Goal: Task Accomplishment & Management: Manage account settings

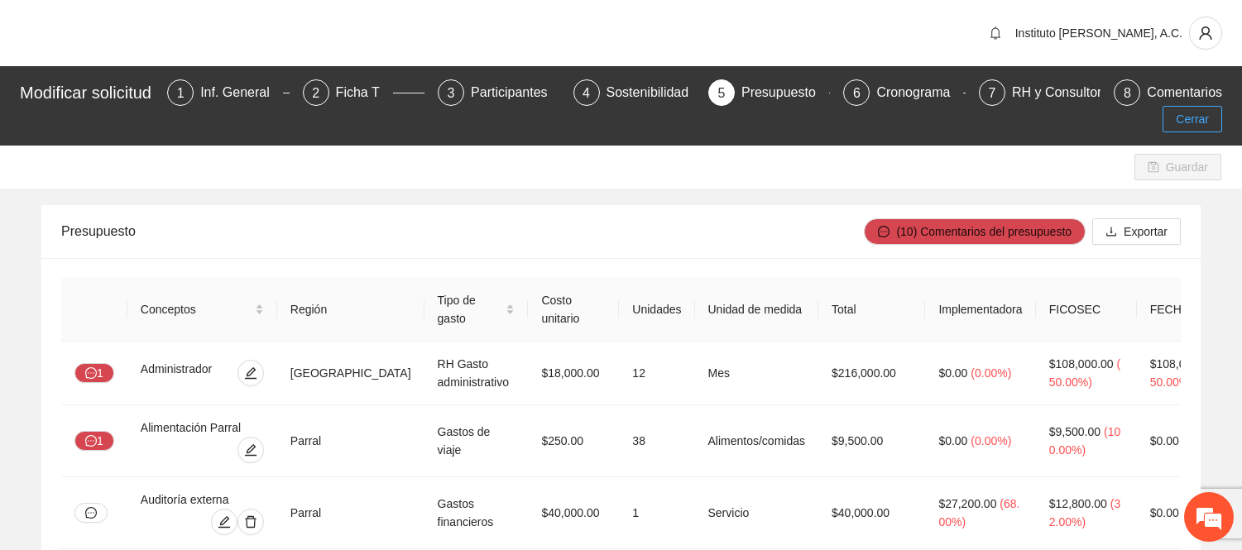
click at [1203, 121] on span "Cerrar" at bounding box center [1192, 119] width 33 height 18
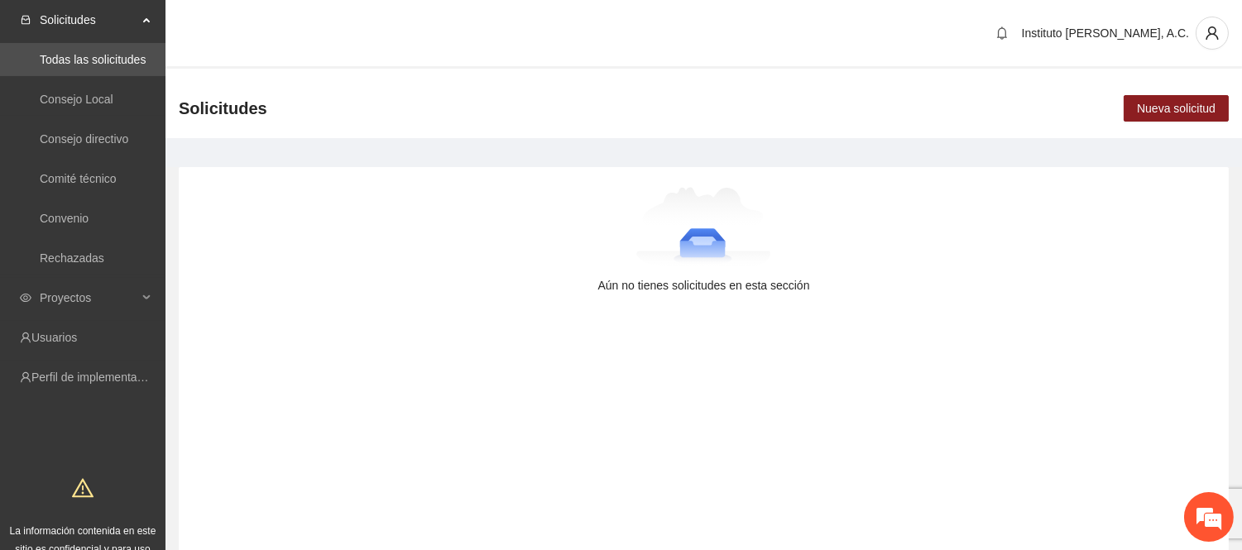
click at [691, 300] on div "Aún no tienes solicitudes en esta sección" at bounding box center [704, 360] width 1050 height 386
click at [729, 208] on img at bounding box center [704, 228] width 135 height 83
click at [1036, 164] on main "Aún no tienes solicitudes en esta sección" at bounding box center [704, 353] width 1077 height 431
click at [243, 161] on main "Aún no tienes solicitudes en esta sección" at bounding box center [704, 353] width 1077 height 431
click at [88, 294] on span "Proyectos" at bounding box center [89, 297] width 98 height 33
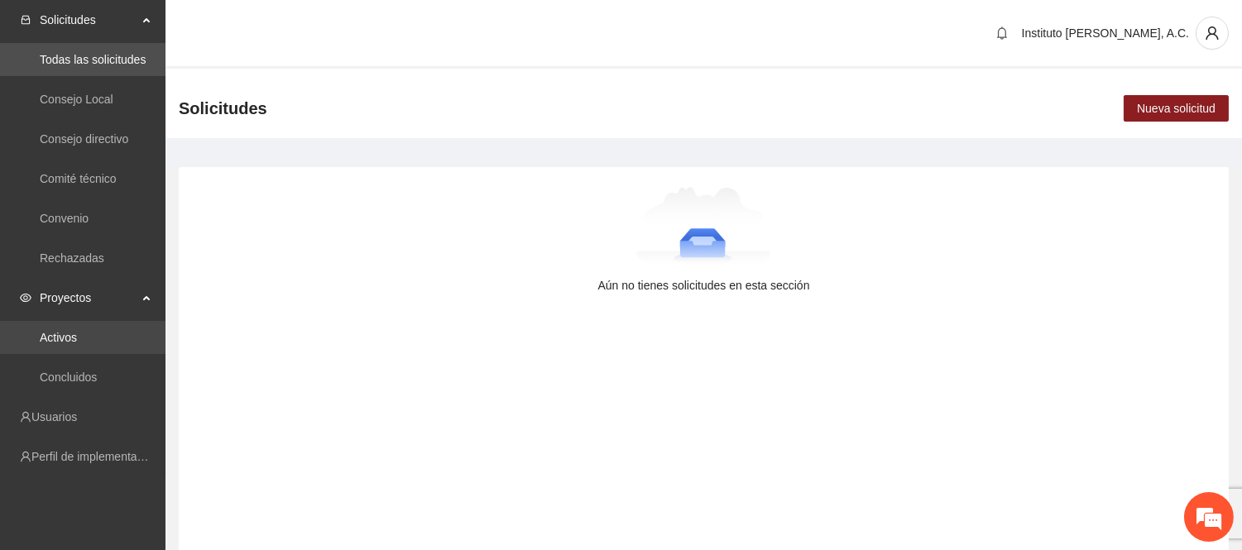
click at [76, 331] on link "Activos" at bounding box center [58, 337] width 37 height 13
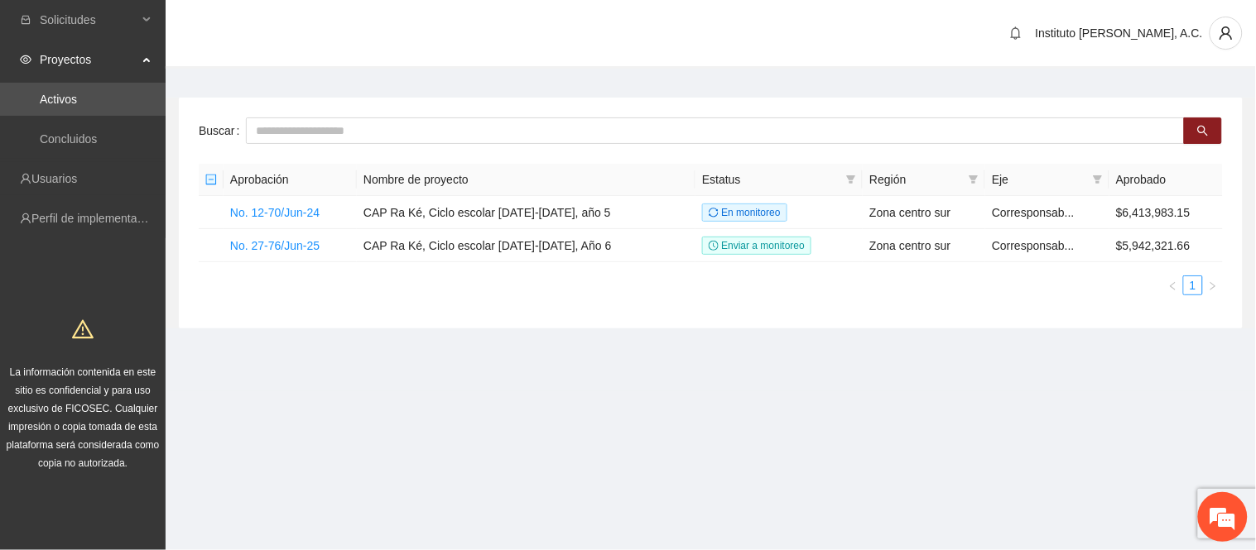
click at [592, 317] on div "Buscar Aprobación Nombre de proyecto Estatus Región Eje Aprobado No. 12-70/Jun-…" at bounding box center [711, 213] width 1064 height 231
click at [315, 244] on link "No. 27-76/Jun-25" at bounding box center [274, 245] width 89 height 13
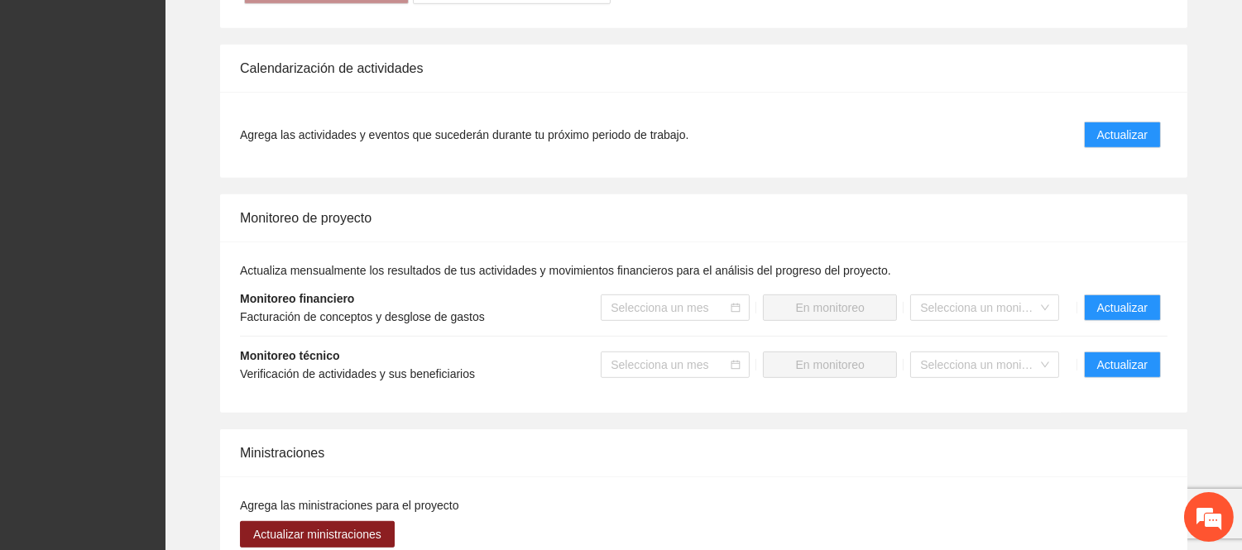
scroll to position [1471, 0]
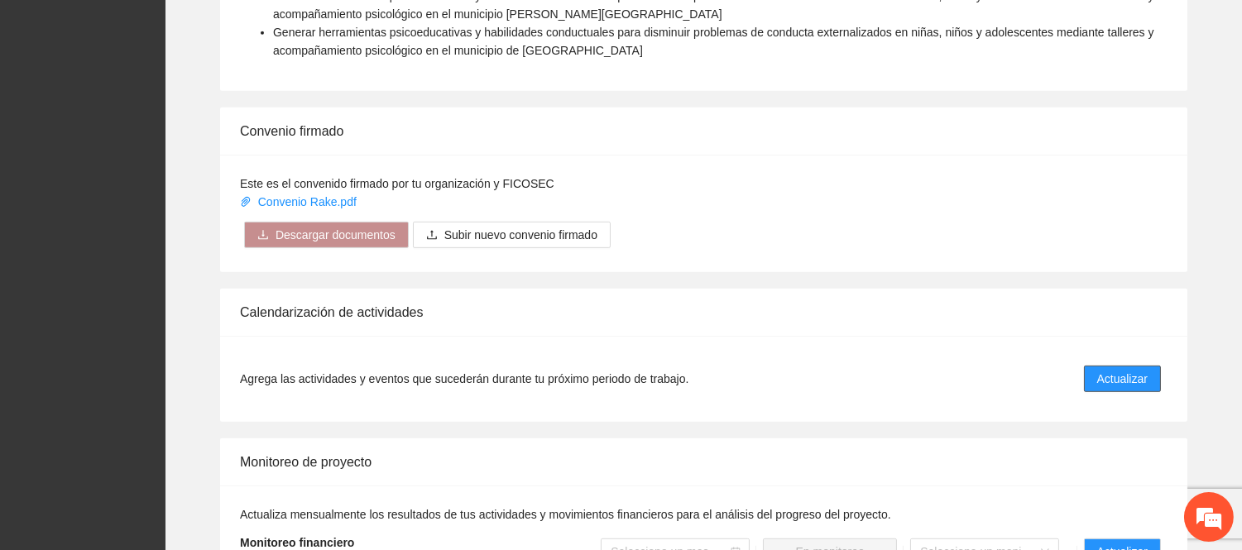
click at [1126, 370] on span "Actualizar" at bounding box center [1123, 379] width 50 height 18
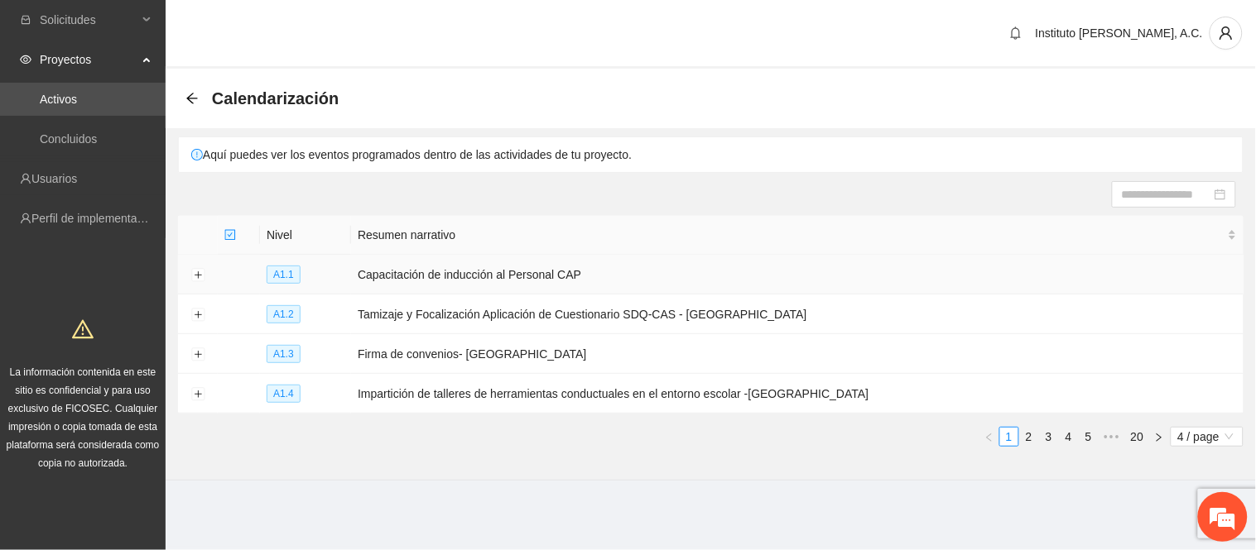
click at [199, 283] on td at bounding box center [198, 275] width 40 height 40
click at [199, 276] on button "Expand row" at bounding box center [197, 275] width 13 height 13
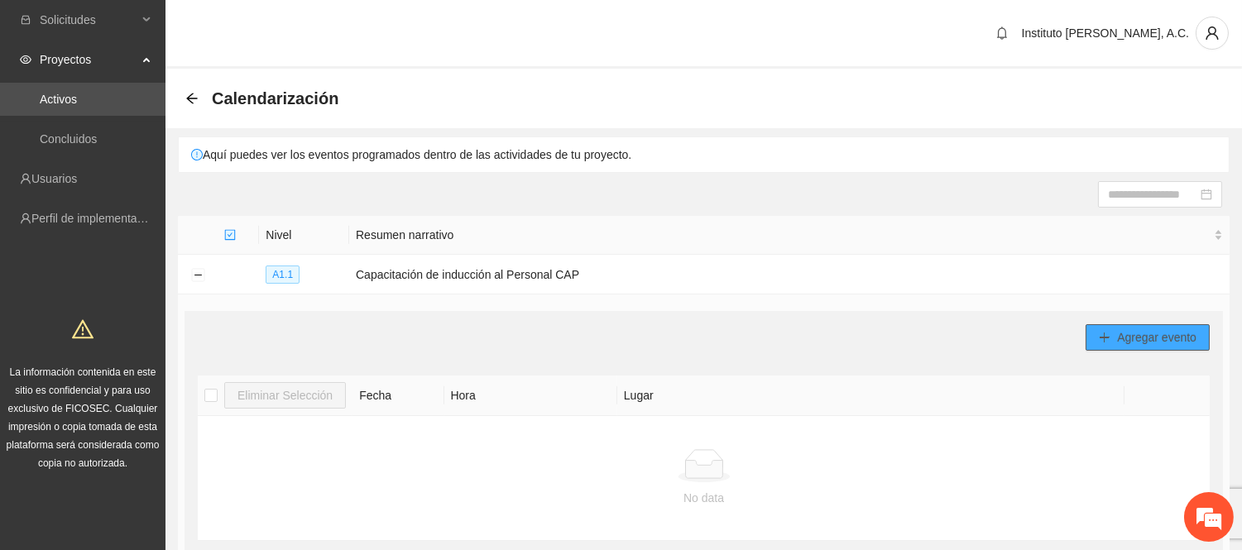
click at [1136, 348] on button "Agregar evento" at bounding box center [1148, 337] width 124 height 26
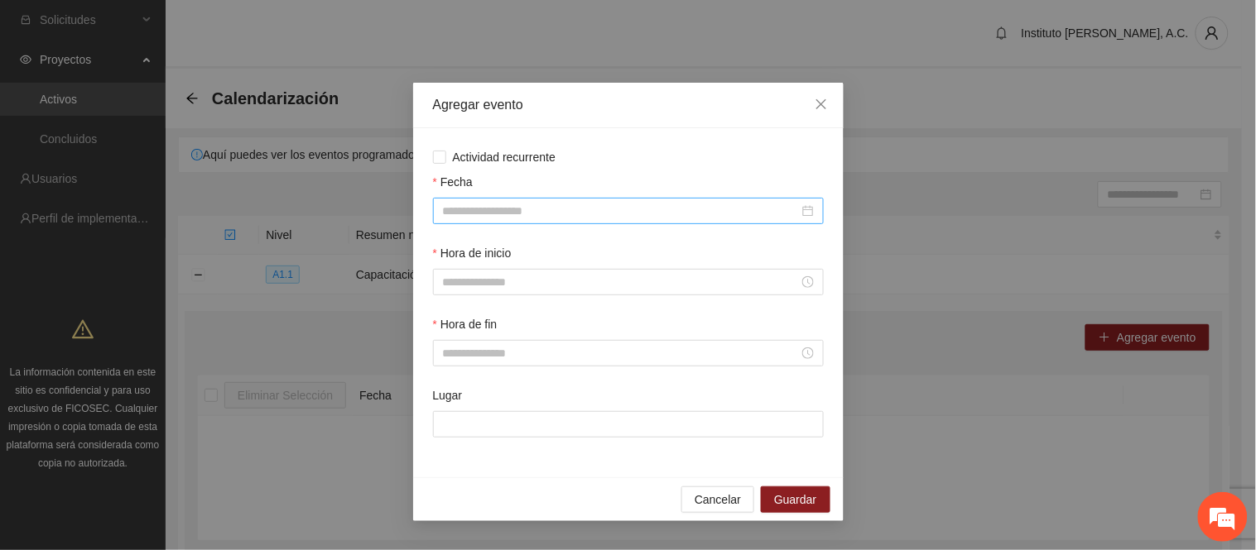
click at [613, 204] on input "Fecha" at bounding box center [621, 211] width 356 height 18
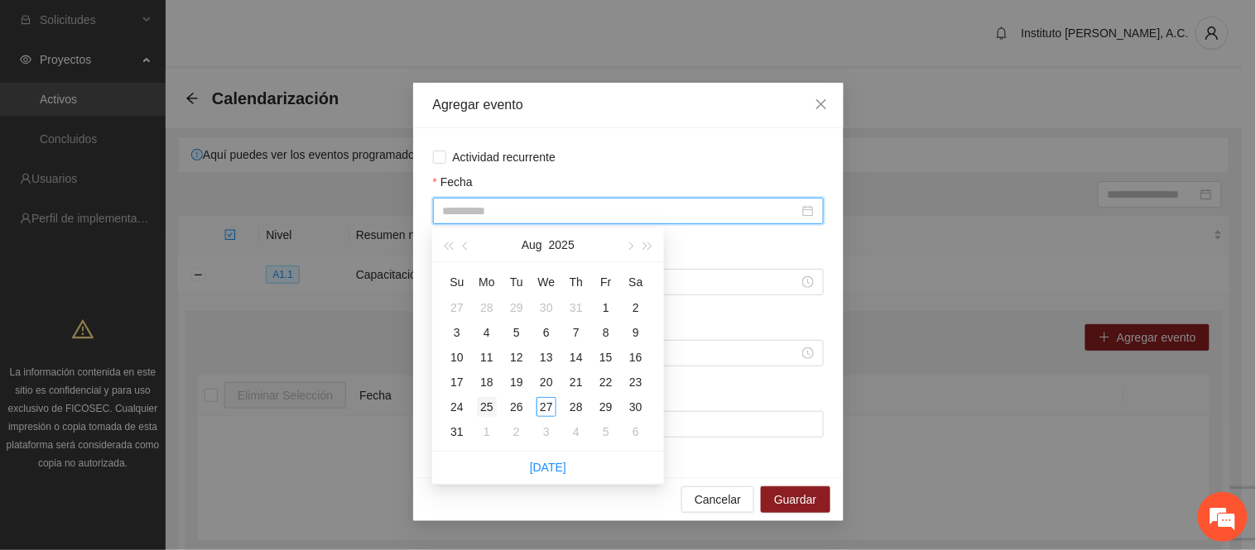
type input "**********"
click at [473, 416] on td "25" at bounding box center [487, 407] width 30 height 25
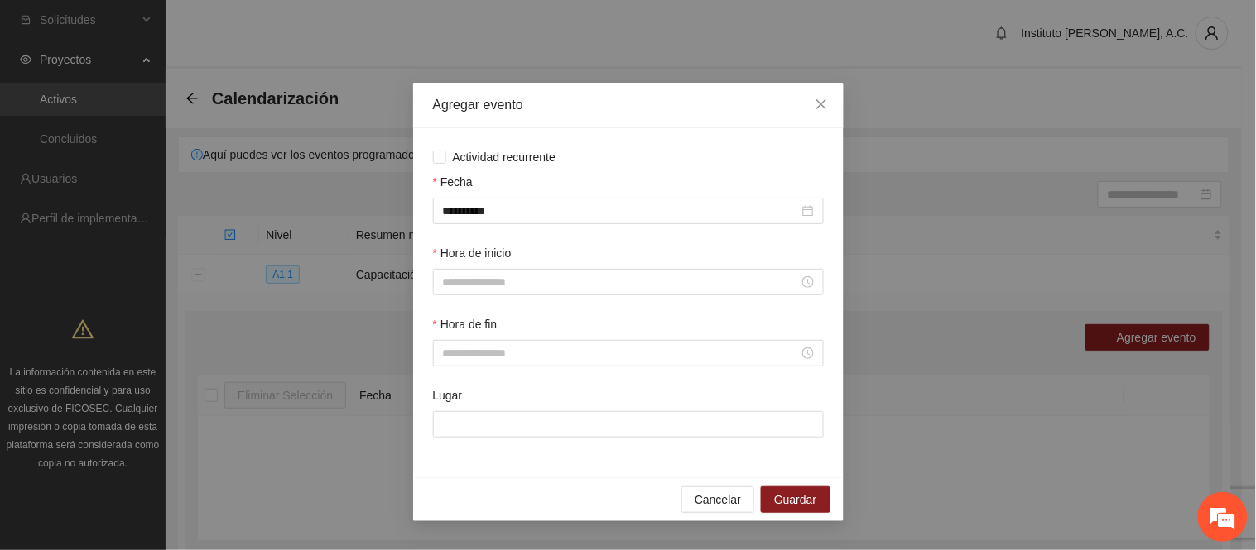
click at [464, 258] on label "Hora de inicio" at bounding box center [472, 253] width 79 height 18
click at [464, 273] on input "Hora de inicio" at bounding box center [621, 282] width 356 height 18
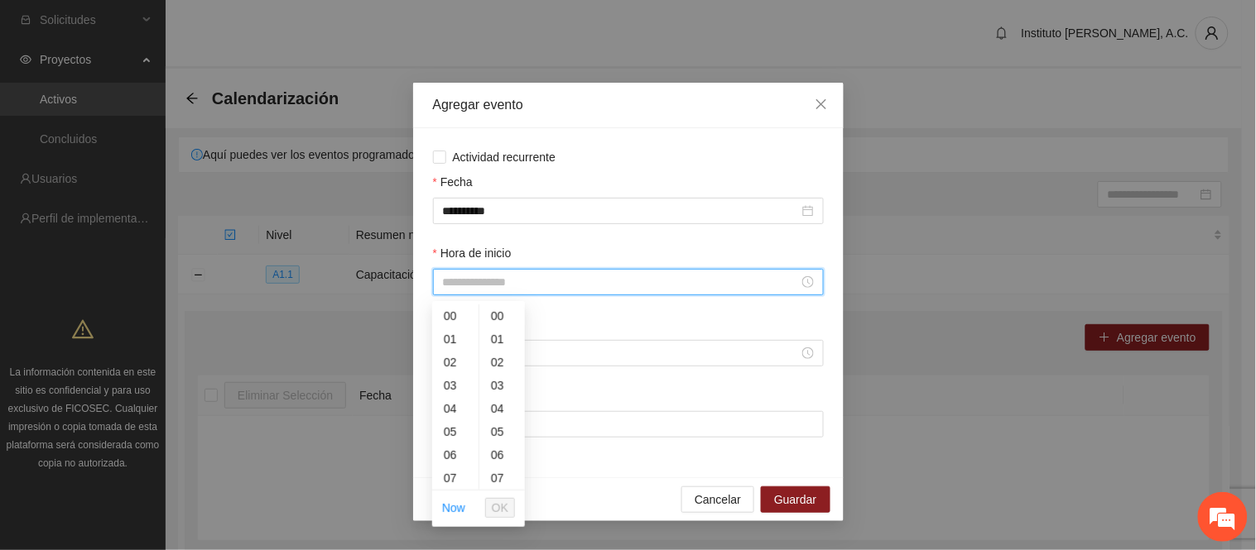
click at [470, 275] on div at bounding box center [628, 282] width 391 height 26
type input "*"
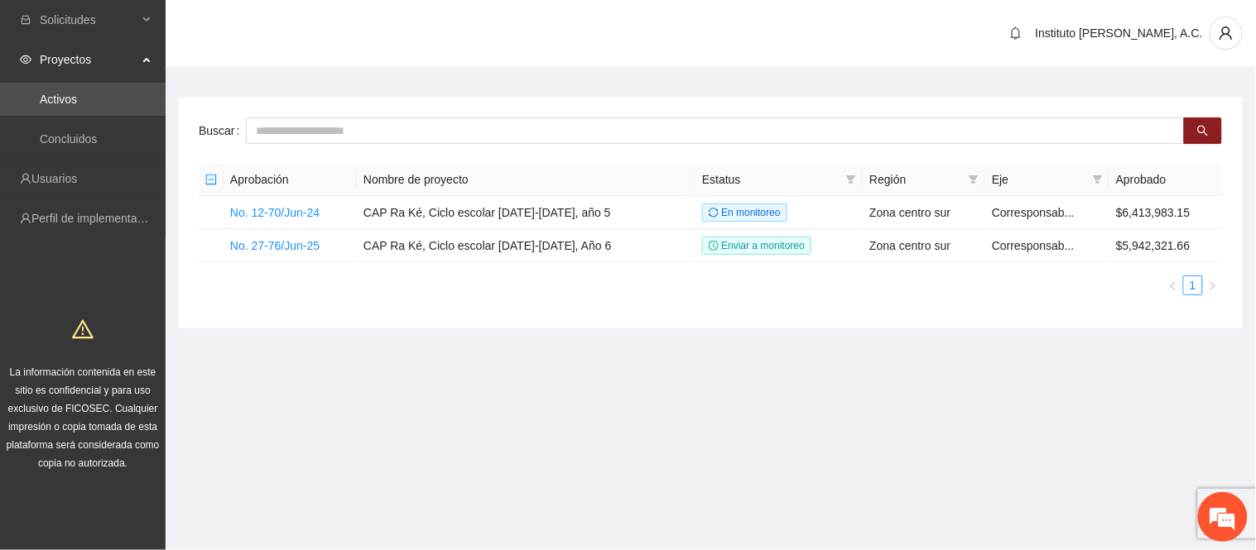
click at [524, 353] on section "Instituto Ra Ké, A.C. Buscar Aprobación Nombre de proyecto Estatus Región Eje A…" at bounding box center [711, 196] width 1090 height 392
click at [288, 251] on link "No. 27-76/Jun-25" at bounding box center [274, 245] width 89 height 13
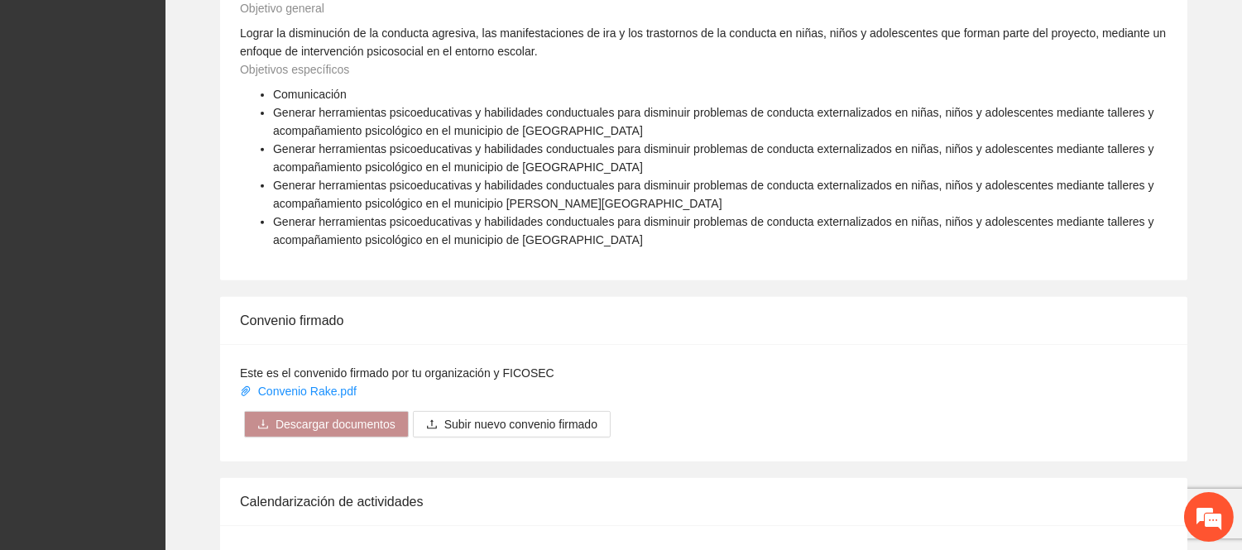
scroll to position [1563, 0]
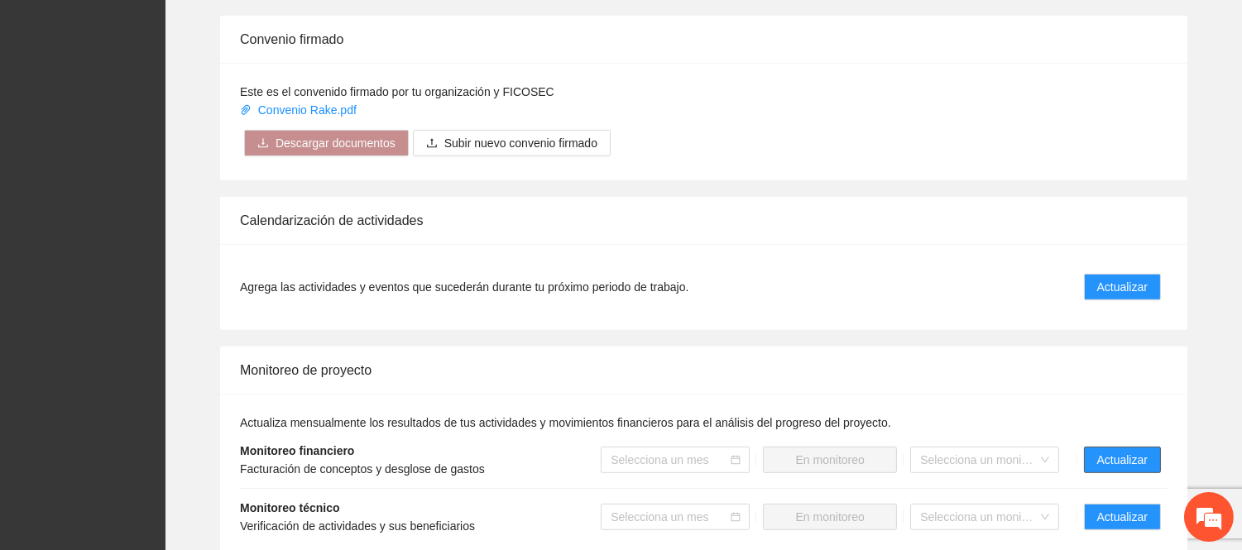
click at [1089, 447] on button "Actualizar" at bounding box center [1122, 460] width 77 height 26
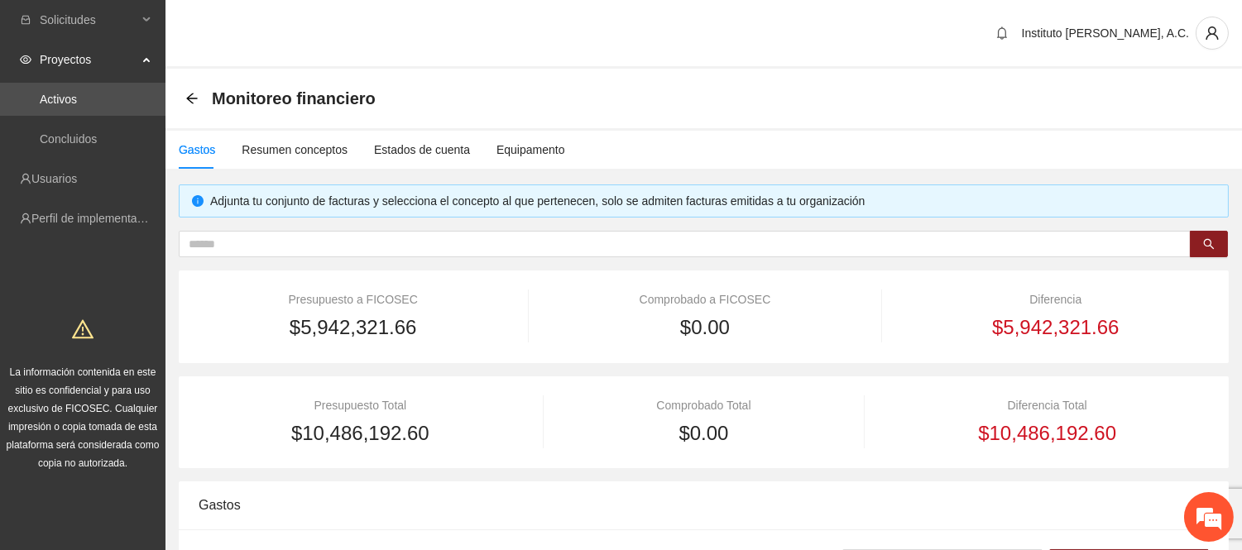
click at [202, 109] on div "Monitoreo financiero" at bounding box center [285, 98] width 200 height 26
click at [191, 94] on icon "arrow-left" at bounding box center [191, 98] width 11 height 11
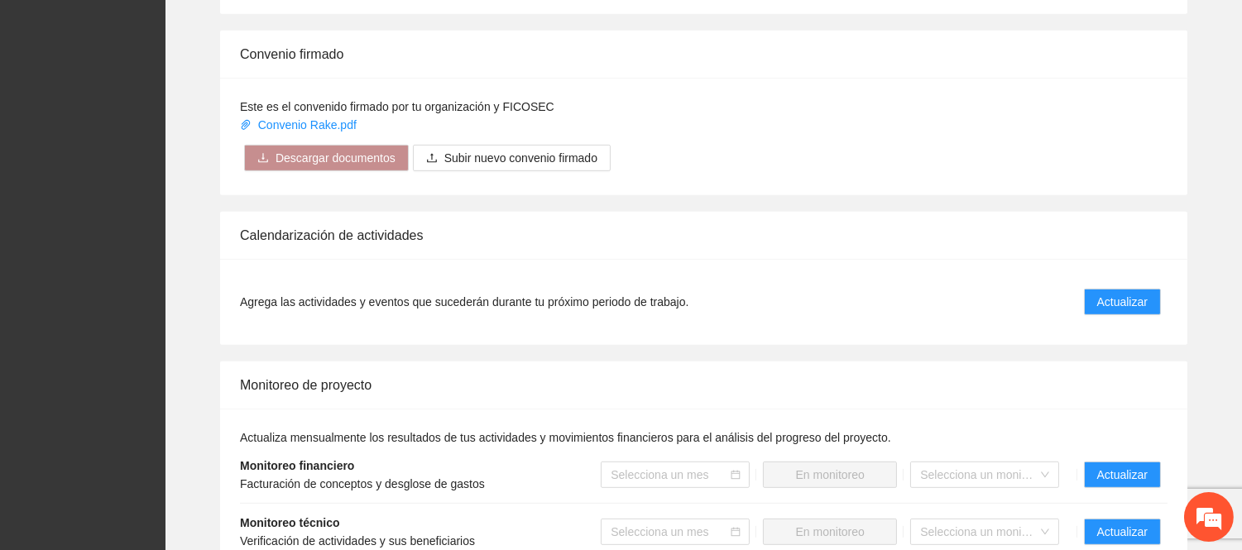
scroll to position [1563, 0]
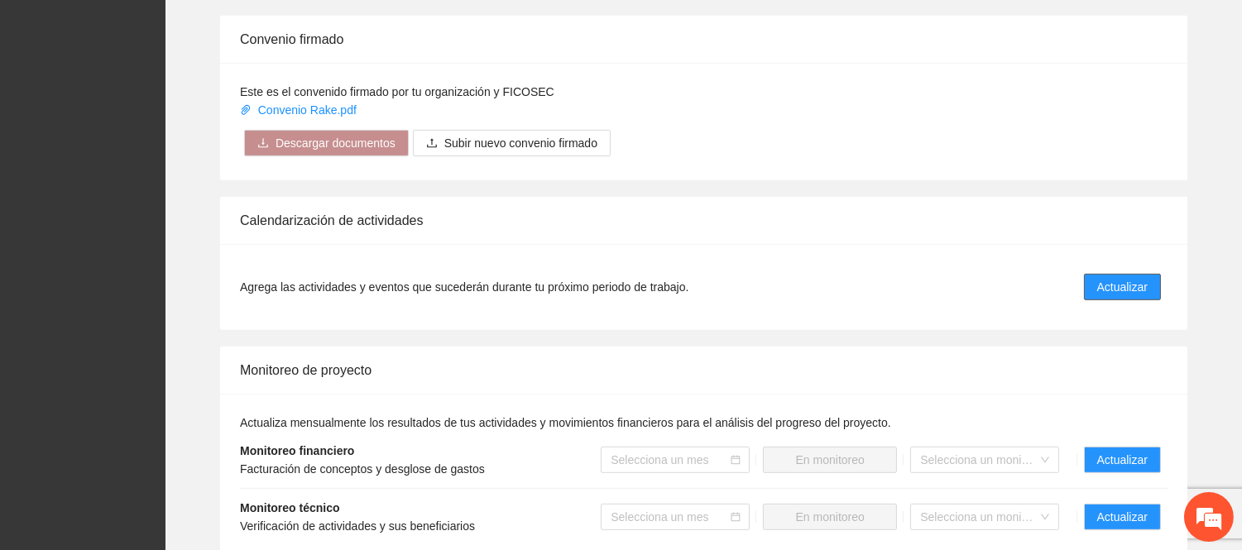
click at [1136, 278] on span "Actualizar" at bounding box center [1123, 287] width 50 height 18
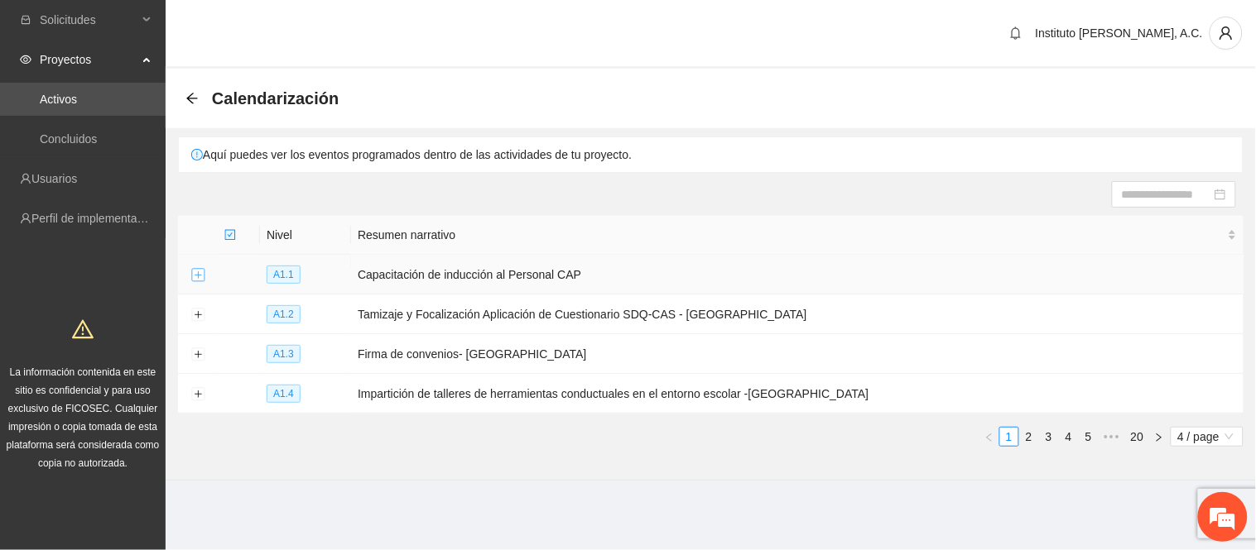
click at [201, 276] on td at bounding box center [198, 275] width 40 height 40
click at [195, 276] on button "Expand row" at bounding box center [197, 275] width 13 height 13
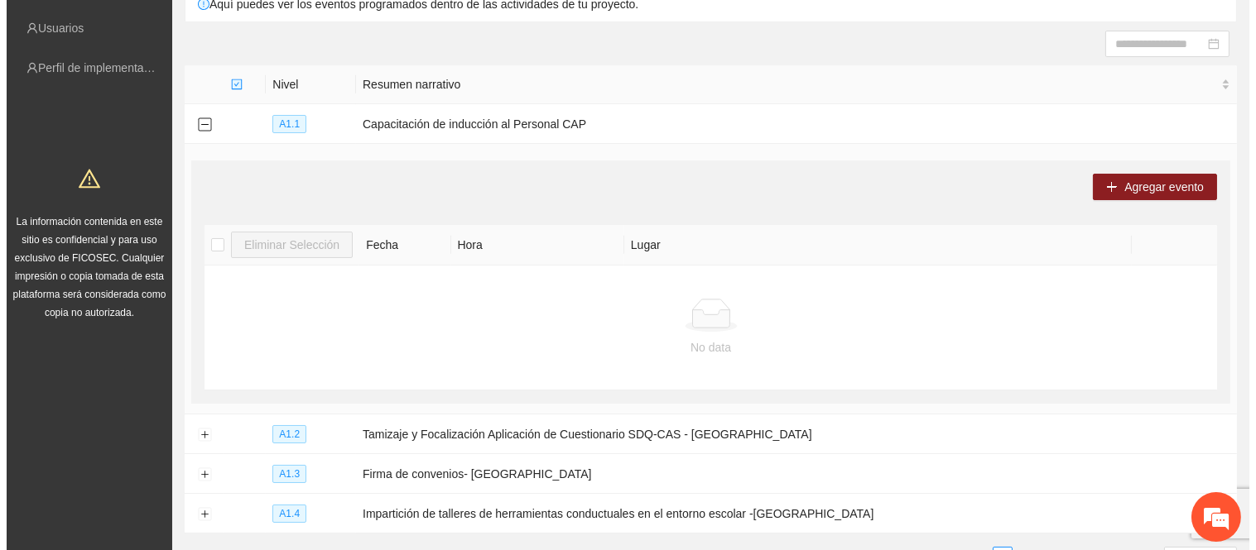
scroll to position [184, 0]
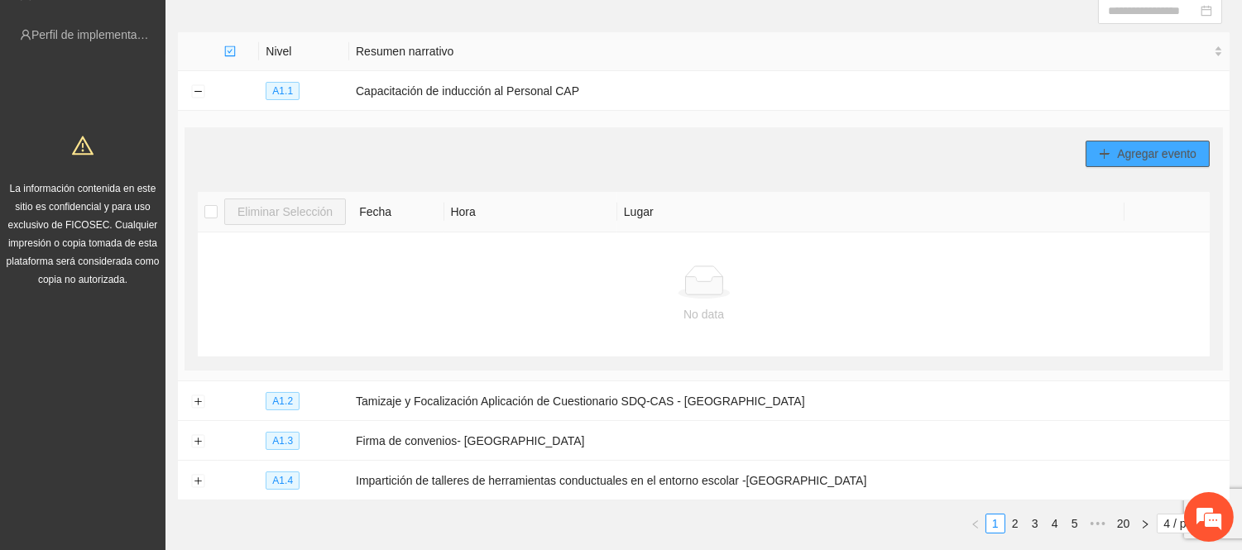
click at [1152, 161] on span "Agregar evento" at bounding box center [1156, 154] width 79 height 18
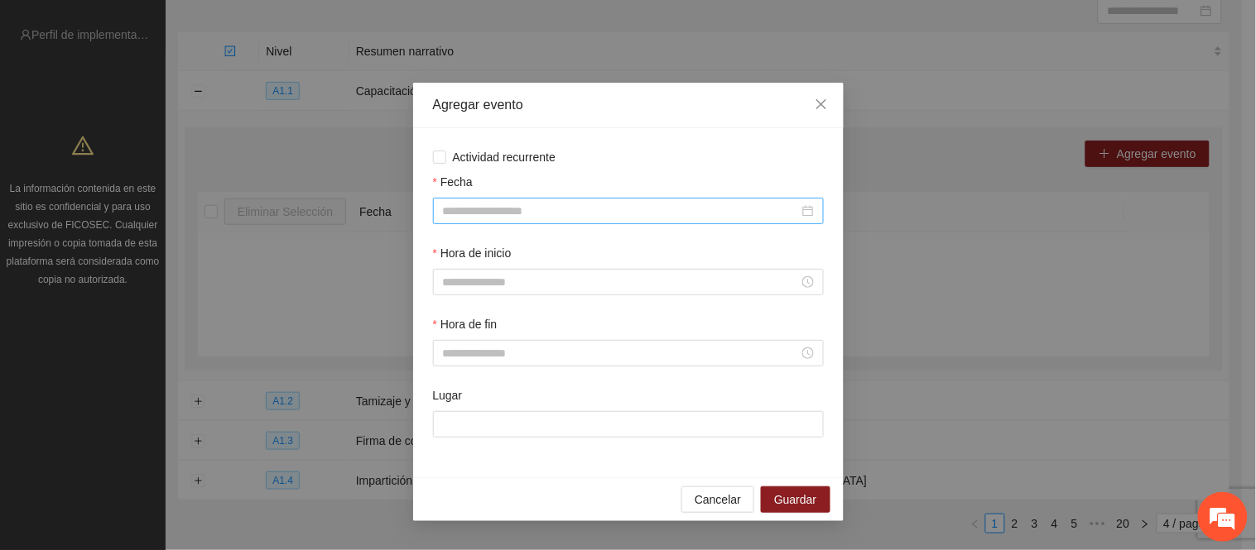
click at [586, 218] on input "Fecha" at bounding box center [621, 211] width 356 height 18
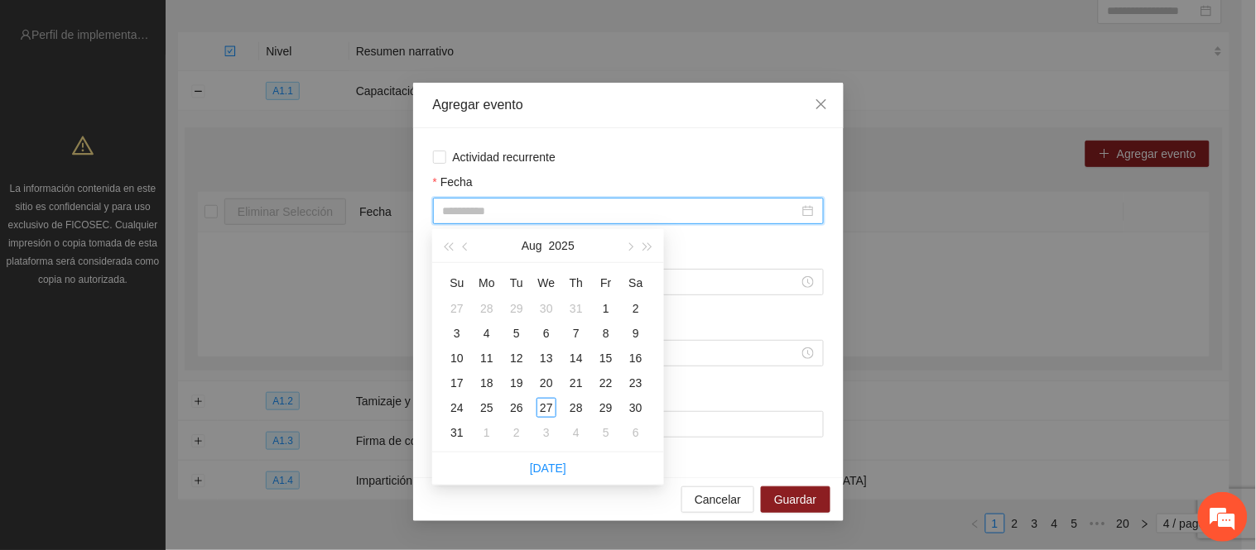
type input "**********"
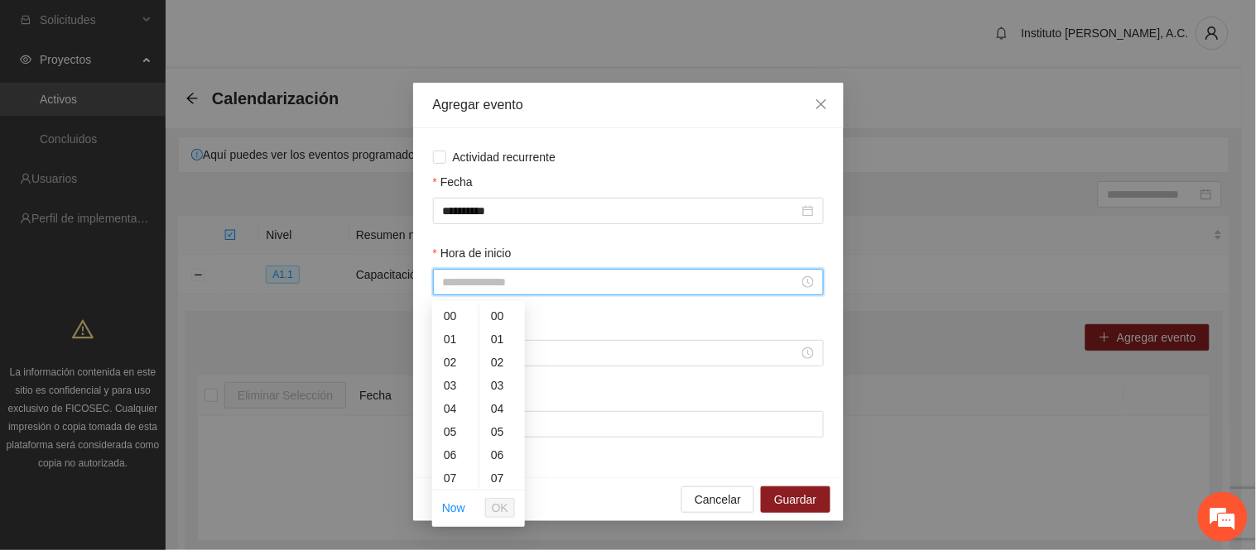
click at [516, 281] on input "Hora de inicio" at bounding box center [621, 282] width 356 height 18
click at [829, 99] on span "Close" at bounding box center [821, 105] width 45 height 45
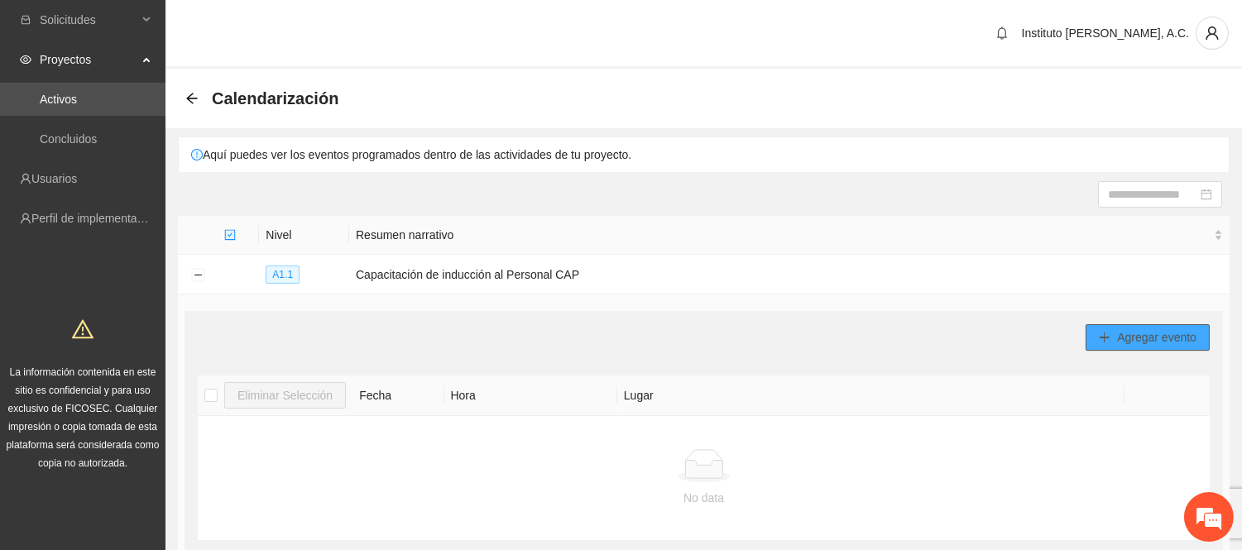
click at [1107, 345] on button "Agregar evento" at bounding box center [1148, 337] width 124 height 26
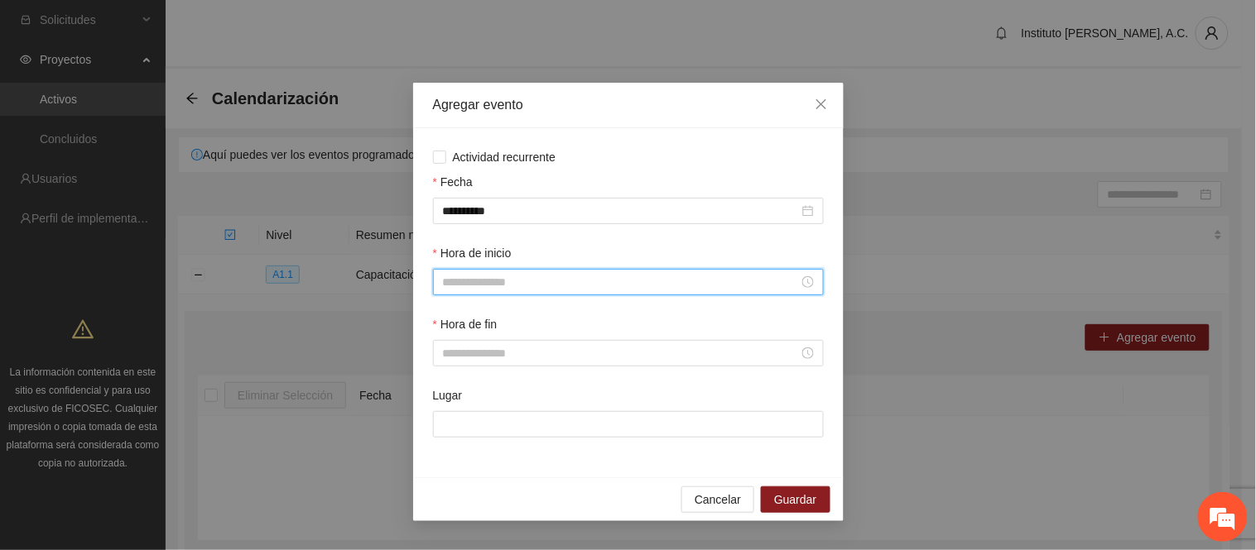
click at [534, 291] on input "Hora de inicio" at bounding box center [621, 282] width 356 height 18
click at [560, 324] on div "Hora de fin" at bounding box center [628, 327] width 391 height 25
click at [528, 288] on input "Hora de inicio" at bounding box center [621, 282] width 356 height 18
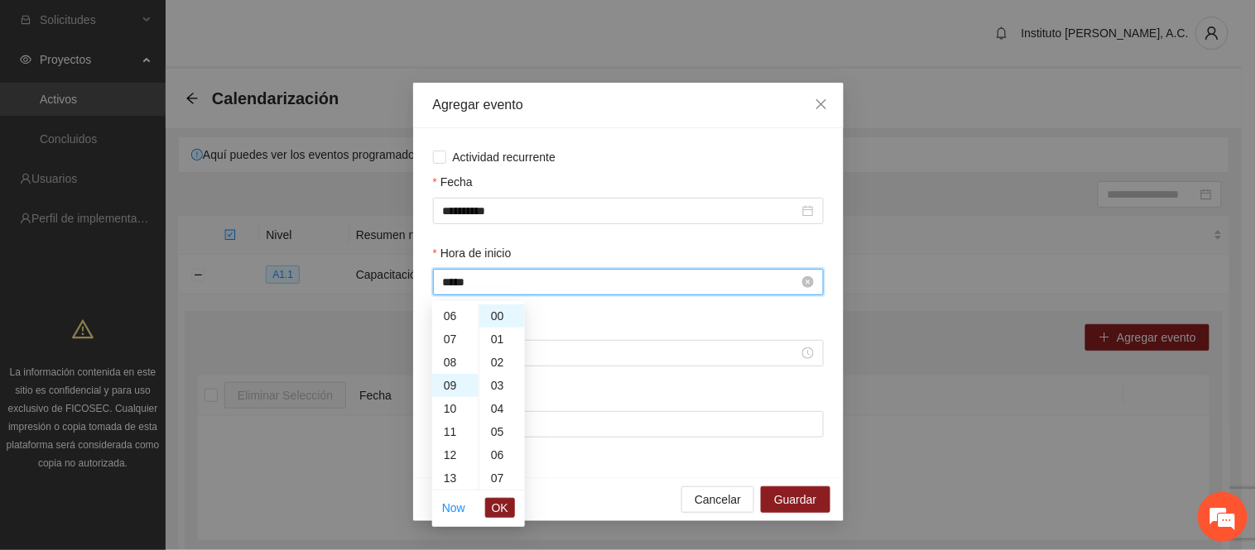
scroll to position [209, 0]
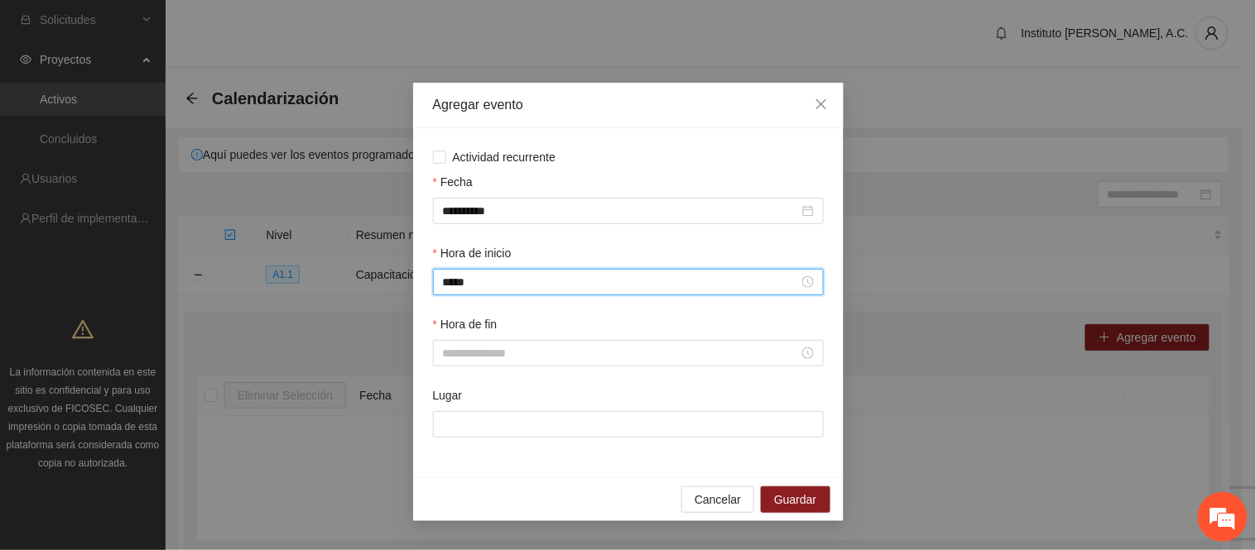
type input "*****"
click at [536, 374] on div "Hora de fin" at bounding box center [628, 350] width 397 height 71
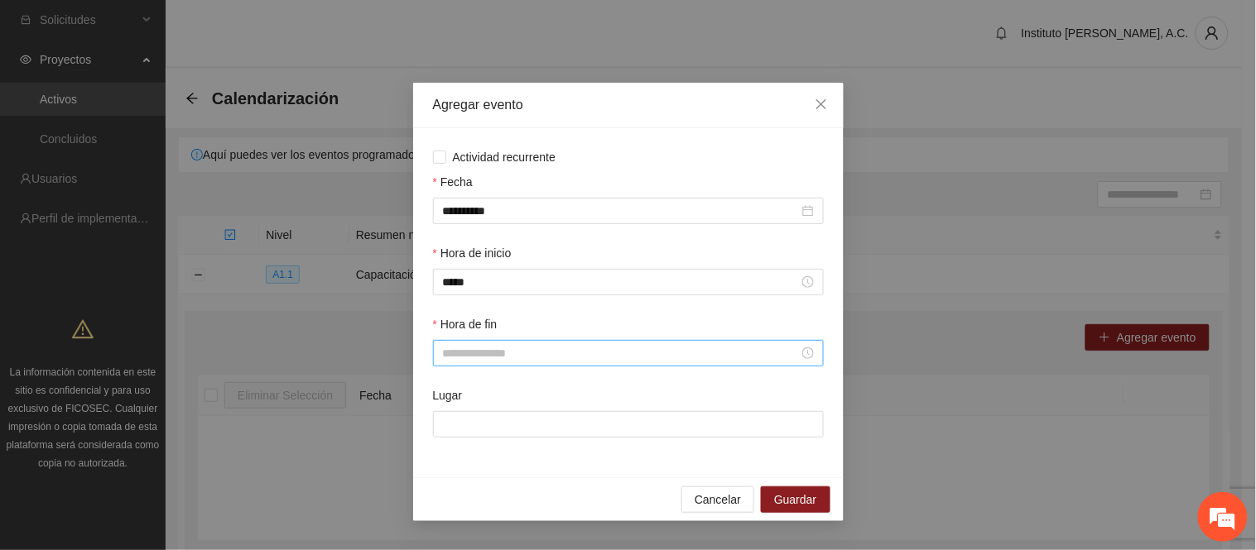
click at [535, 363] on input "Hora de fin" at bounding box center [621, 353] width 356 height 18
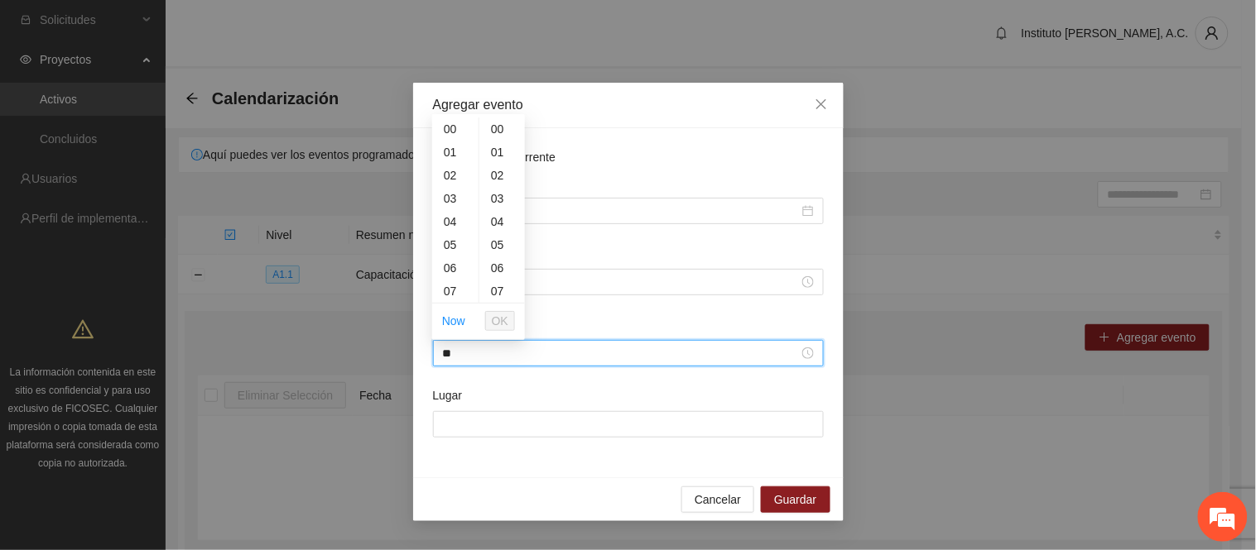
type input "*"
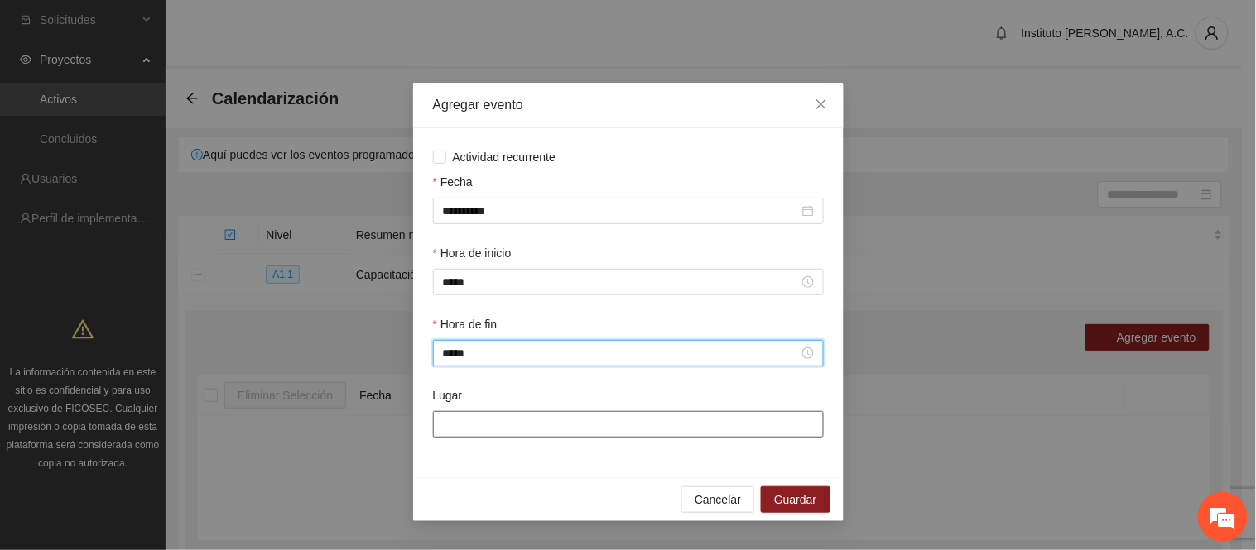
type input "*****"
click at [510, 434] on input "Lugar" at bounding box center [628, 424] width 391 height 26
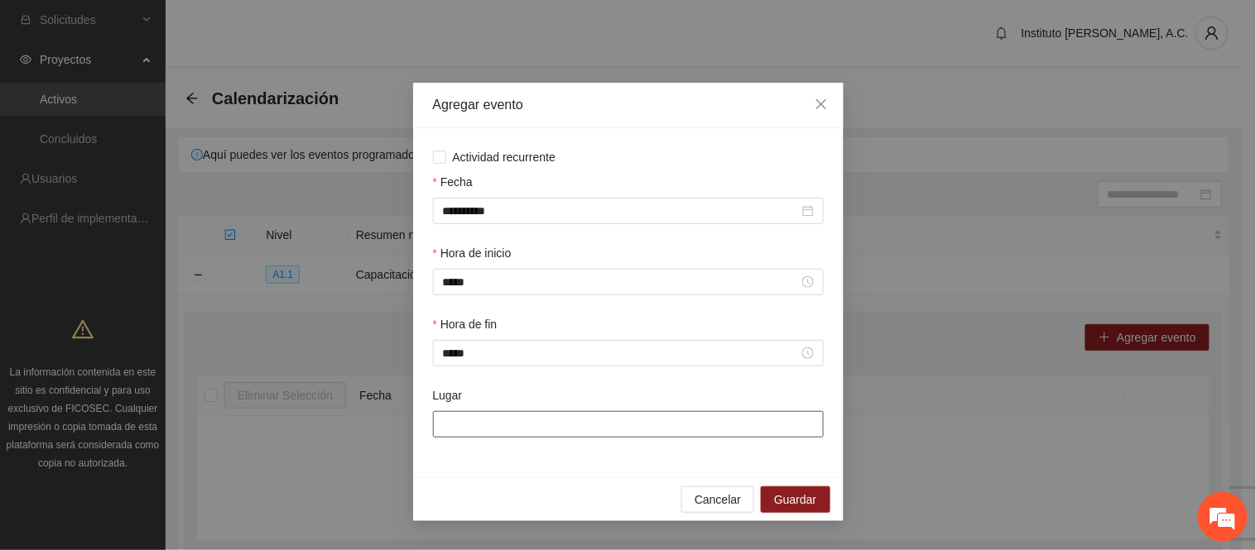
click at [555, 417] on input "Lugar" at bounding box center [628, 424] width 391 height 26
click at [516, 417] on input "Lugar" at bounding box center [628, 424] width 391 height 26
click at [514, 425] on input "Lugar" at bounding box center [628, 424] width 391 height 26
click at [609, 427] on input "Lugar" at bounding box center [628, 424] width 391 height 26
paste input "**********"
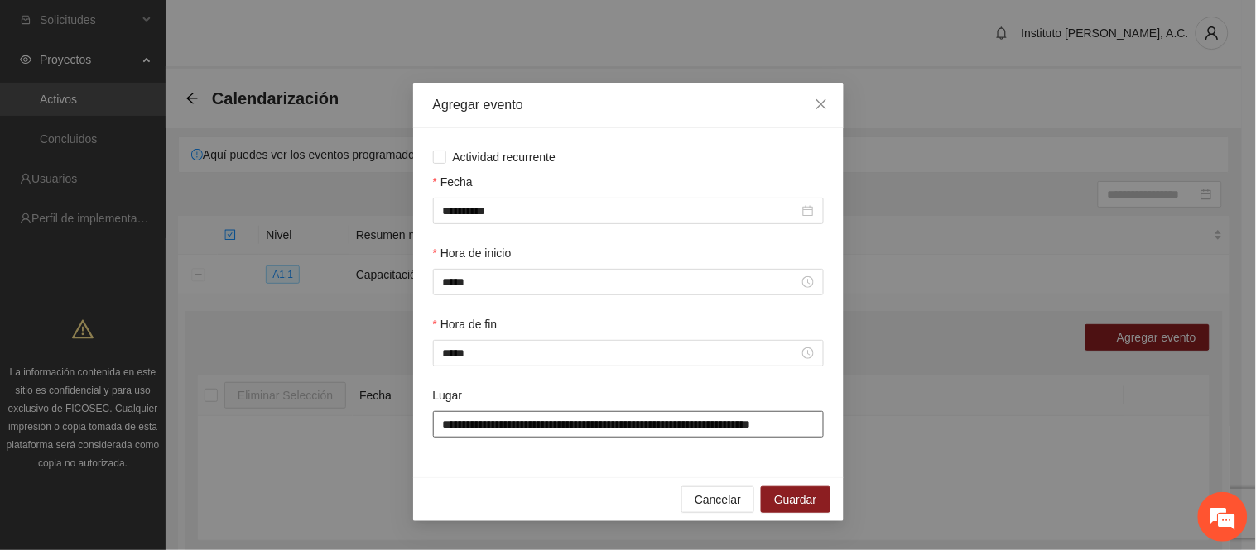
scroll to position [0, 0]
drag, startPoint x: 578, startPoint y: 431, endPoint x: 346, endPoint y: 437, distance: 231.8
click at [346, 437] on div "**********" at bounding box center [628, 275] width 1256 height 550
click at [617, 436] on input "**********" at bounding box center [628, 424] width 391 height 26
type input "**********"
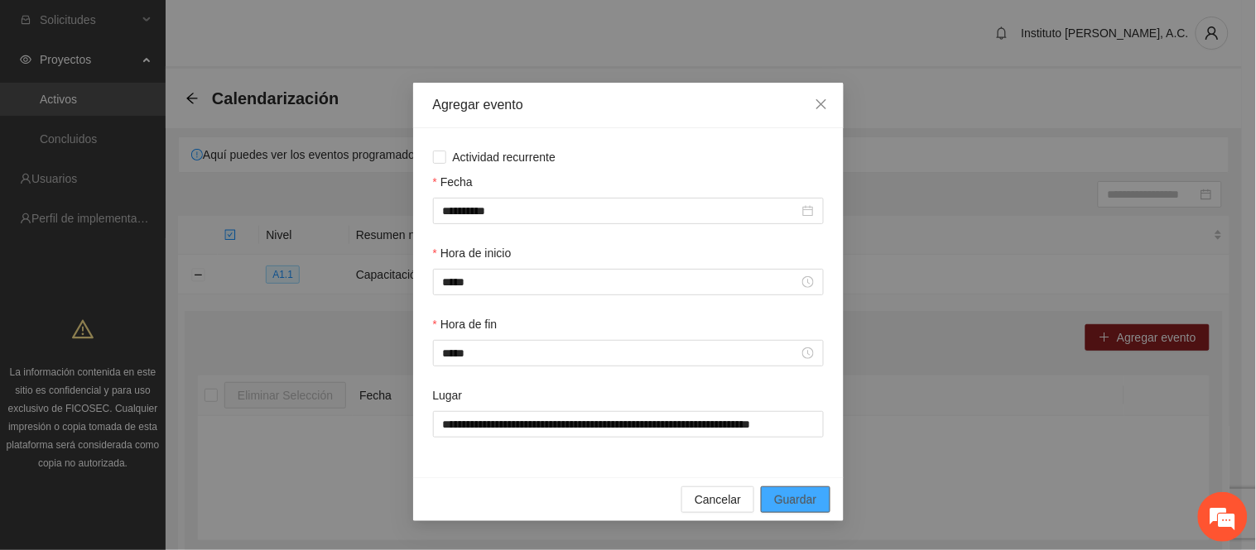
click at [793, 508] on span "Guardar" at bounding box center [795, 500] width 42 height 18
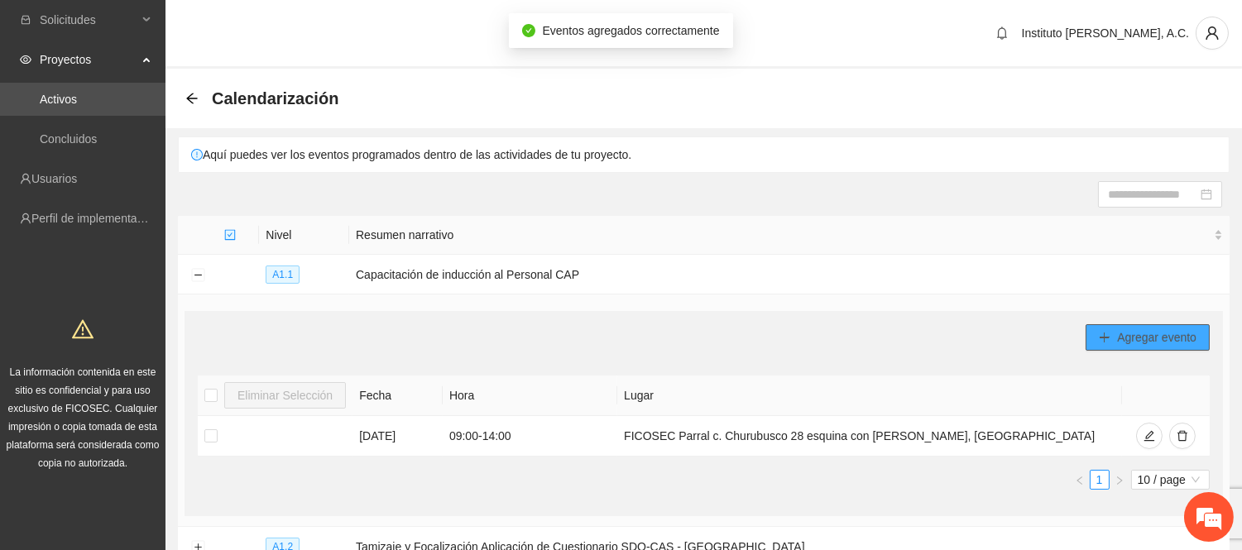
click at [1127, 329] on span "Agregar evento" at bounding box center [1156, 338] width 79 height 18
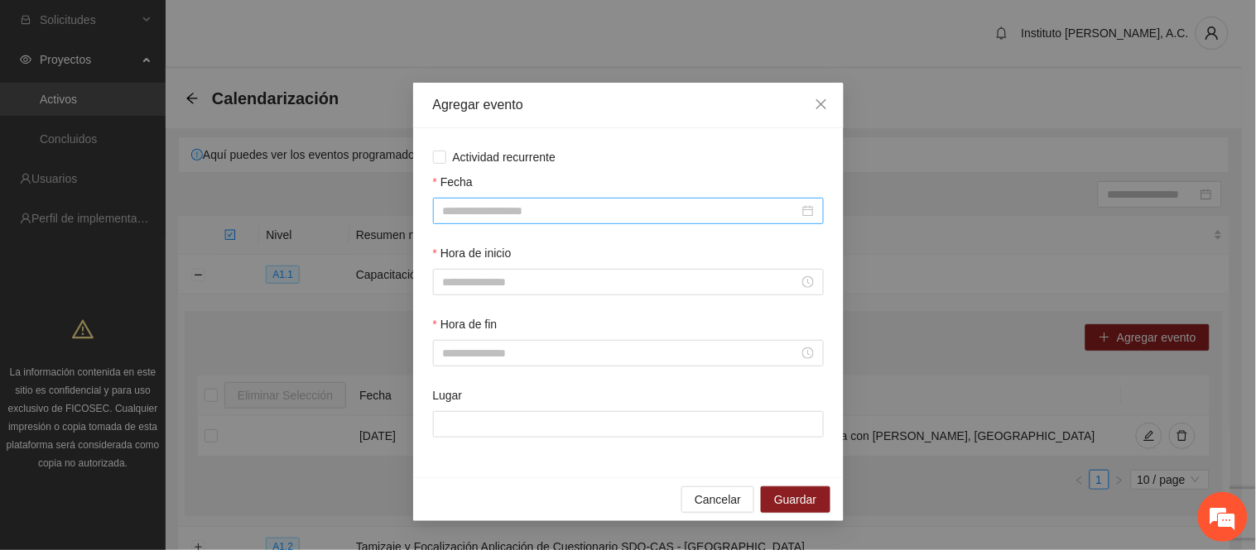
click at [556, 213] on input "Fecha" at bounding box center [621, 211] width 356 height 18
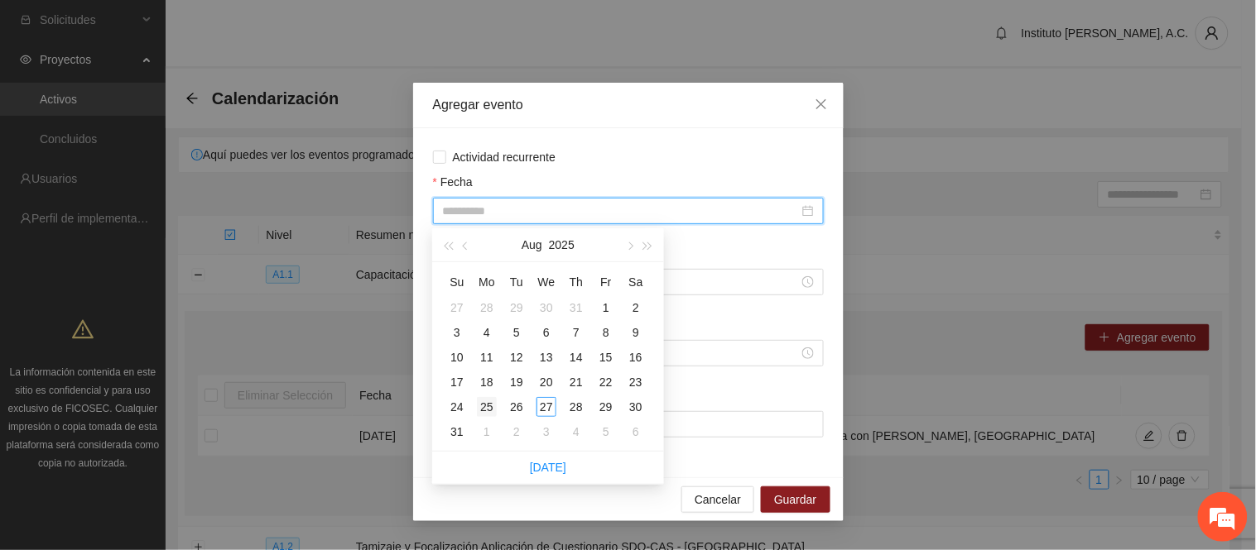
click at [491, 406] on div "25" at bounding box center [487, 407] width 20 height 20
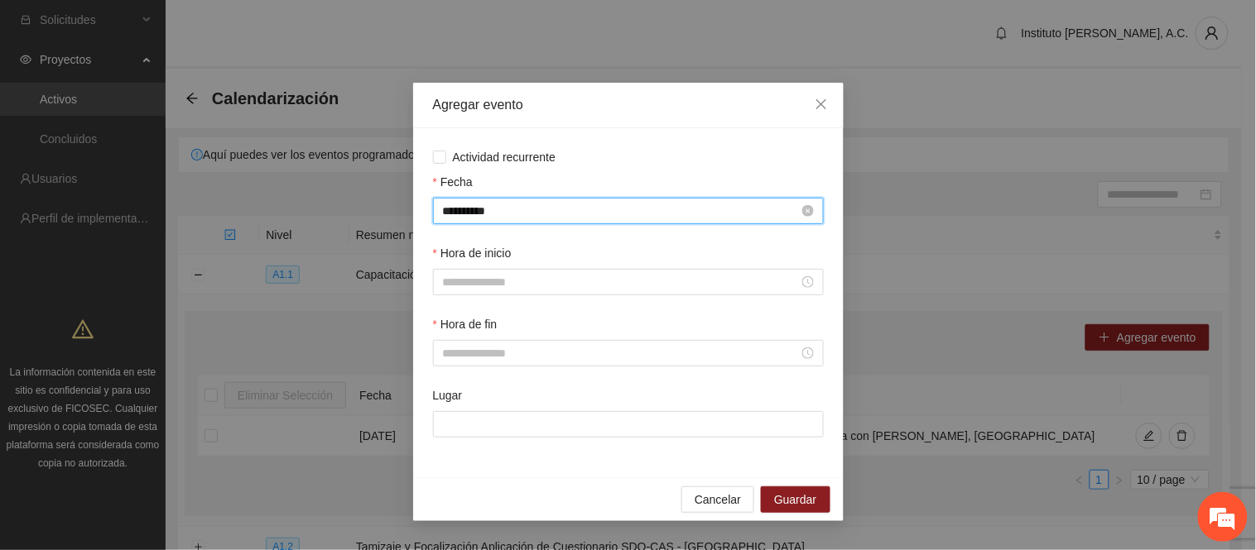
click at [611, 207] on input "**********" at bounding box center [621, 211] width 356 height 18
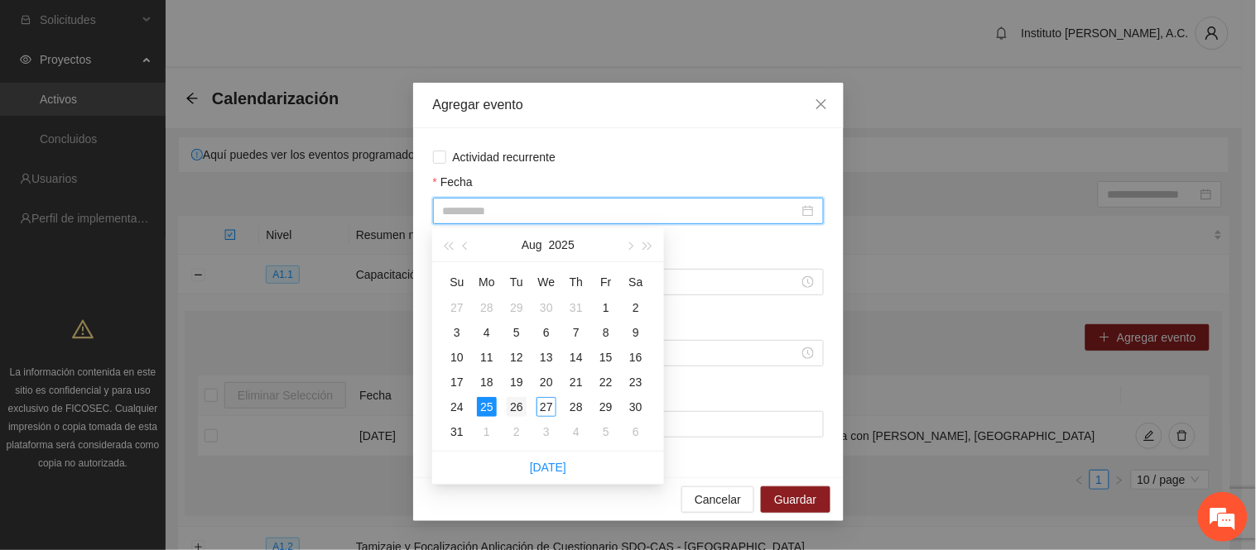
type input "**********"
click at [510, 404] on div "26" at bounding box center [517, 407] width 20 height 20
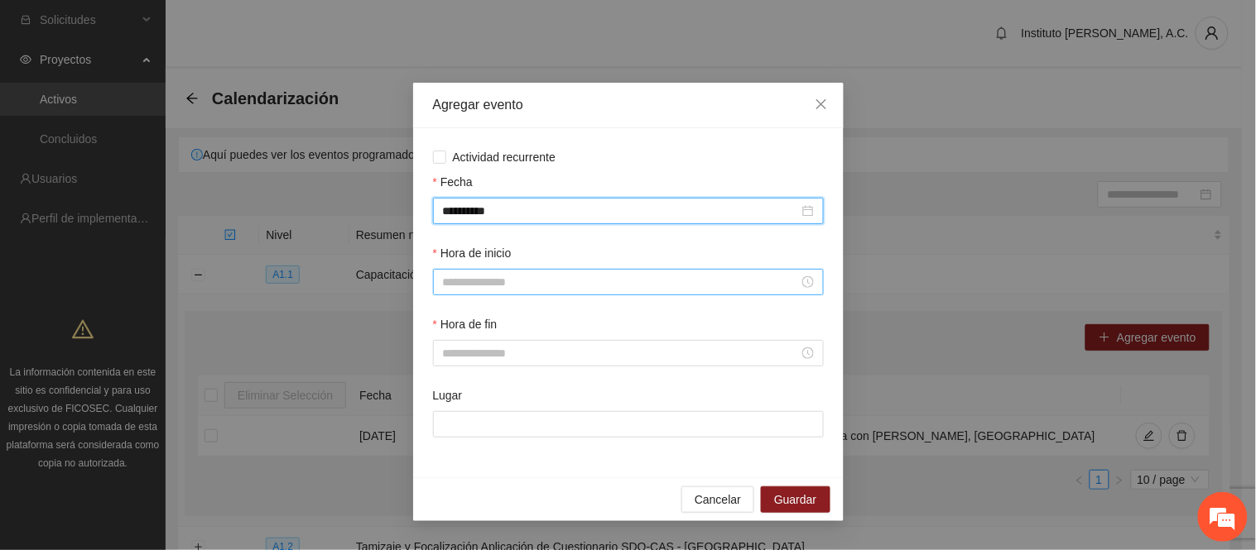
click at [524, 291] on input "Hora de inicio" at bounding box center [621, 282] width 356 height 18
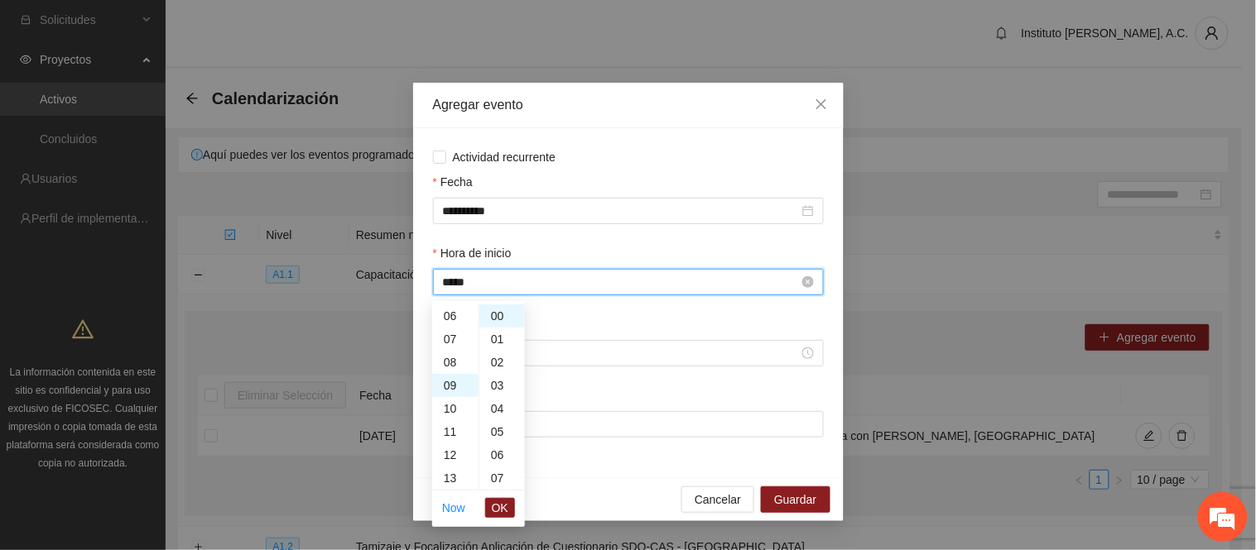
scroll to position [209, 0]
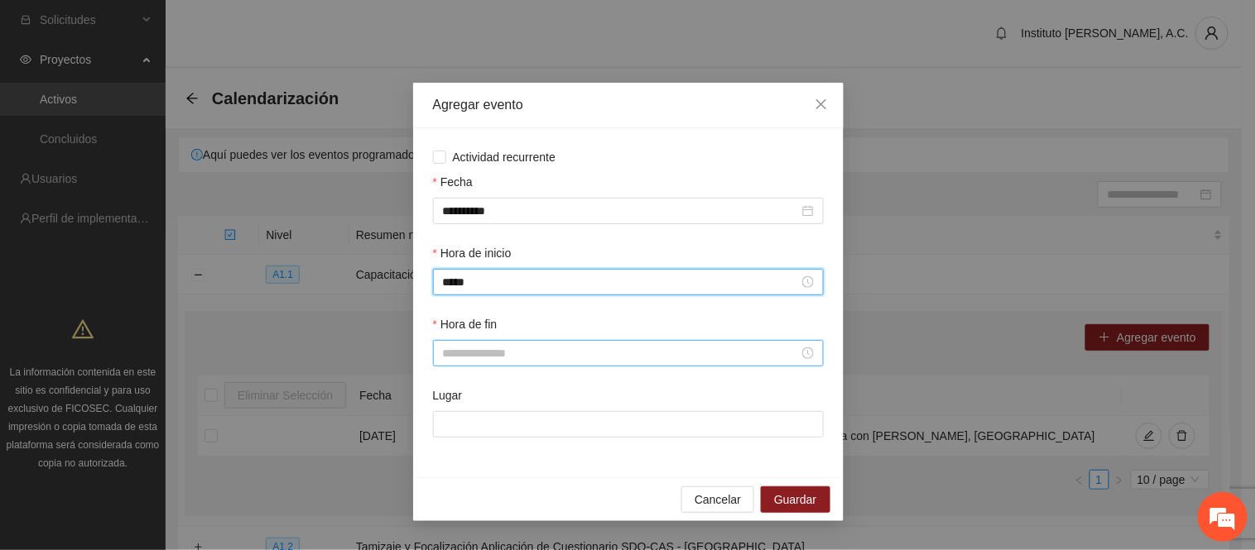
type input "*****"
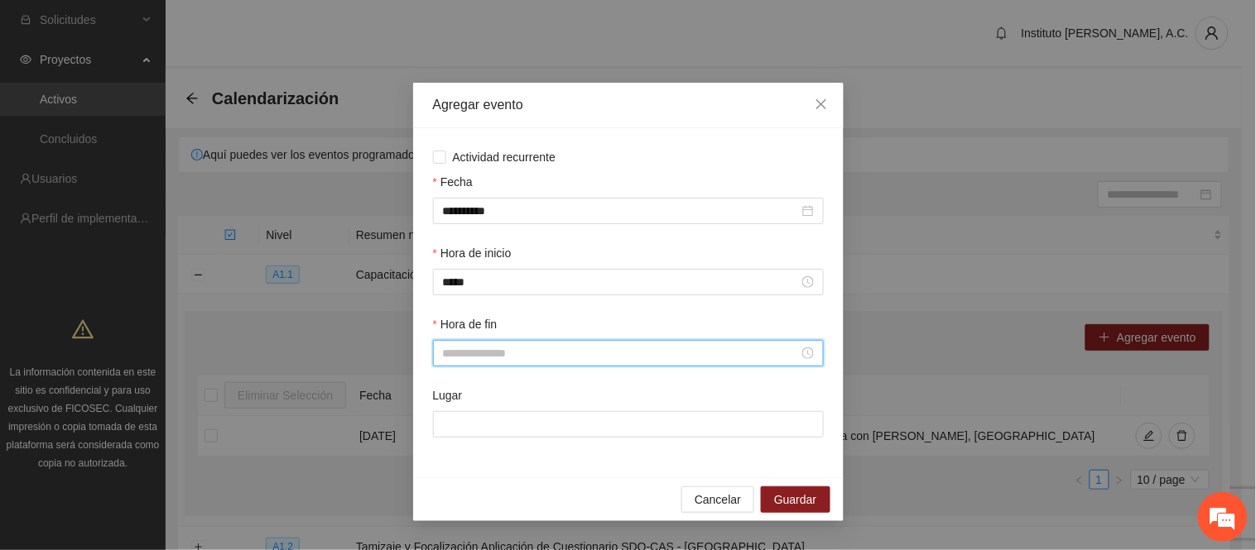
click at [523, 362] on input "Hora de fin" at bounding box center [621, 353] width 356 height 18
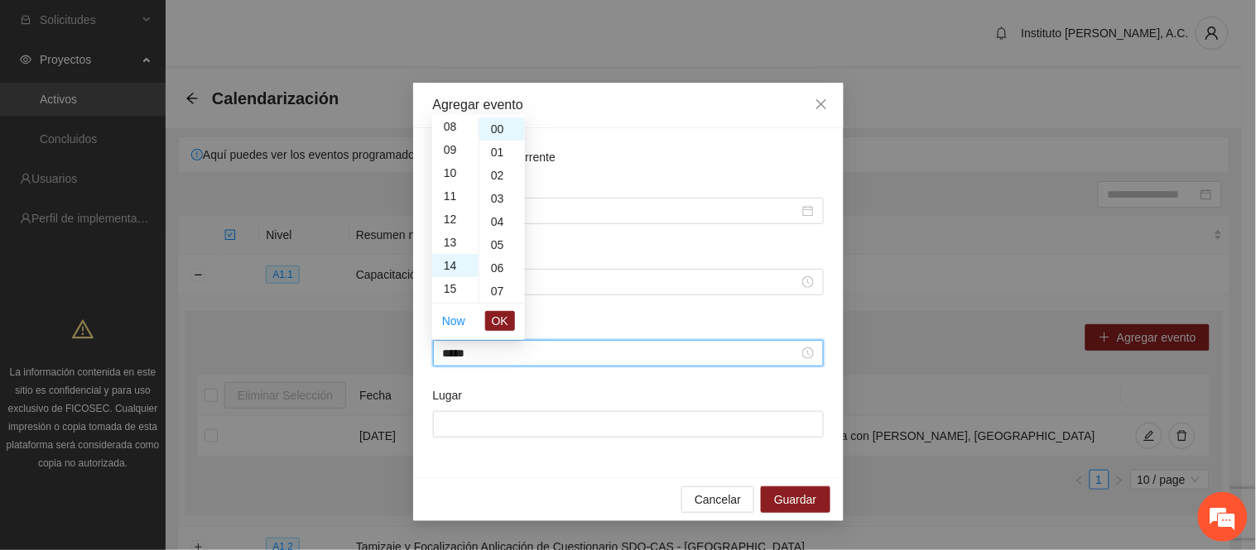
scroll to position [324, 0]
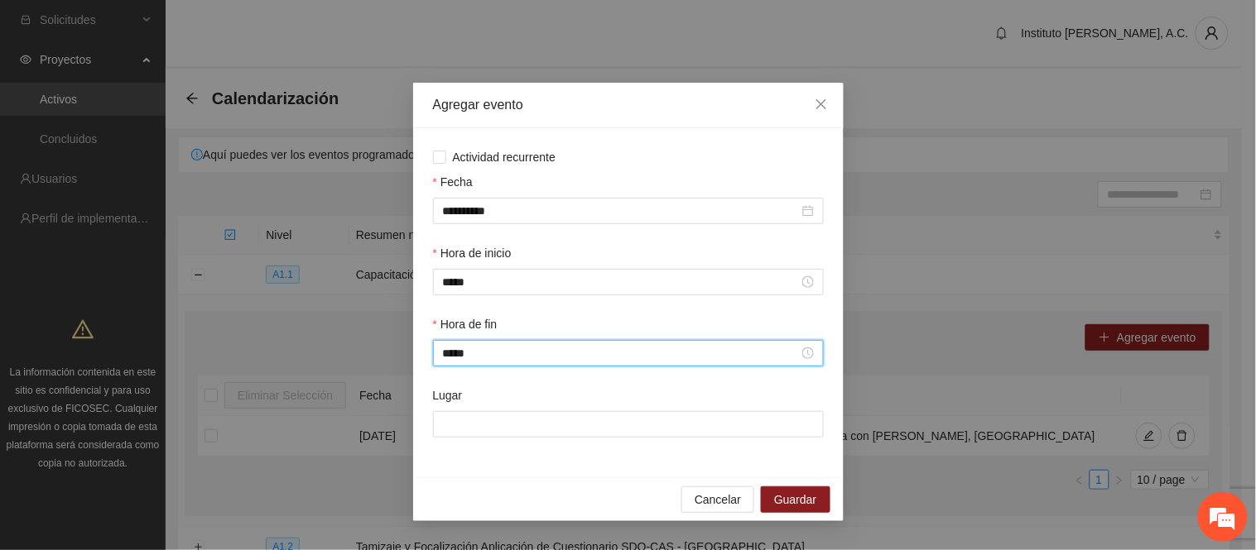
type input "*****"
drag, startPoint x: 508, startPoint y: 406, endPoint x: 508, endPoint y: 428, distance: 21.5
click at [508, 407] on div "Lugar" at bounding box center [628, 399] width 391 height 25
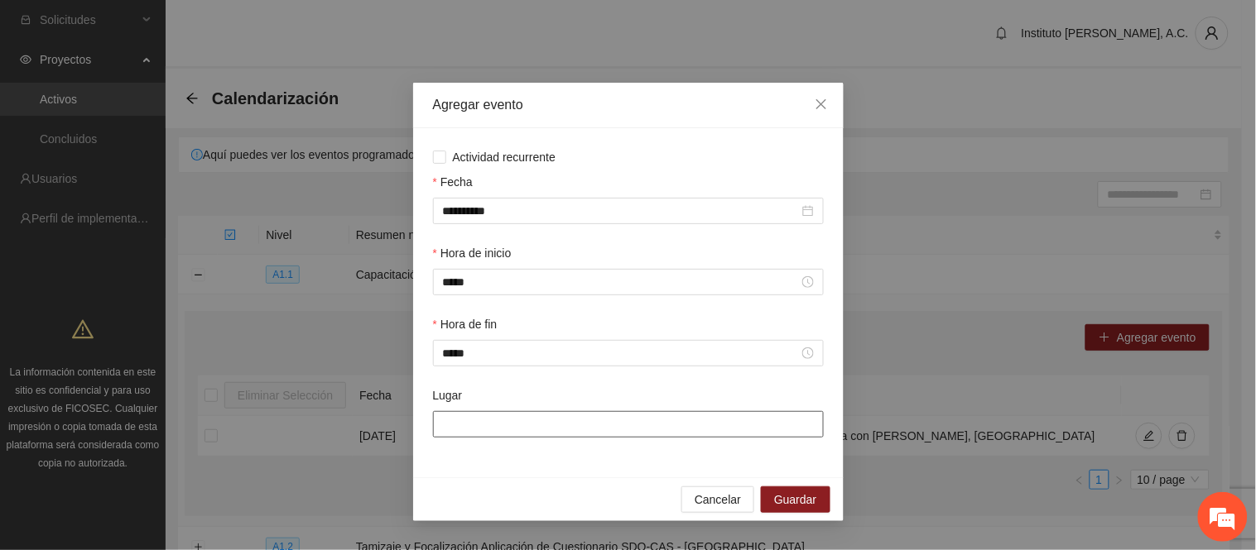
click at [508, 428] on input "Lugar" at bounding box center [628, 424] width 391 height 26
paste input "**********"
type input "**********"
click at [543, 468] on div "**********" at bounding box center [628, 302] width 430 height 349
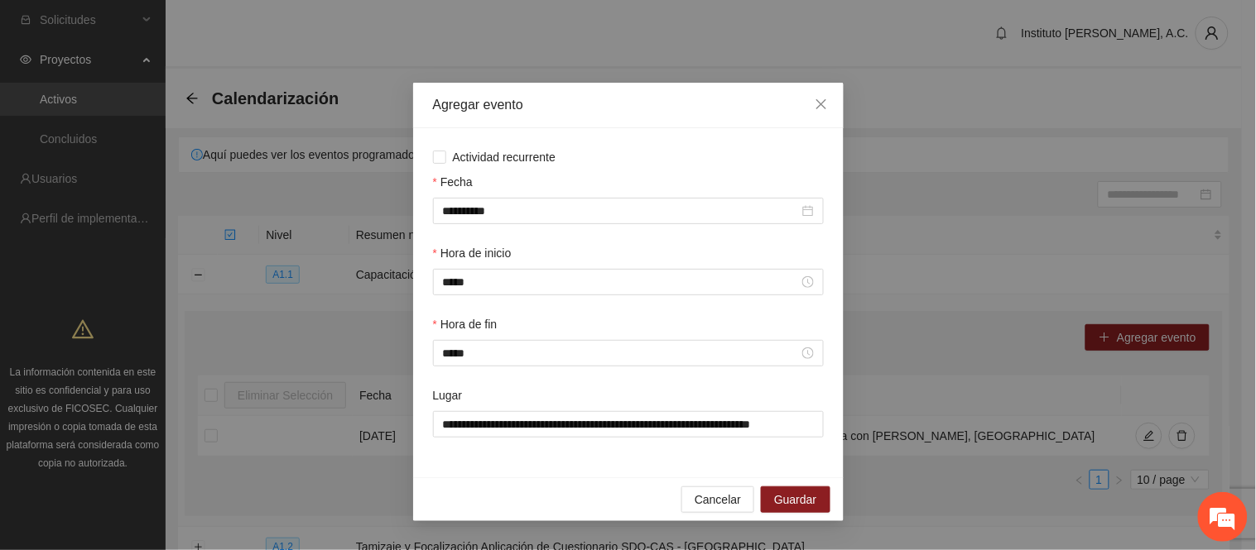
scroll to position [0, 0]
drag, startPoint x: 569, startPoint y: 427, endPoint x: 818, endPoint y: 410, distance: 248.9
click at [818, 410] on div "**********" at bounding box center [628, 412] width 391 height 51
click at [740, 458] on div "**********" at bounding box center [628, 422] width 397 height 71
click at [795, 499] on span "Guardar" at bounding box center [795, 500] width 42 height 18
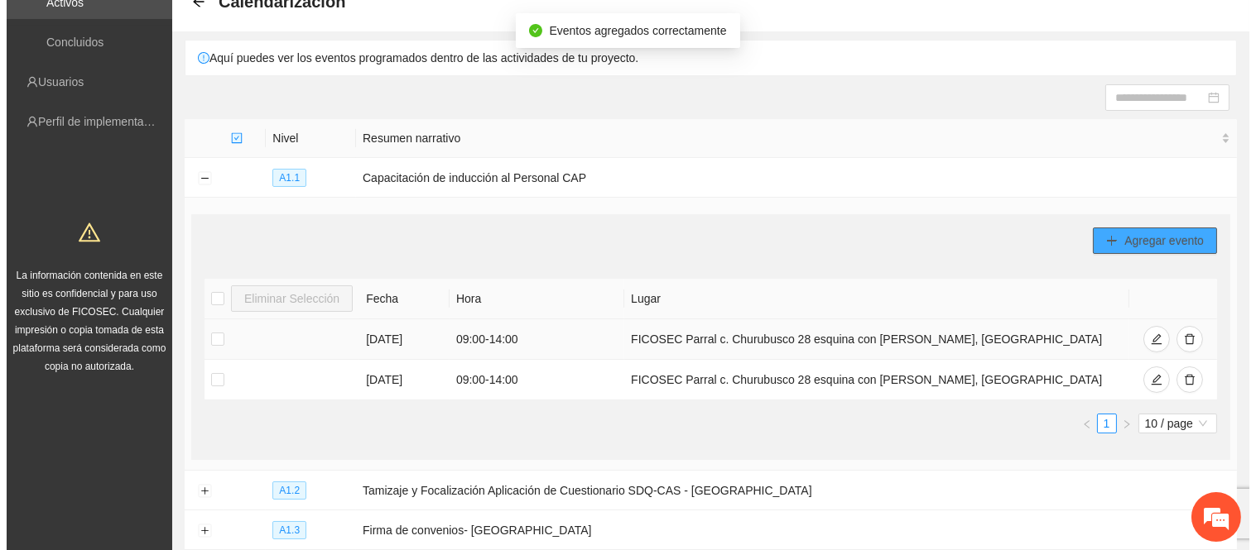
scroll to position [184, 0]
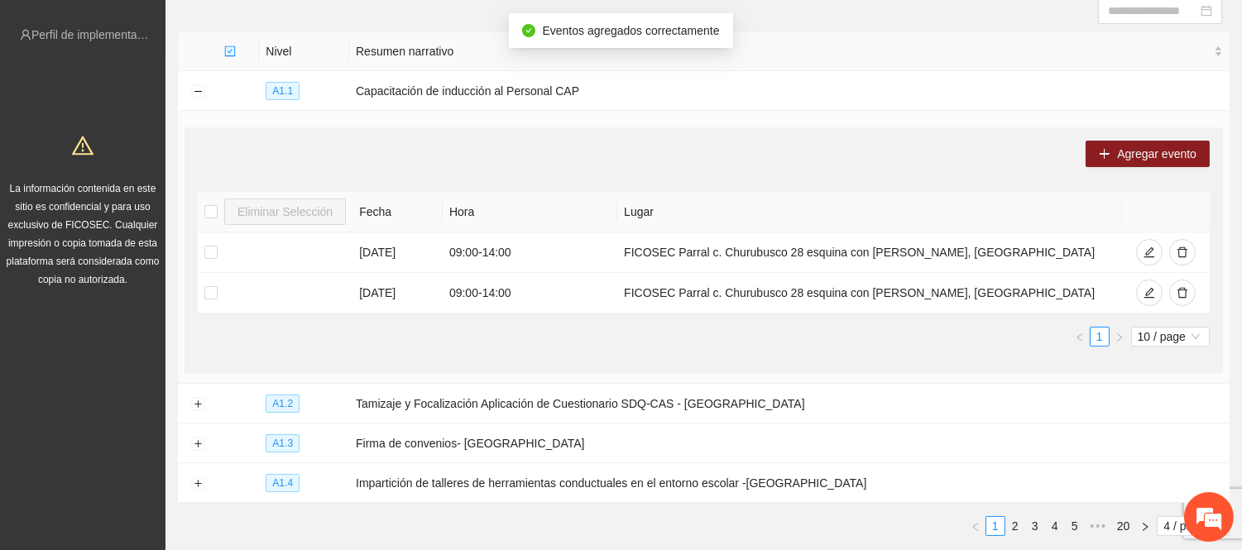
click at [664, 343] on ul "1 10 / page" at bounding box center [704, 337] width 1012 height 20
click at [436, 328] on ul "1 10 / page" at bounding box center [704, 337] width 1012 height 20
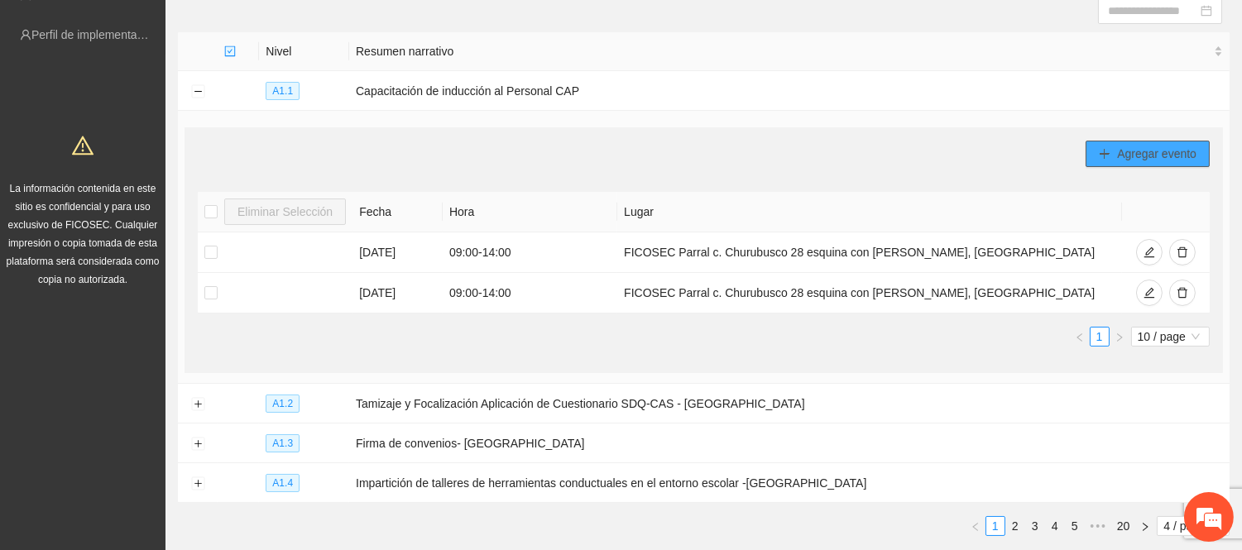
click at [1127, 159] on span "Agregar evento" at bounding box center [1156, 154] width 79 height 18
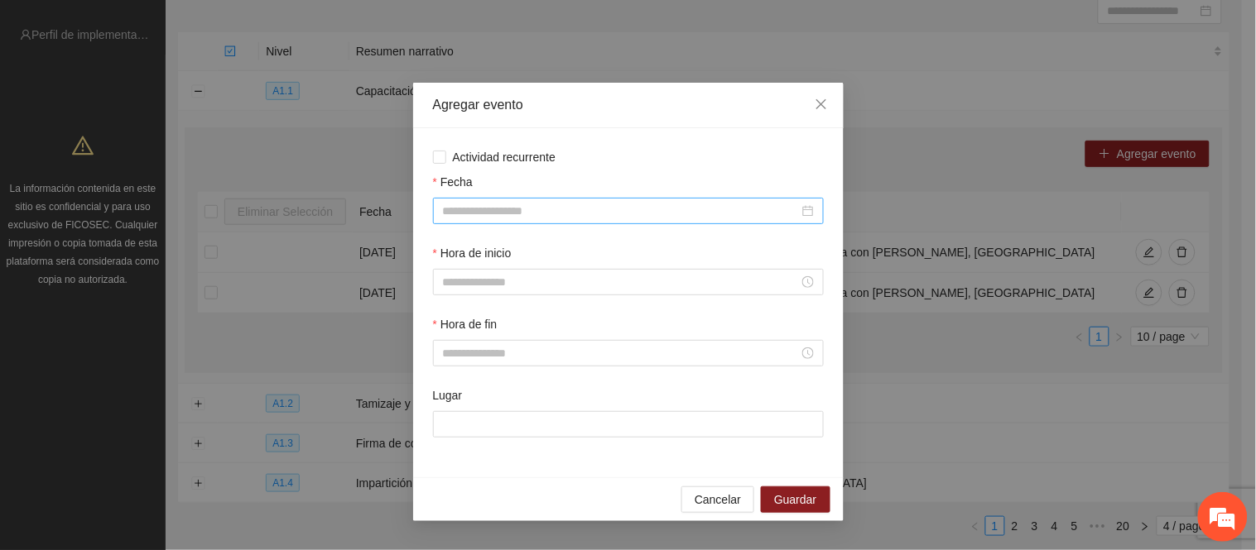
click at [579, 209] on input "Fecha" at bounding box center [621, 211] width 356 height 18
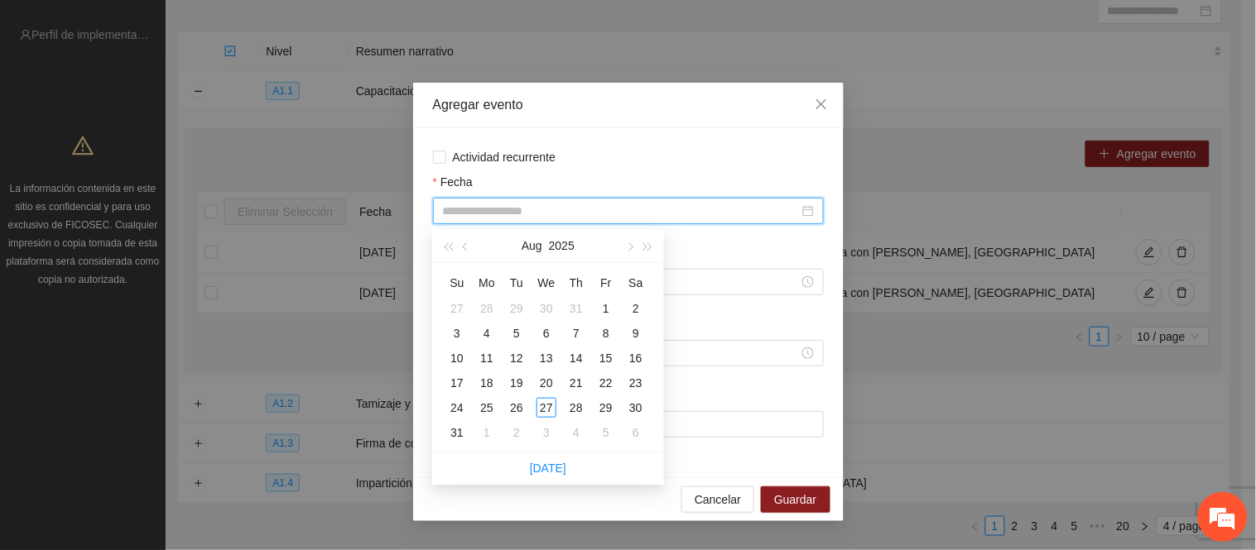
click at [465, 217] on input "Fecha" at bounding box center [621, 211] width 356 height 18
type input "**********"
click at [709, 212] on input "Fecha" at bounding box center [621, 211] width 356 height 18
type input "**********"
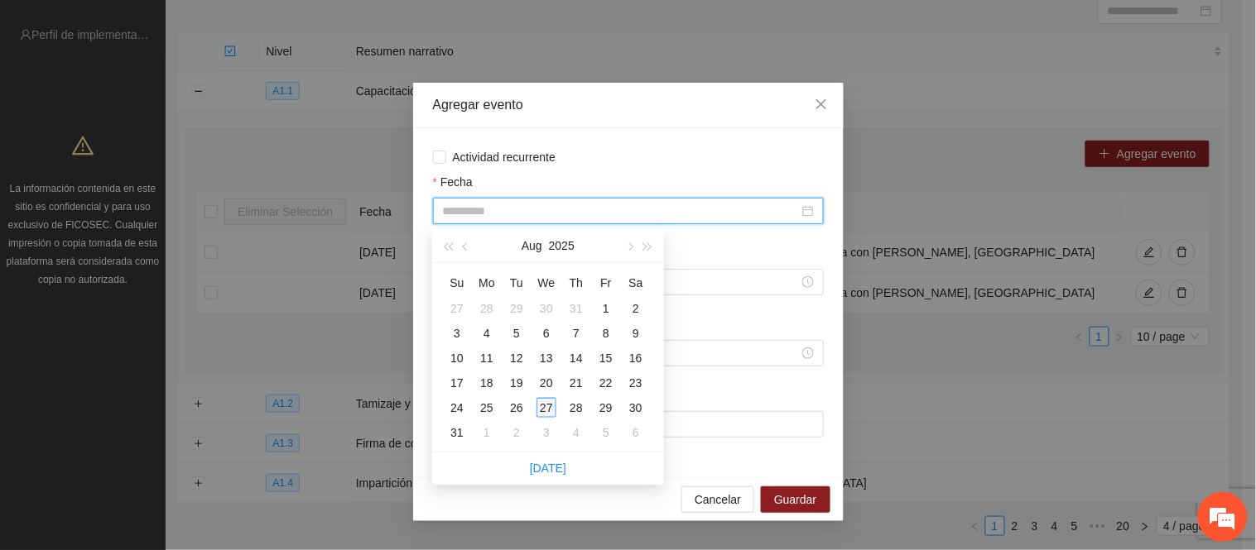
click at [545, 406] on div "27" at bounding box center [546, 408] width 20 height 20
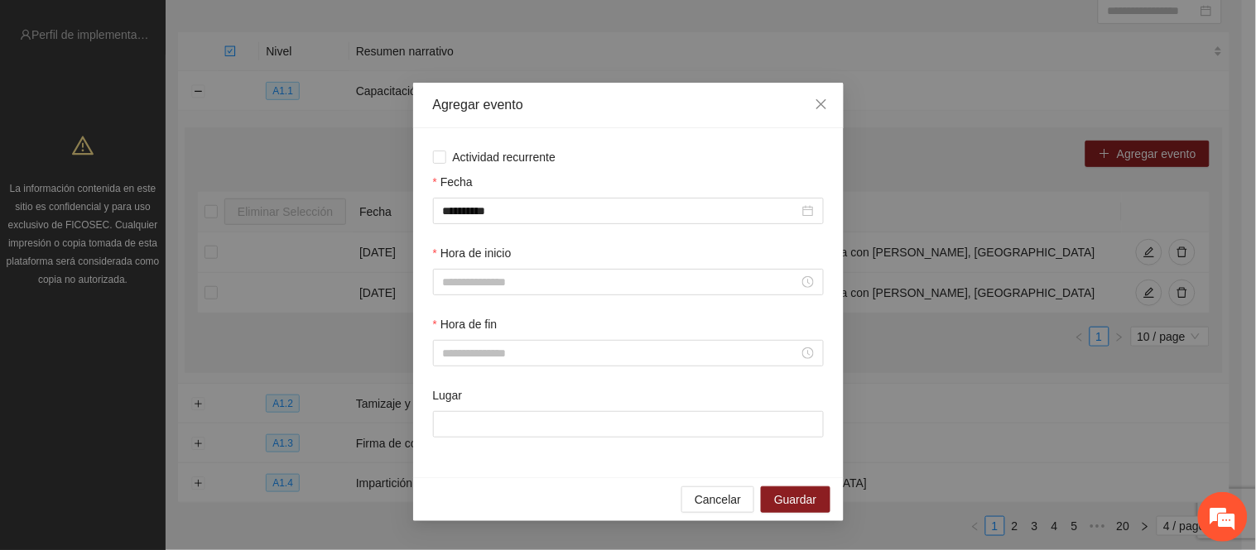
click at [525, 334] on div "Hora de fin" at bounding box center [628, 327] width 391 height 25
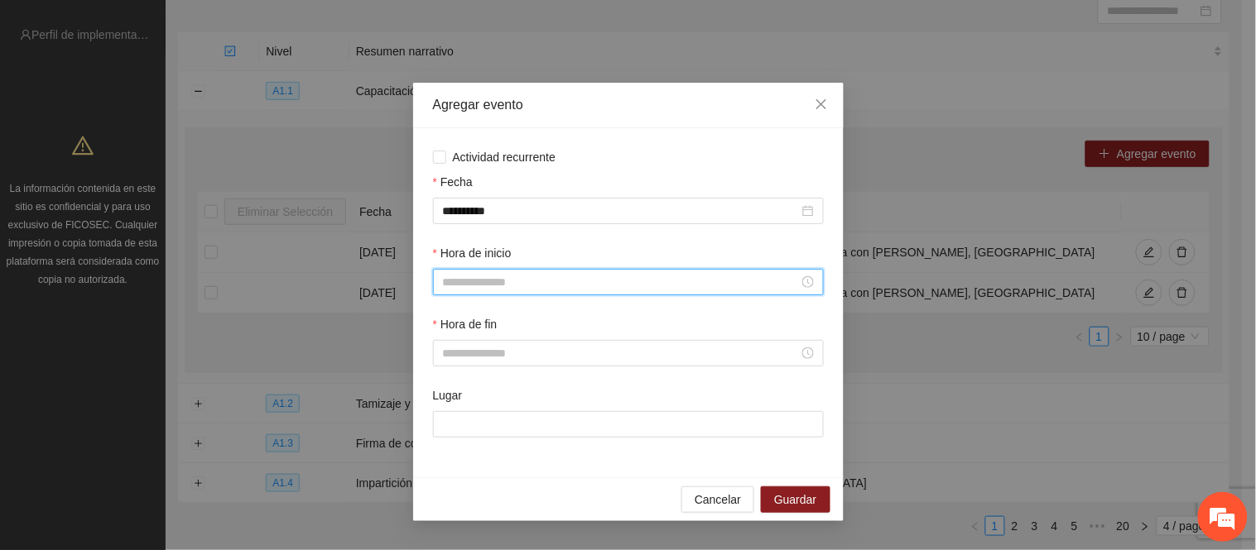
click at [516, 287] on input "Hora de inicio" at bounding box center [621, 282] width 356 height 18
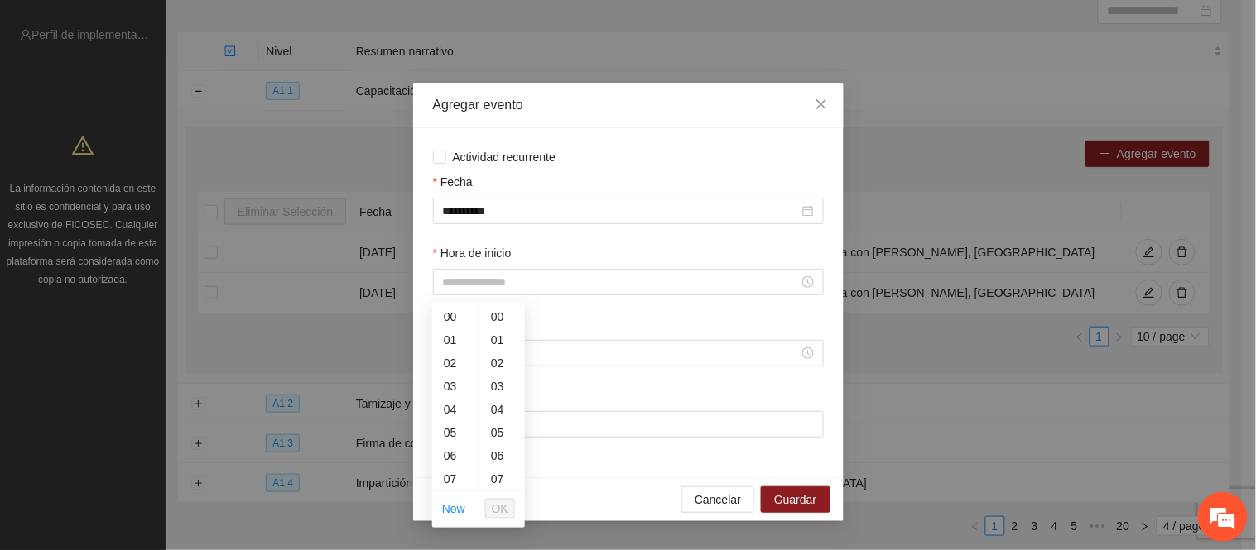
click at [482, 267] on div "Hora de inicio" at bounding box center [628, 256] width 391 height 25
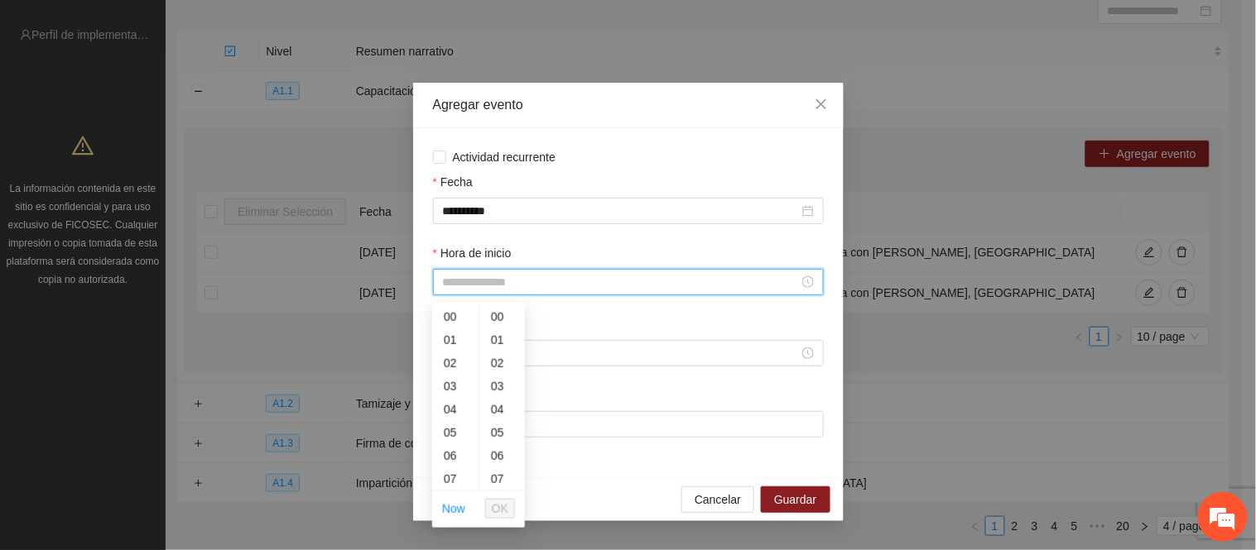
click at [482, 281] on input "Hora de inicio" at bounding box center [621, 282] width 356 height 18
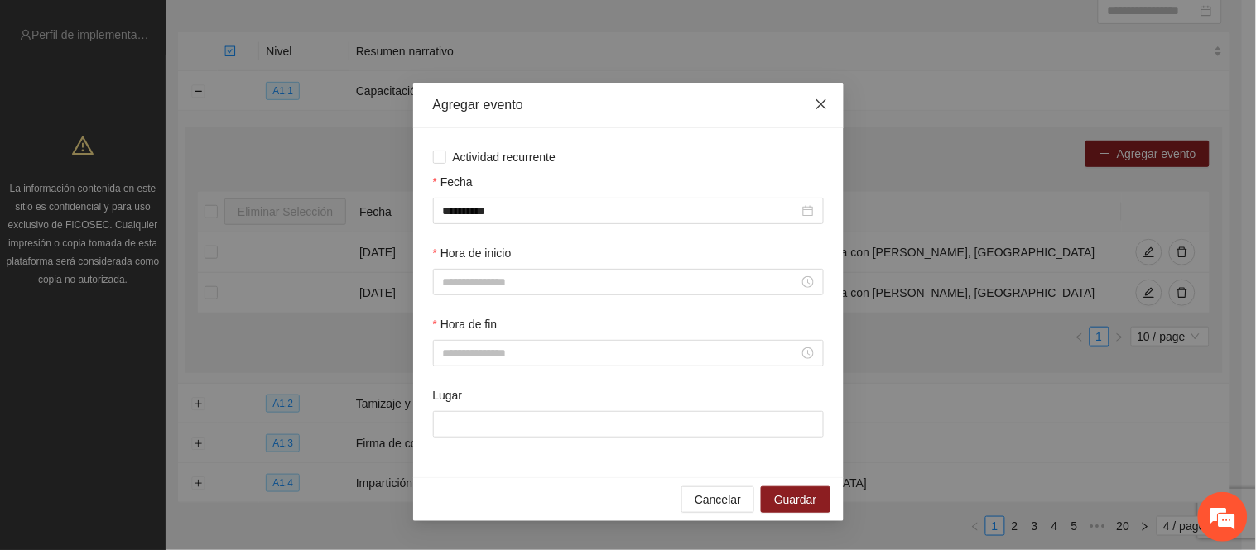
click at [821, 94] on span "Close" at bounding box center [821, 105] width 45 height 45
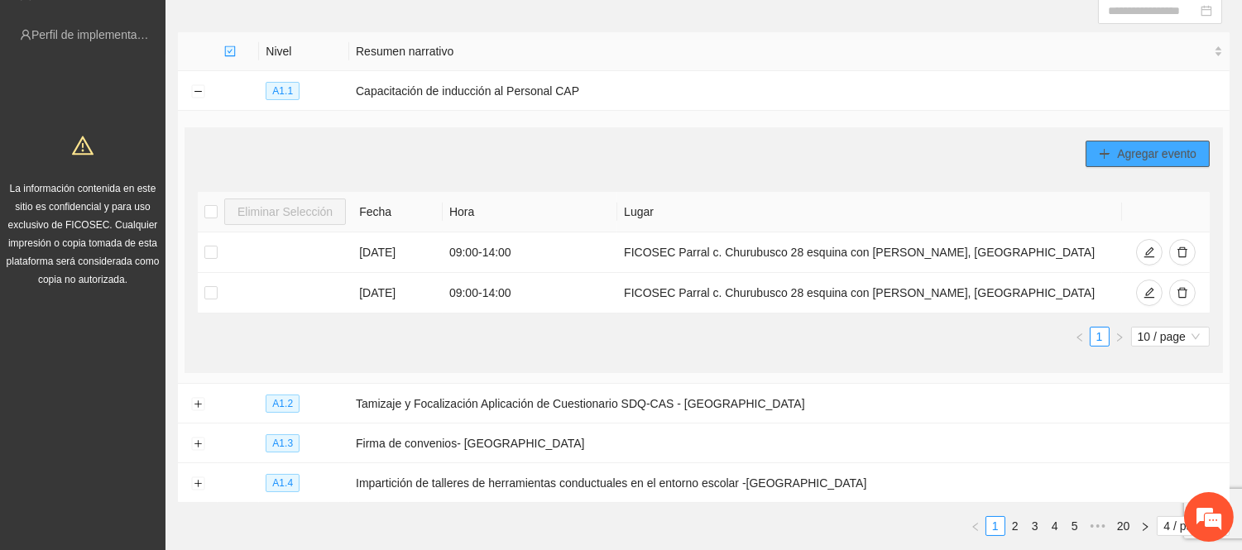
click at [1112, 161] on button "Agregar evento" at bounding box center [1148, 154] width 124 height 26
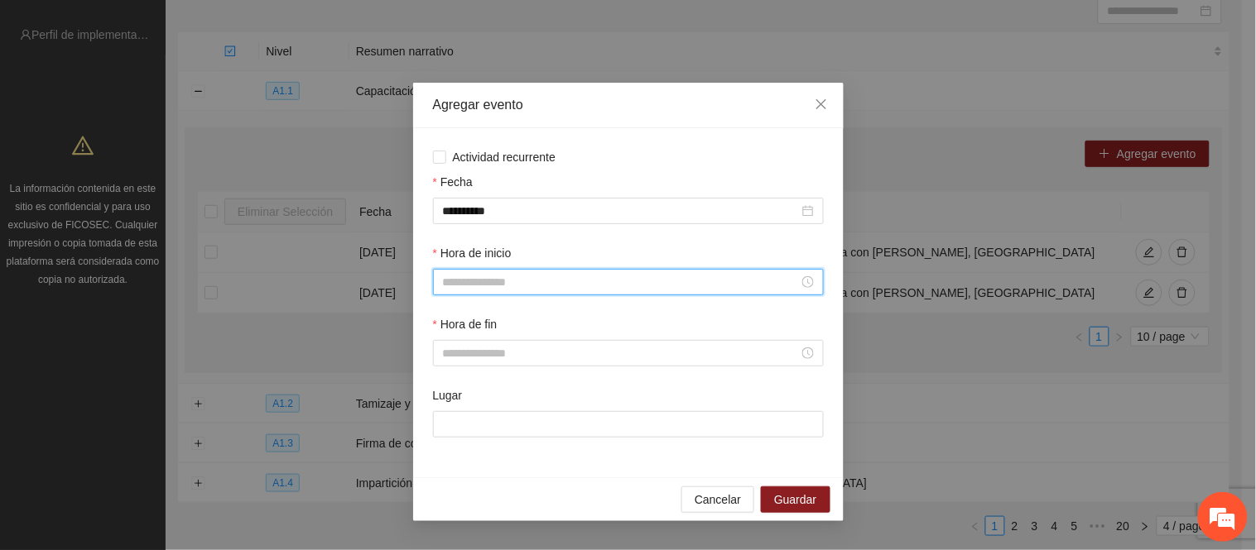
click at [512, 277] on input "Hora de inicio" at bounding box center [621, 282] width 356 height 18
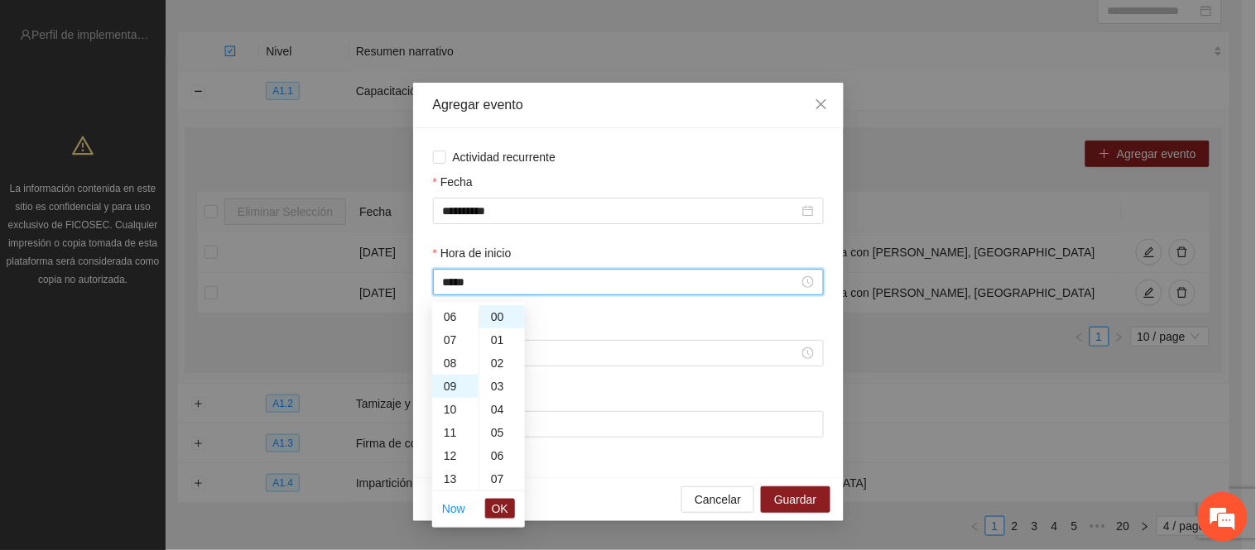
scroll to position [209, 0]
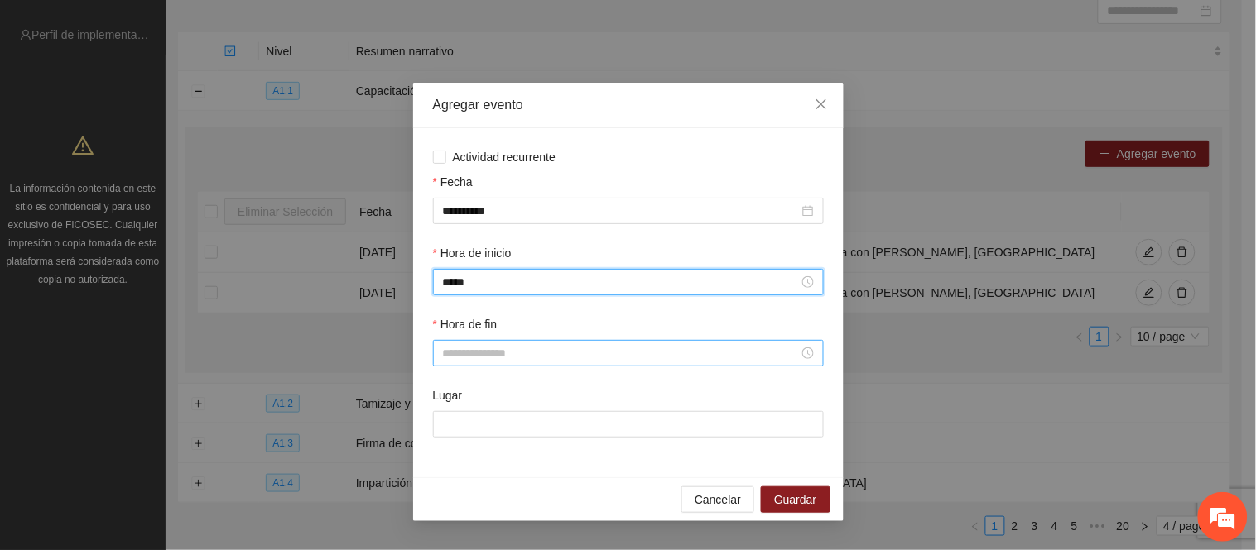
type input "*****"
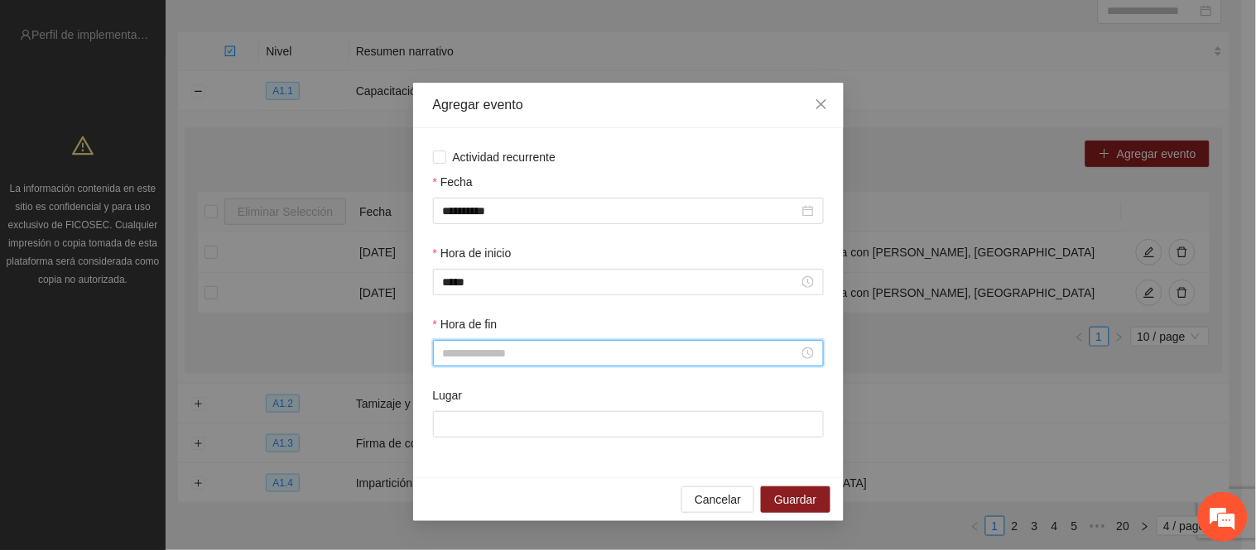
click at [518, 357] on input "Hora de fin" at bounding box center [621, 353] width 356 height 18
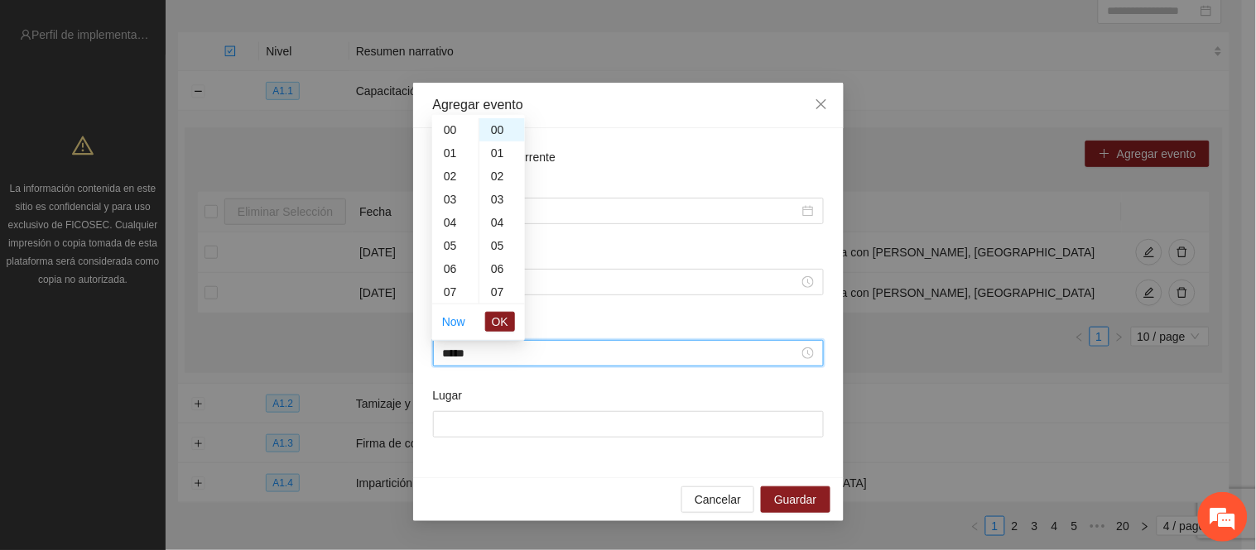
scroll to position [324, 0]
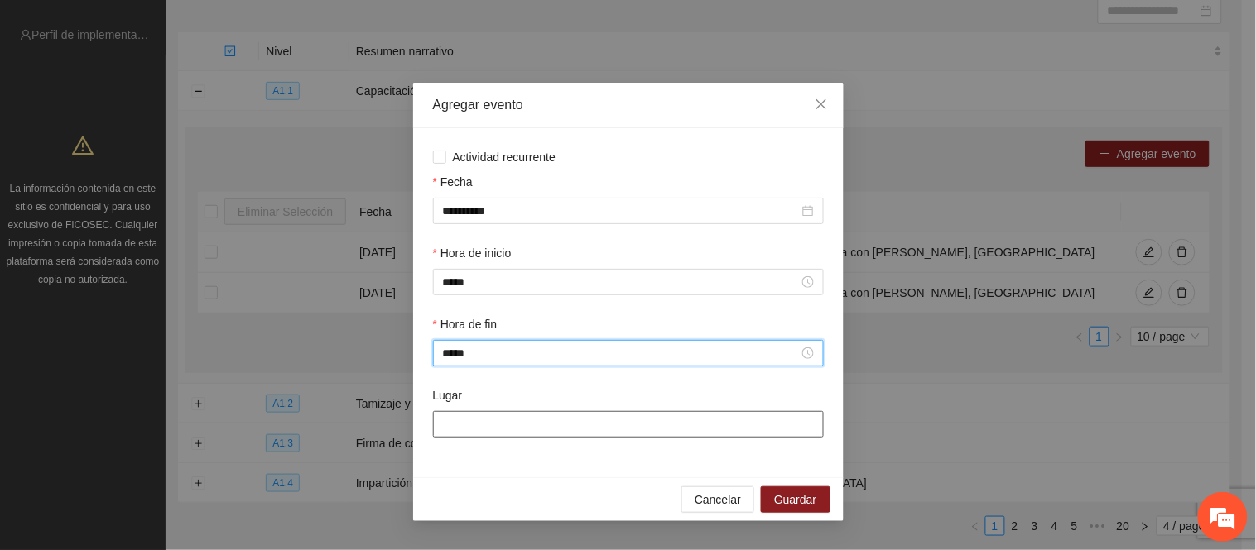
type input "*****"
click at [558, 433] on input "Lugar" at bounding box center [628, 424] width 391 height 26
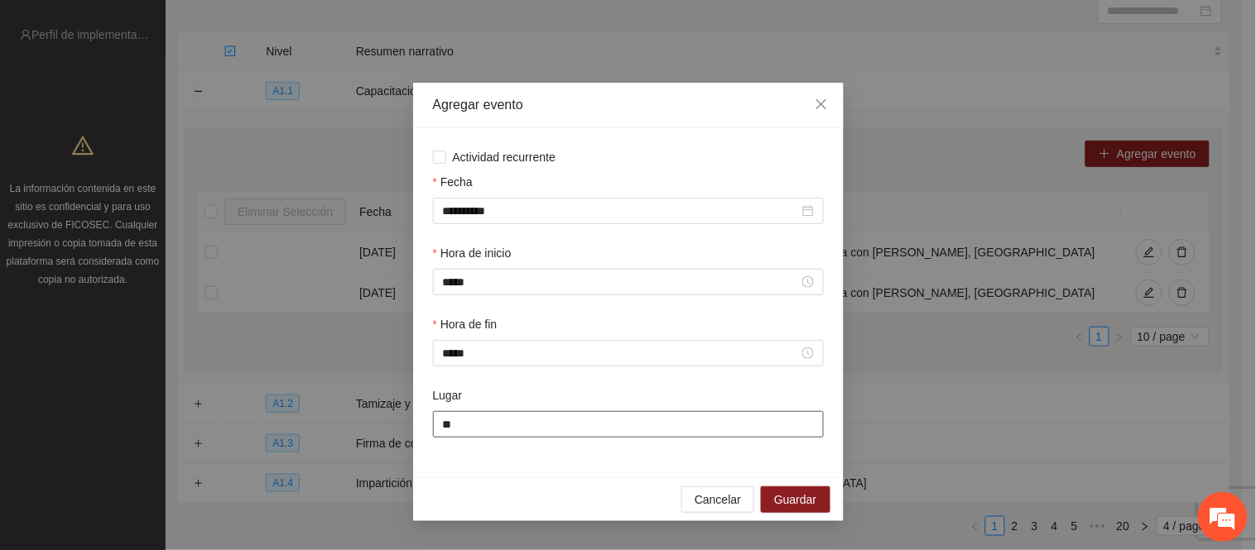
type input "*"
click at [441, 420] on input "**********" at bounding box center [628, 424] width 391 height 26
click at [432, 431] on div "**********" at bounding box center [628, 302] width 430 height 349
click at [444, 429] on input "**********" at bounding box center [628, 424] width 391 height 26
click at [540, 423] on input "**********" at bounding box center [628, 424] width 391 height 26
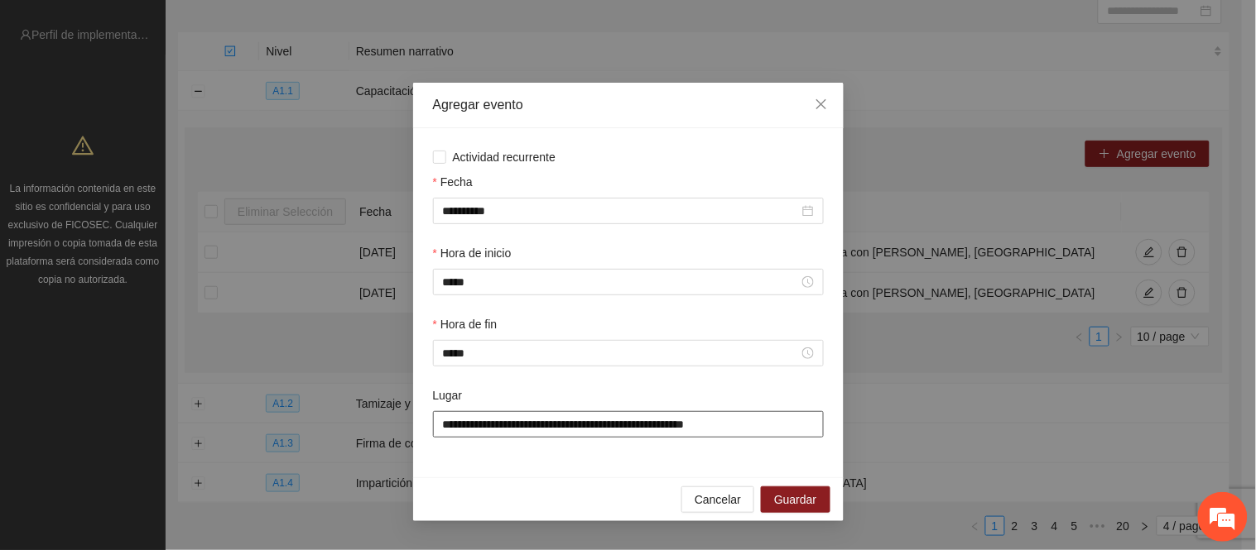
click at [555, 422] on input "**********" at bounding box center [628, 424] width 391 height 26
click at [665, 438] on input "**********" at bounding box center [628, 424] width 391 height 26
click at [638, 428] on input "**********" at bounding box center [628, 424] width 391 height 26
click at [633, 431] on input "**********" at bounding box center [628, 424] width 391 height 26
click at [734, 435] on input "**********" at bounding box center [628, 424] width 391 height 26
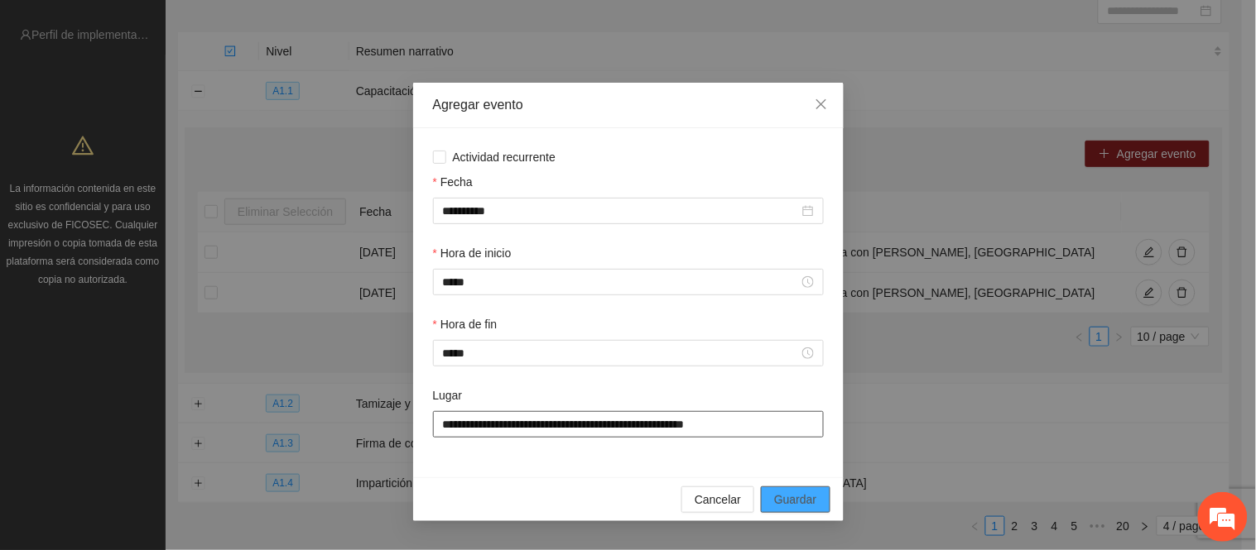
type input "**********"
click at [786, 507] on span "Guardar" at bounding box center [795, 500] width 42 height 18
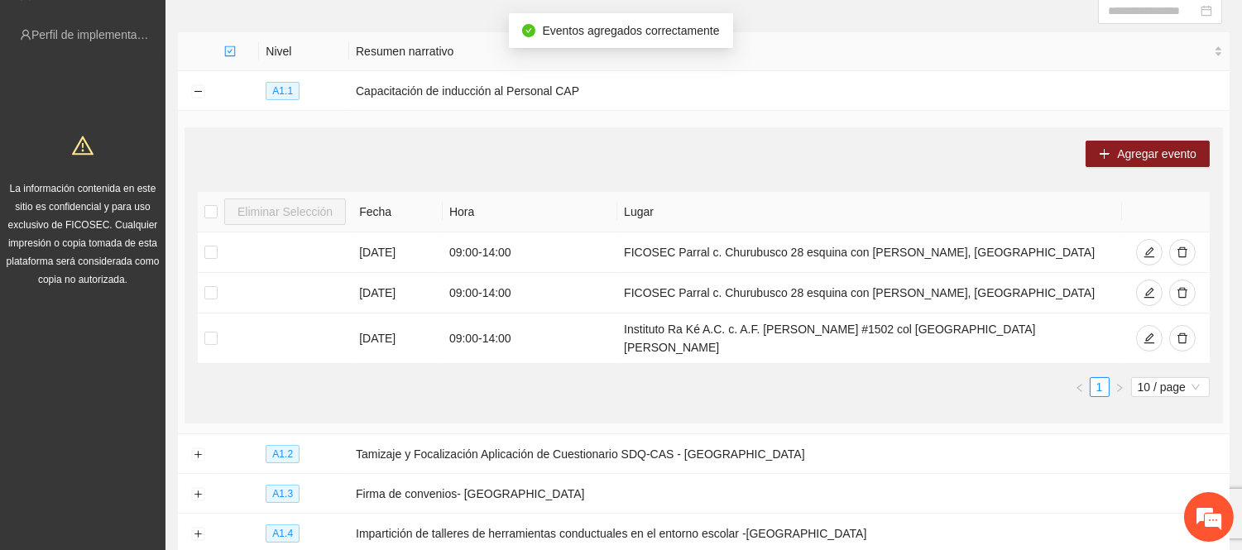
click at [931, 417] on td "Agregar evento Eliminar Selección [PERSON_NAME] [DATE] 09:00 - 14:00 FICOSEC Pa…" at bounding box center [704, 273] width 1052 height 324
click at [1146, 158] on span "Agregar evento" at bounding box center [1156, 154] width 79 height 18
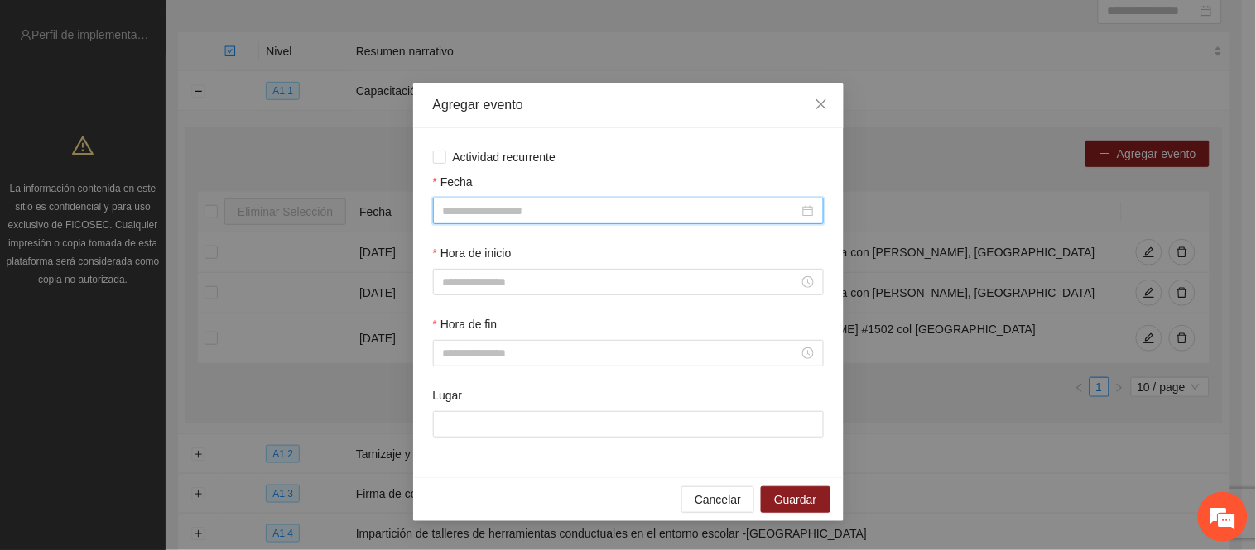
click at [590, 207] on input "Fecha" at bounding box center [621, 211] width 356 height 18
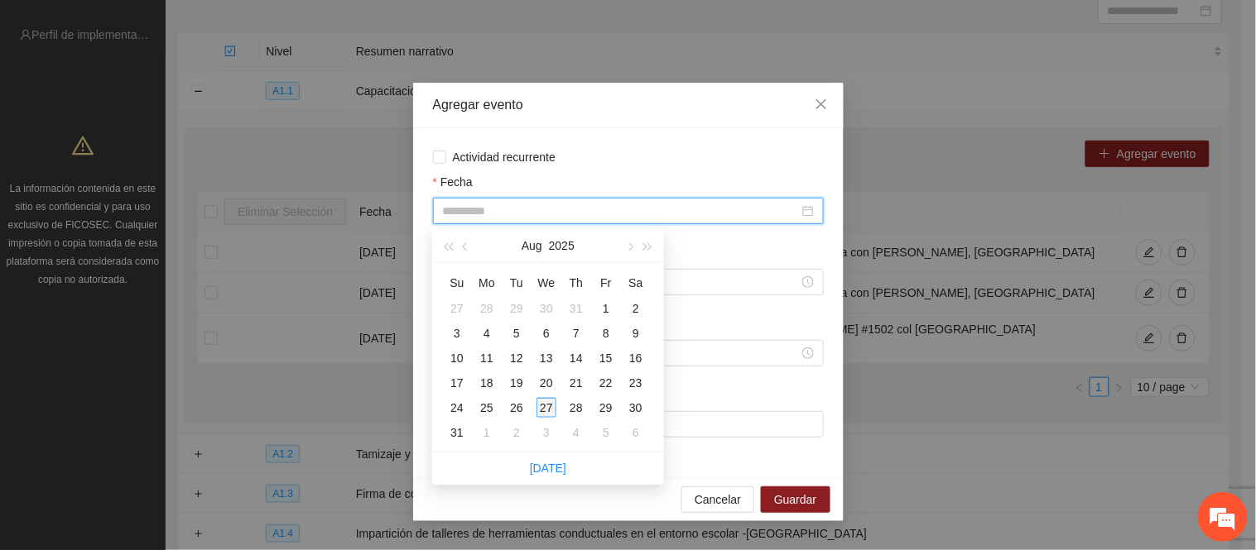
type input "**********"
click at [548, 406] on div "27" at bounding box center [546, 408] width 20 height 20
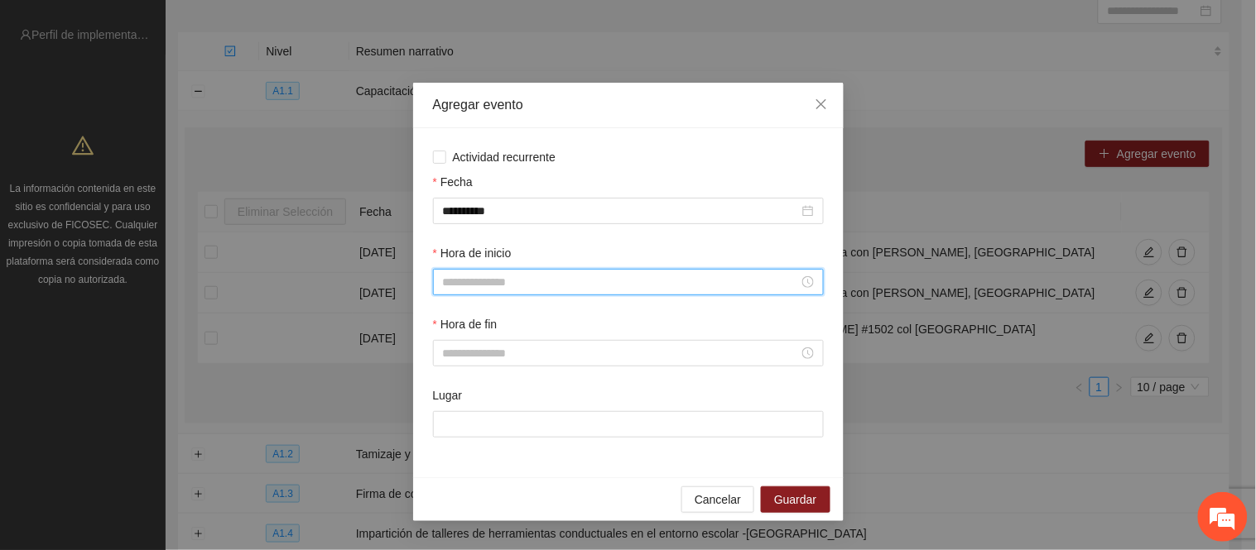
click at [520, 291] on input "Hora de inicio" at bounding box center [621, 282] width 356 height 18
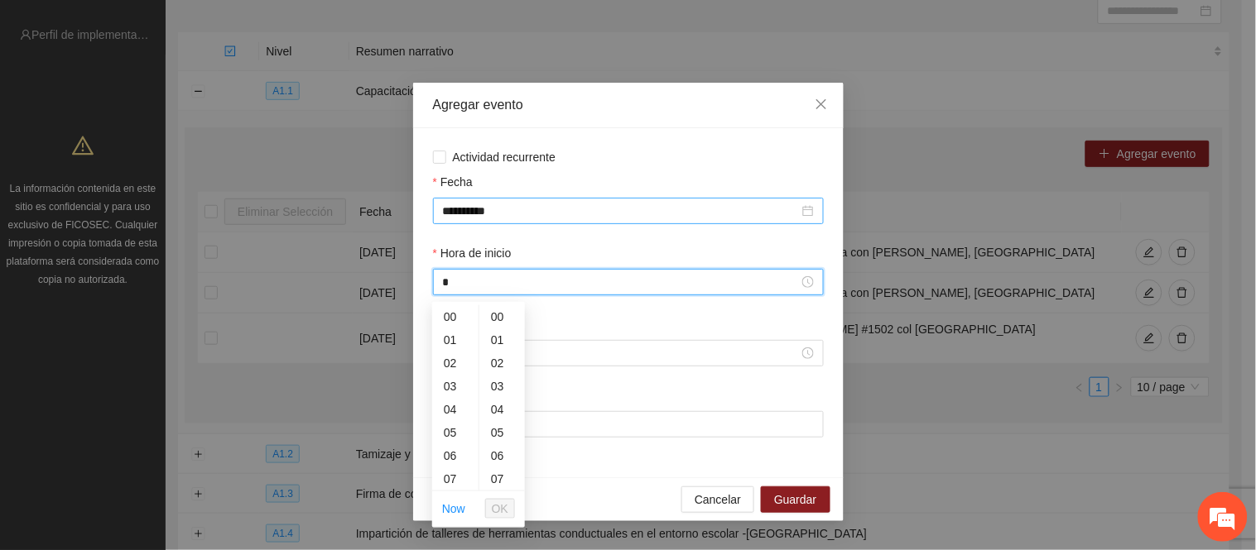
type input "*"
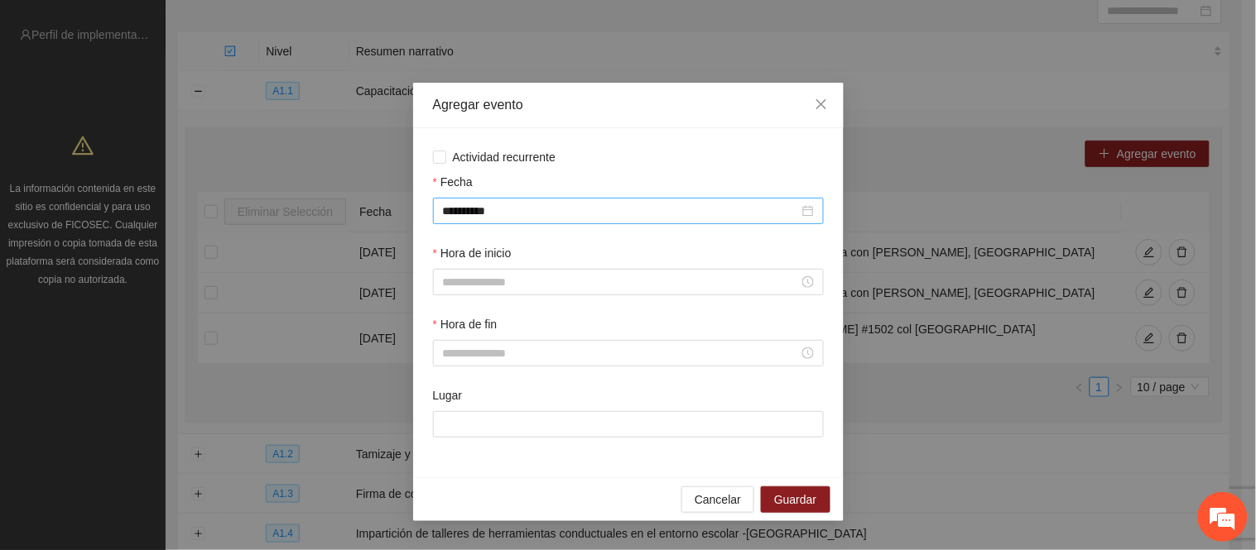
click at [511, 223] on div "**********" at bounding box center [628, 211] width 391 height 26
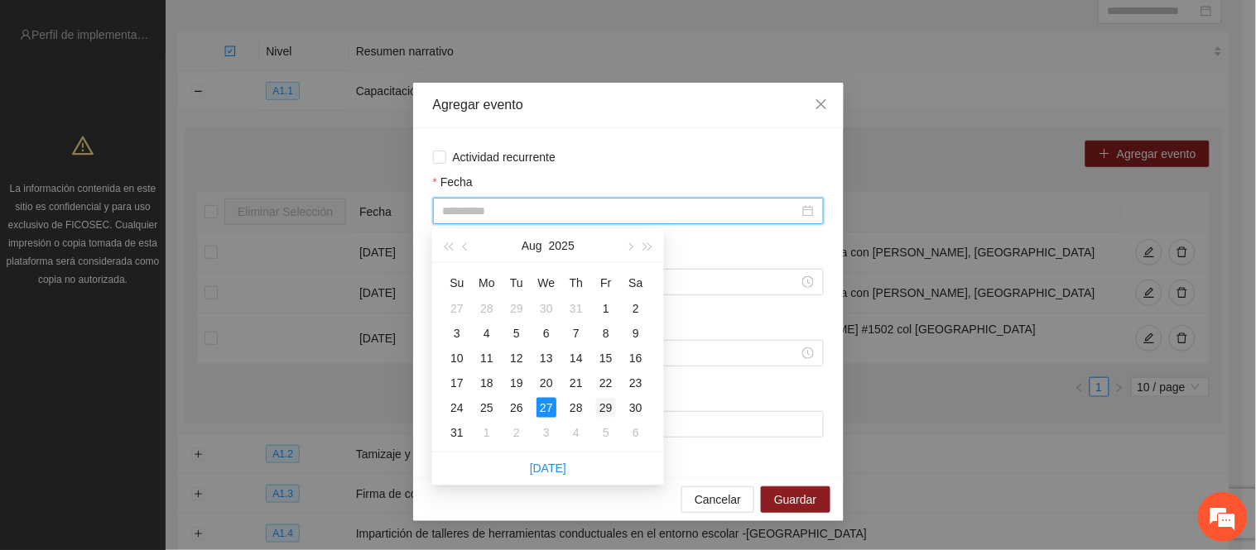
type input "**********"
click at [607, 411] on div "29" at bounding box center [606, 408] width 20 height 20
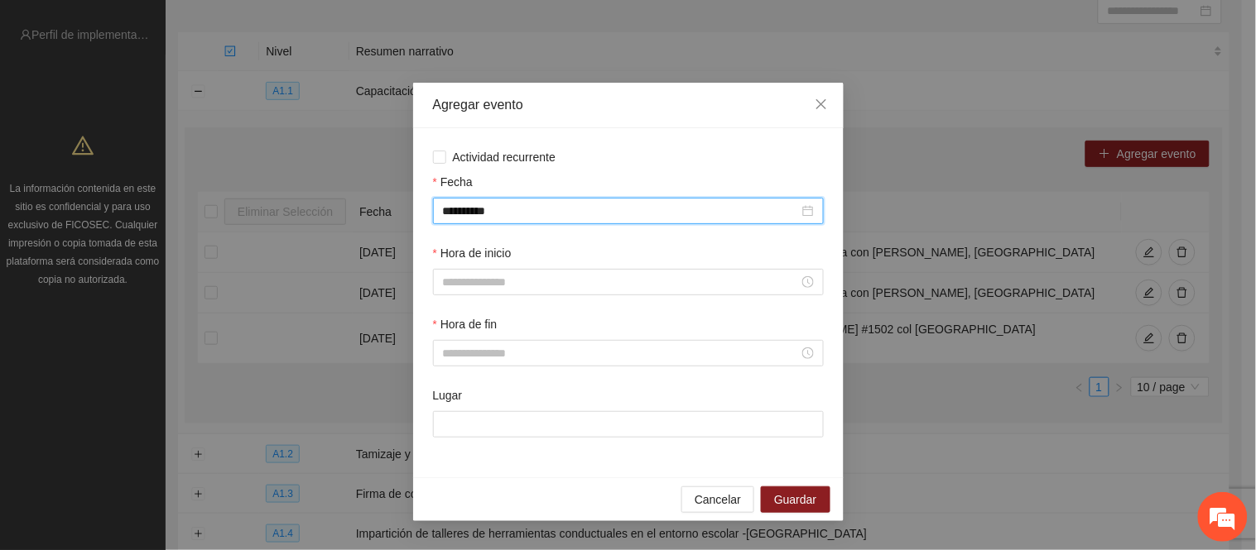
click at [507, 267] on div "Hora de inicio" at bounding box center [628, 256] width 391 height 25
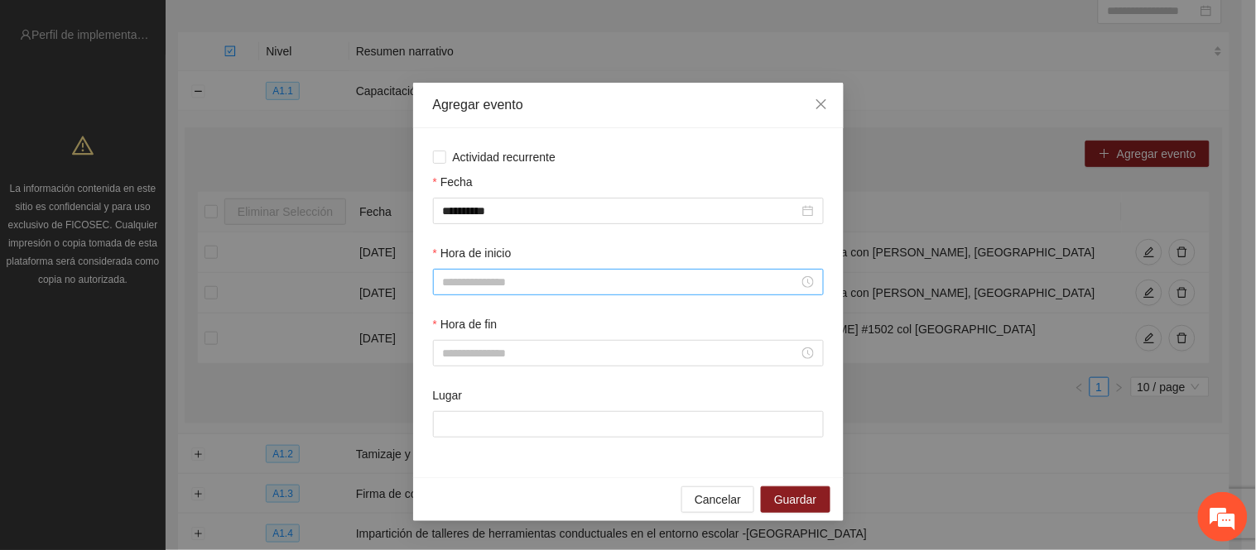
click at [505, 280] on input "Hora de inicio" at bounding box center [621, 282] width 356 height 18
click at [503, 288] on input "Hora de inicio" at bounding box center [621, 282] width 356 height 18
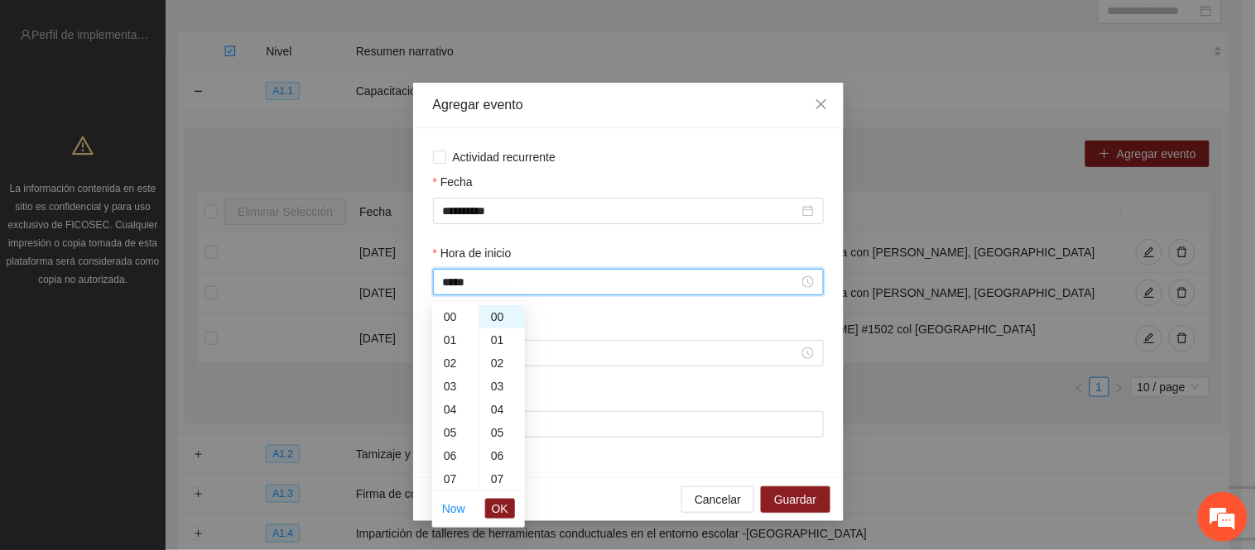
scroll to position [209, 0]
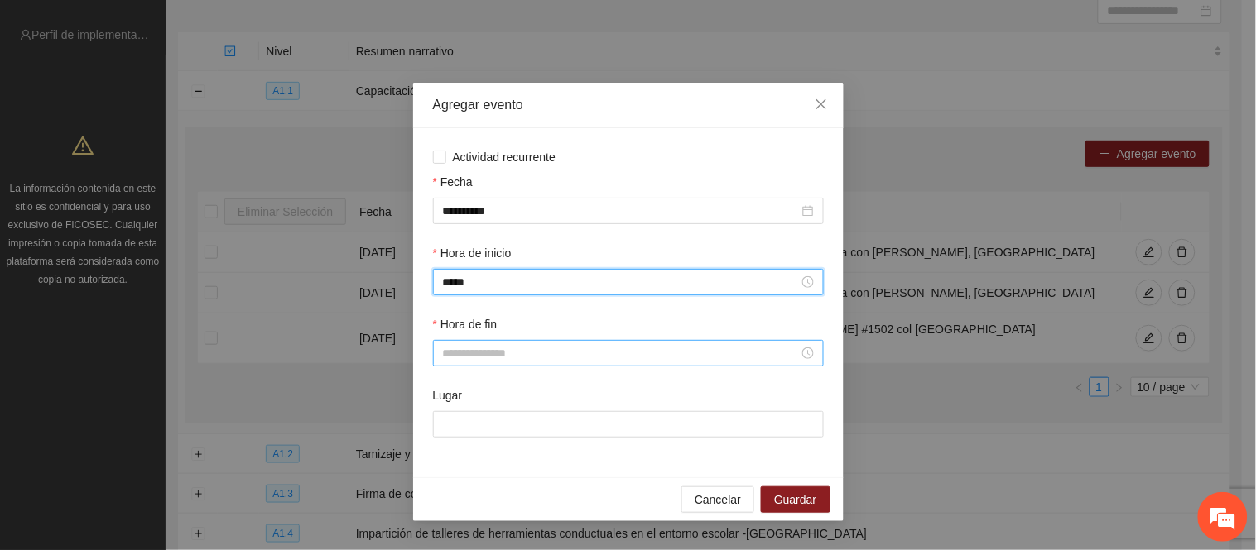
type input "*****"
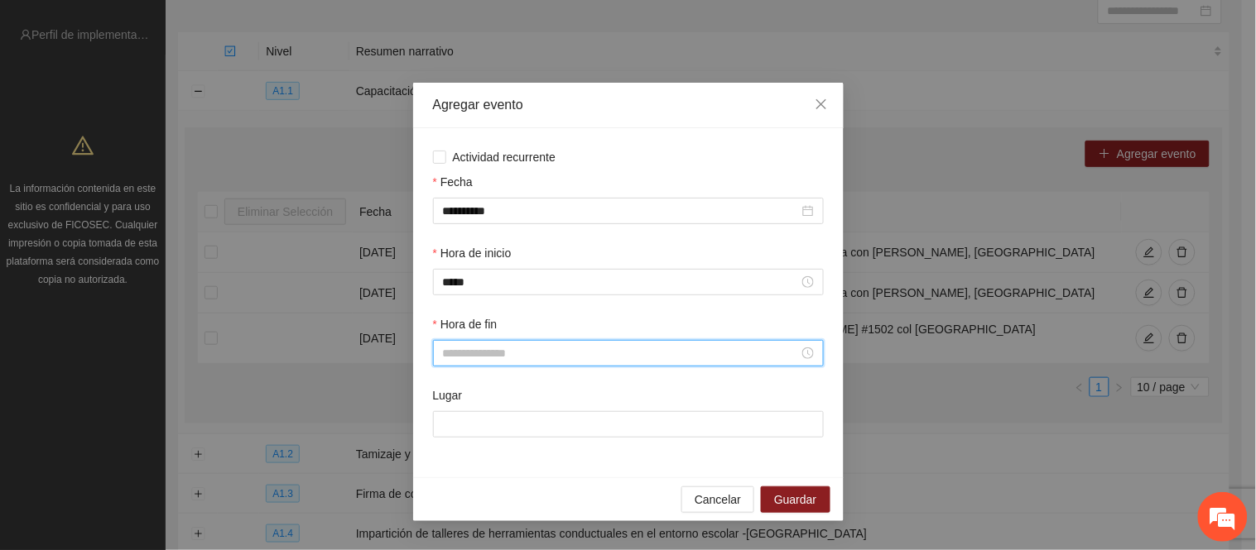
click at [513, 348] on input "Hora de fin" at bounding box center [621, 353] width 356 height 18
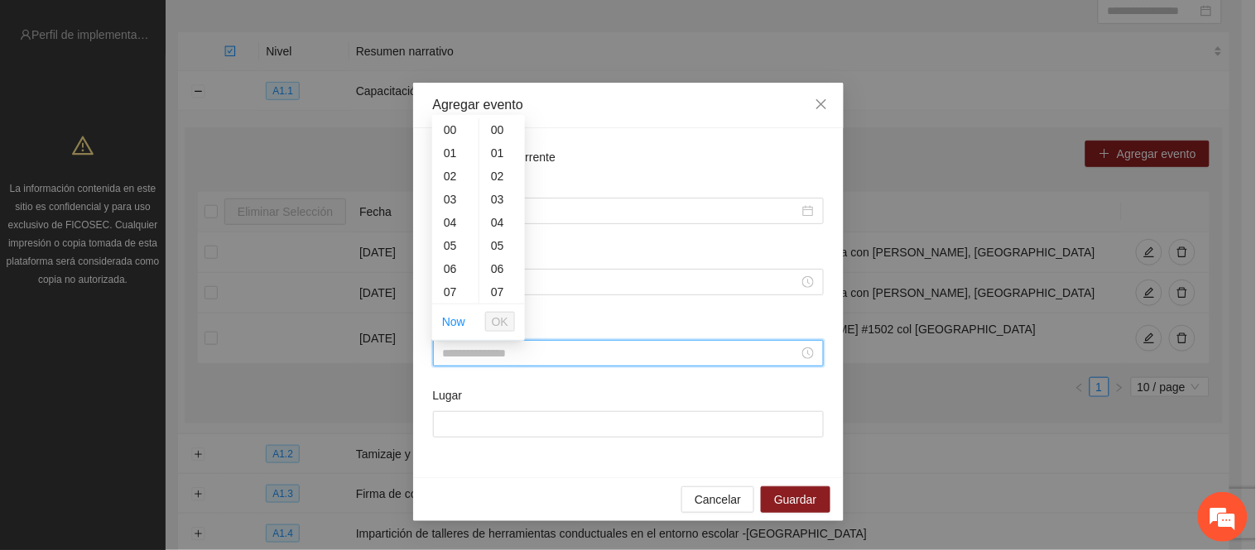
click at [502, 358] on input "Hora de fin" at bounding box center [621, 353] width 356 height 18
click at [492, 363] on input "Hora de fin" at bounding box center [621, 353] width 356 height 18
drag, startPoint x: 492, startPoint y: 389, endPoint x: 497, endPoint y: 377, distance: 13.1
click at [493, 387] on div "Hora de fin" at bounding box center [628, 350] width 397 height 71
click at [500, 361] on input "Hora de fin" at bounding box center [621, 353] width 356 height 18
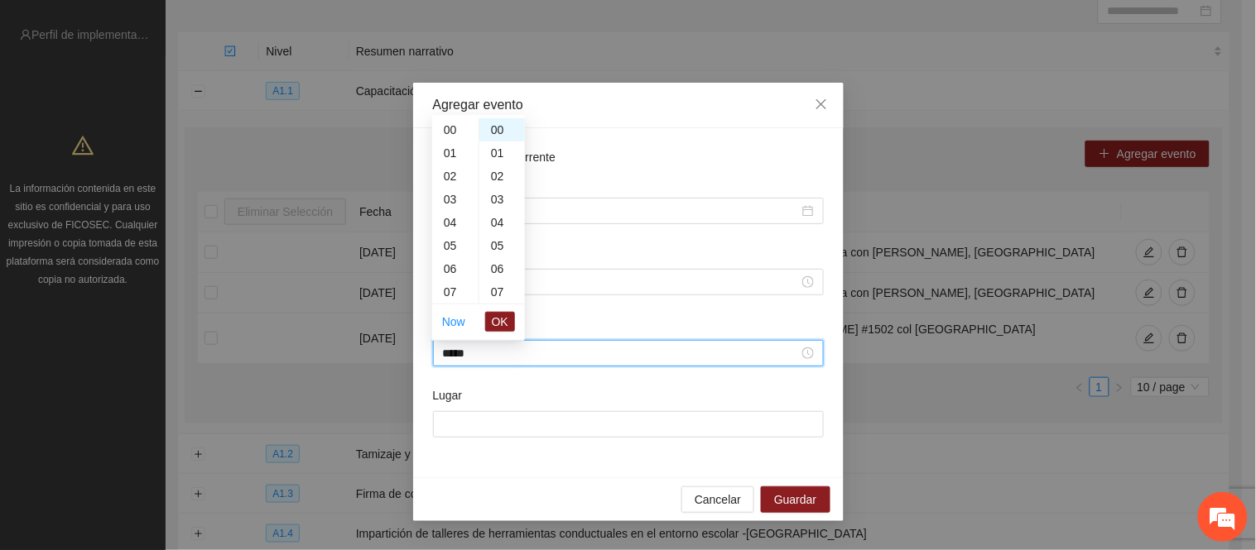
scroll to position [370, 0]
type input "*"
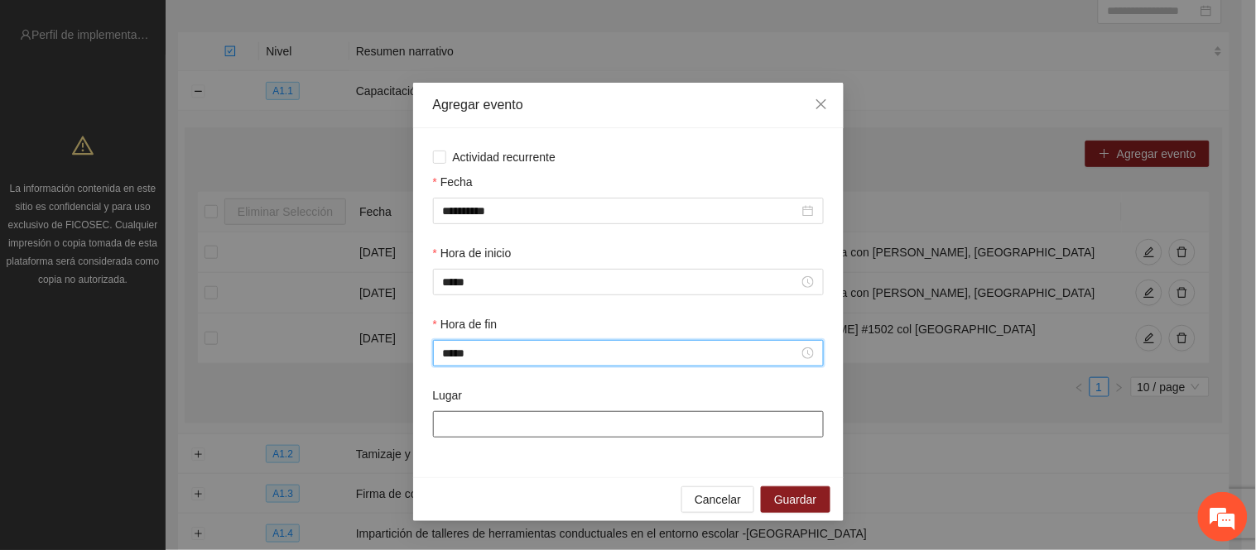
type input "*****"
click at [506, 432] on input "Lugar" at bounding box center [628, 424] width 391 height 26
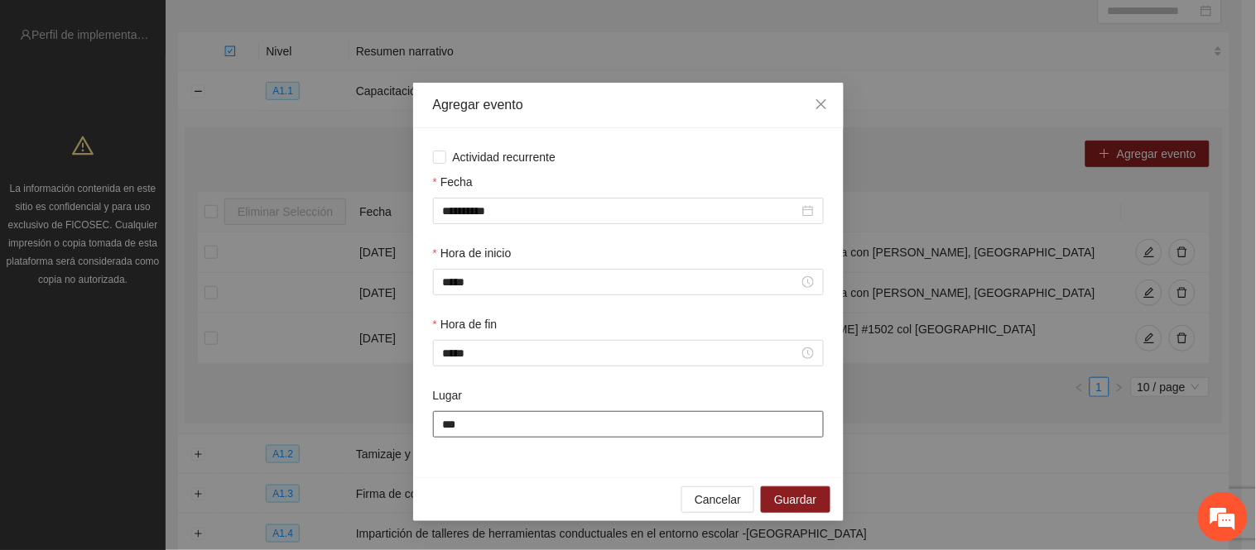
type input "**********"
click at [534, 485] on div "Cancelar Guardar" at bounding box center [628, 500] width 430 height 44
click at [805, 506] on span "Guardar" at bounding box center [795, 500] width 42 height 18
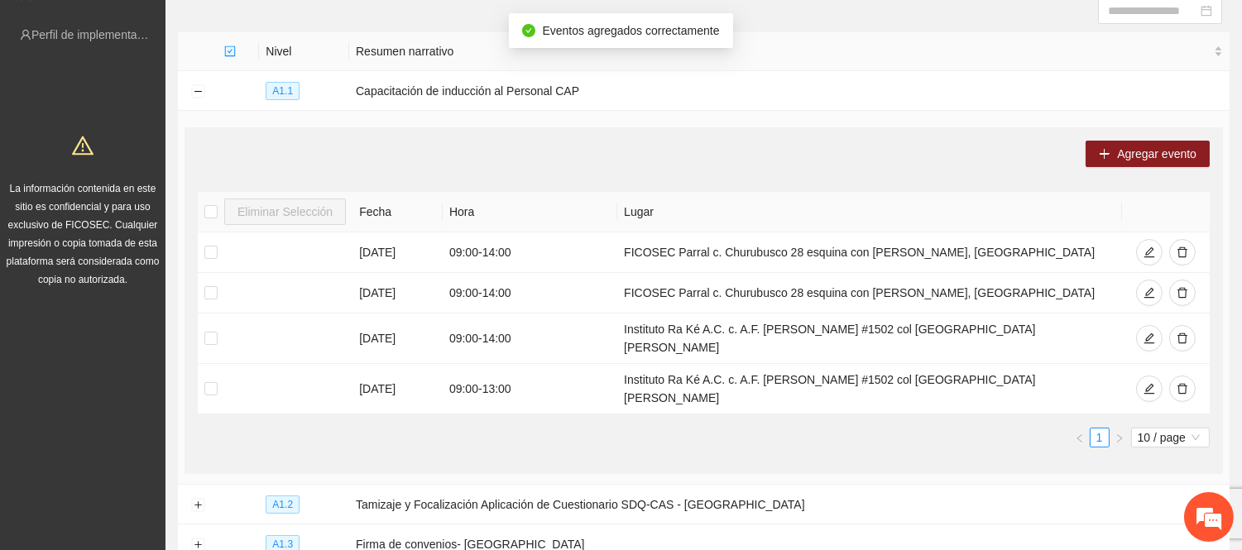
click at [592, 428] on ul "1 10 / page" at bounding box center [704, 438] width 1012 height 20
click at [1122, 149] on span "Agregar evento" at bounding box center [1156, 154] width 79 height 18
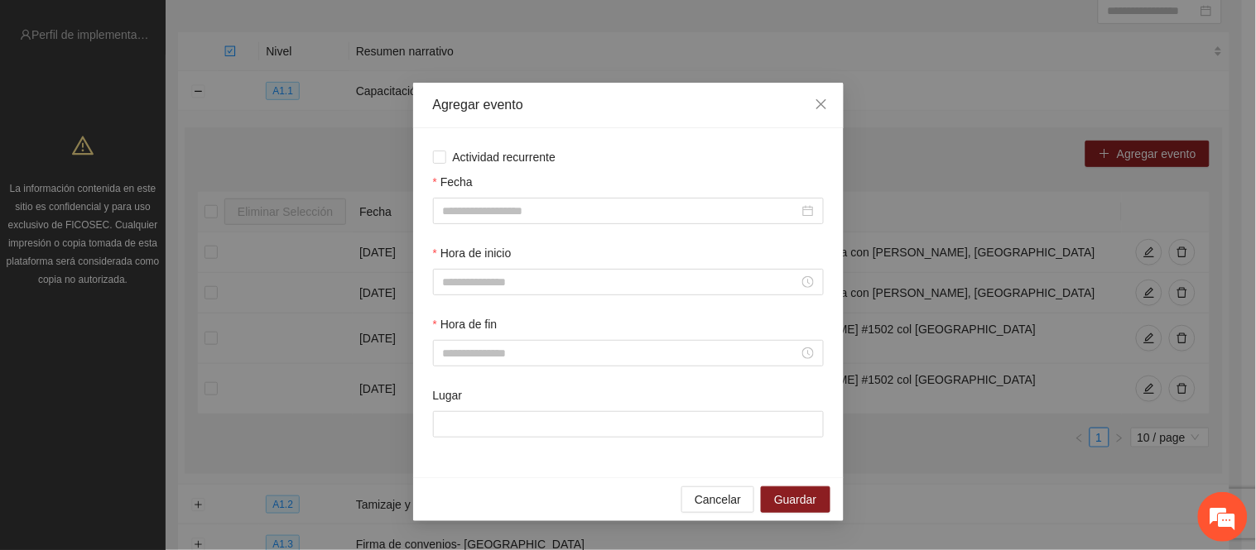
click at [551, 229] on div "Fecha" at bounding box center [628, 208] width 397 height 71
click at [547, 208] on input "Fecha" at bounding box center [621, 211] width 356 height 18
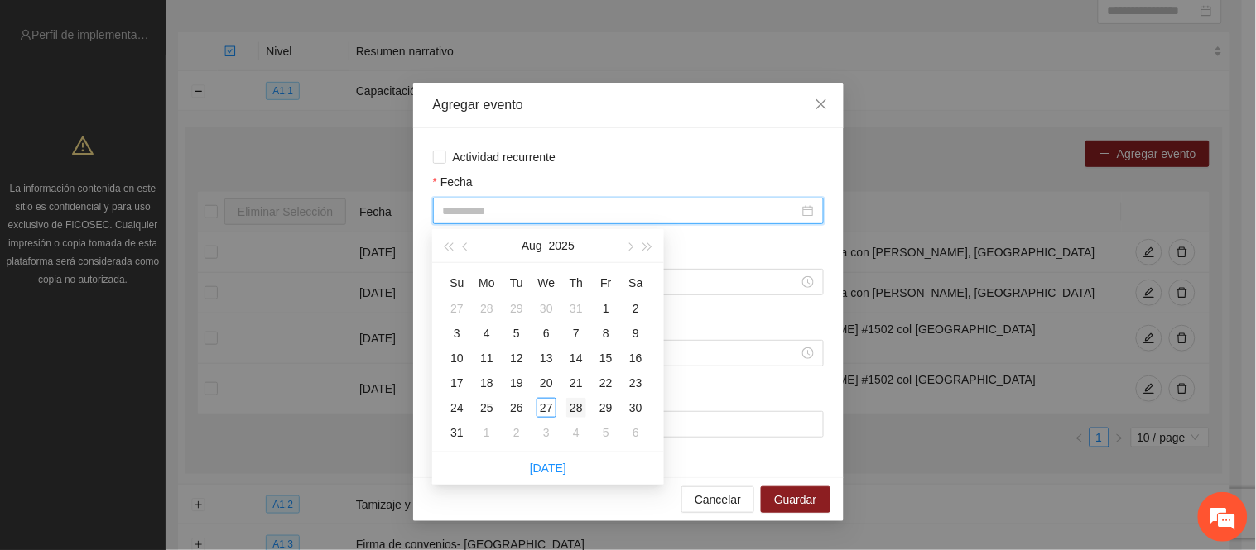
type input "**********"
click at [577, 401] on div "28" at bounding box center [576, 408] width 20 height 20
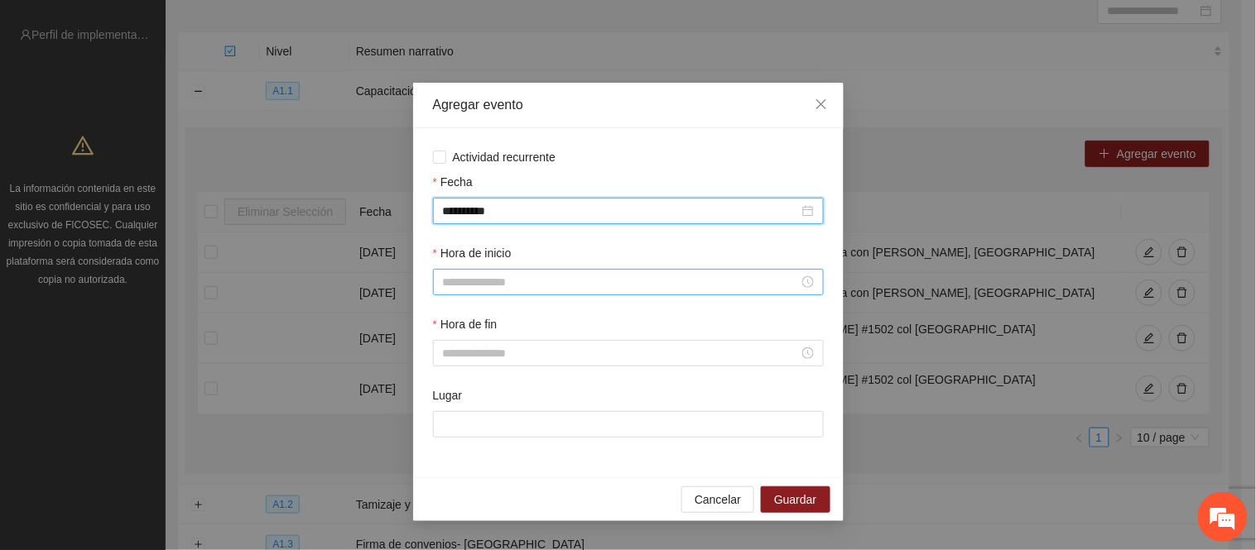
click at [552, 276] on input "Hora de inicio" at bounding box center [621, 282] width 356 height 18
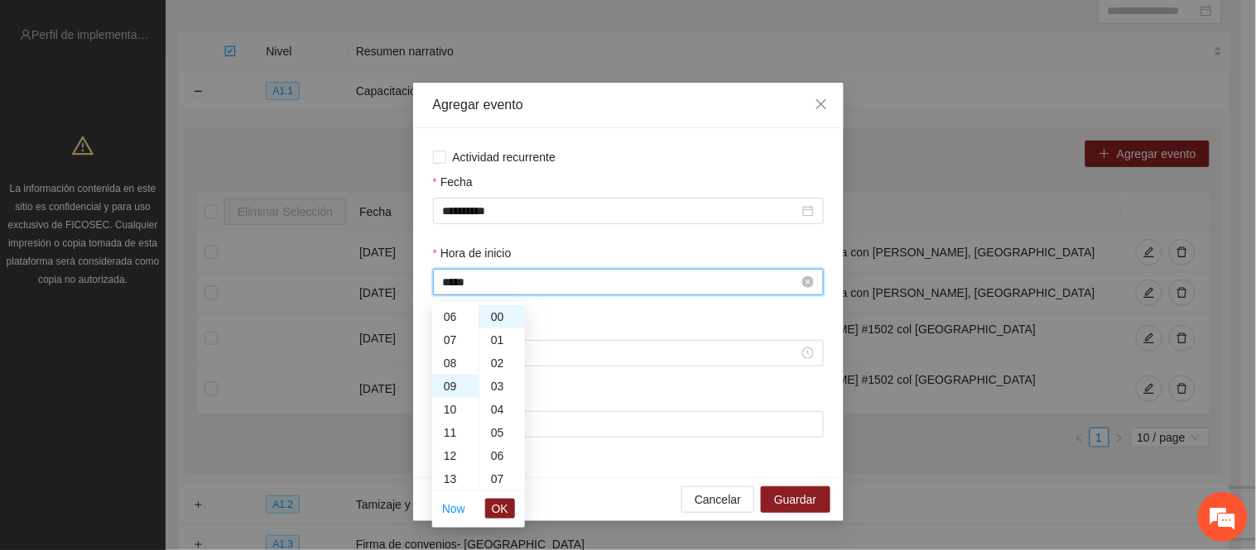
scroll to position [209, 0]
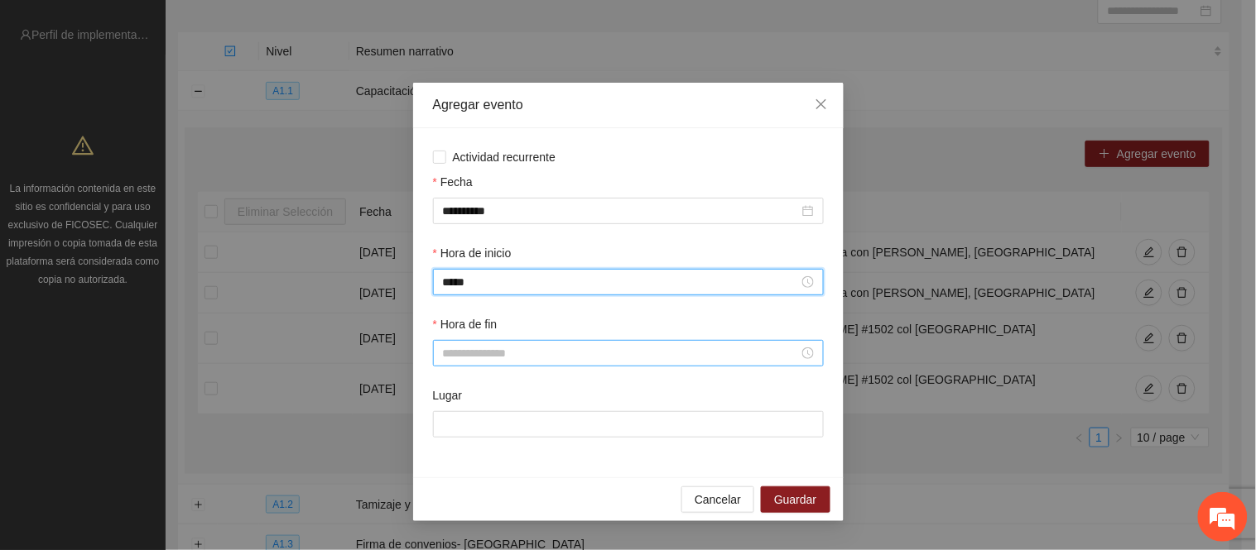
type input "*****"
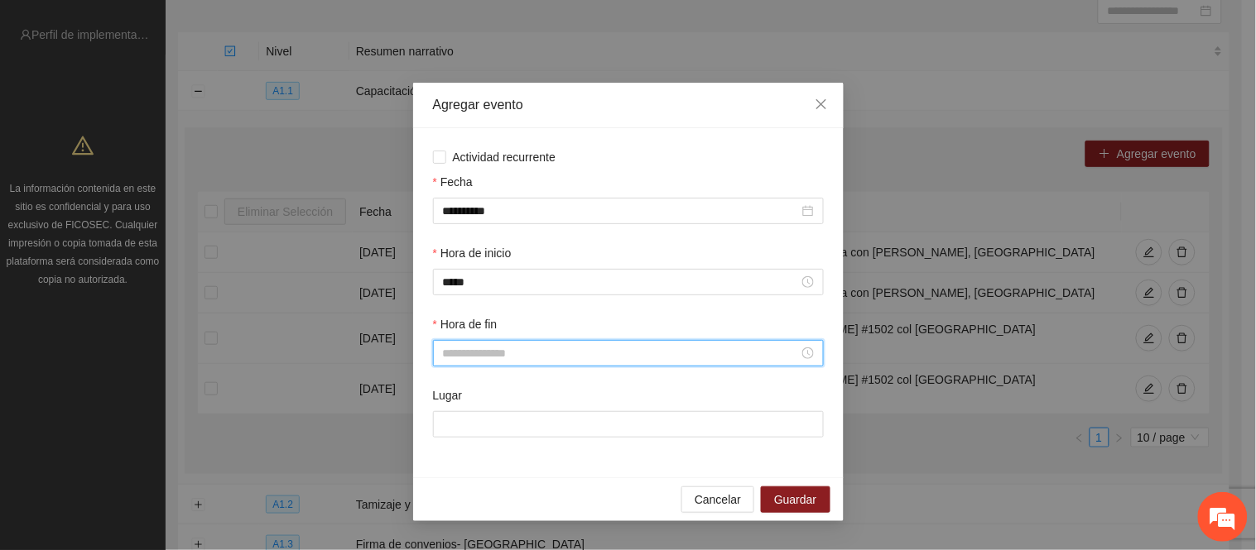
click at [540, 350] on input "Hora de fin" at bounding box center [621, 353] width 356 height 18
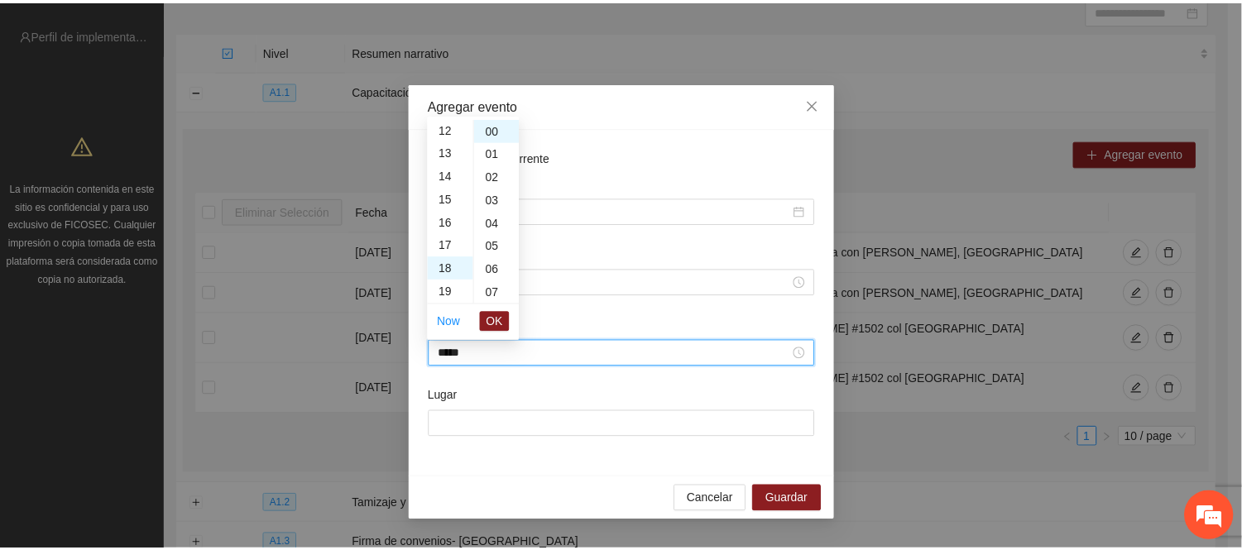
scroll to position [417, 0]
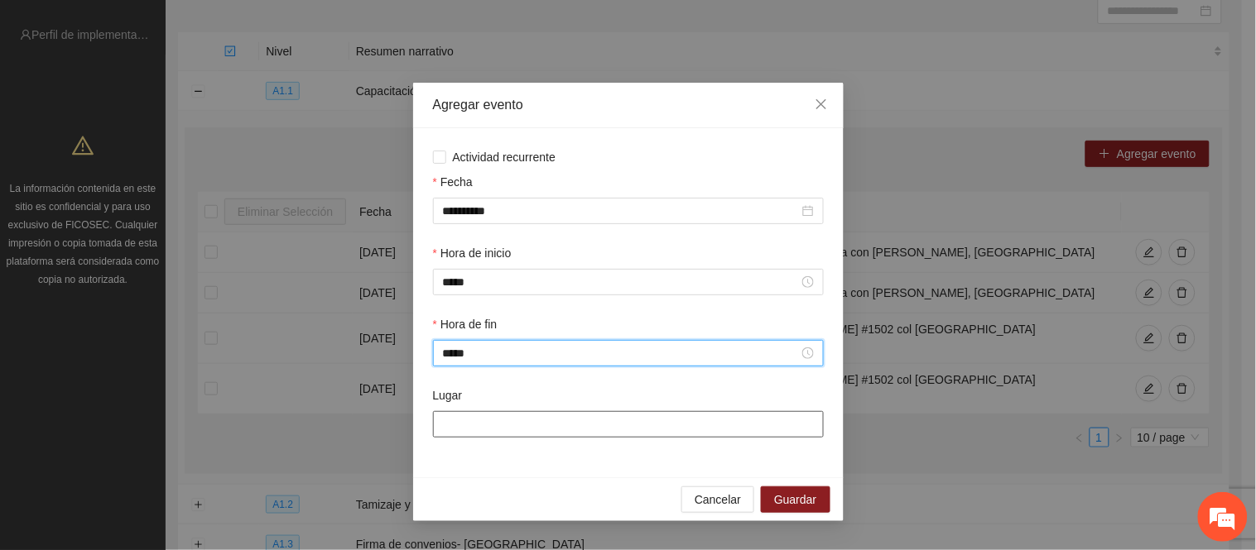
type input "*****"
click at [499, 438] on input "Lugar" at bounding box center [628, 424] width 391 height 26
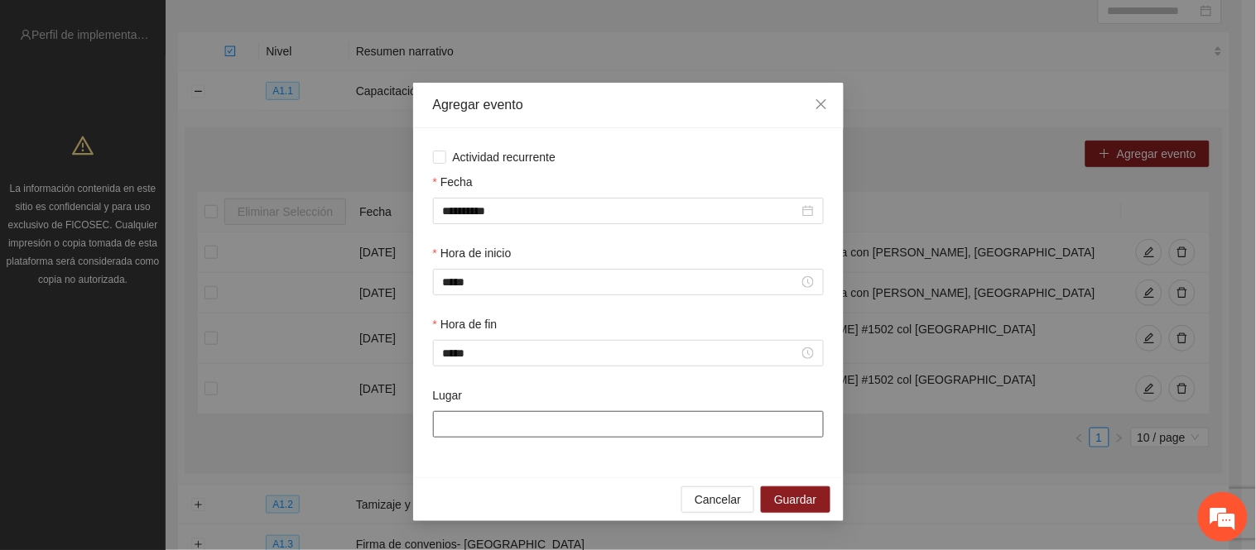
click at [654, 418] on input "Lugar" at bounding box center [628, 424] width 391 height 26
click at [644, 432] on input "Lugar" at bounding box center [628, 424] width 391 height 26
click at [514, 422] on input "Lugar" at bounding box center [628, 424] width 391 height 26
paste input "**********"
type input "**********"
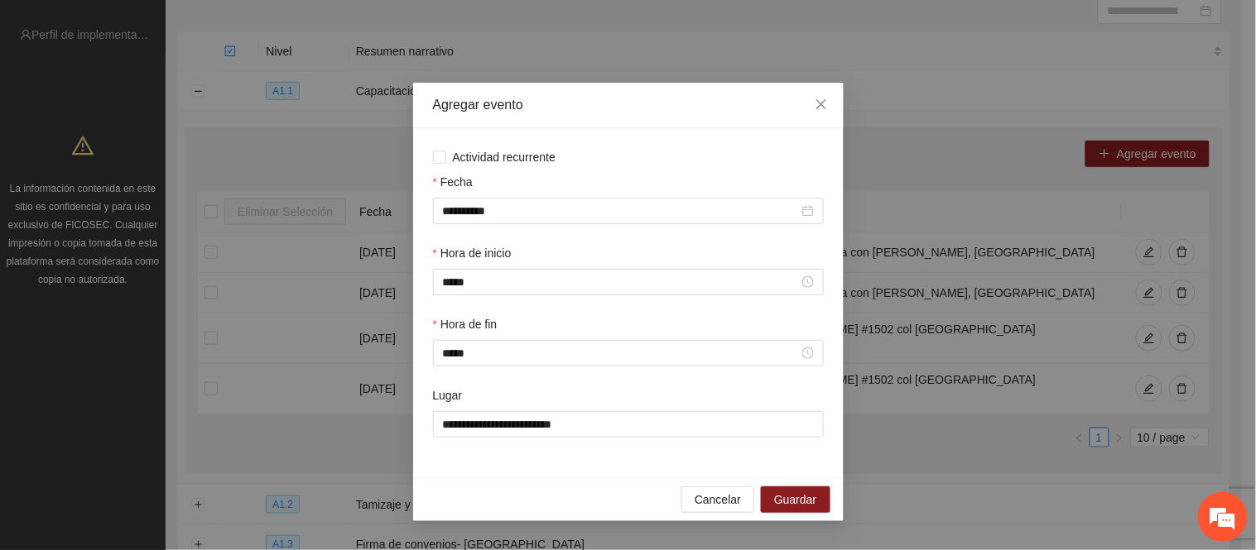
click at [557, 458] on div "**********" at bounding box center [628, 422] width 397 height 71
click at [616, 468] on div "**********" at bounding box center [628, 302] width 430 height 349
click at [797, 506] on span "Guardar" at bounding box center [795, 500] width 42 height 18
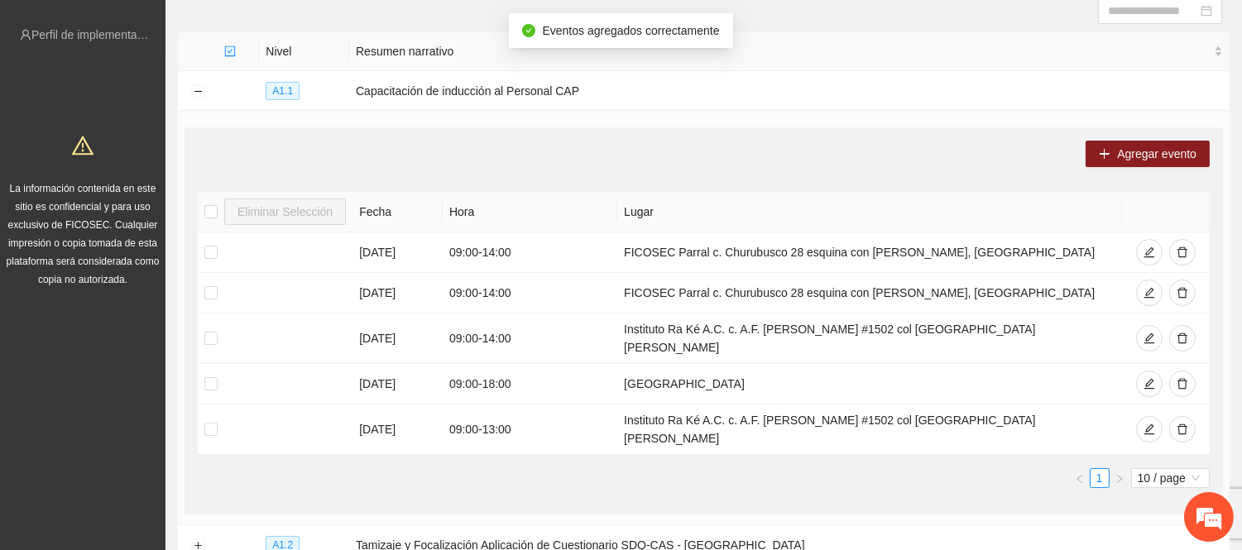
click at [687, 468] on ul "1 10 / page" at bounding box center [704, 478] width 1012 height 20
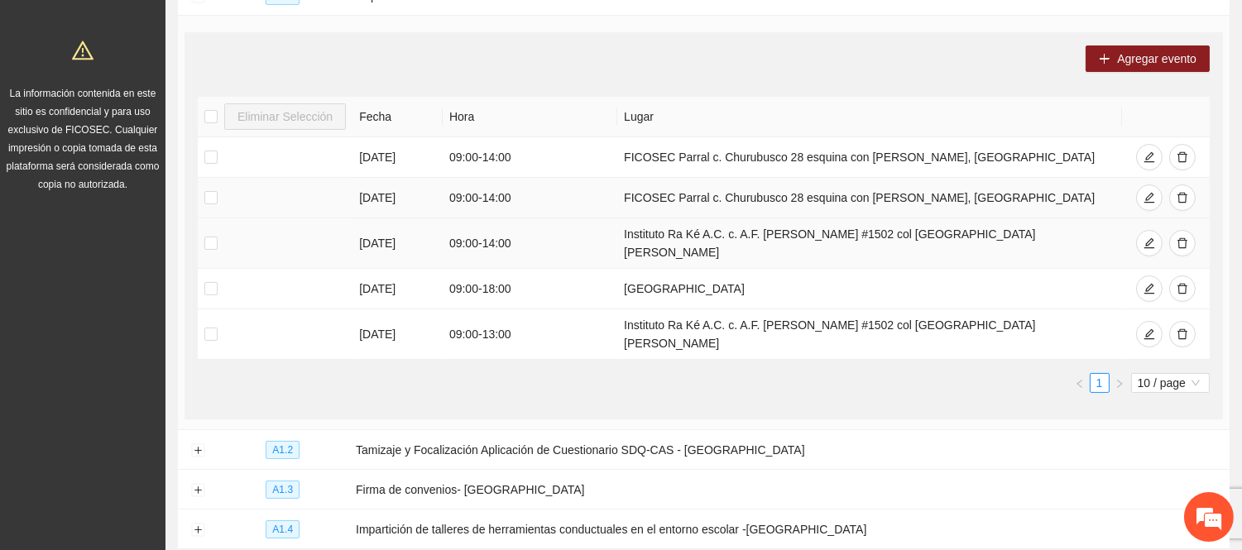
scroll to position [117, 0]
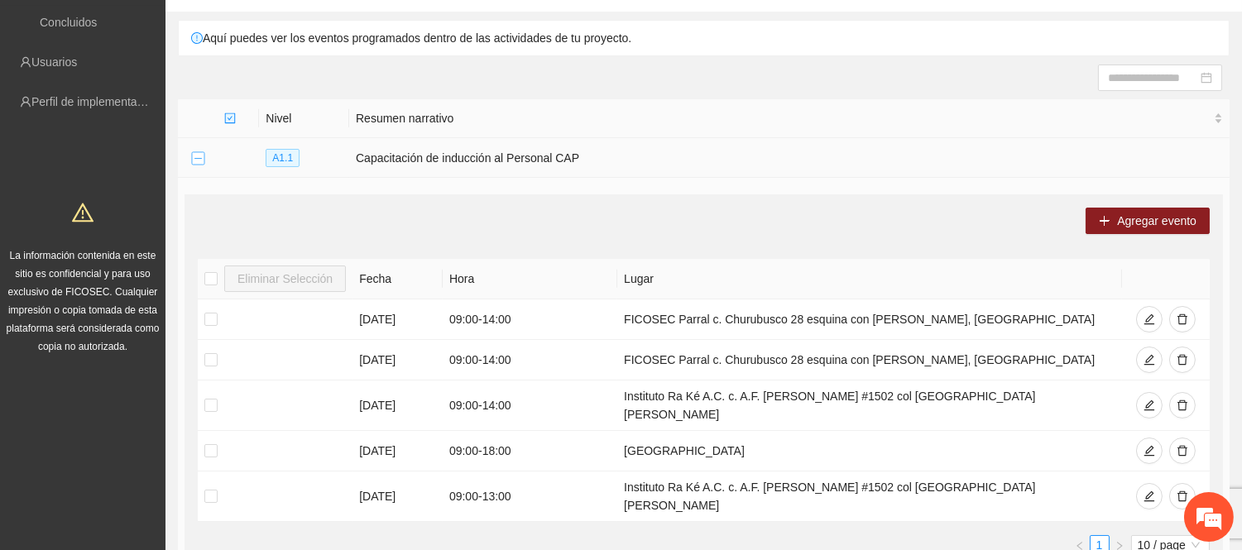
click at [195, 158] on button "Collapse row" at bounding box center [197, 158] width 13 height 13
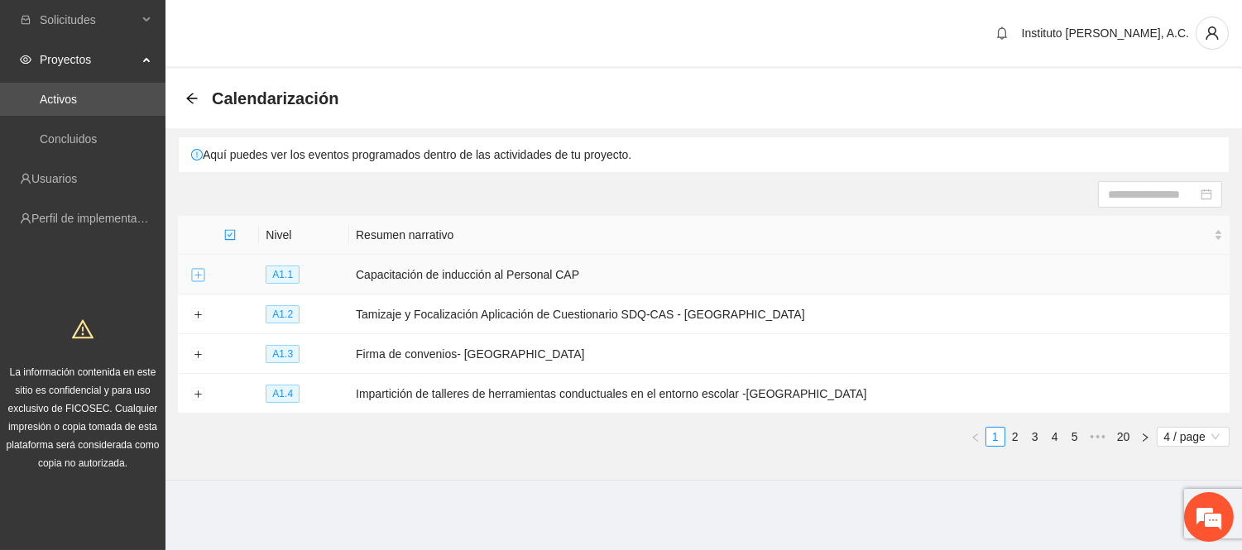
scroll to position [0, 0]
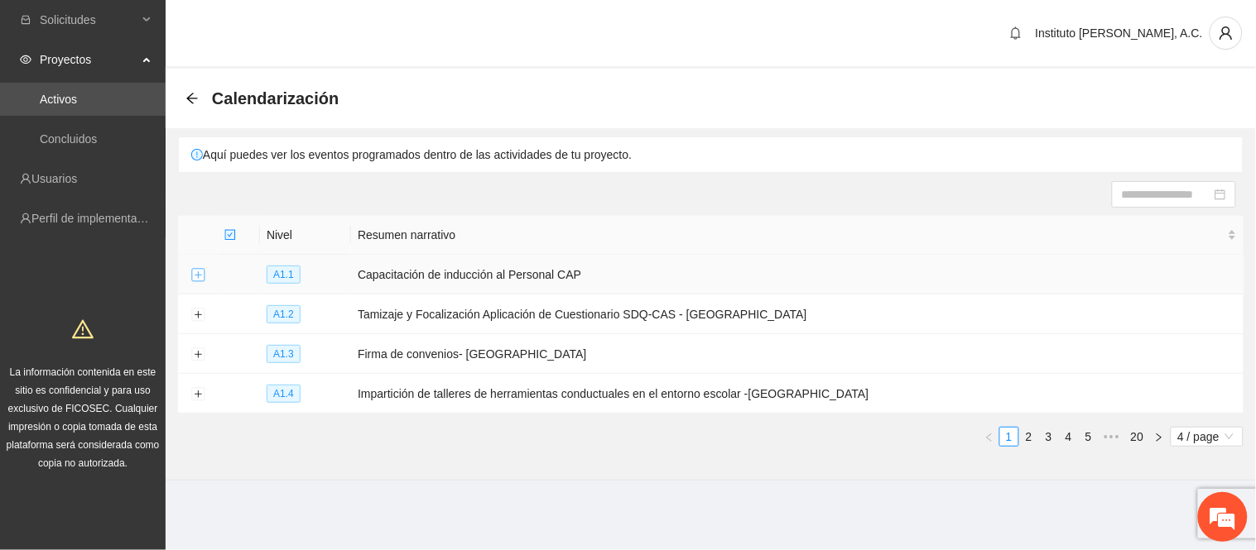
click at [195, 275] on button "Expand row" at bounding box center [197, 275] width 13 height 13
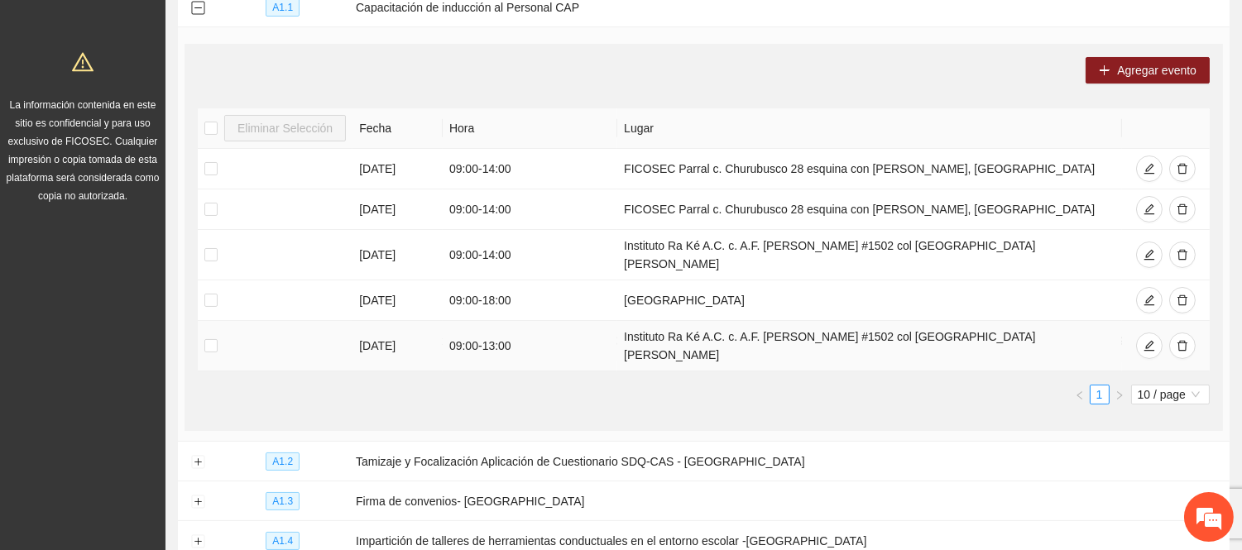
scroll to position [184, 0]
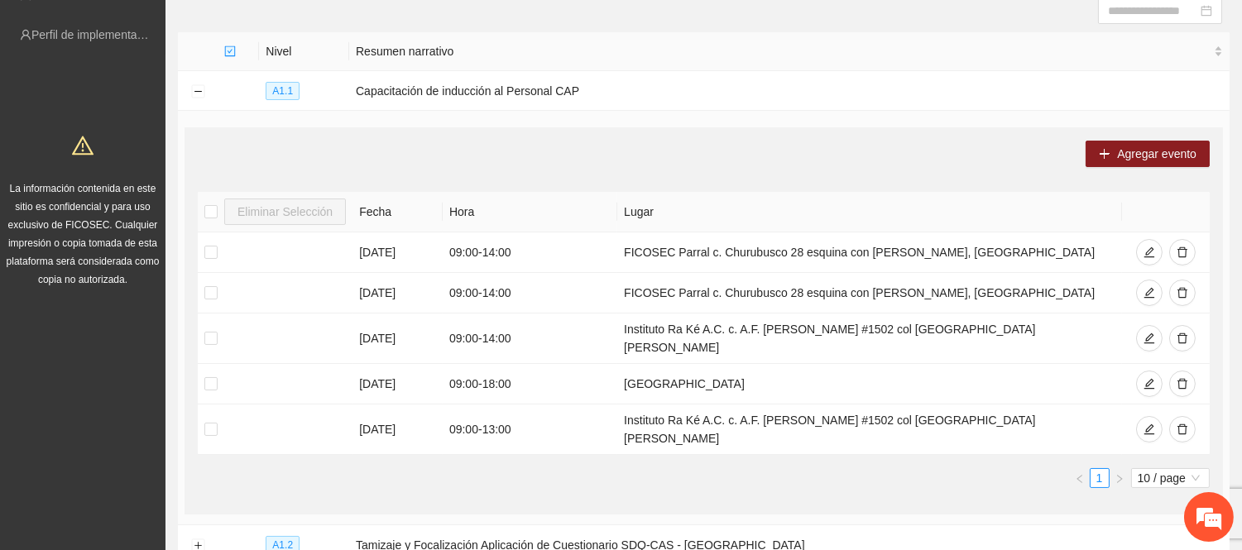
click at [989, 227] on th "Lugar" at bounding box center [869, 212] width 505 height 41
click at [600, 226] on th "Hora" at bounding box center [530, 212] width 175 height 41
drag, startPoint x: 484, startPoint y: 212, endPoint x: 470, endPoint y: 212, distance: 14.1
click at [483, 212] on th "Hora" at bounding box center [530, 212] width 175 height 41
click at [382, 215] on th "Fecha" at bounding box center [398, 212] width 90 height 41
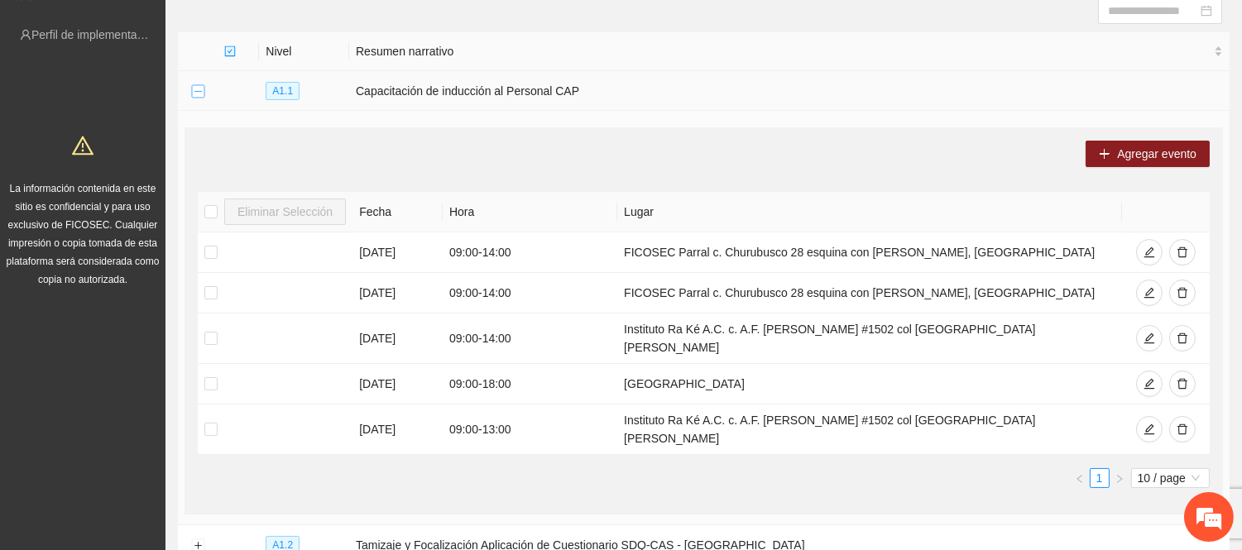
click at [195, 88] on button "Collapse row" at bounding box center [197, 91] width 13 height 13
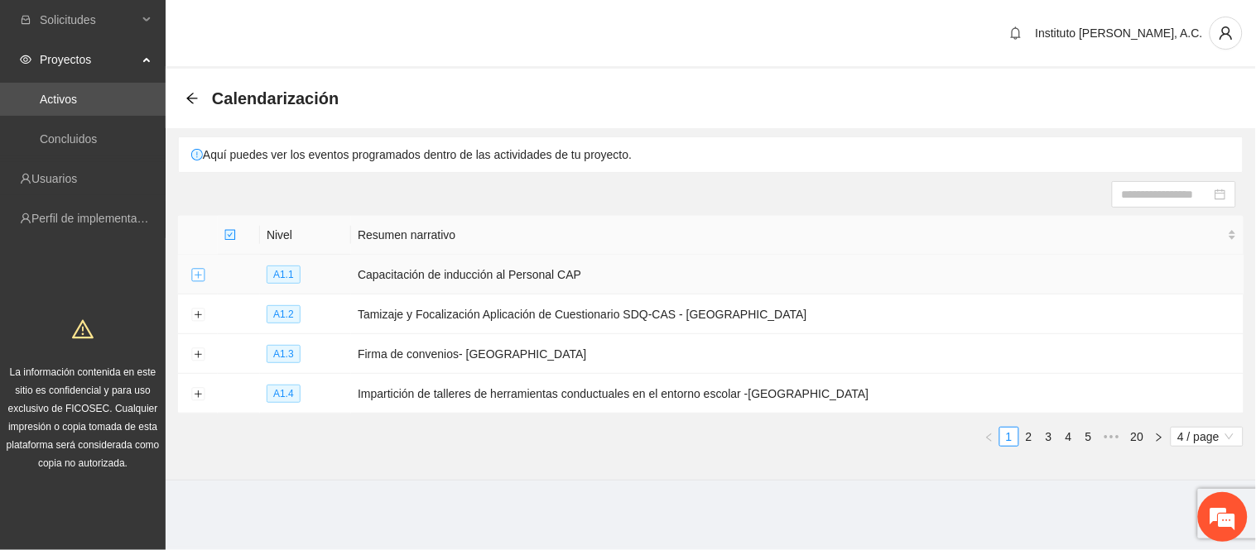
click at [194, 271] on button "Expand row" at bounding box center [197, 275] width 13 height 13
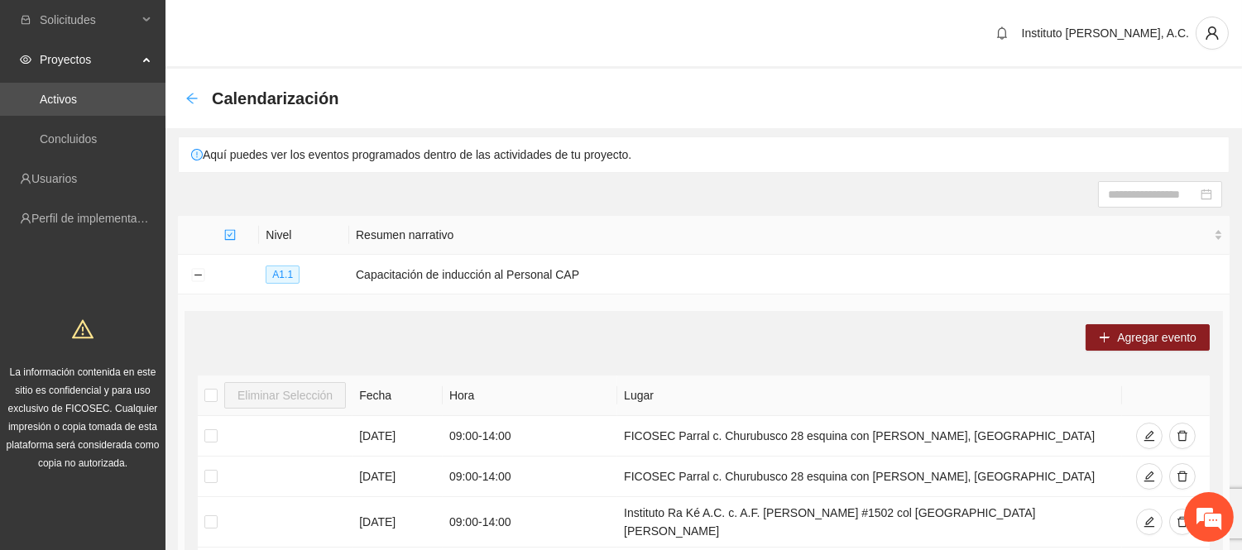
click at [195, 98] on icon "arrow-left" at bounding box center [191, 98] width 13 height 13
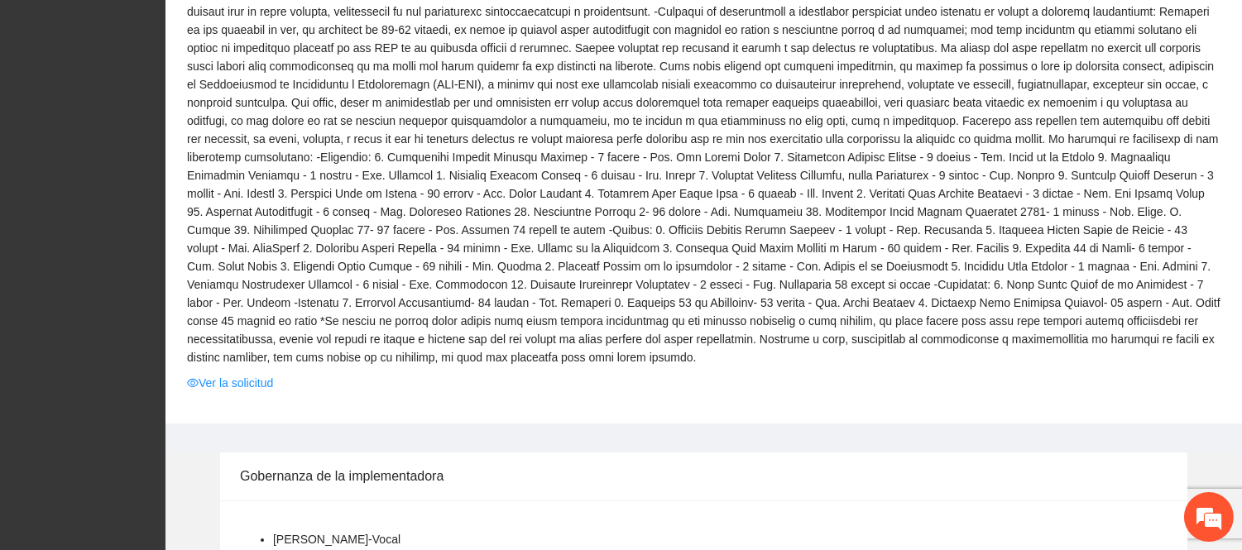
scroll to position [368, 0]
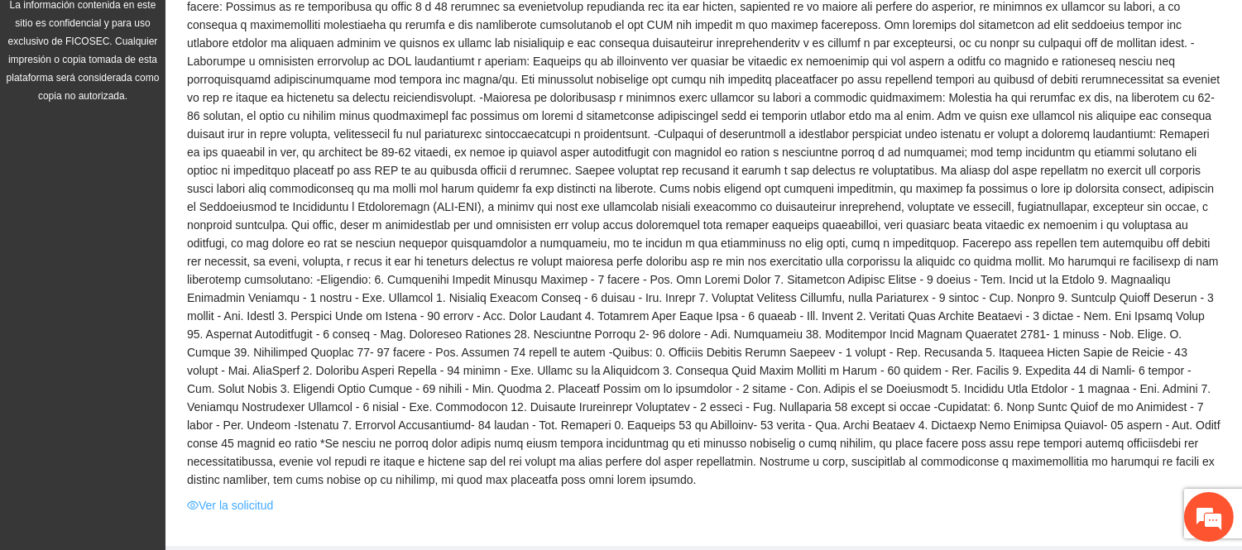
click at [219, 497] on link "Ver la solicitud" at bounding box center [230, 506] width 86 height 18
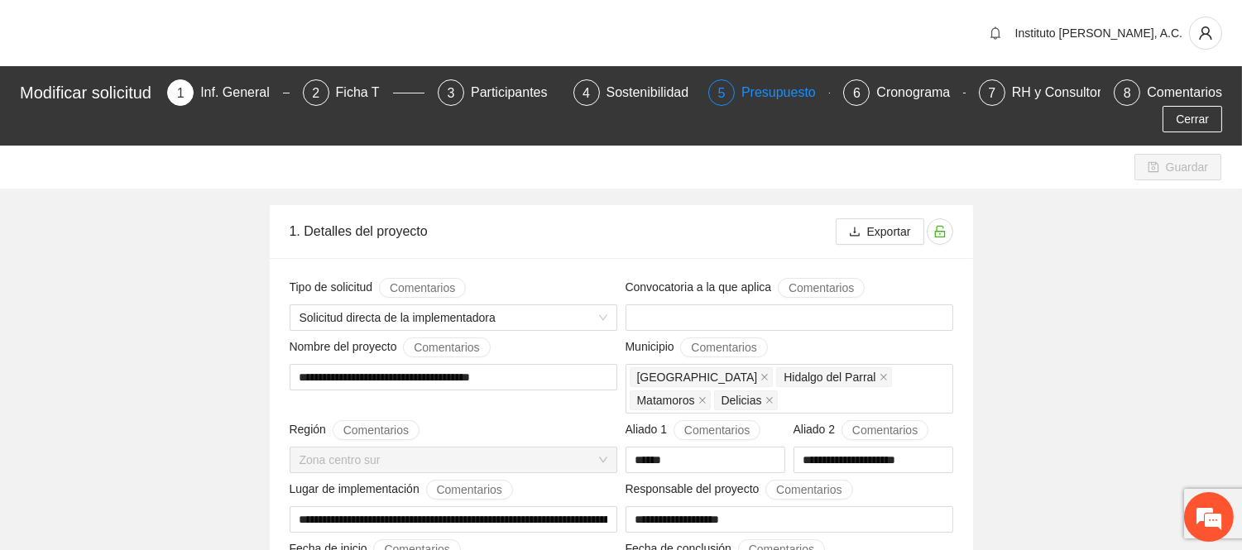
type input "**********"
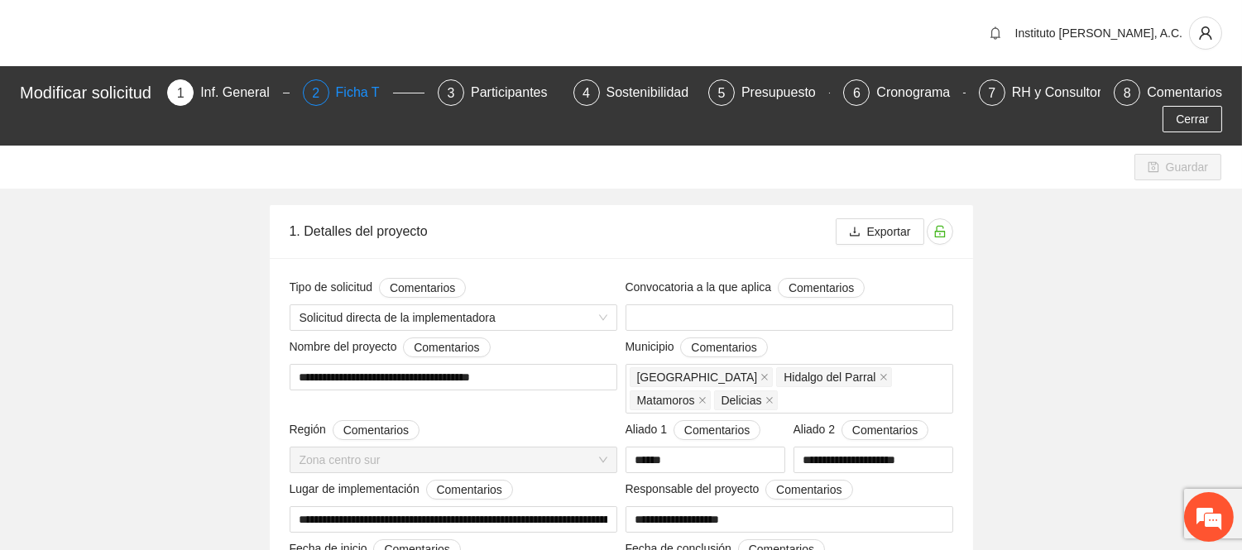
click at [351, 99] on div "Ficha T" at bounding box center [364, 92] width 57 height 26
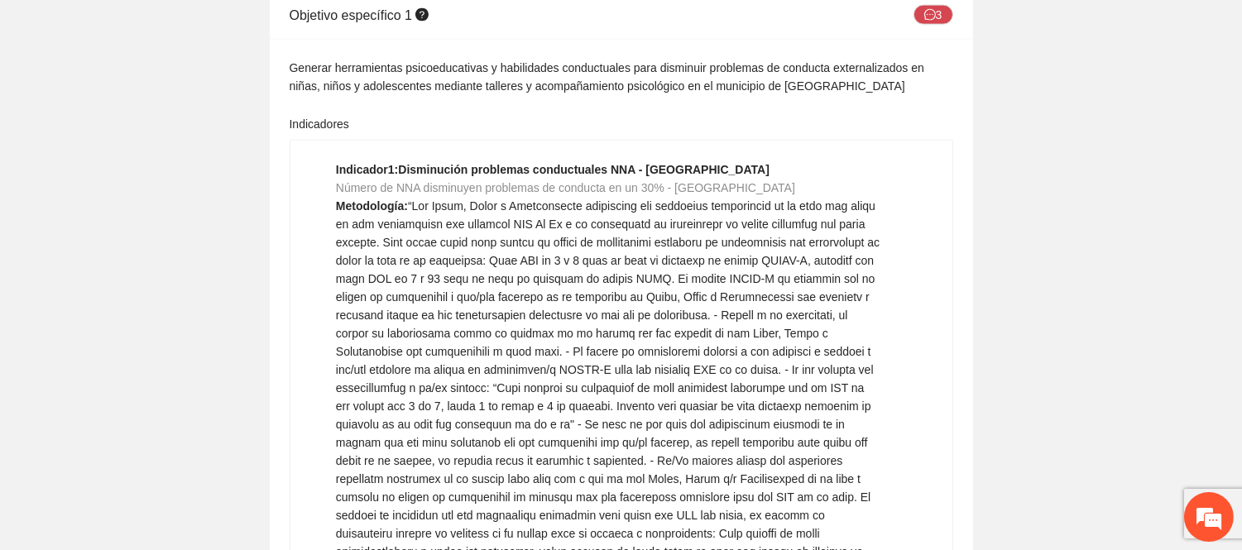
scroll to position [4492, 0]
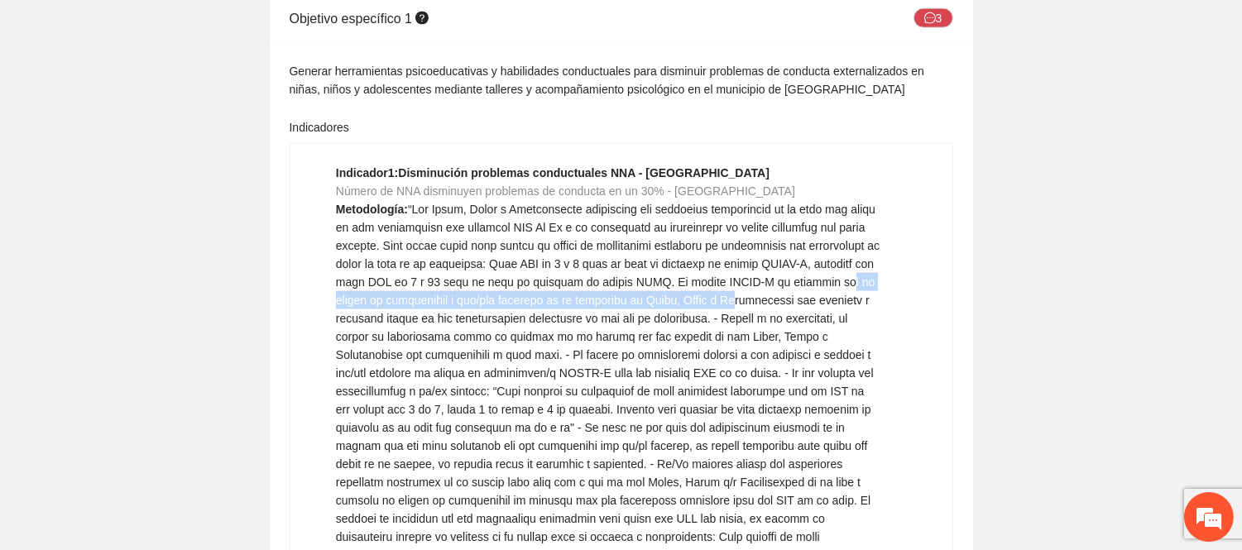
drag, startPoint x: 409, startPoint y: 139, endPoint x: 817, endPoint y: 147, distance: 408.1
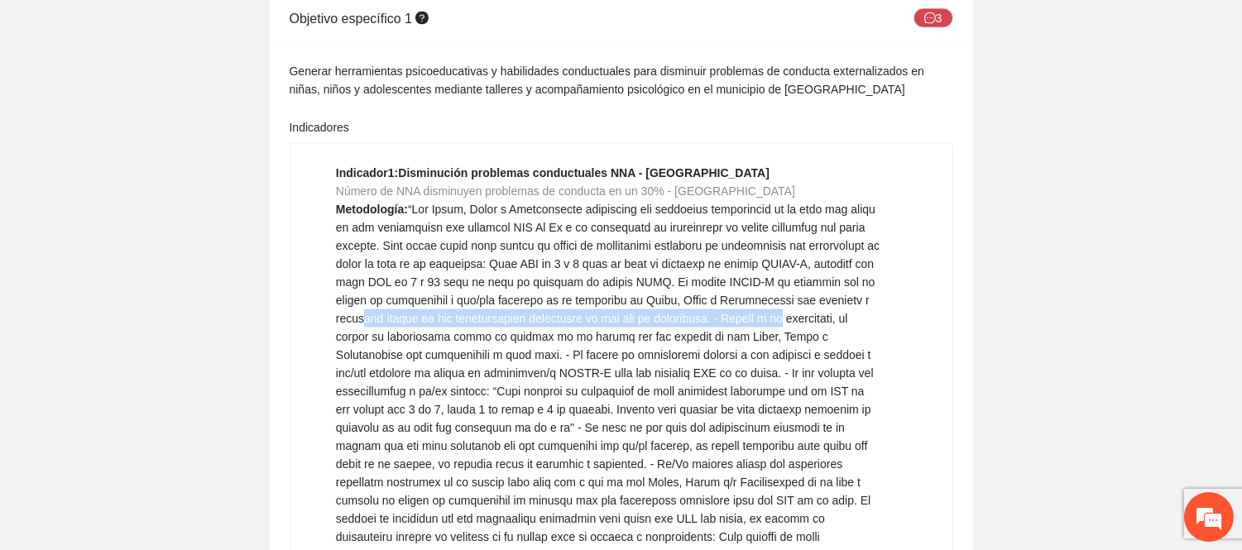
drag, startPoint x: 436, startPoint y: 155, endPoint x: 846, endPoint y: 154, distance: 409.7
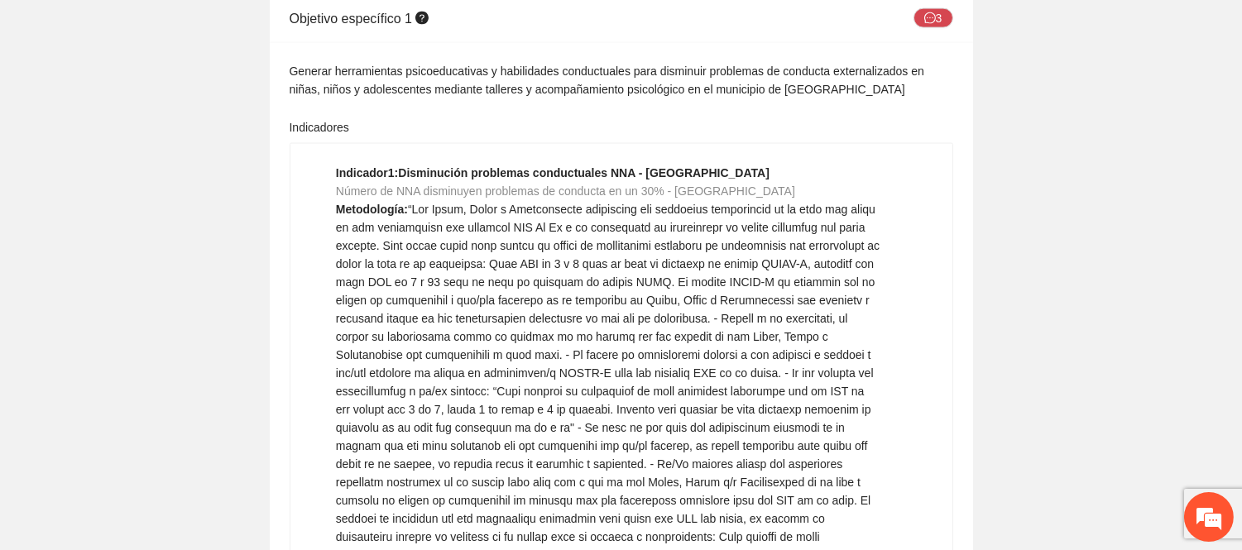
drag, startPoint x: 454, startPoint y: 119, endPoint x: 770, endPoint y: 121, distance: 316.2
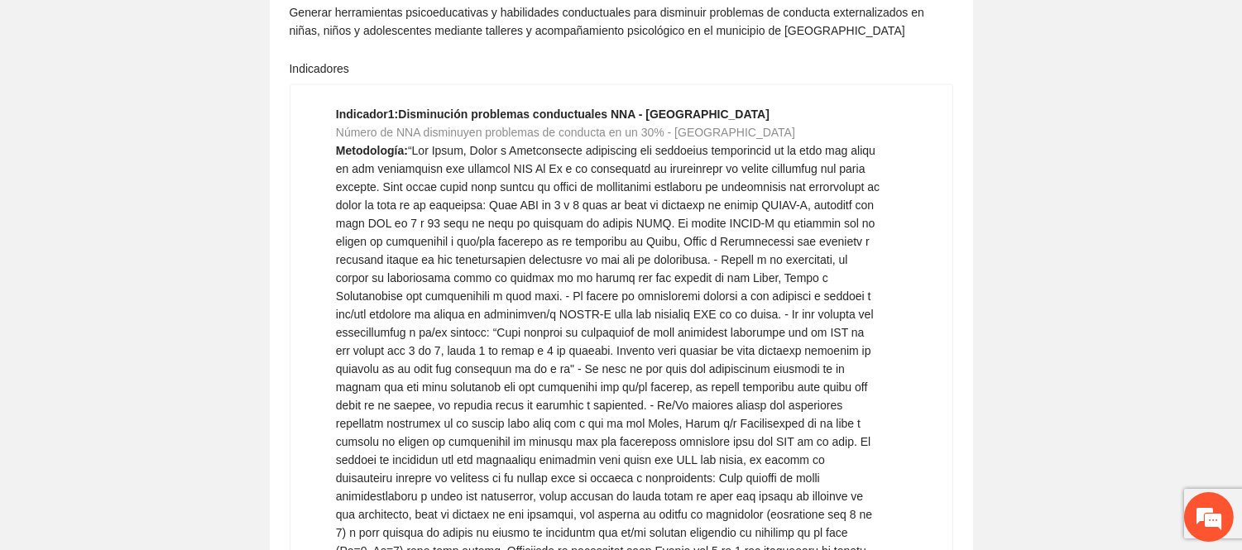
scroll to position [4584, 0]
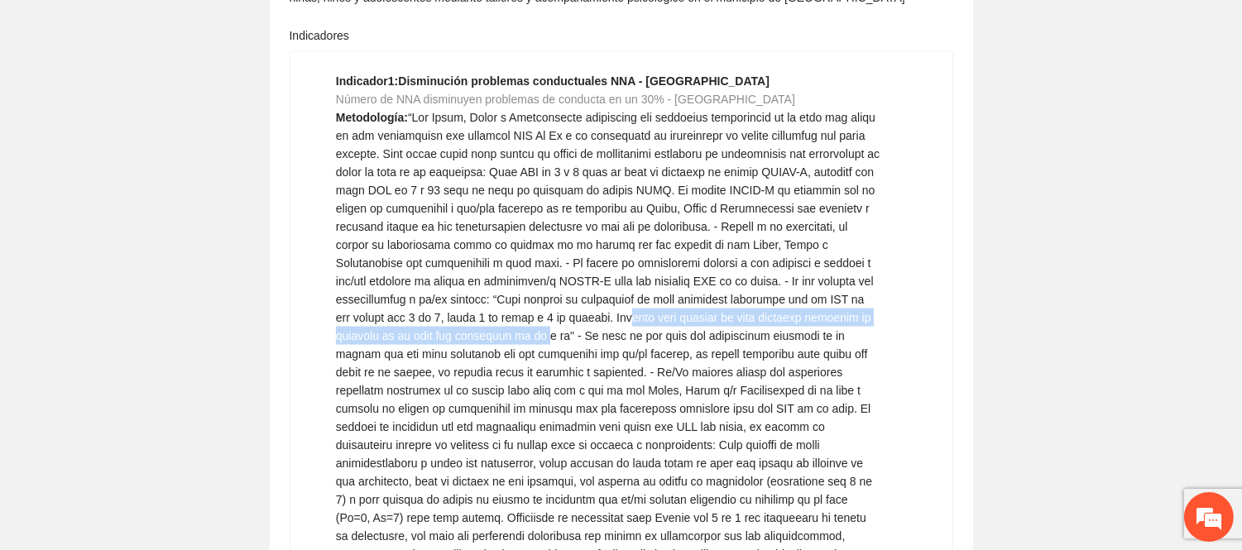
drag, startPoint x: 613, startPoint y: 160, endPoint x: 541, endPoint y: 177, distance: 73.3
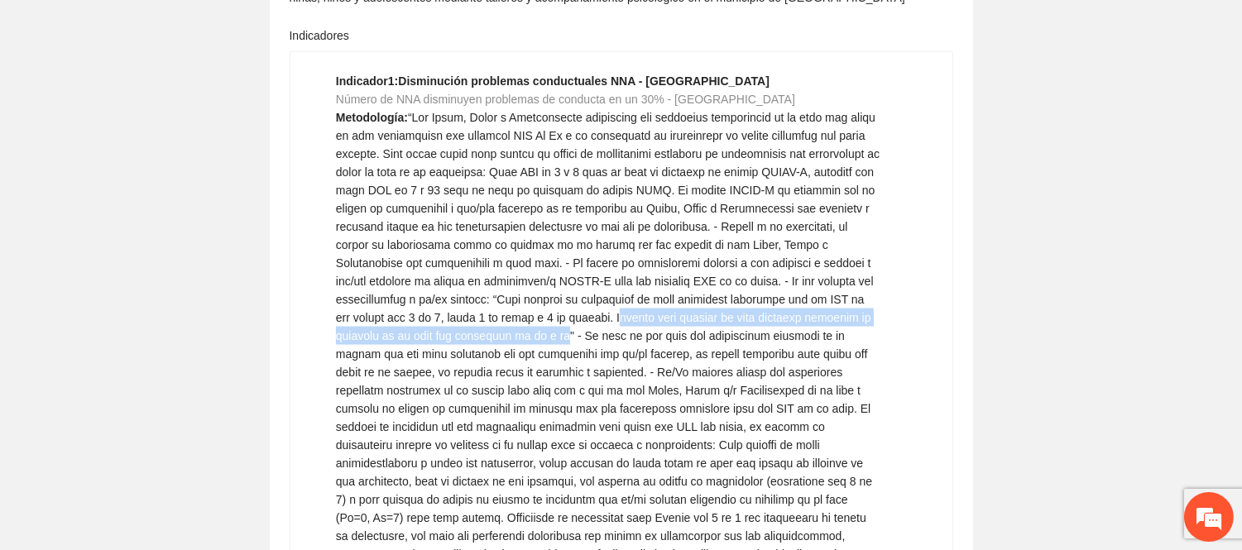
drag, startPoint x: 564, startPoint y: 175, endPoint x: 600, endPoint y: 153, distance: 41.6
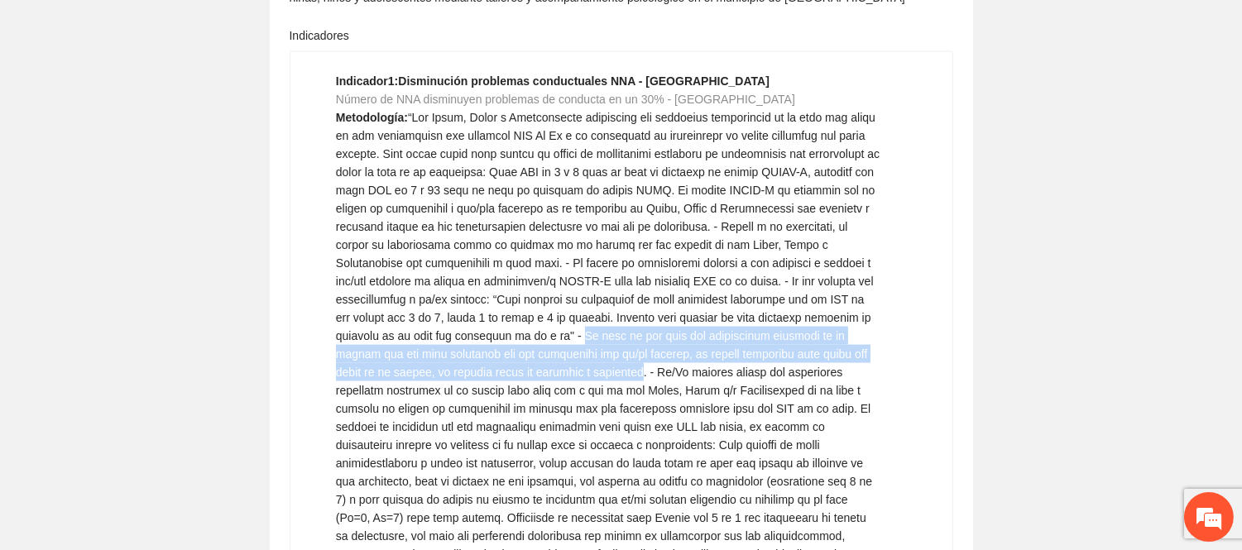
drag, startPoint x: 583, startPoint y: 183, endPoint x: 601, endPoint y: 214, distance: 35.6
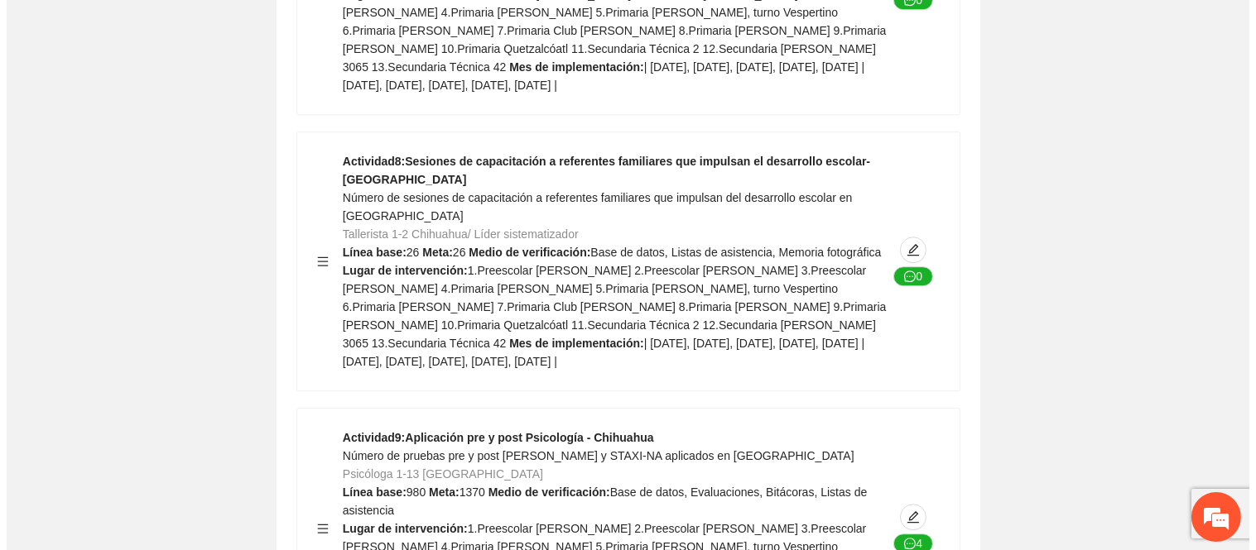
scroll to position [8670, 0]
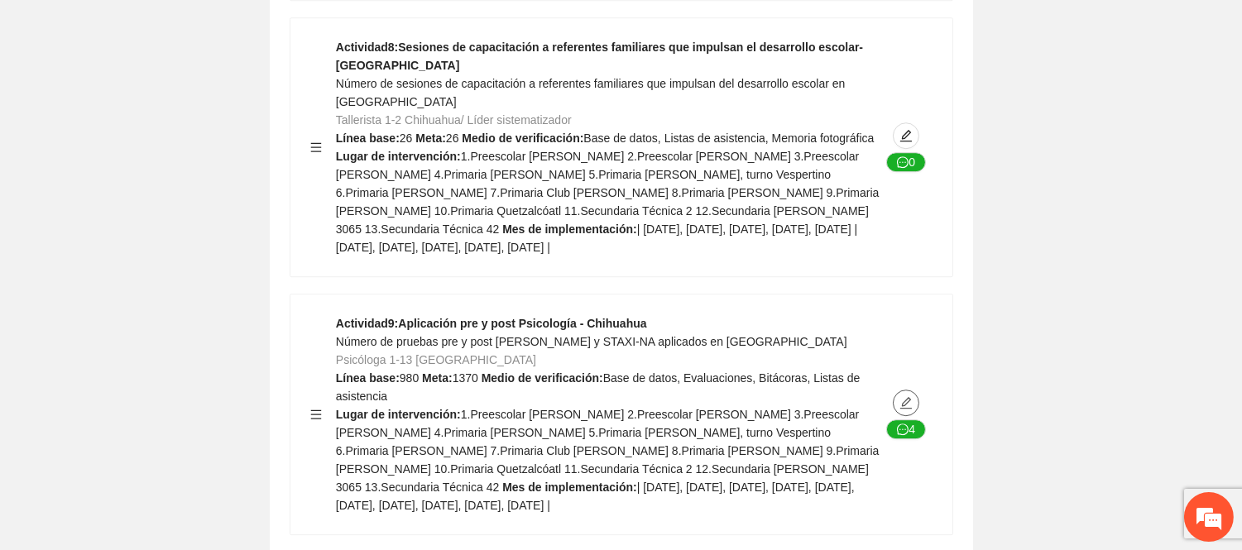
click at [909, 397] on icon "edit" at bounding box center [907, 403] width 12 height 12
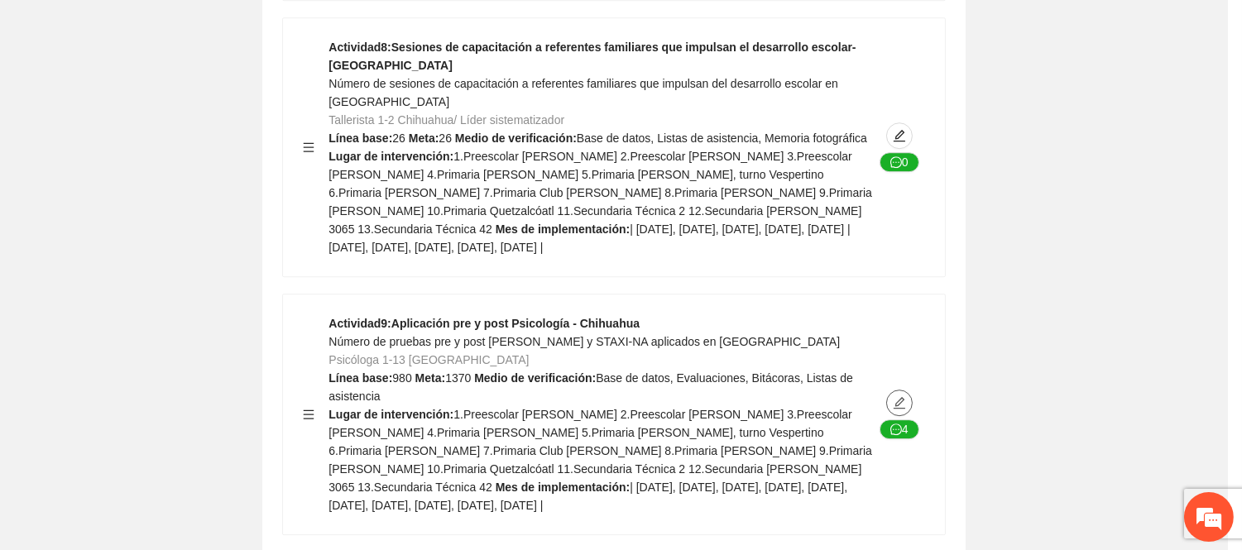
type textarea "**********"
type input "**********"
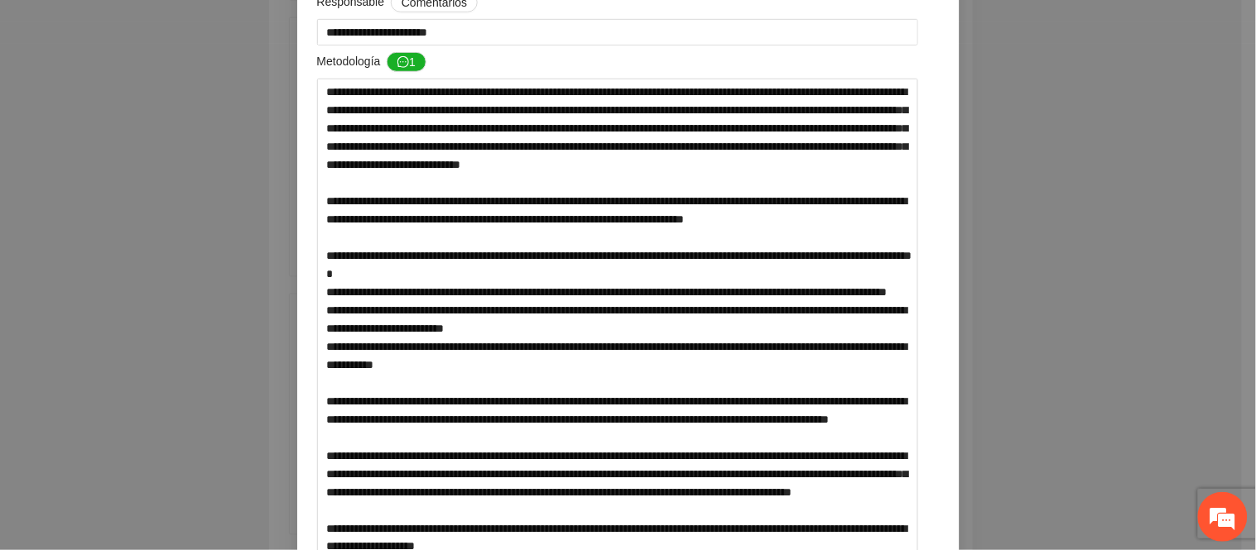
scroll to position [276, 0]
drag, startPoint x: 416, startPoint y: 106, endPoint x: 549, endPoint y: 183, distance: 153.9
click at [549, 183] on textarea at bounding box center [618, 557] width 602 height 958
click at [546, 188] on textarea at bounding box center [618, 557] width 602 height 958
drag, startPoint x: 374, startPoint y: 215, endPoint x: 816, endPoint y: 244, distance: 442.9
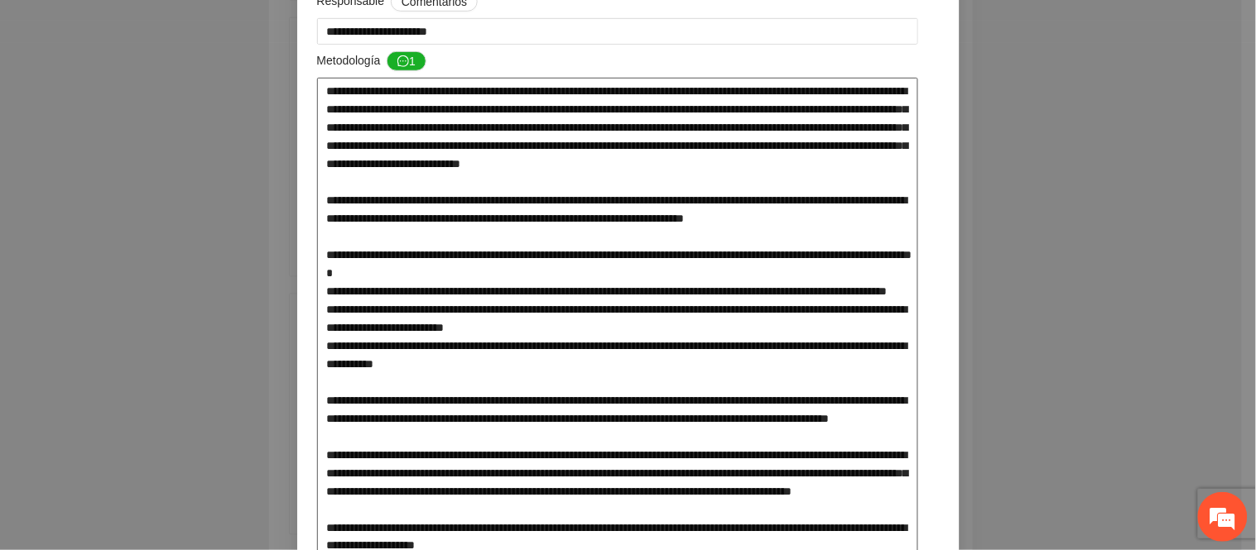
click at [811, 243] on textarea at bounding box center [618, 557] width 602 height 958
click at [902, 252] on textarea at bounding box center [618, 557] width 602 height 958
drag, startPoint x: 877, startPoint y: 241, endPoint x: 234, endPoint y: 213, distance: 643.7
click at [234, 213] on div "**********" at bounding box center [628, 275] width 1256 height 550
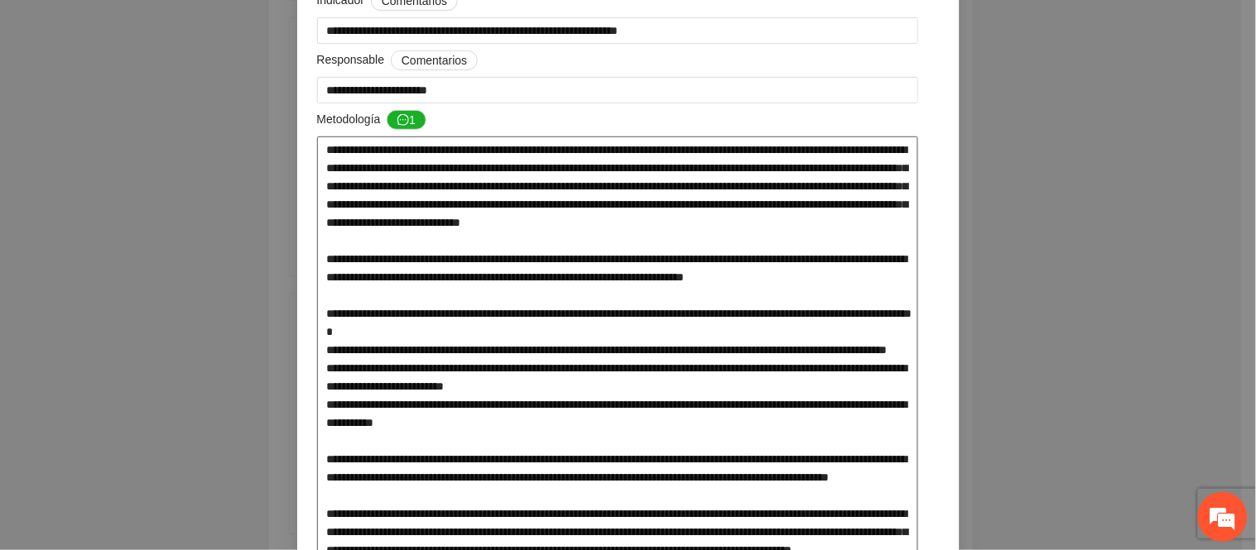
scroll to position [184, 0]
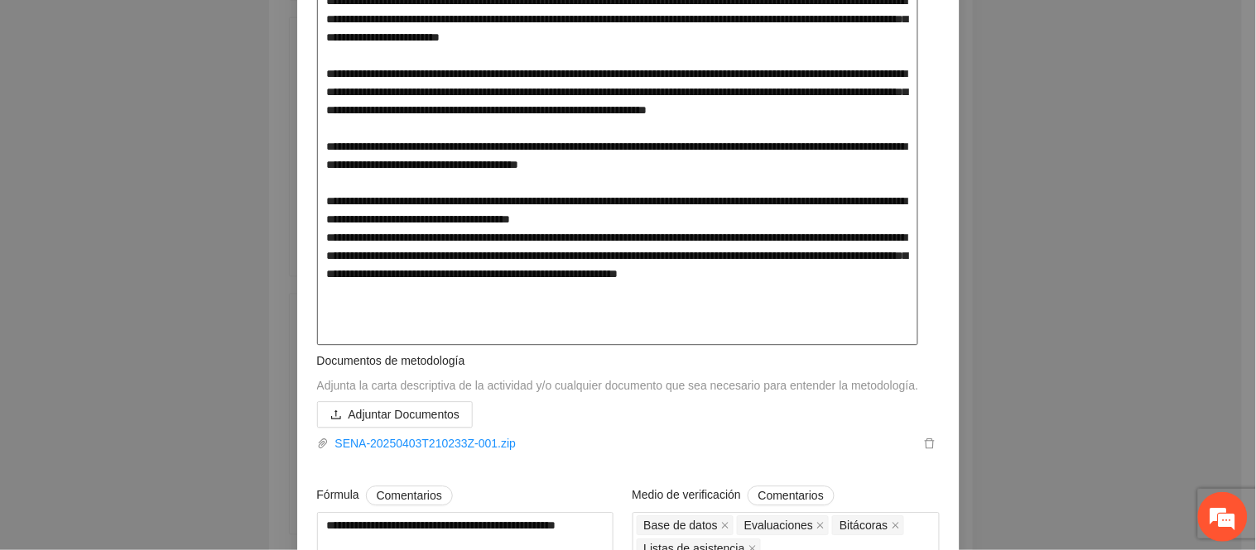
scroll to position [1011, 0]
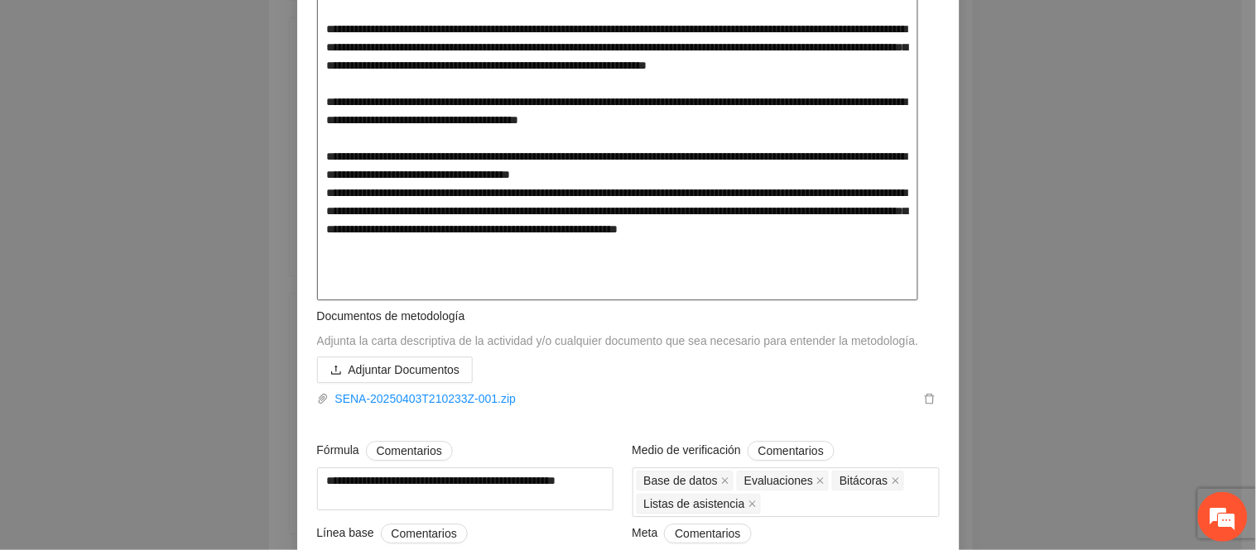
drag, startPoint x: 315, startPoint y: 258, endPoint x: 491, endPoint y: 270, distance: 175.9
drag, startPoint x: 419, startPoint y: 287, endPoint x: 897, endPoint y: 334, distance: 480.7
click at [897, 334] on div "**********" at bounding box center [628, 167] width 631 height 2061
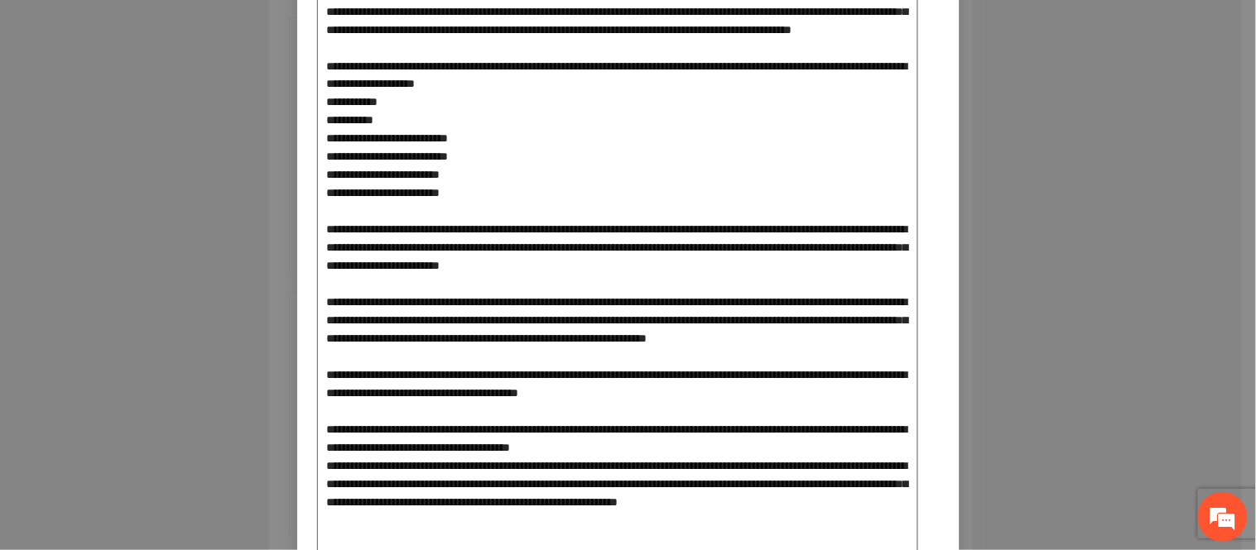
scroll to position [735, 0]
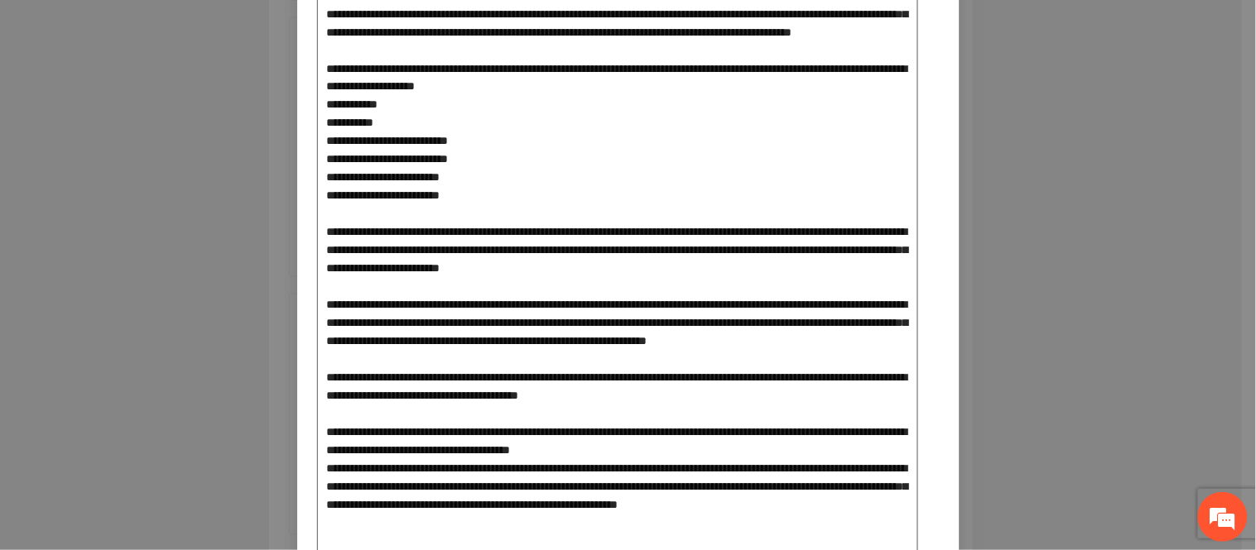
drag, startPoint x: 344, startPoint y: 372, endPoint x: 581, endPoint y: 475, distance: 258.0
click at [579, 475] on textarea at bounding box center [618, 97] width 602 height 958
click at [606, 472] on textarea at bounding box center [618, 97] width 602 height 958
click at [704, 495] on textarea at bounding box center [618, 97] width 602 height 958
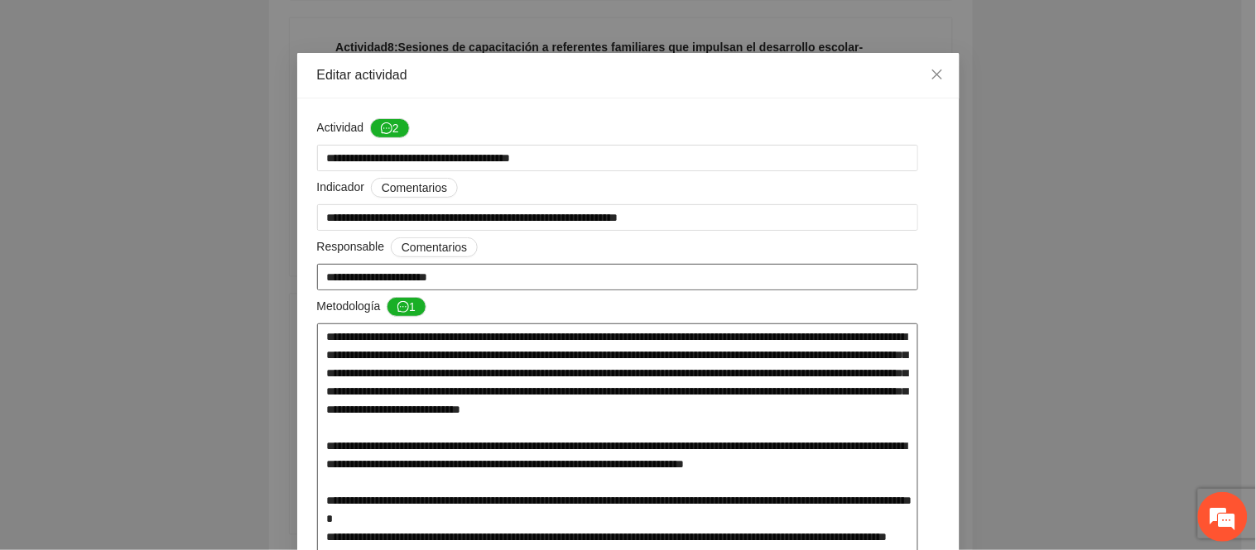
scroll to position [0, 0]
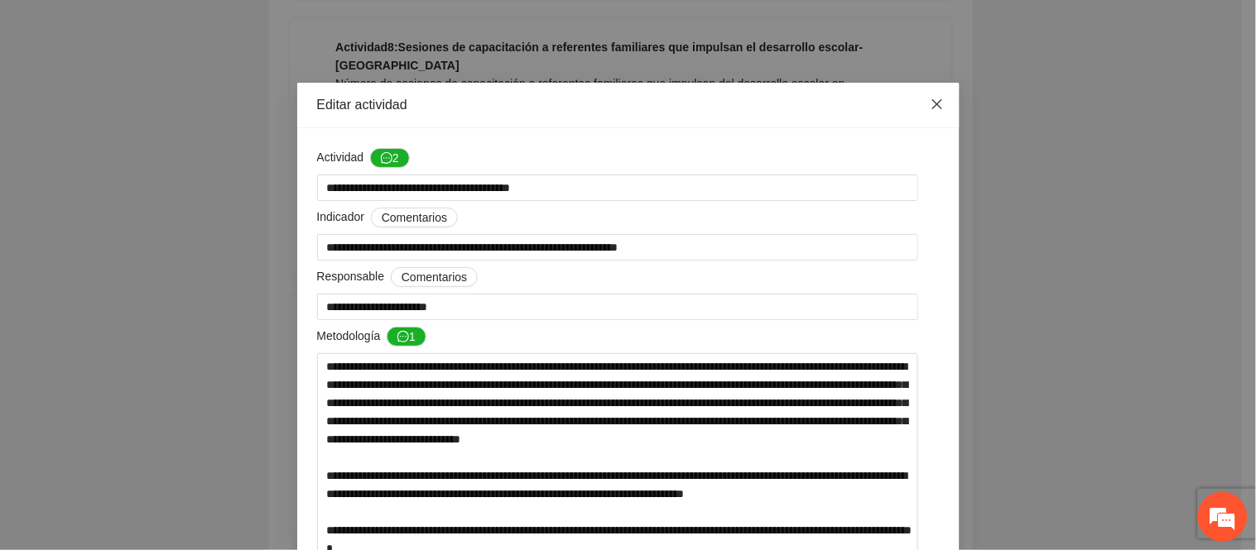
click at [930, 100] on icon "close" at bounding box center [936, 104] width 13 height 13
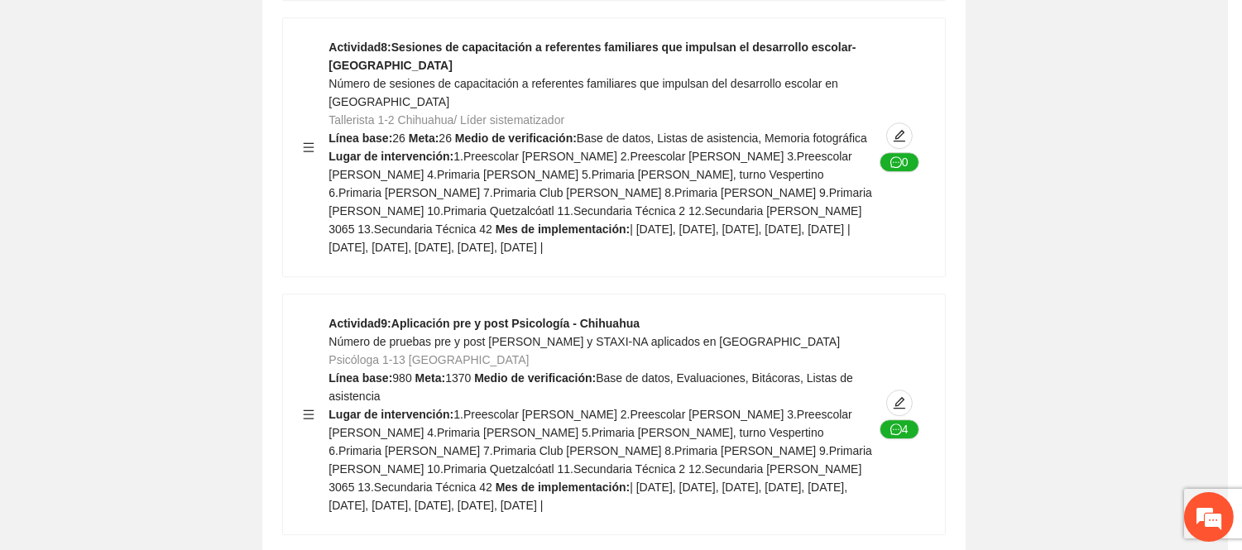
type textarea "**********"
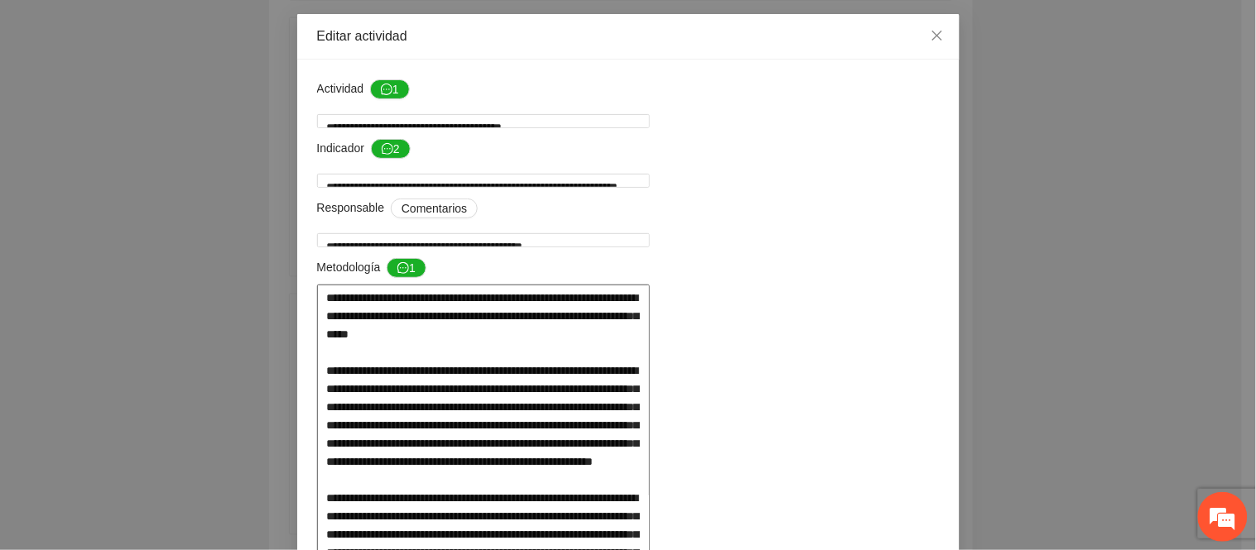
scroll to position [184, 0]
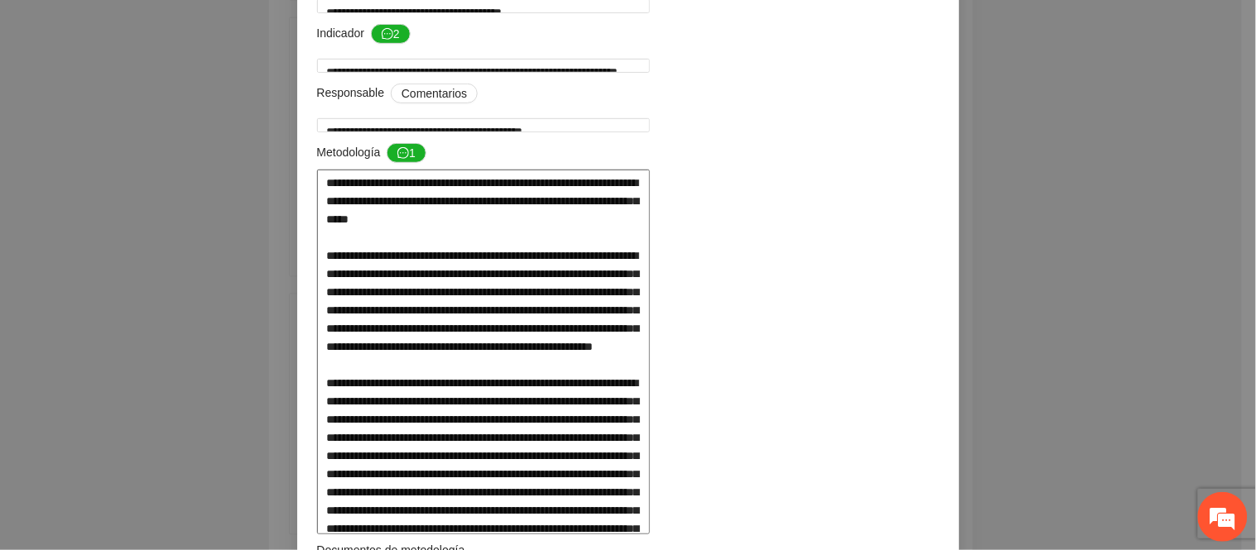
drag, startPoint x: 501, startPoint y: 276, endPoint x: 685, endPoint y: 291, distance: 184.3
click at [650, 287] on textarea at bounding box center [483, 352] width 333 height 365
click at [650, 315] on textarea at bounding box center [483, 352] width 333 height 365
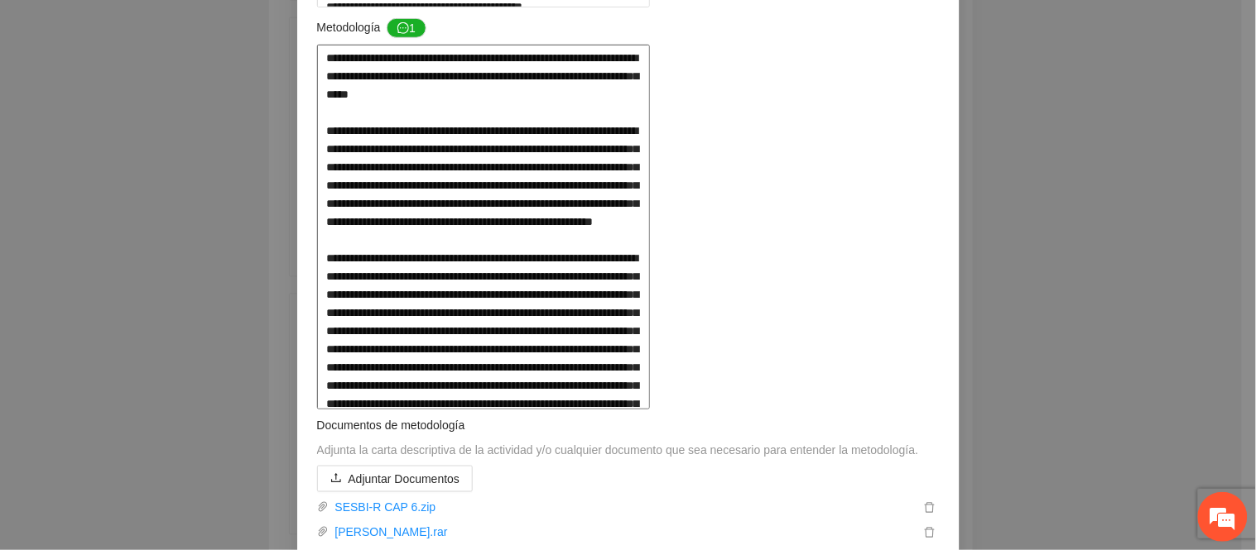
scroll to position [276, 0]
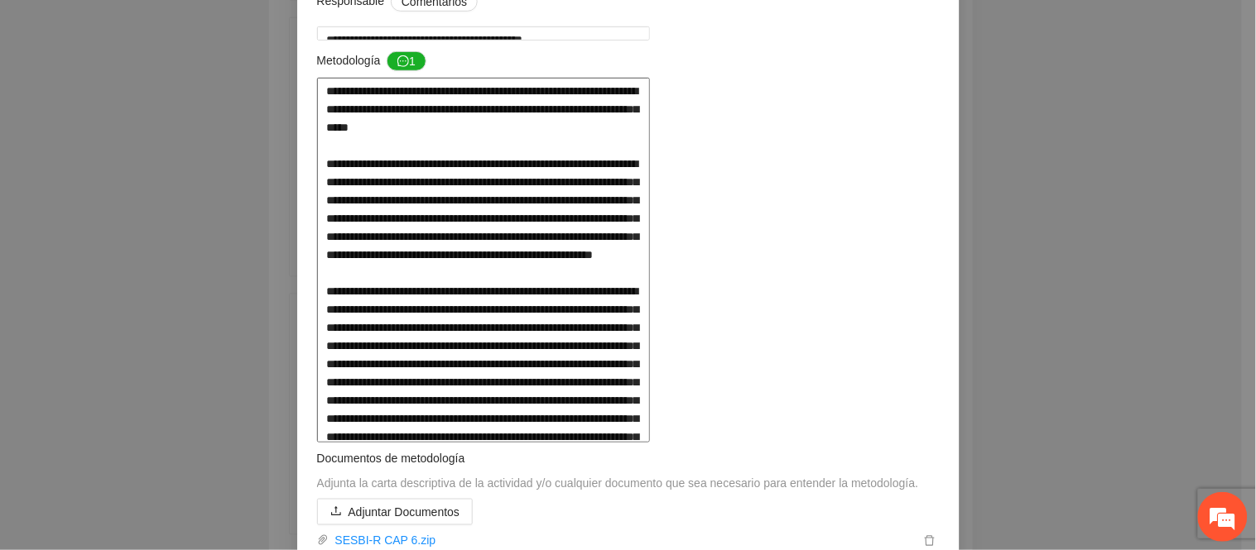
drag, startPoint x: 531, startPoint y: 183, endPoint x: 824, endPoint y: 197, distance: 292.5
click at [650, 197] on textarea at bounding box center [483, 260] width 333 height 365
drag, startPoint x: 839, startPoint y: 200, endPoint x: 416, endPoint y: 143, distance: 427.6
click at [416, 143] on textarea at bounding box center [483, 260] width 333 height 365
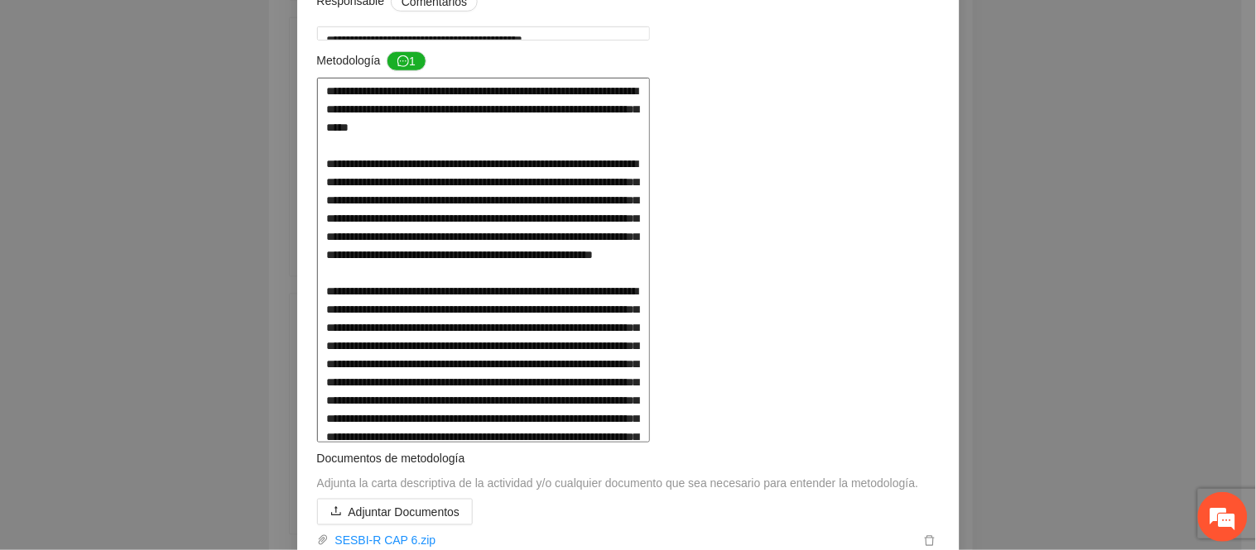
click at [362, 209] on textarea at bounding box center [483, 260] width 333 height 365
drag, startPoint x: 402, startPoint y: 208, endPoint x: 805, endPoint y: 209, distance: 403.1
click at [650, 209] on textarea at bounding box center [483, 260] width 333 height 365
click at [650, 241] on textarea at bounding box center [483, 260] width 333 height 365
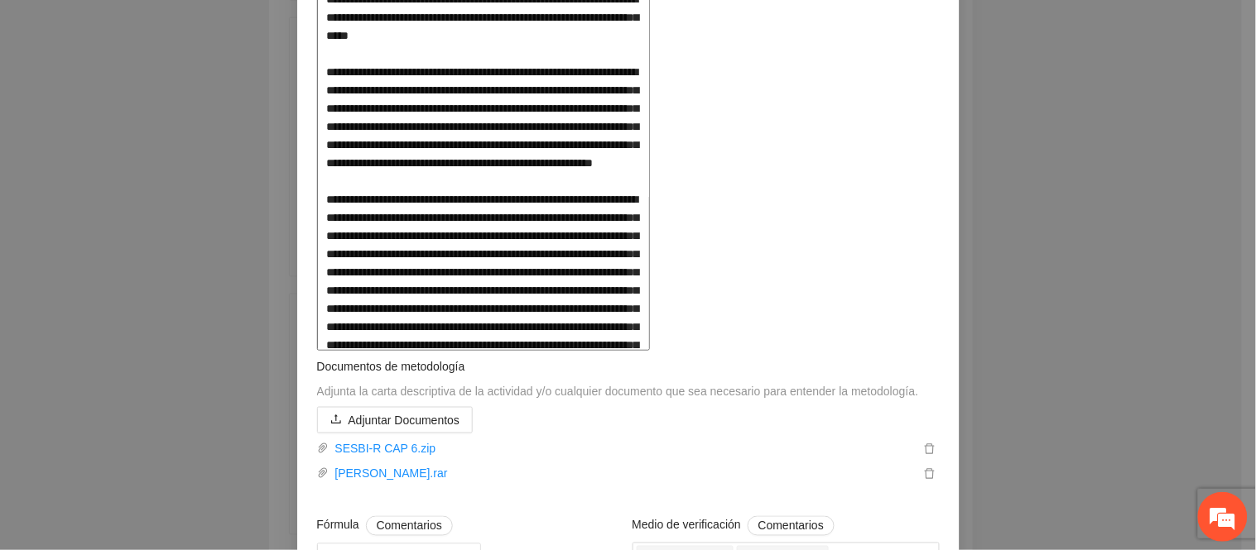
click at [650, 243] on textarea at bounding box center [483, 168] width 333 height 365
click at [650, 273] on textarea at bounding box center [483, 168] width 333 height 365
drag, startPoint x: 651, startPoint y: 257, endPoint x: 436, endPoint y: 158, distance: 236.3
click at [440, 160] on textarea at bounding box center [483, 168] width 333 height 365
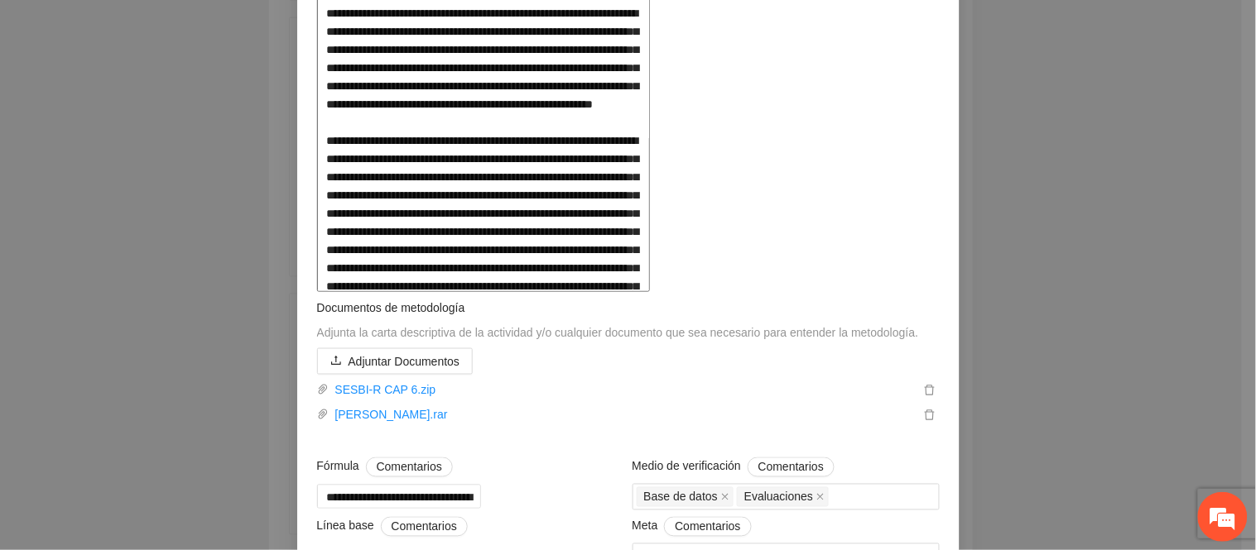
scroll to position [459, 0]
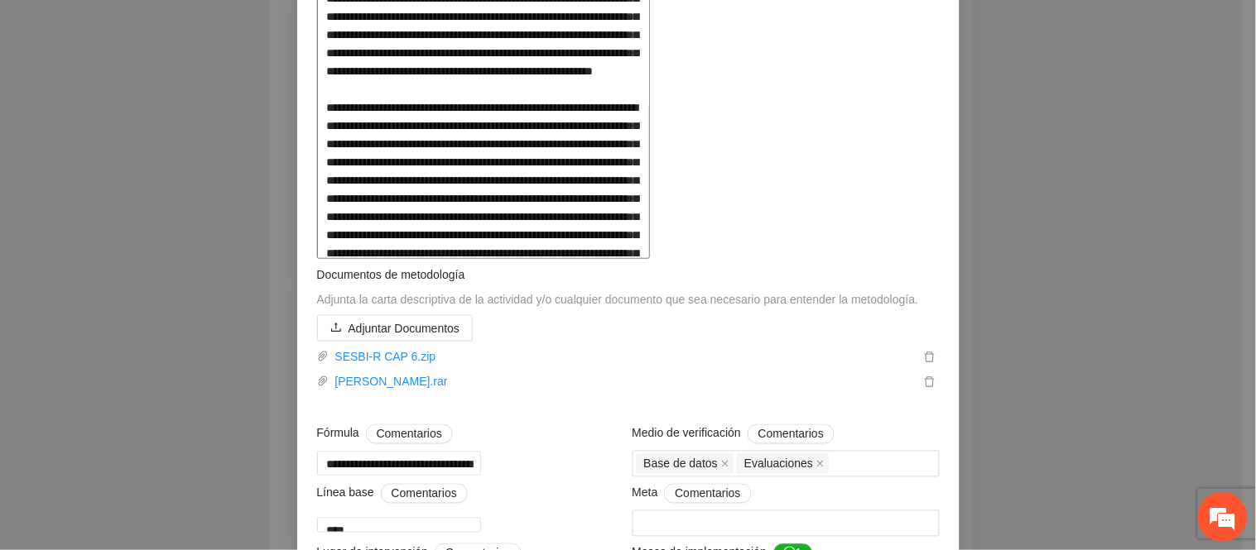
drag, startPoint x: 377, startPoint y: 301, endPoint x: 630, endPoint y: 379, distance: 264.2
click at [630, 259] on textarea at bounding box center [483, 76] width 333 height 365
click at [650, 259] on textarea at bounding box center [483, 76] width 333 height 365
drag, startPoint x: 605, startPoint y: 307, endPoint x: 795, endPoint y: 378, distance: 202.5
click at [650, 259] on textarea at bounding box center [483, 76] width 333 height 365
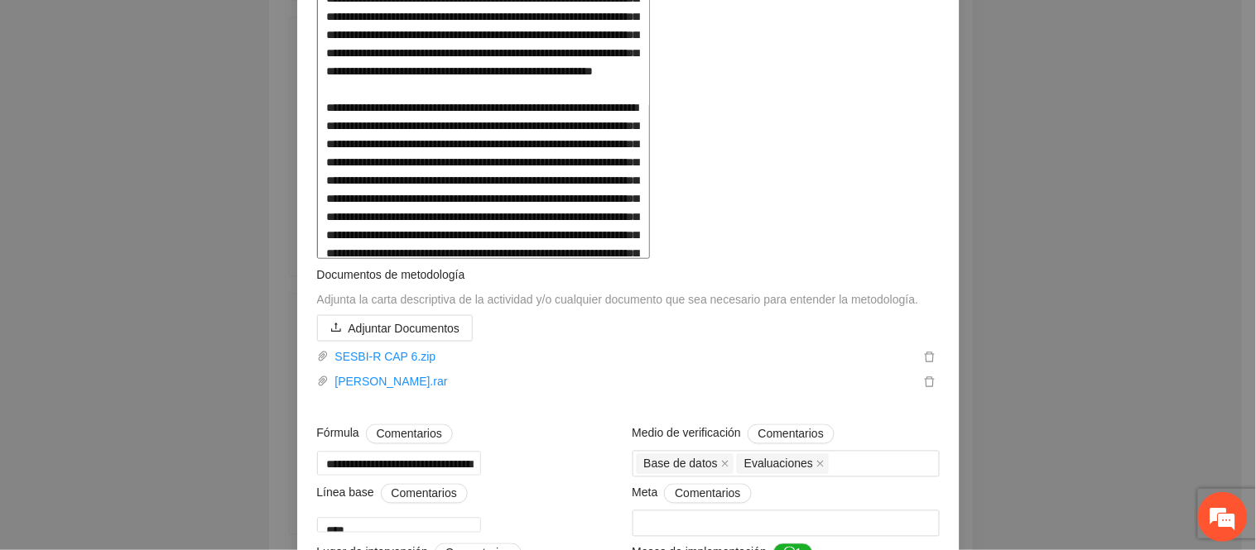
click at [650, 259] on textarea at bounding box center [483, 76] width 333 height 365
drag, startPoint x: 455, startPoint y: 339, endPoint x: 476, endPoint y: 385, distance: 50.0
click at [476, 259] on textarea at bounding box center [483, 76] width 333 height 365
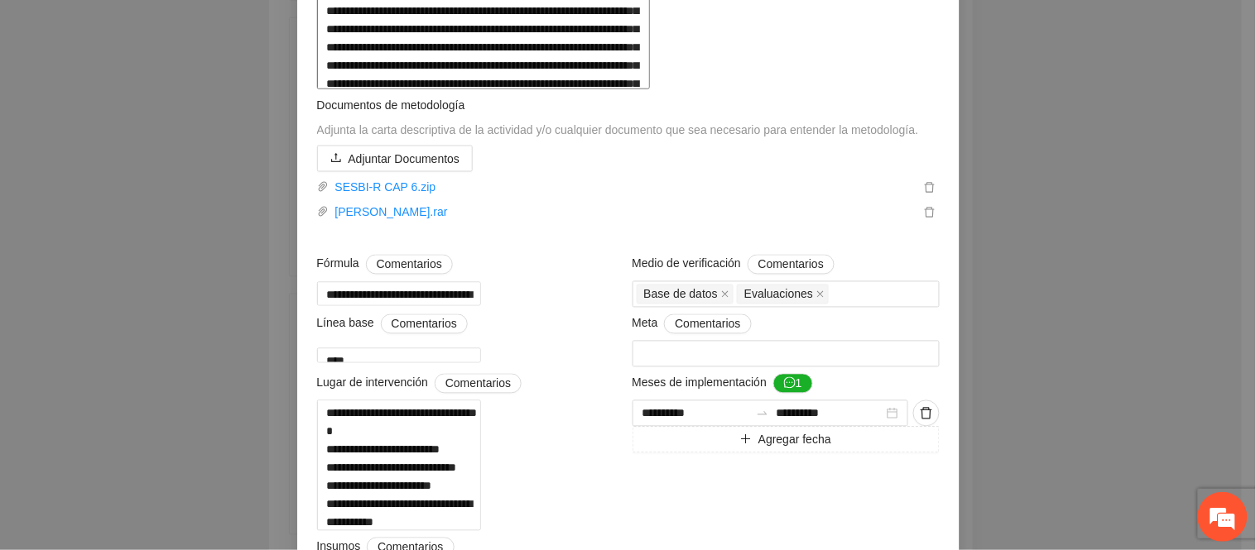
scroll to position [643, 0]
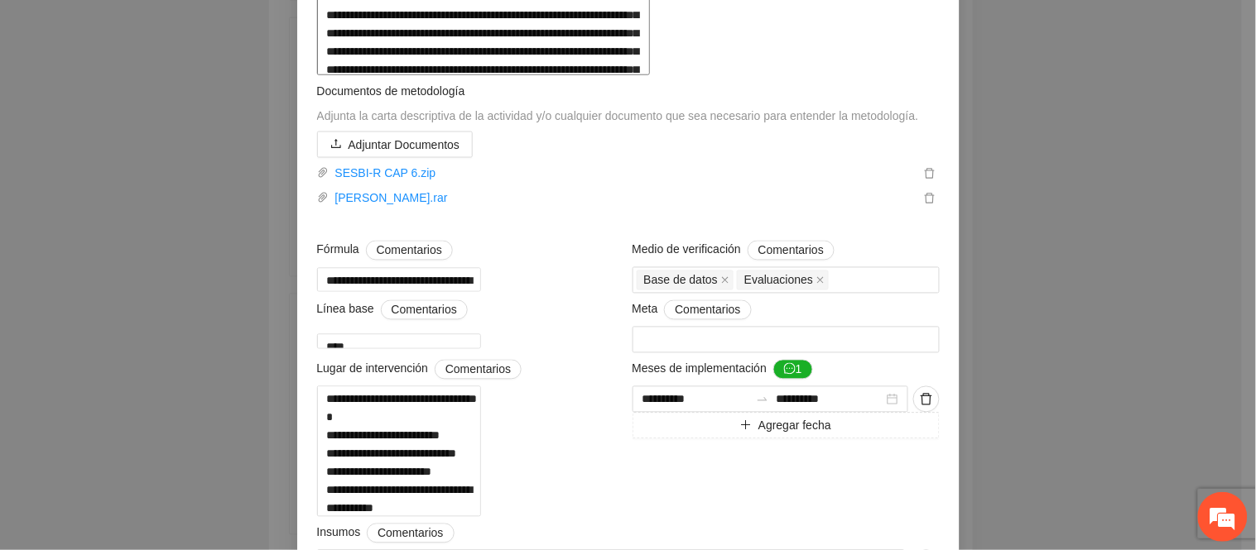
drag, startPoint x: 399, startPoint y: 242, endPoint x: 455, endPoint y: 286, distance: 71.4
drag, startPoint x: 523, startPoint y: 377, endPoint x: 323, endPoint y: 308, distance: 211.8
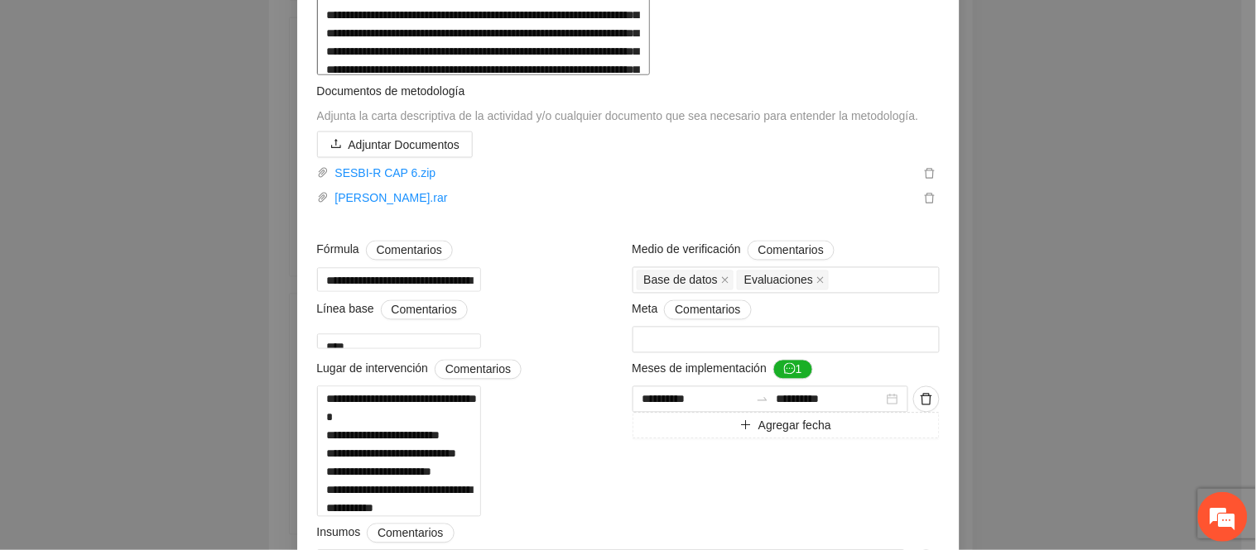
drag, startPoint x: 597, startPoint y: 364, endPoint x: 393, endPoint y: 236, distance: 240.7
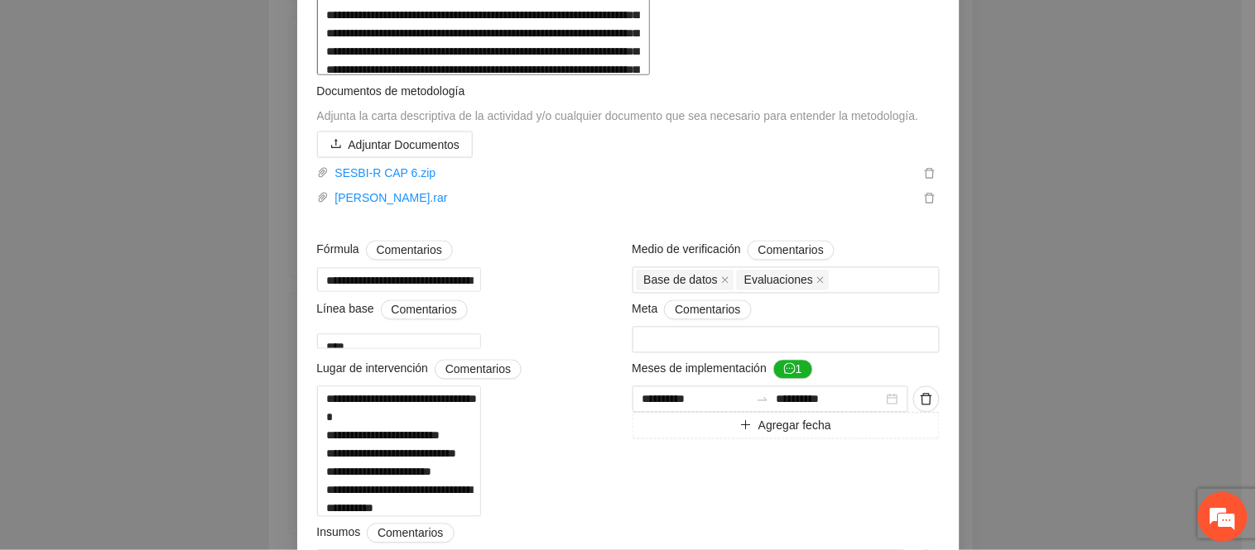
drag, startPoint x: 458, startPoint y: 284, endPoint x: 311, endPoint y: 228, distance: 156.9
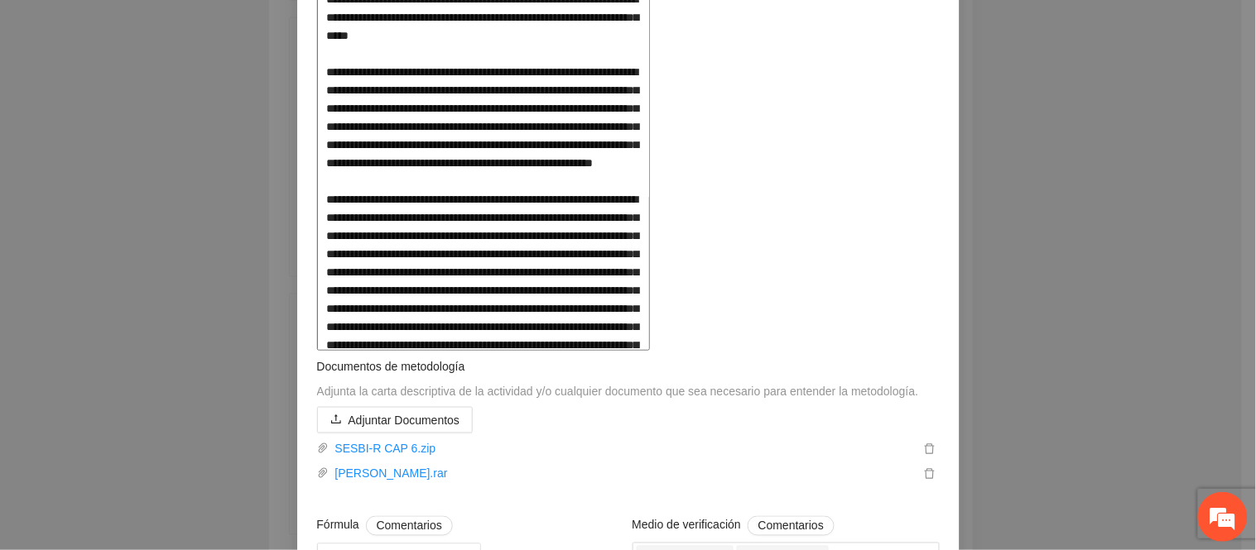
scroll to position [276, 0]
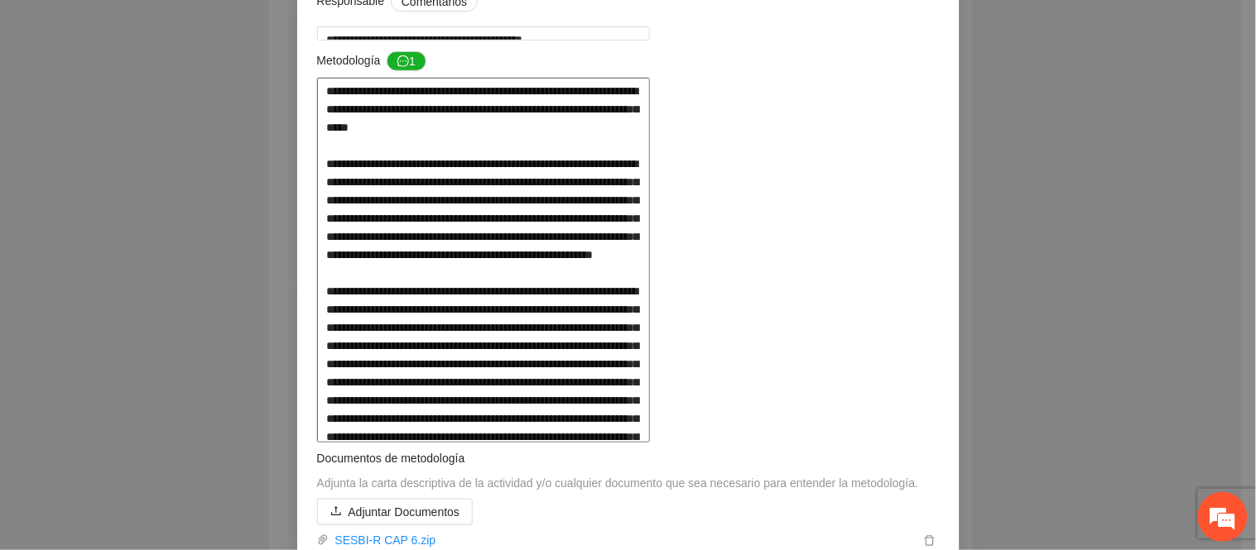
drag, startPoint x: 716, startPoint y: 344, endPoint x: 275, endPoint y: 243, distance: 452.8
click at [275, 243] on div "**********" at bounding box center [628, 275] width 1256 height 550
click at [597, 310] on textarea at bounding box center [483, 260] width 333 height 365
drag, startPoint x: 688, startPoint y: 357, endPoint x: 320, endPoint y: 243, distance: 384.8
click at [320, 243] on textarea at bounding box center [483, 260] width 333 height 365
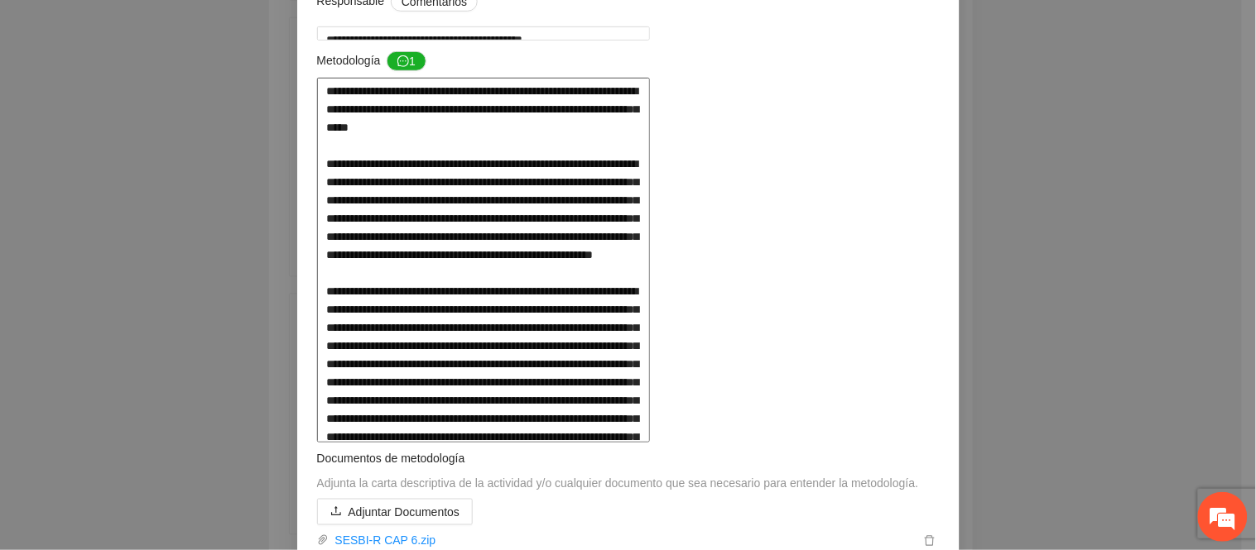
click at [650, 199] on textarea at bounding box center [483, 260] width 333 height 365
click at [1135, 401] on div "**********" at bounding box center [628, 275] width 1256 height 550
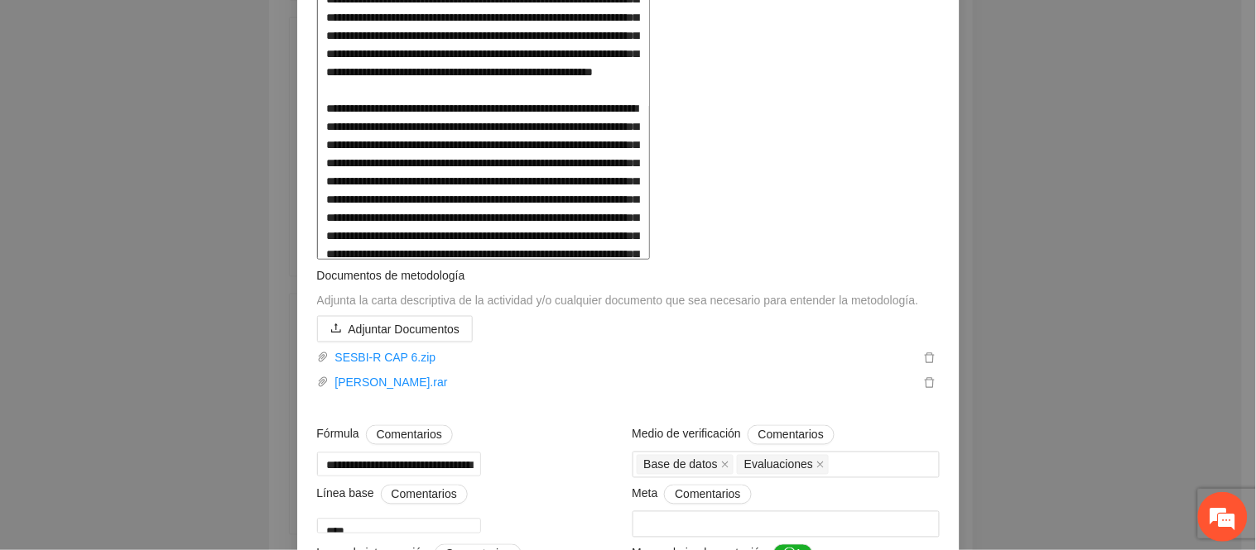
scroll to position [459, 0]
click at [584, 259] on textarea at bounding box center [483, 76] width 333 height 365
drag, startPoint x: 614, startPoint y: 277, endPoint x: 708, endPoint y: 340, distance: 112.7
click at [650, 259] on textarea at bounding box center [483, 76] width 333 height 365
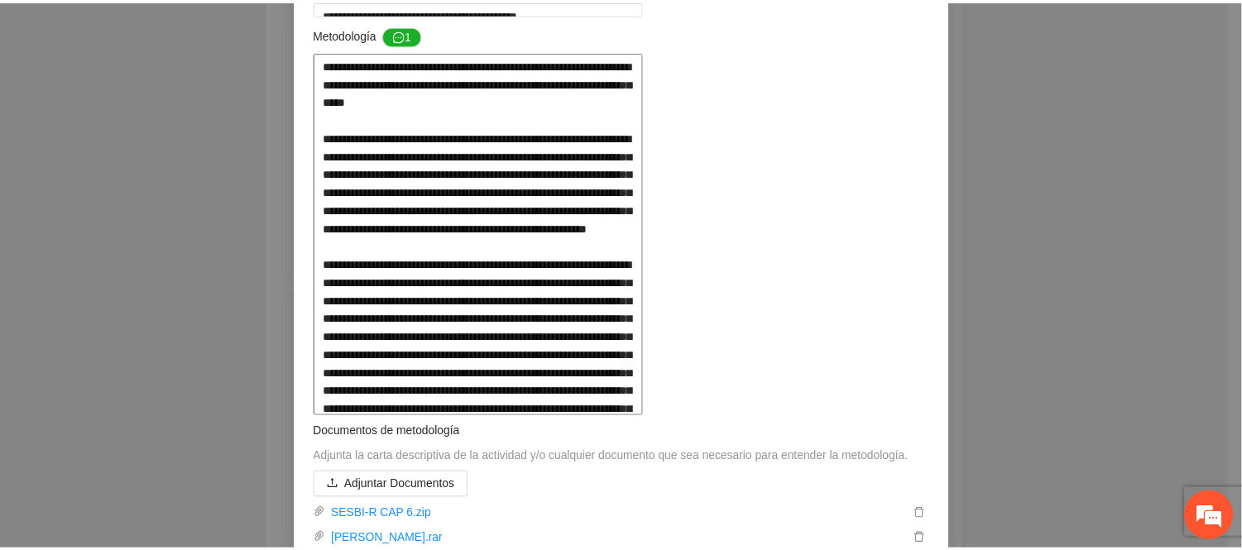
scroll to position [0, 0]
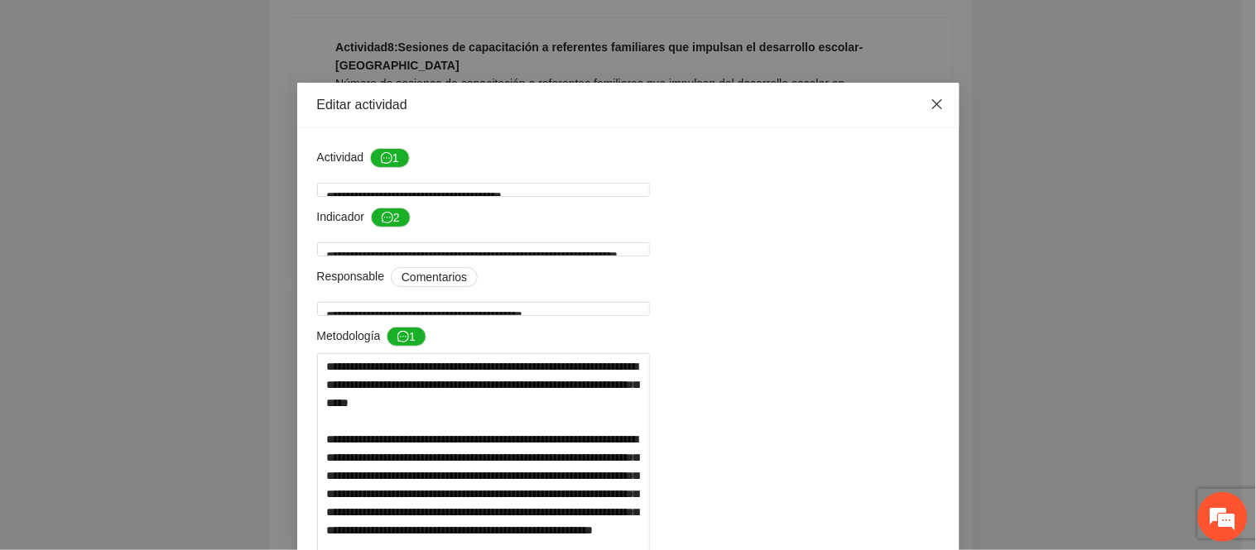
click at [939, 101] on span "Close" at bounding box center [937, 105] width 45 height 45
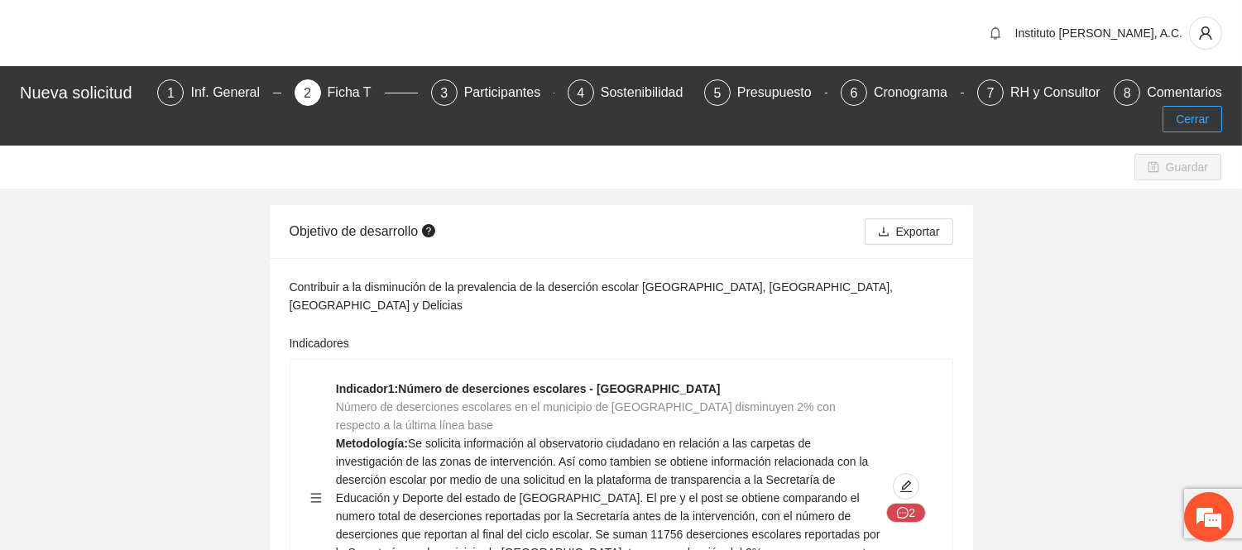
click at [1188, 124] on span "Cerrar" at bounding box center [1192, 119] width 33 height 18
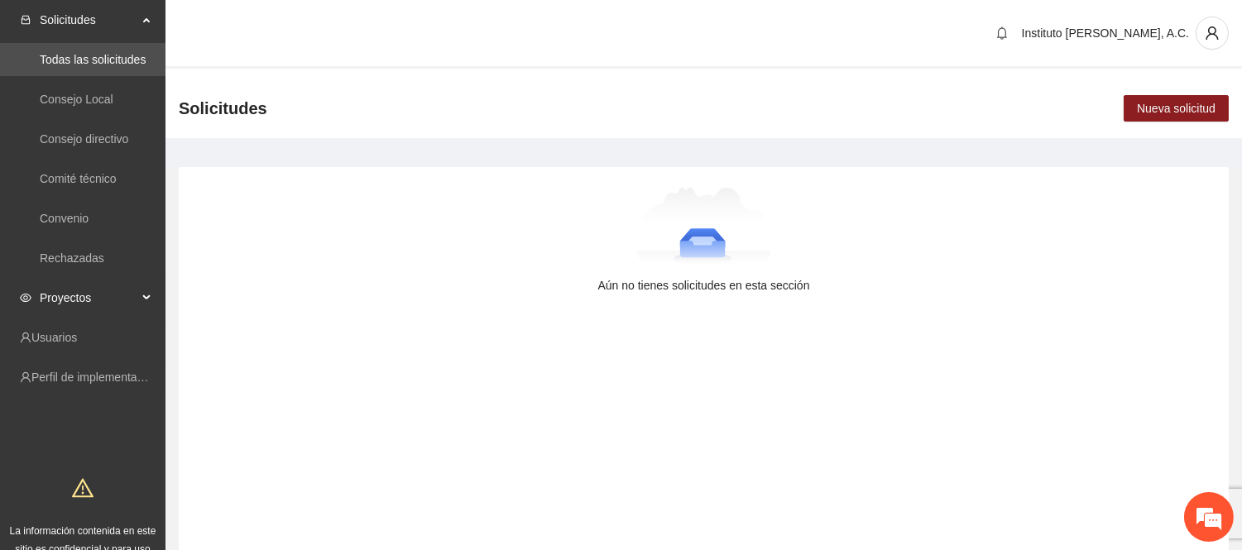
click at [77, 308] on span "Proyectos" at bounding box center [89, 297] width 98 height 33
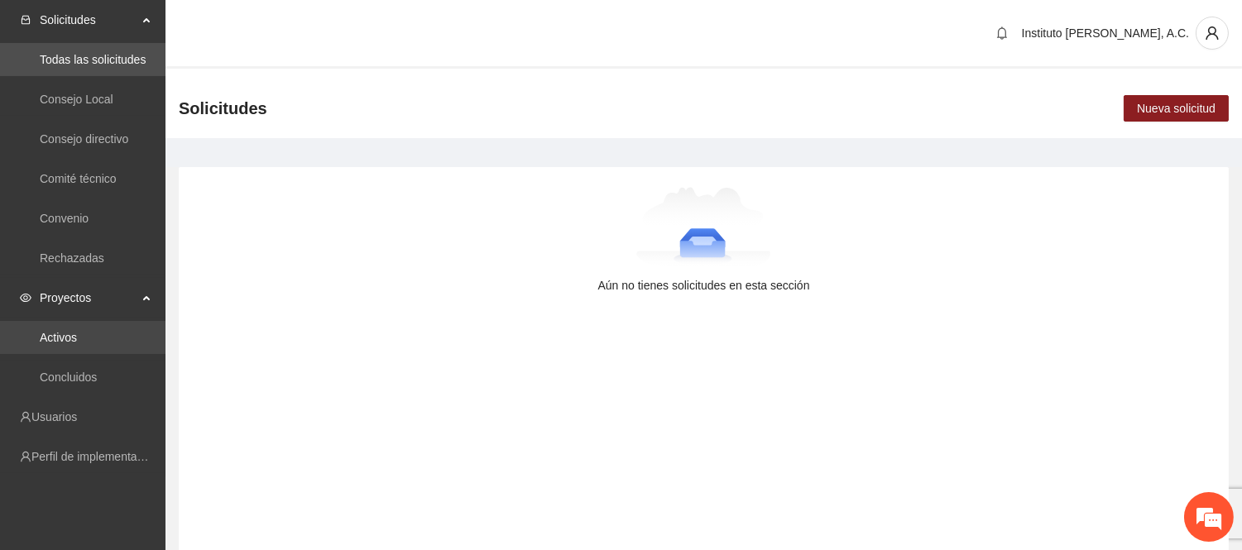
click at [77, 344] on link "Activos" at bounding box center [58, 337] width 37 height 13
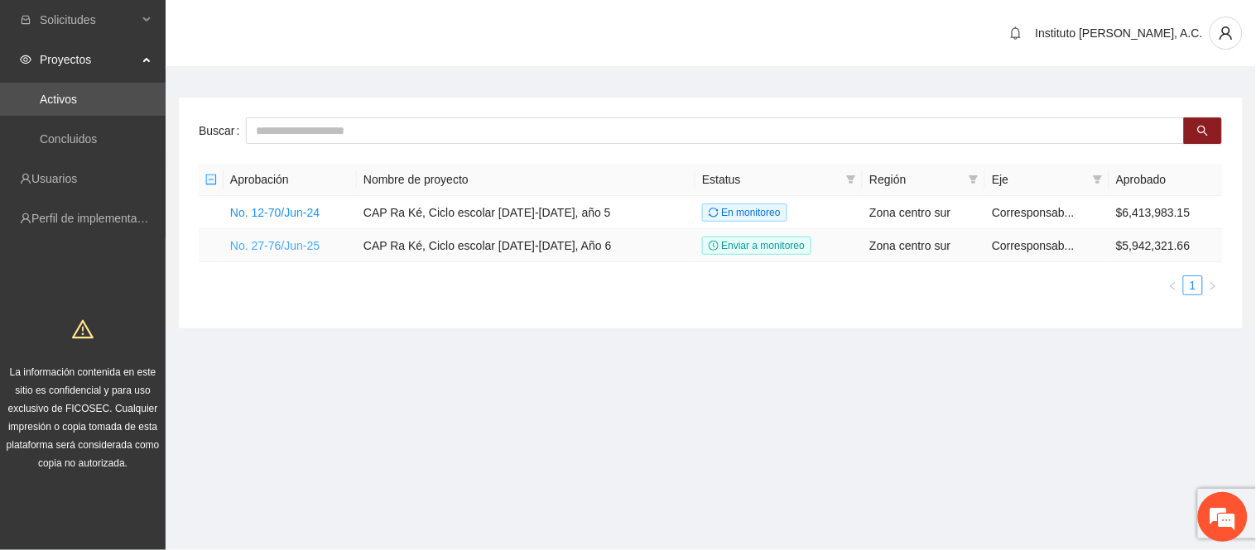
click at [300, 244] on link "No. 27-76/Jun-25" at bounding box center [274, 245] width 89 height 13
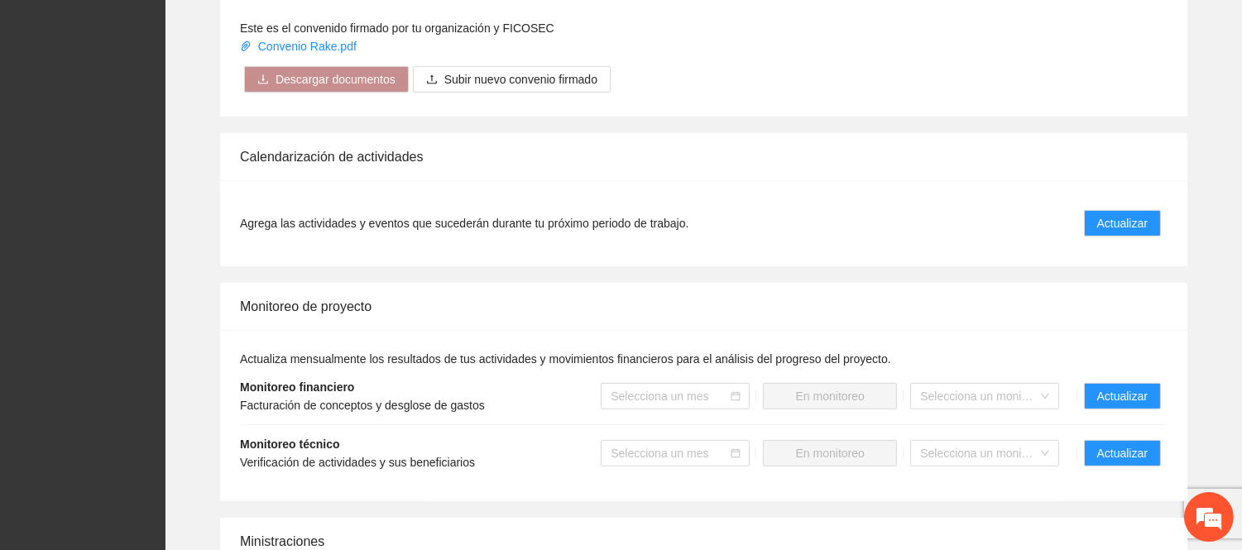
scroll to position [1655, 0]
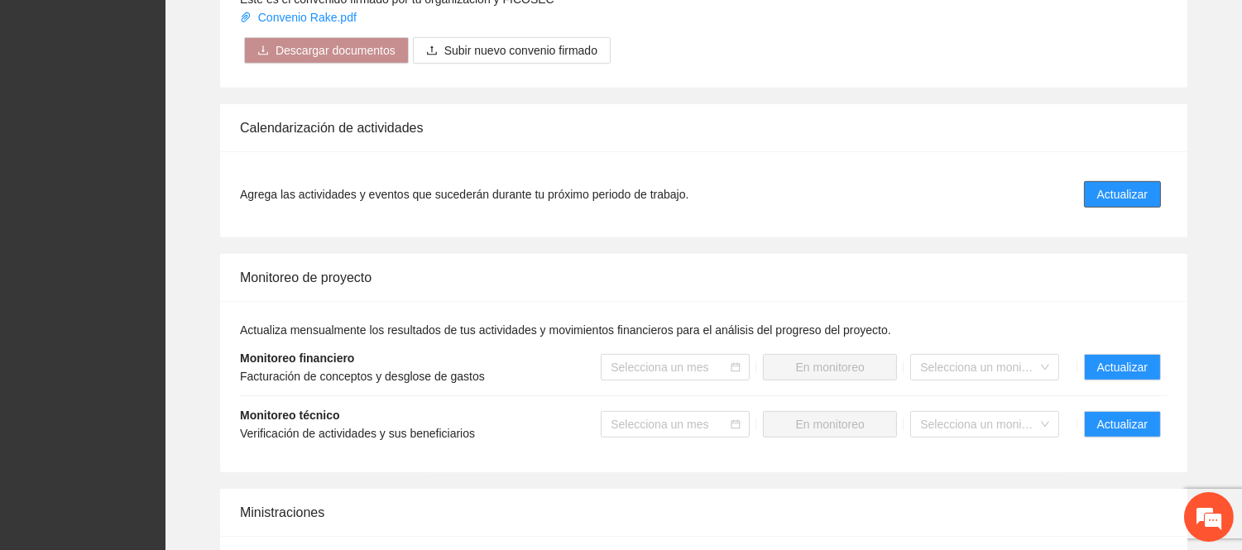
click at [1105, 185] on span "Actualizar" at bounding box center [1123, 194] width 50 height 18
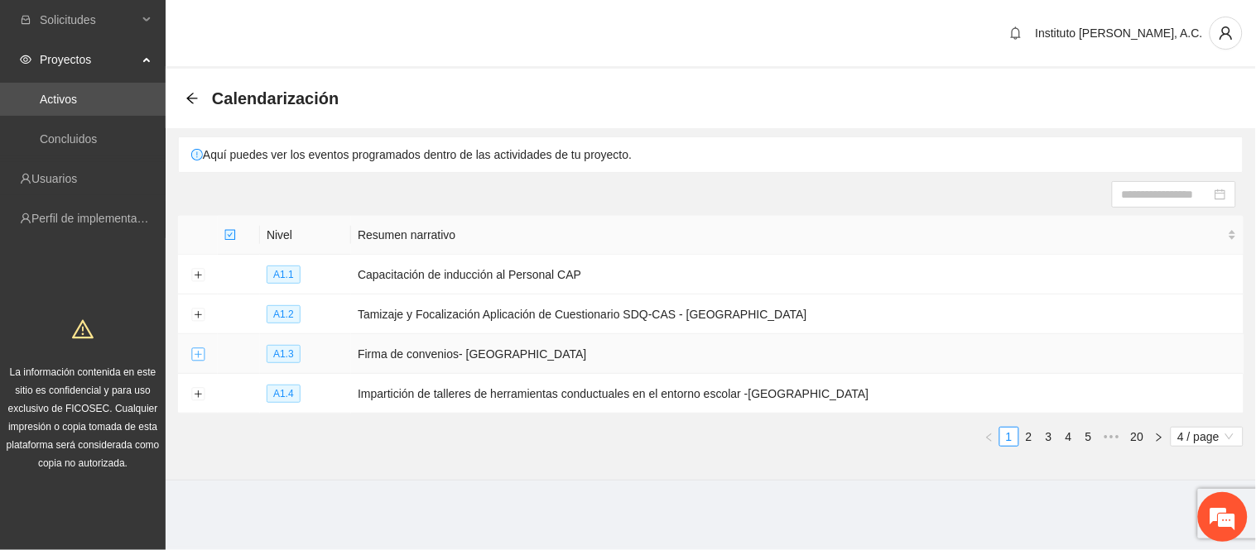
click at [195, 361] on button "Expand row" at bounding box center [197, 354] width 13 height 13
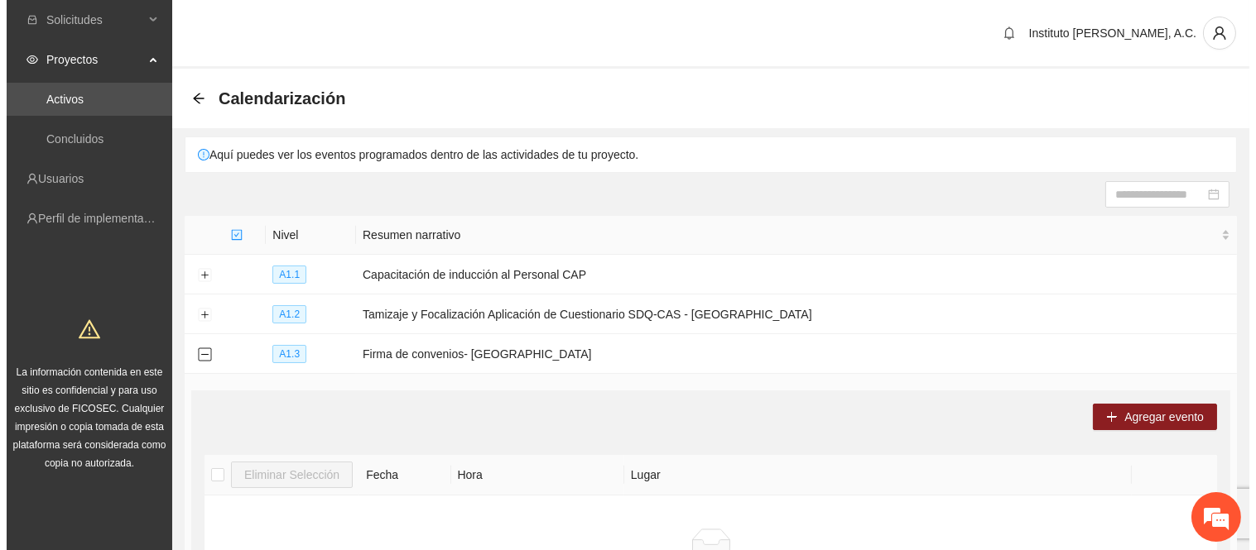
scroll to position [268, 0]
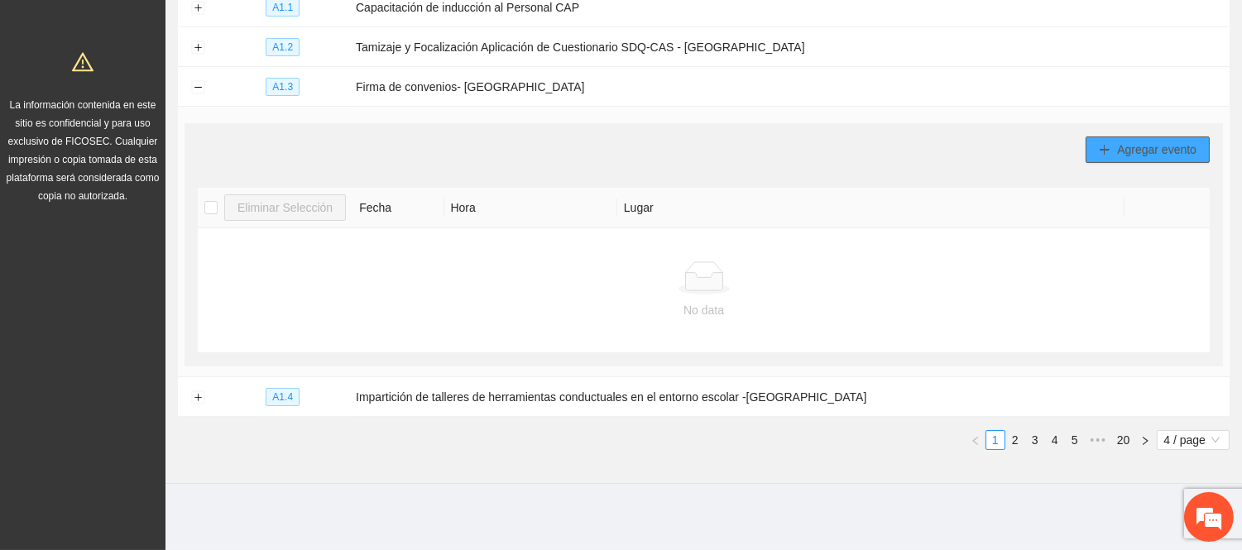
click at [1184, 147] on span "Agregar evento" at bounding box center [1156, 150] width 79 height 18
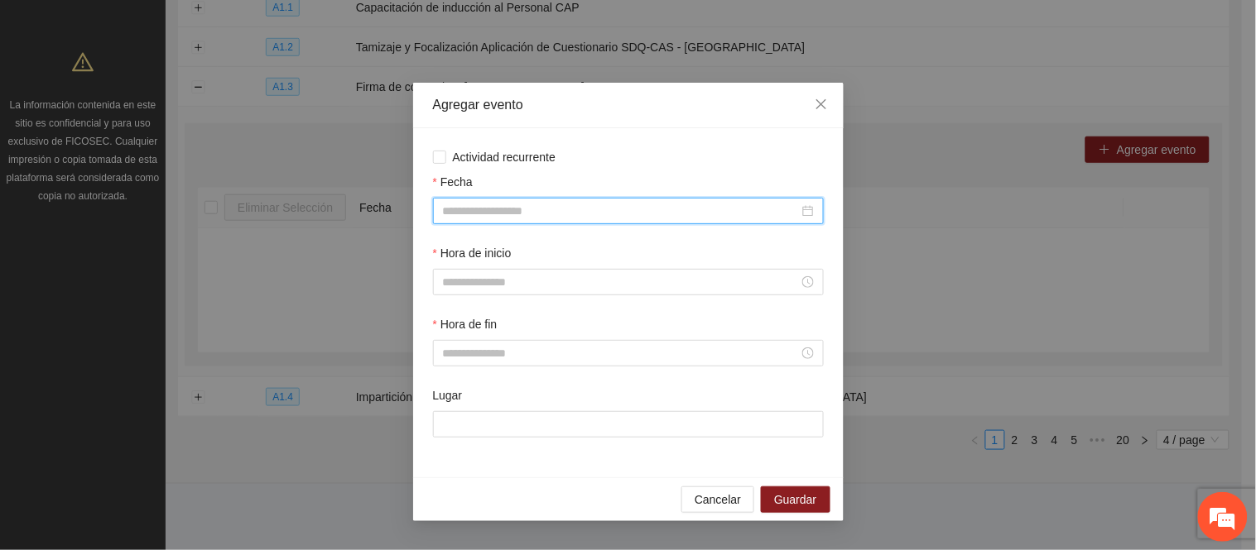
click at [533, 215] on input "Fecha" at bounding box center [621, 211] width 356 height 18
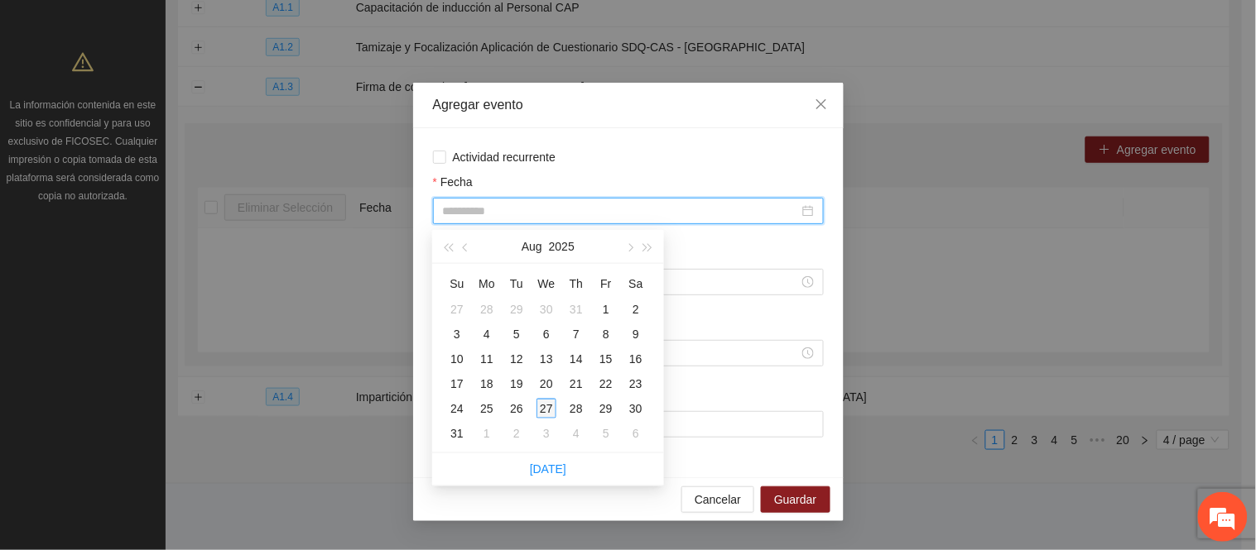
type input "**********"
click at [541, 410] on div "27" at bounding box center [546, 409] width 20 height 20
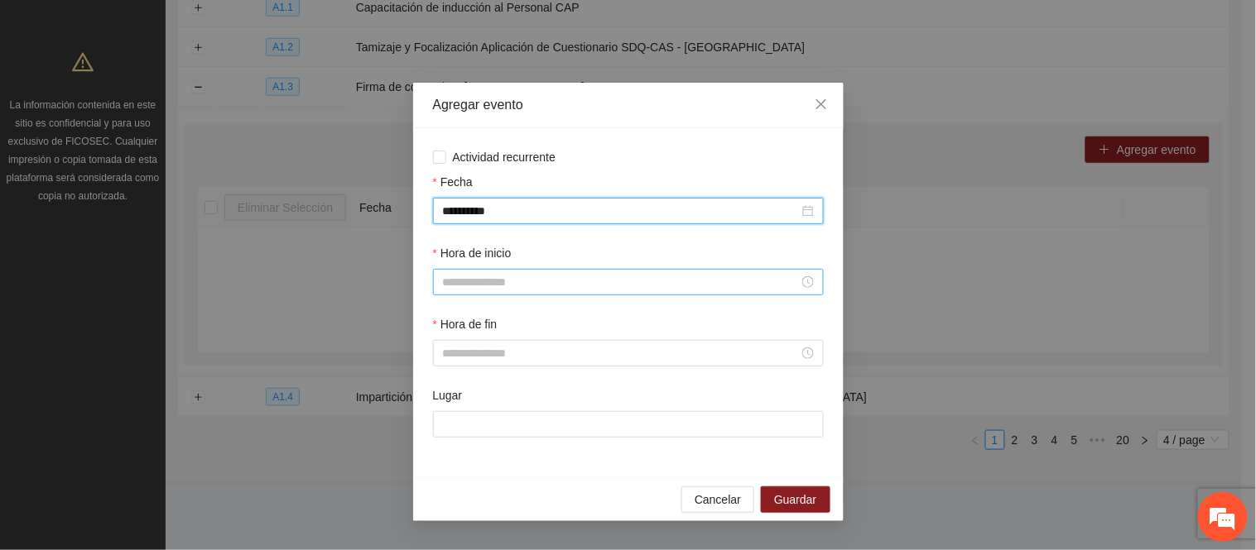
click at [540, 285] on input "Hora de inicio" at bounding box center [621, 282] width 356 height 18
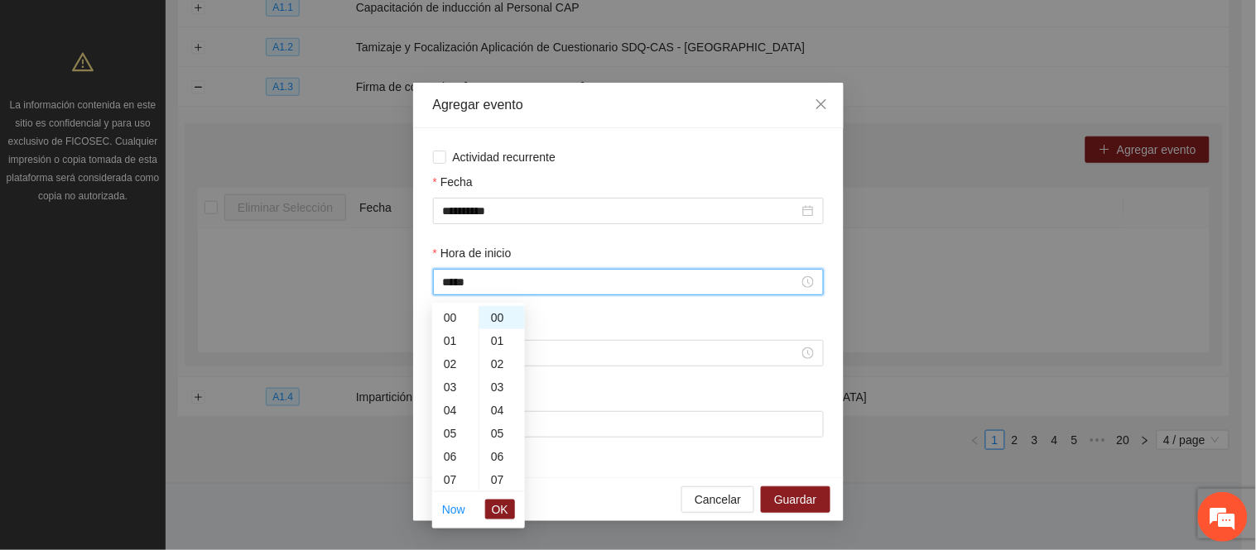
scroll to position [324, 0]
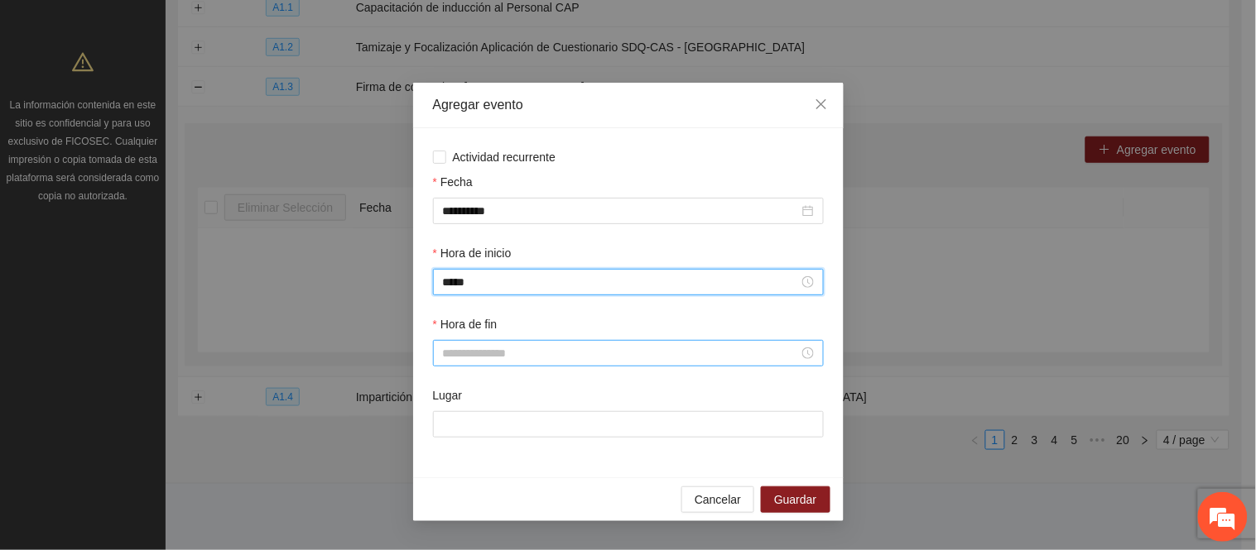
type input "*****"
click at [502, 348] on input "Hora de fin" at bounding box center [621, 353] width 356 height 18
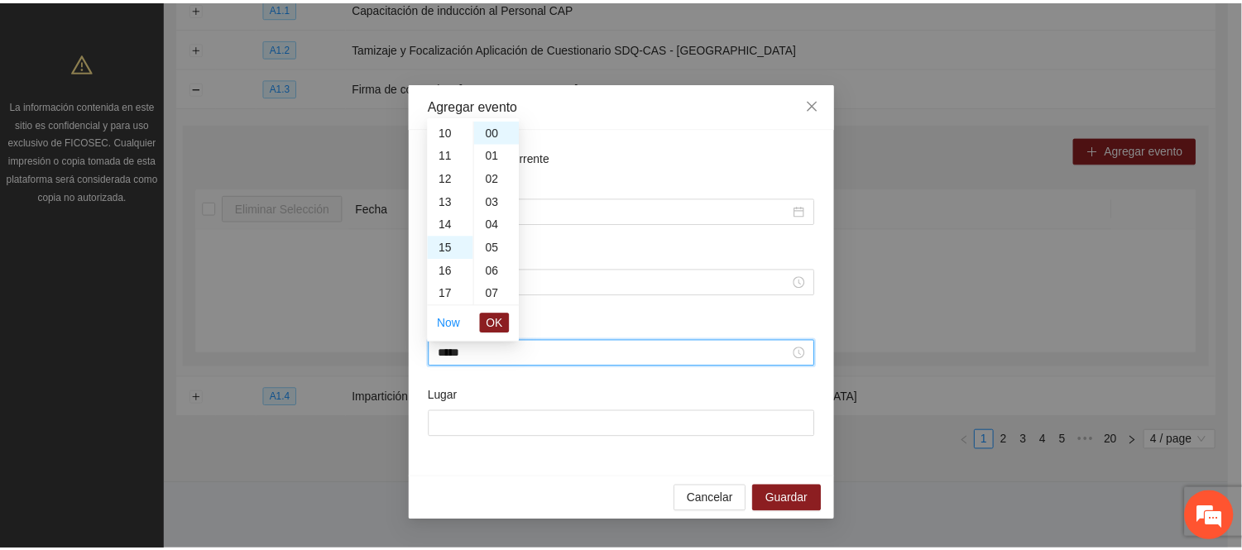
scroll to position [348, 0]
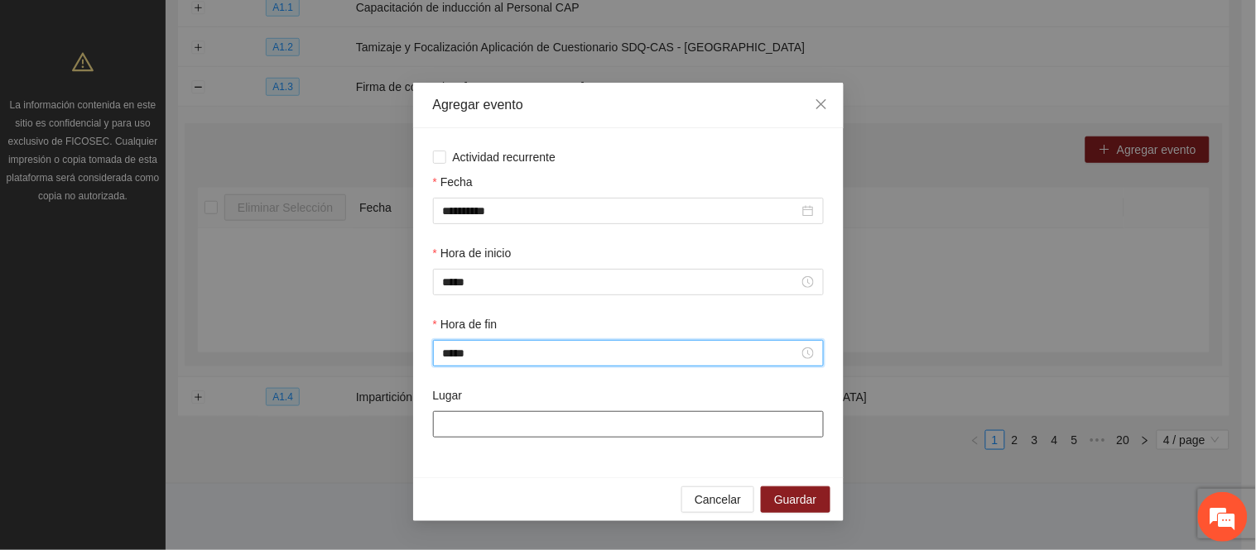
type input "*****"
click at [490, 435] on input "Lugar" at bounding box center [628, 424] width 391 height 26
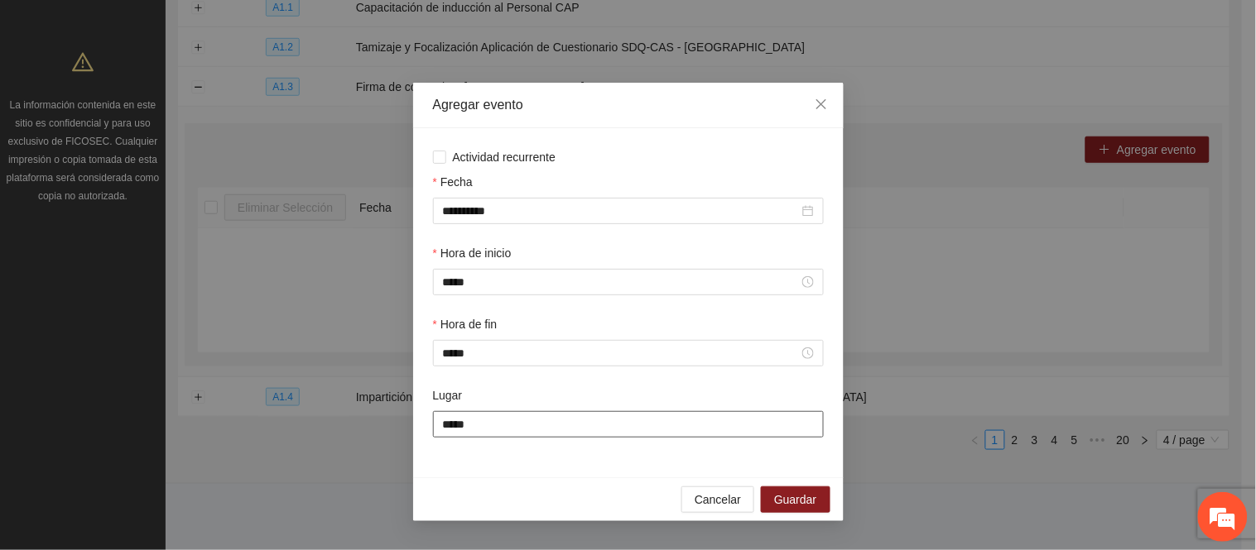
type input "**********"
click at [788, 498] on span "Guardar" at bounding box center [795, 500] width 42 height 18
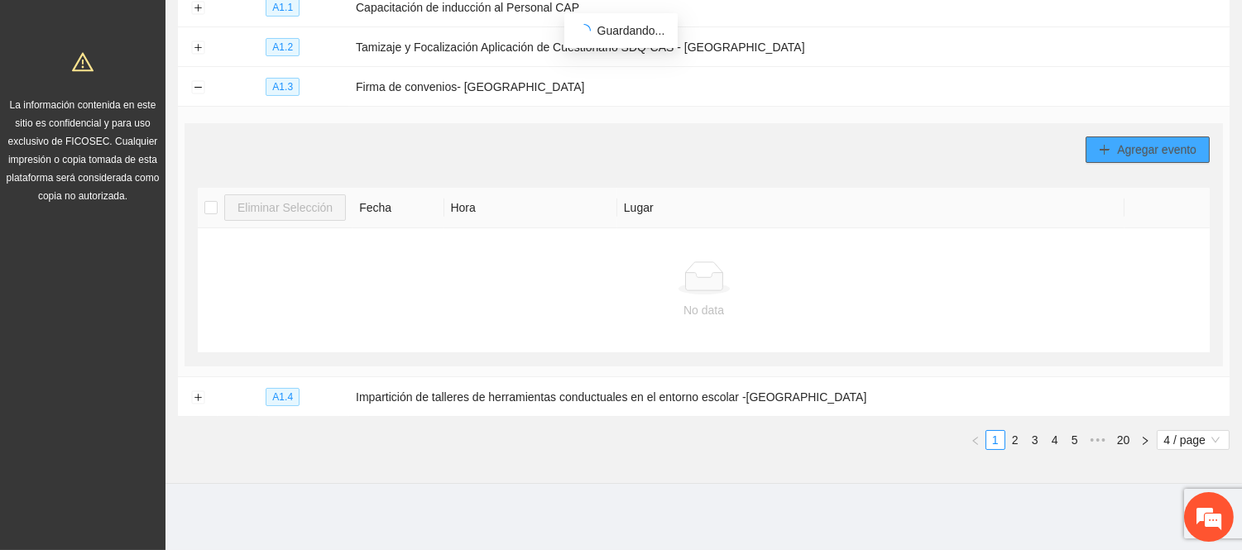
scroll to position [229, 0]
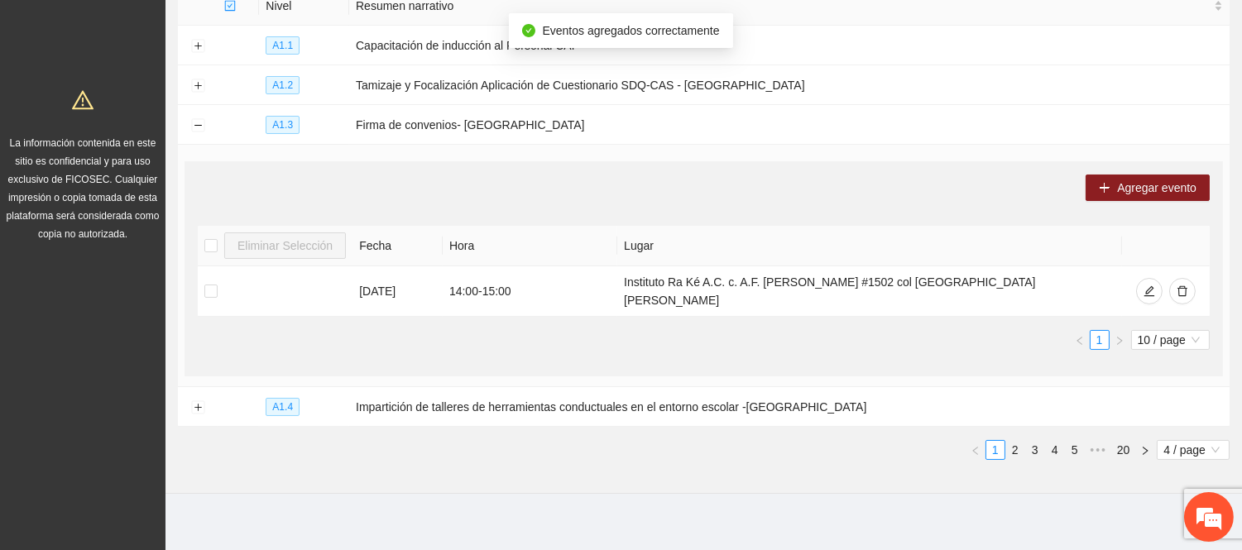
click at [805, 330] on ul "1 10 / page" at bounding box center [704, 340] width 1012 height 20
click at [204, 121] on td at bounding box center [198, 125] width 40 height 40
click at [195, 125] on button "Collapse row" at bounding box center [197, 125] width 13 height 13
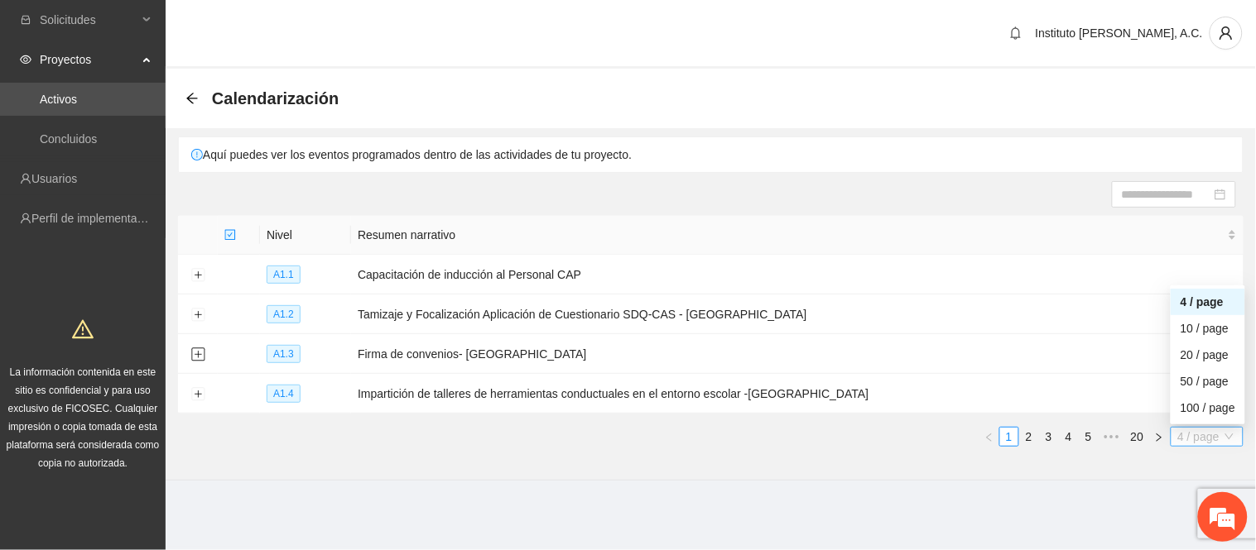
click at [1226, 444] on span "4 / page" at bounding box center [1207, 437] width 60 height 18
click at [1199, 353] on div "20 / page" at bounding box center [1207, 355] width 55 height 18
click at [1225, 432] on span "4 / page" at bounding box center [1207, 437] width 60 height 18
click at [1198, 363] on div "20 / page" at bounding box center [1207, 355] width 55 height 18
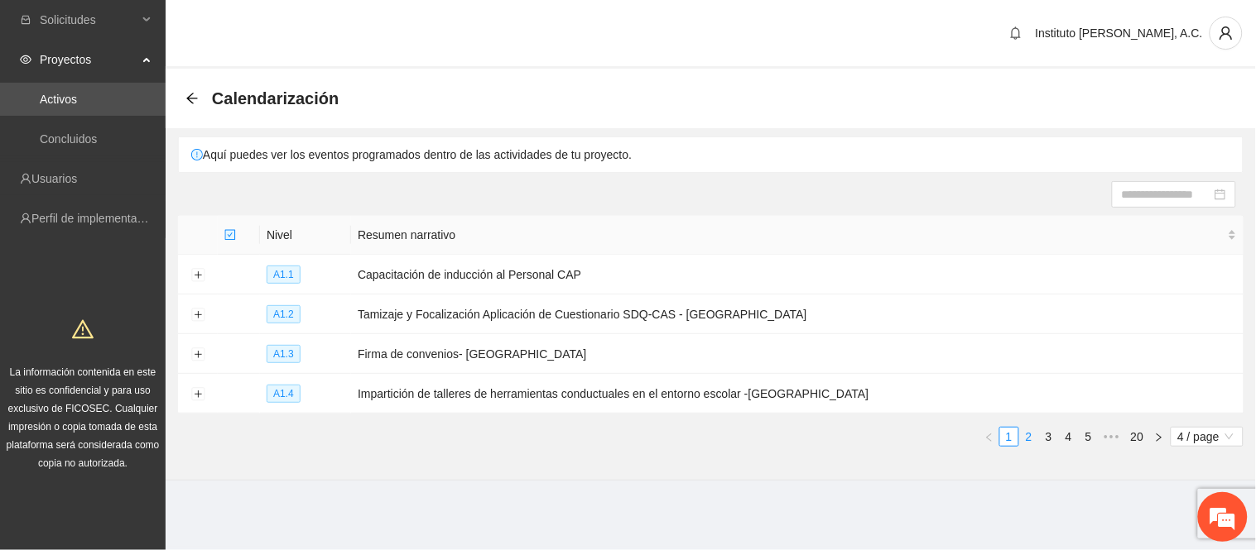
click at [1030, 440] on link "2" at bounding box center [1029, 437] width 18 height 18
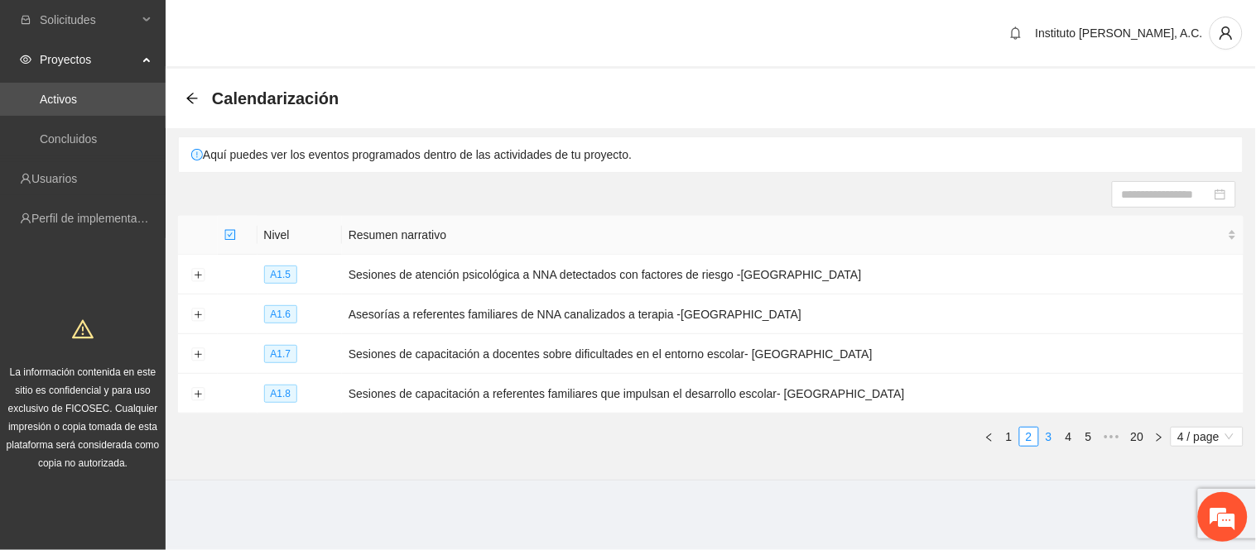
click at [1055, 435] on link "3" at bounding box center [1049, 437] width 18 height 18
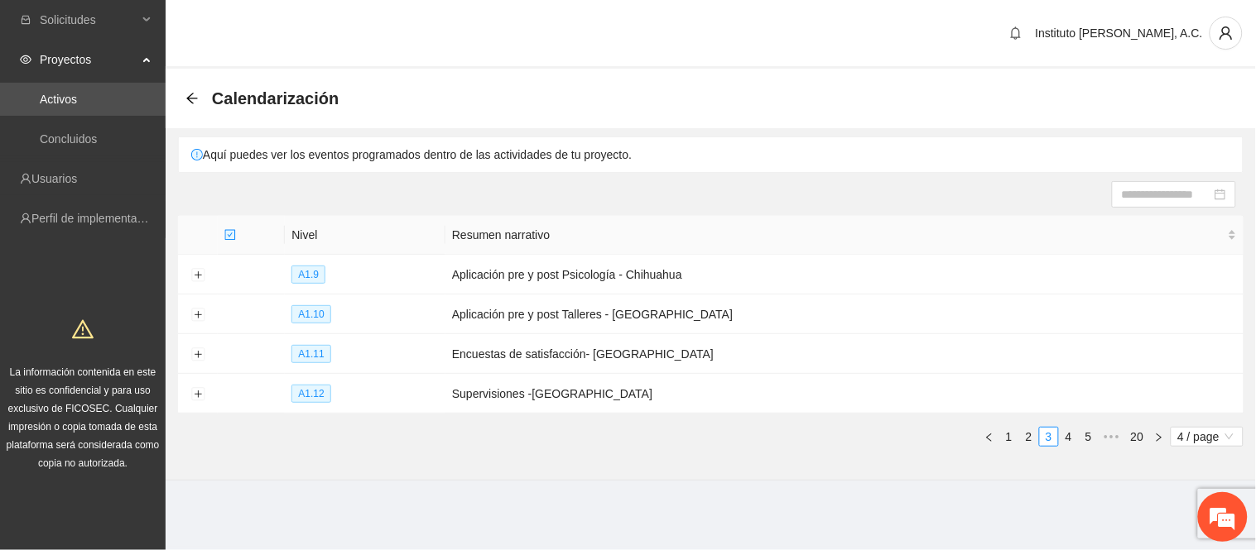
click at [516, 505] on section "Instituto [PERSON_NAME], A.C. Calendarización Aquí puedes ver los eventos progr…" at bounding box center [711, 273] width 1090 height 547
drag, startPoint x: 487, startPoint y: 317, endPoint x: 784, endPoint y: 333, distance: 297.6
click at [784, 333] on td "Aplicación pre y post Talleres - [GEOGRAPHIC_DATA]" at bounding box center [844, 315] width 798 height 40
click at [189, 103] on icon "arrow-left" at bounding box center [191, 98] width 13 height 13
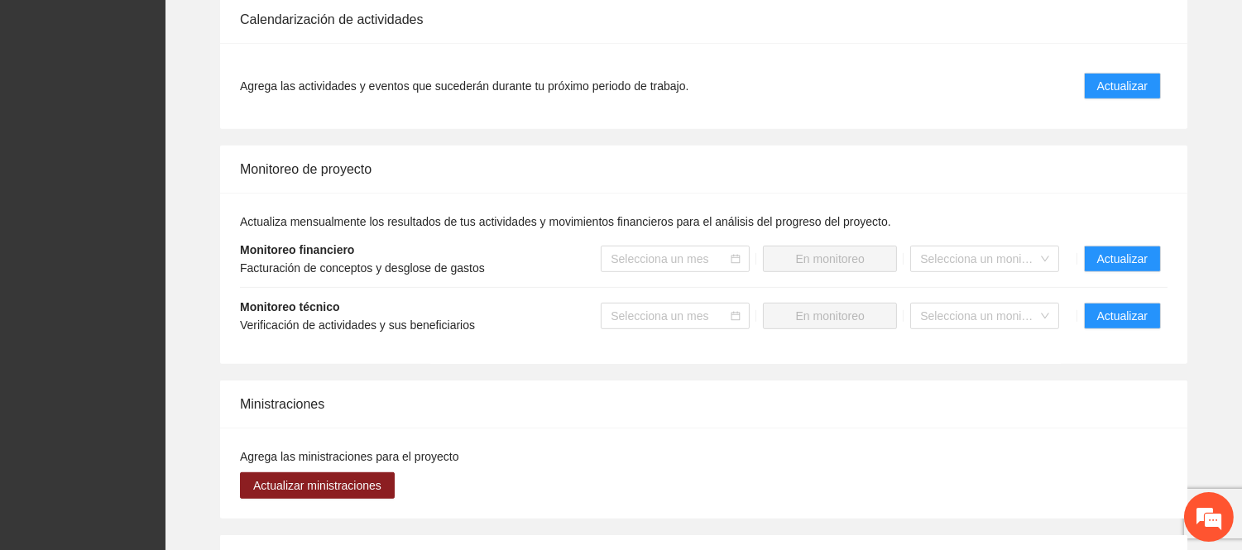
scroll to position [1579, 0]
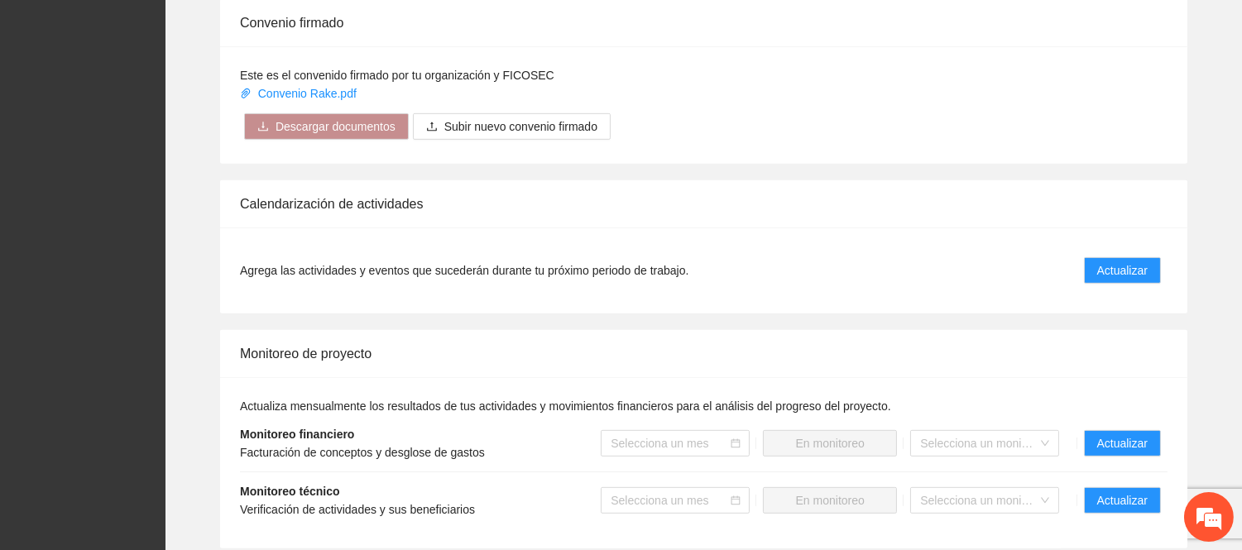
click at [1064, 247] on li "Agrega las actividades y eventos que sucederán durante tu próximo periodo de tr…" at bounding box center [704, 270] width 928 height 46
click at [1139, 262] on span "Actualizar" at bounding box center [1123, 271] width 50 height 18
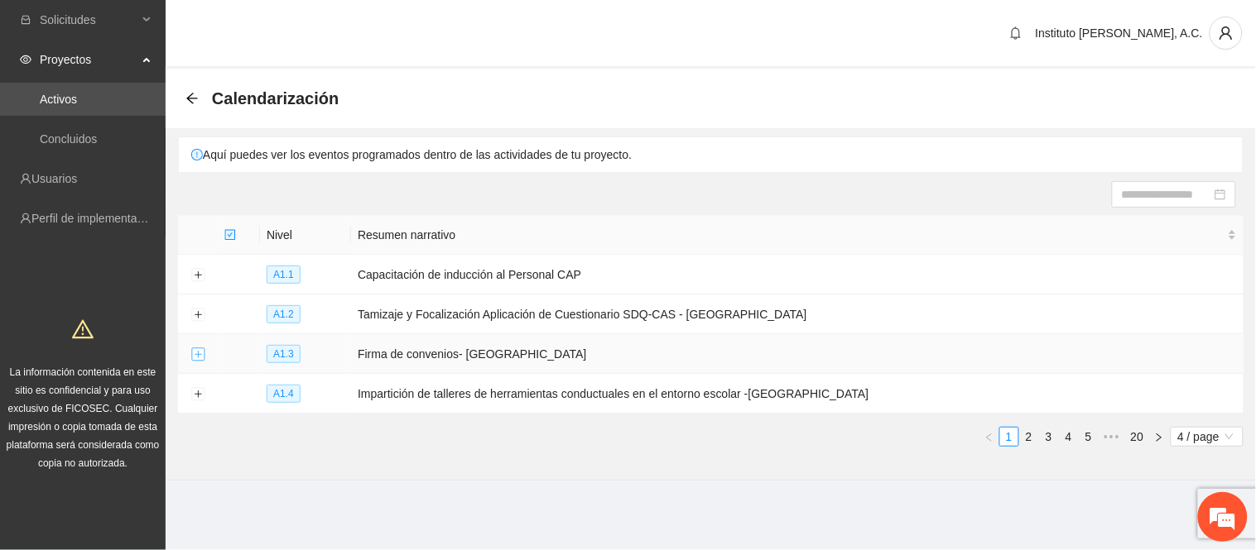
click at [196, 358] on button "Expand row" at bounding box center [197, 354] width 13 height 13
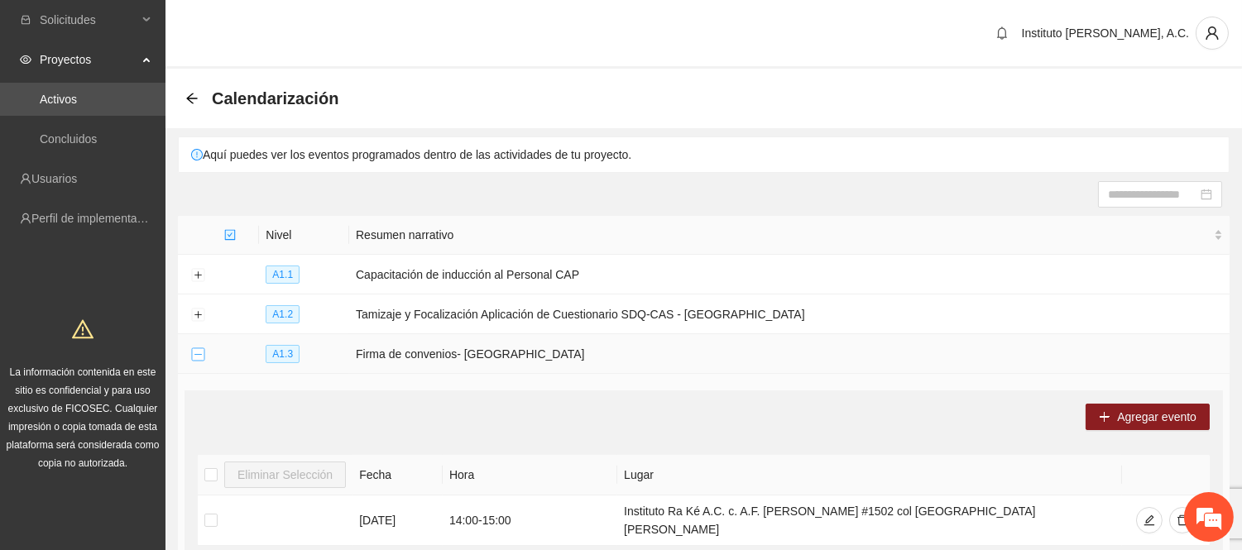
click at [196, 358] on button "Collapse row" at bounding box center [197, 354] width 13 height 13
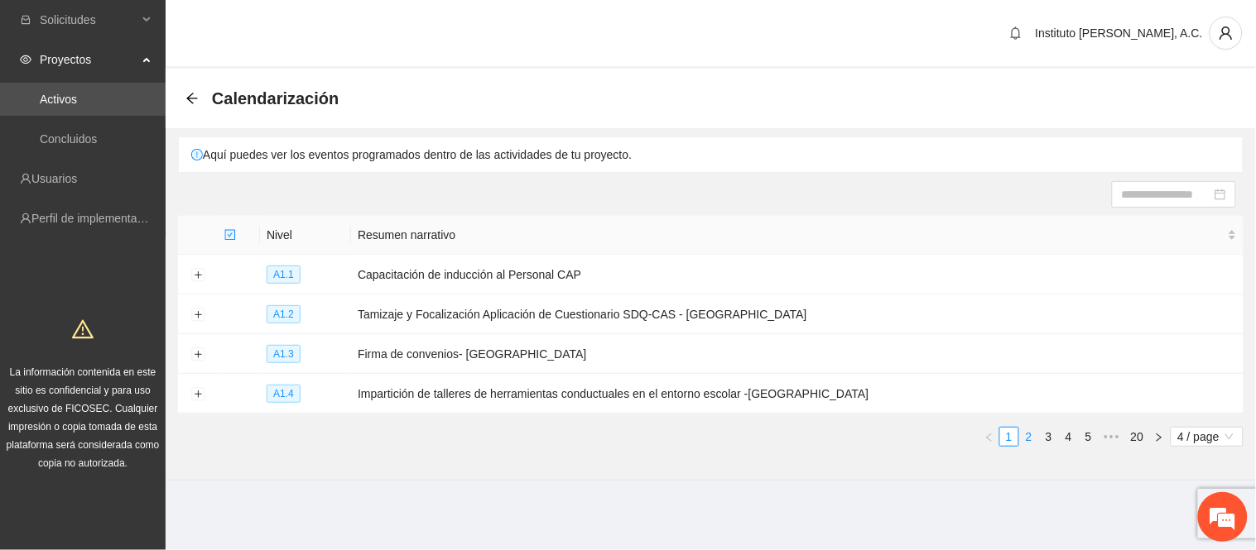
click at [1033, 442] on link "2" at bounding box center [1029, 437] width 18 height 18
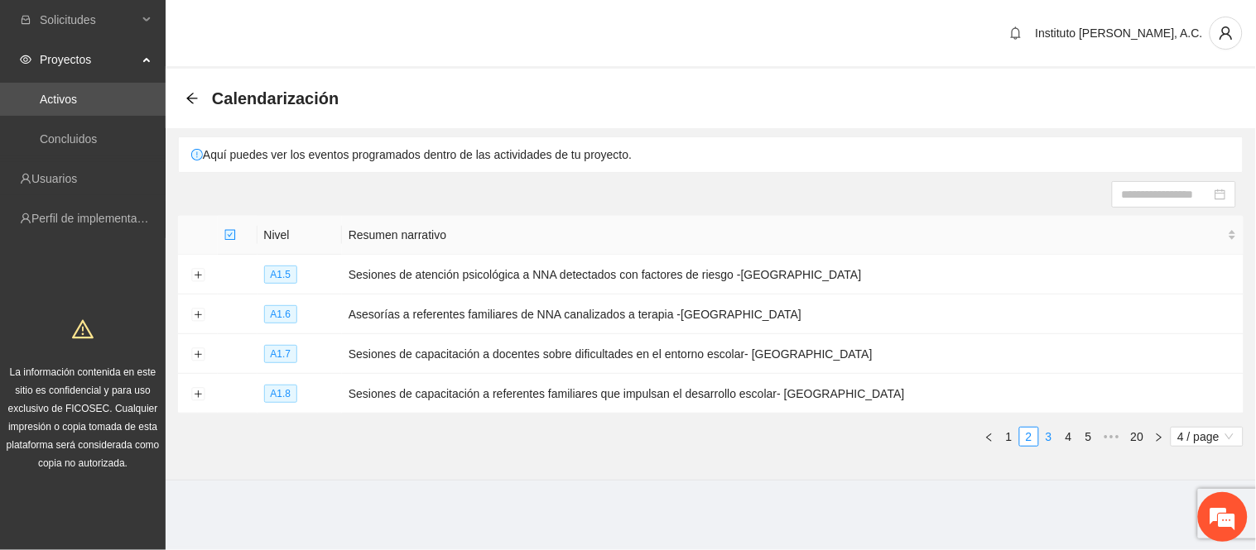
click at [1043, 436] on link "3" at bounding box center [1049, 437] width 18 height 18
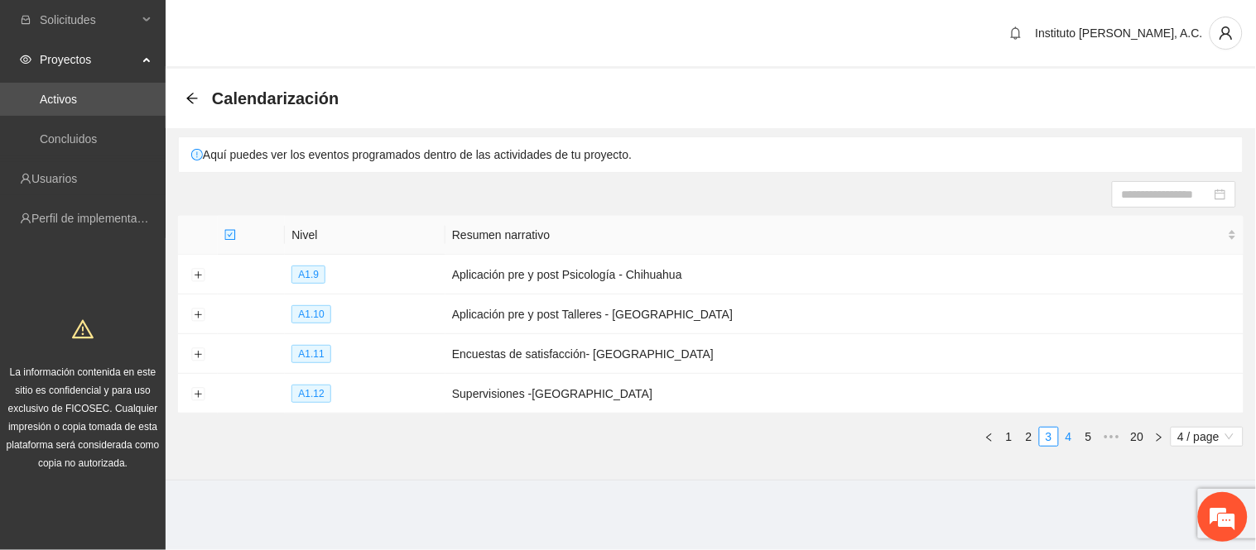
click at [1064, 440] on link "4" at bounding box center [1068, 437] width 18 height 18
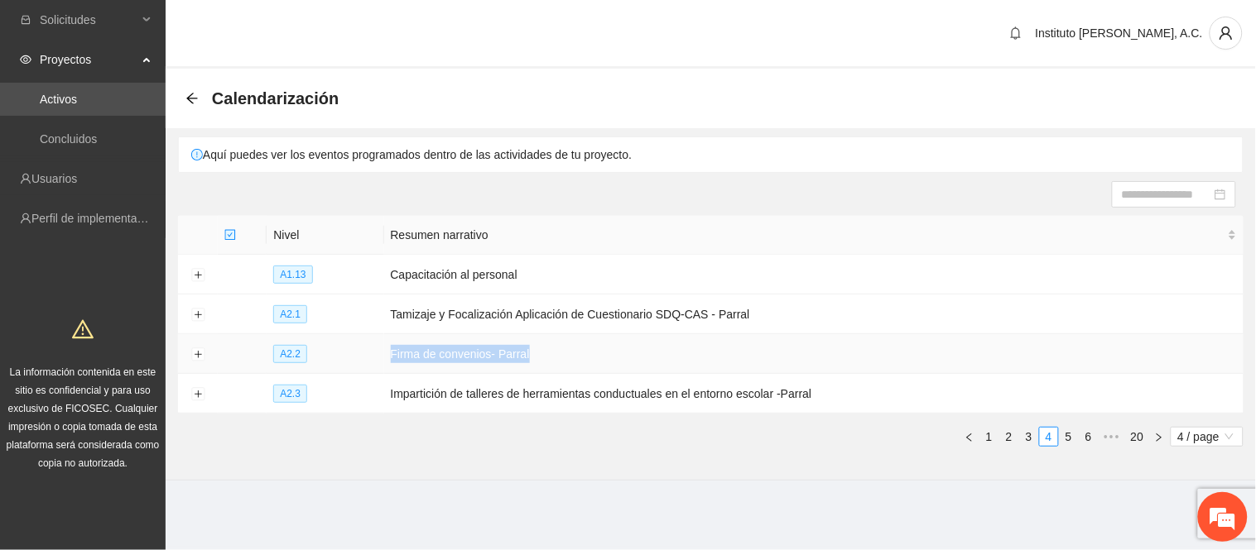
drag, startPoint x: 450, startPoint y: 351, endPoint x: 574, endPoint y: 350, distance: 123.3
click at [573, 350] on tr "A2.2 Firma de convenios- Parral" at bounding box center [710, 354] width 1065 height 40
click at [574, 350] on td "Firma de convenios- Parral" at bounding box center [814, 354] width 860 height 40
click at [524, 475] on section "Calendarización Aquí puedes ver los eventos programados dentro de las actividad…" at bounding box center [711, 275] width 1090 height 412
drag, startPoint x: 423, startPoint y: 317, endPoint x: 681, endPoint y: 310, distance: 258.4
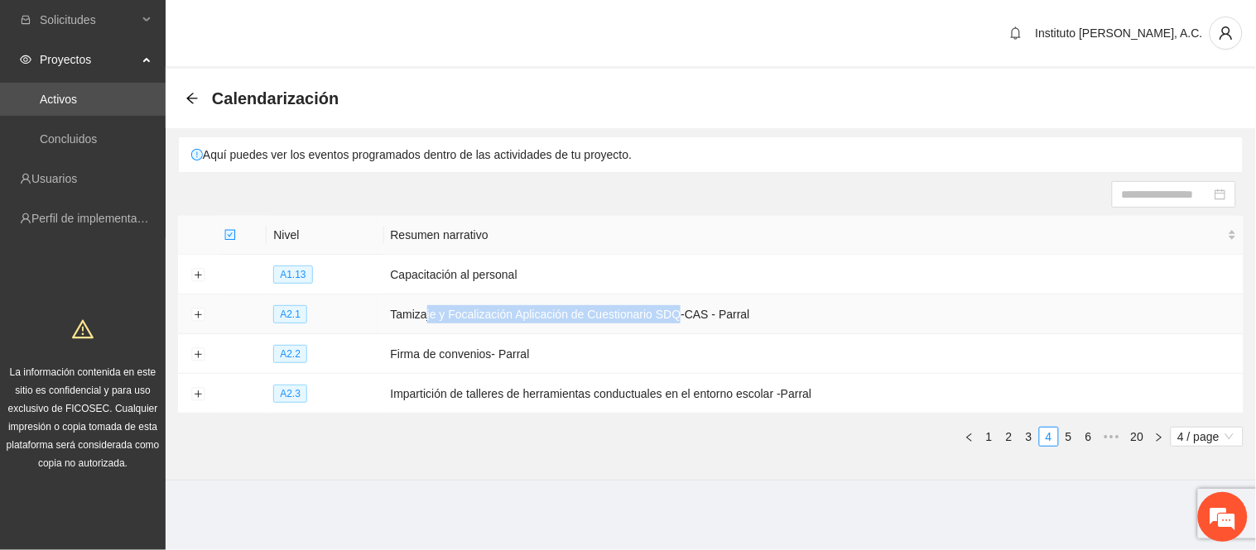
click at [671, 311] on td "Tamizaje y Focalización Aplicación de Cuestionario SDQ-CAS - Parral" at bounding box center [814, 315] width 860 height 40
click at [781, 324] on td "Tamizaje y Focalización Aplicación de Cuestionario SDQ-CAS - Parral" at bounding box center [814, 315] width 860 height 40
drag, startPoint x: 770, startPoint y: 320, endPoint x: 357, endPoint y: 315, distance: 413.1
click at [357, 315] on tr "A2.1 Tamizaje y Focalización Aplicación de Cuestionario SDQ-CAS - Parral" at bounding box center [710, 315] width 1065 height 40
click at [425, 368] on td "Firma de convenios- Parral" at bounding box center [814, 354] width 860 height 40
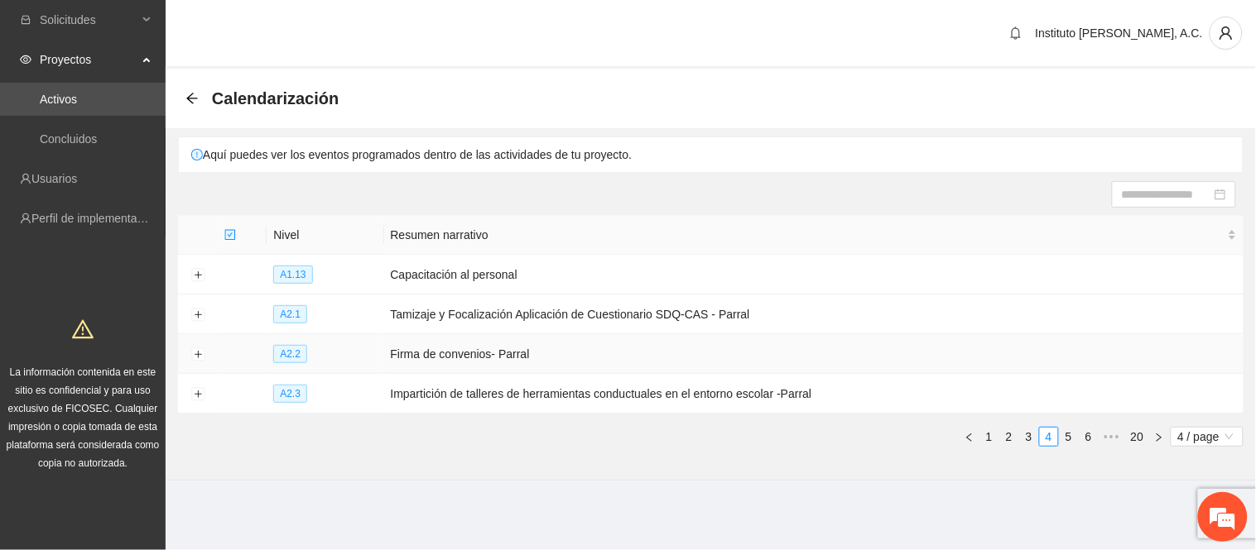
click at [398, 359] on td "Firma de convenios- Parral" at bounding box center [814, 354] width 860 height 40
drag, startPoint x: 386, startPoint y: 359, endPoint x: 578, endPoint y: 359, distance: 192.0
click at [578, 359] on td "Firma de convenios- Parral" at bounding box center [814, 354] width 860 height 40
click at [755, 423] on div "Nivel Resumen narrativo A1.13 Capacitación al personal A2.1 Tamizaje y Focaliza…" at bounding box center [710, 331] width 1065 height 231
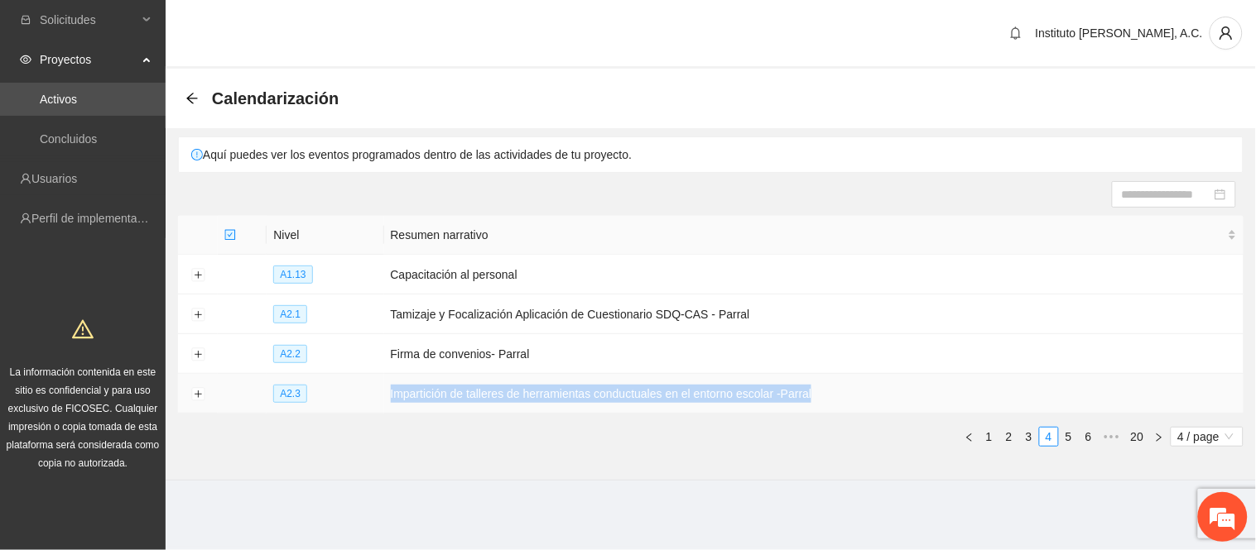
drag, startPoint x: 840, startPoint y: 385, endPoint x: 361, endPoint y: 401, distance: 479.5
click at [361, 401] on tr "A2.3 Impartición de talleres de herramientas conductuales en el entorno escolar…" at bounding box center [710, 394] width 1065 height 40
click at [564, 411] on td "Impartición de talleres de herramientas conductuales en el entorno escolar -Par…" at bounding box center [814, 394] width 860 height 40
drag, startPoint x: 387, startPoint y: 401, endPoint x: 854, endPoint y: 393, distance: 467.7
click at [855, 387] on td "Impartición de talleres de herramientas conductuales en el entorno escolar -Par…" at bounding box center [814, 394] width 860 height 40
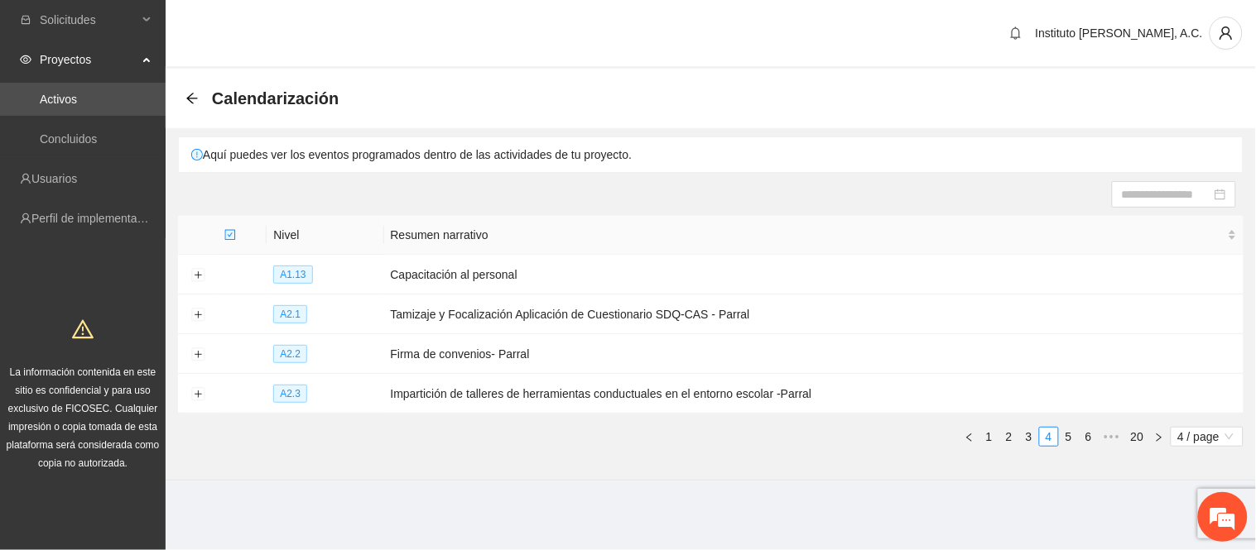
click at [813, 473] on section "Calendarización Aquí puedes ver los eventos programados dentro de las actividad…" at bounding box center [711, 275] width 1090 height 412
click at [199, 361] on button "Expand row" at bounding box center [197, 354] width 13 height 13
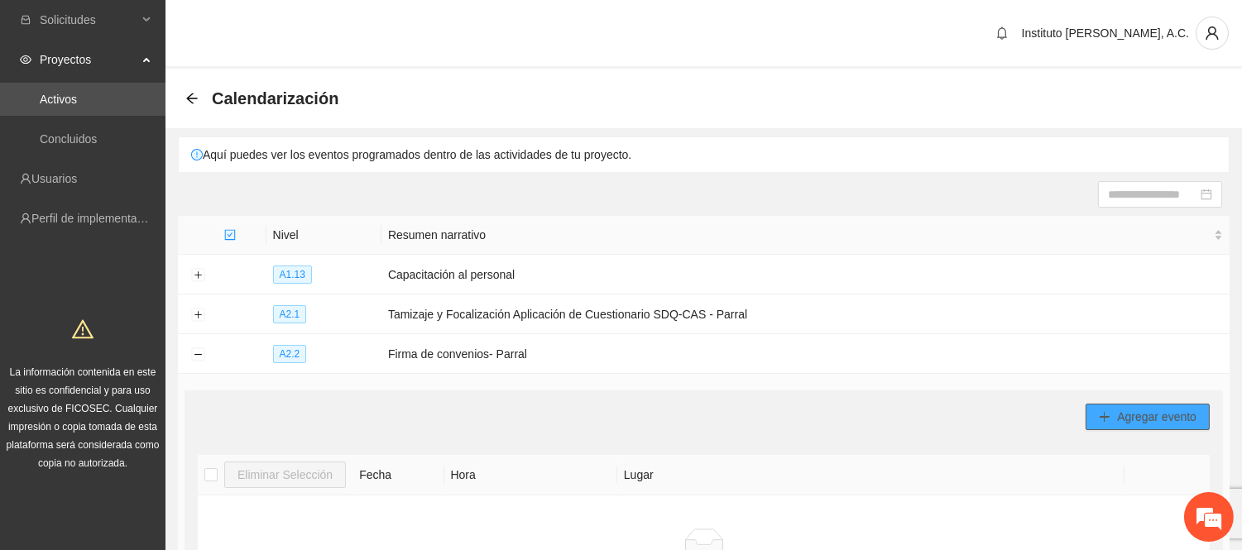
click at [1102, 411] on button "Agregar evento" at bounding box center [1148, 417] width 124 height 26
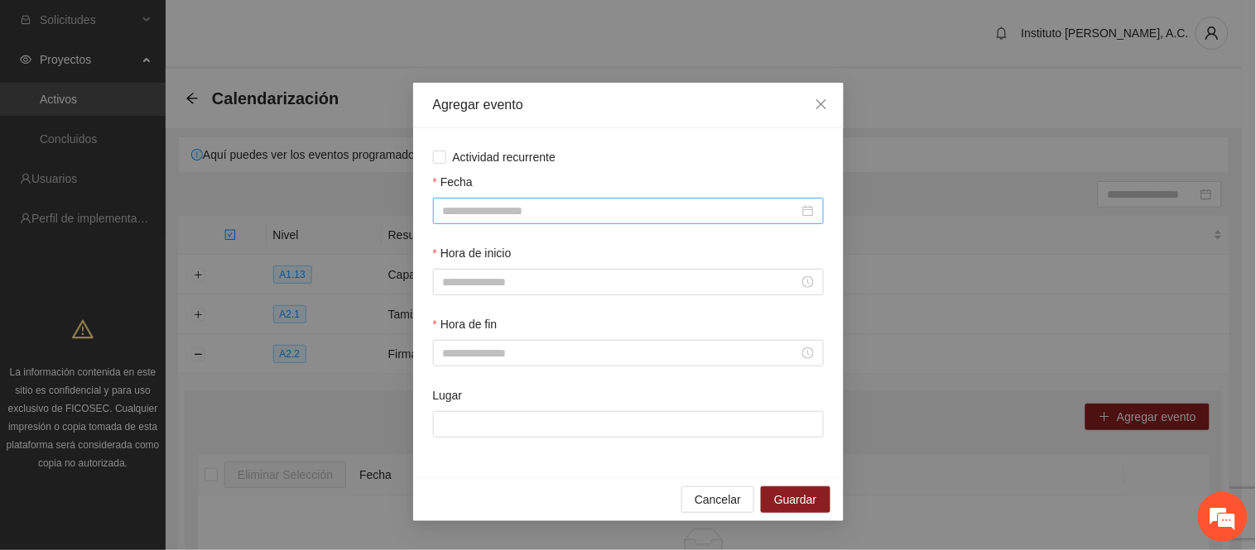
click at [477, 204] on input "Fecha" at bounding box center [621, 211] width 356 height 18
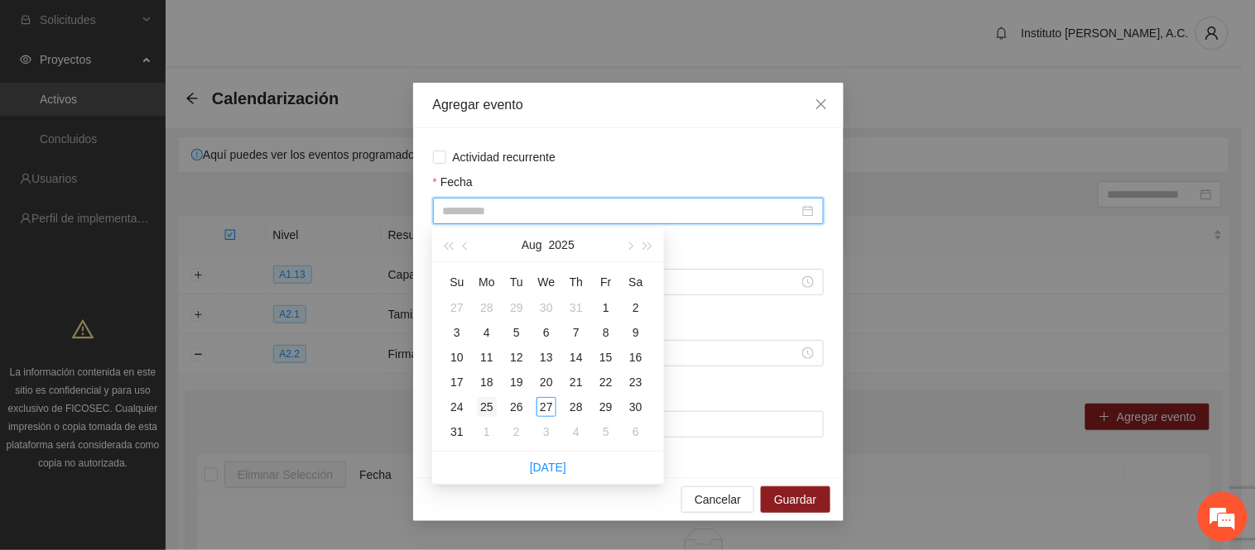
type input "**********"
click at [480, 408] on div "25" at bounding box center [487, 407] width 20 height 20
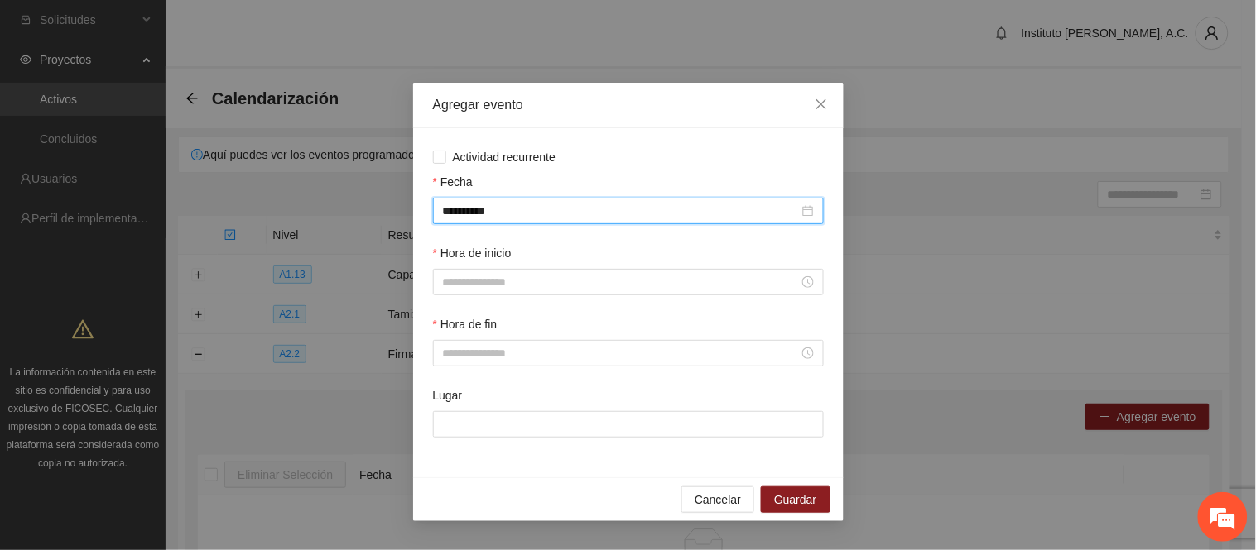
click at [489, 300] on div "Hora de inicio" at bounding box center [628, 279] width 397 height 71
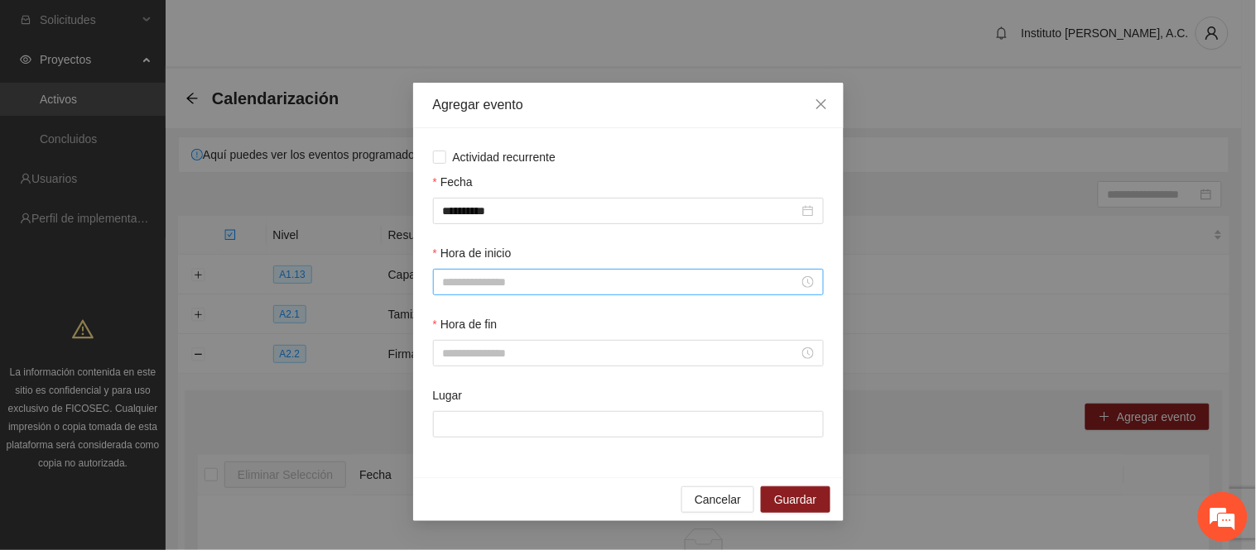
click at [491, 282] on input "Hora de inicio" at bounding box center [621, 282] width 356 height 18
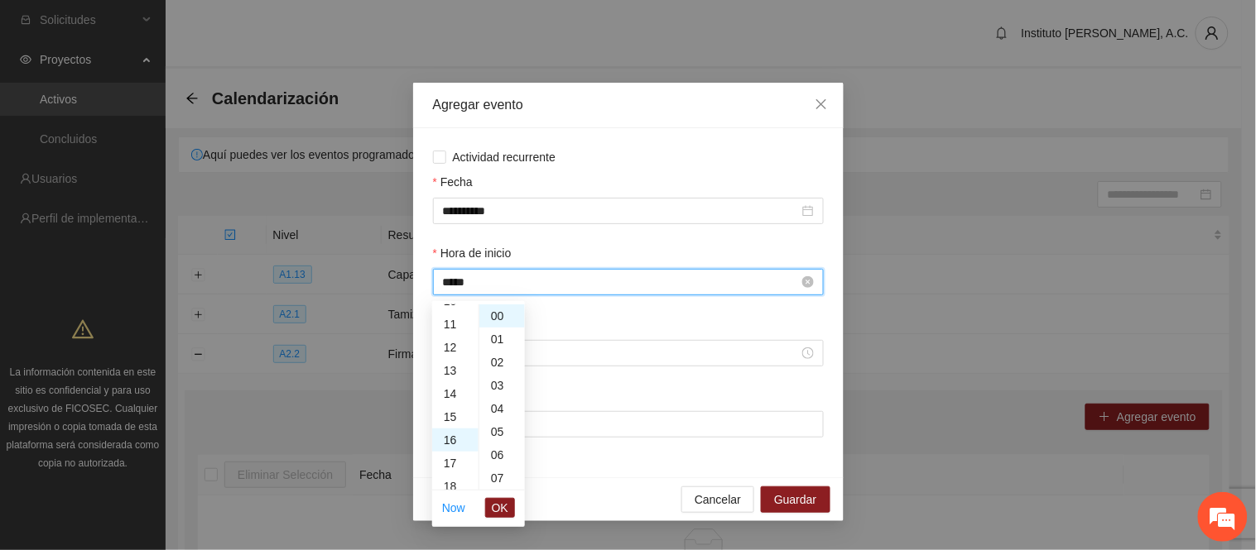
scroll to position [370, 0]
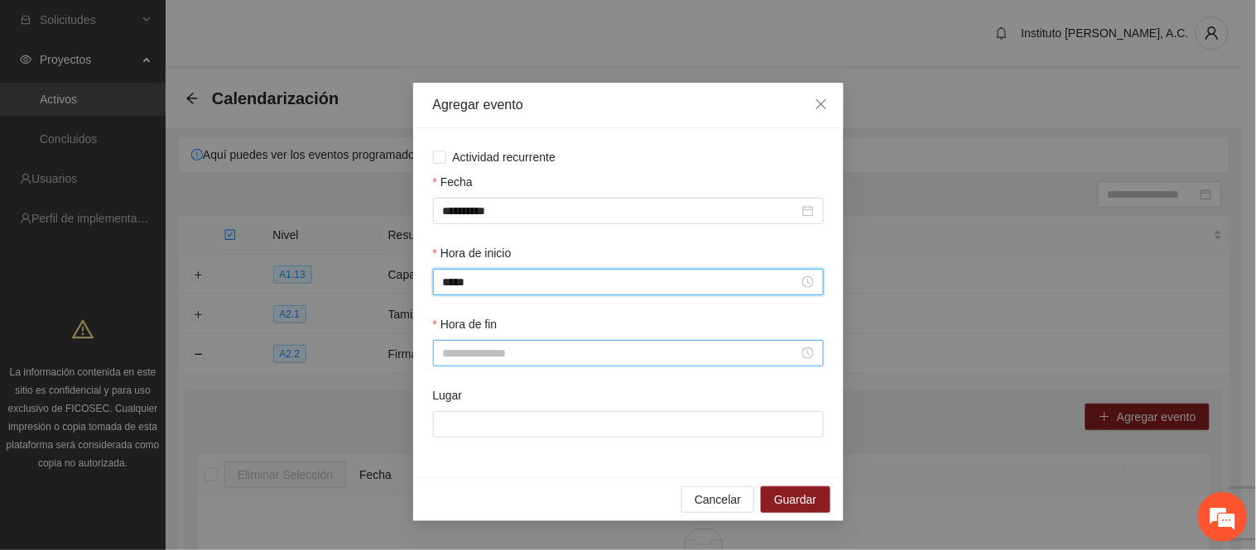
type input "*****"
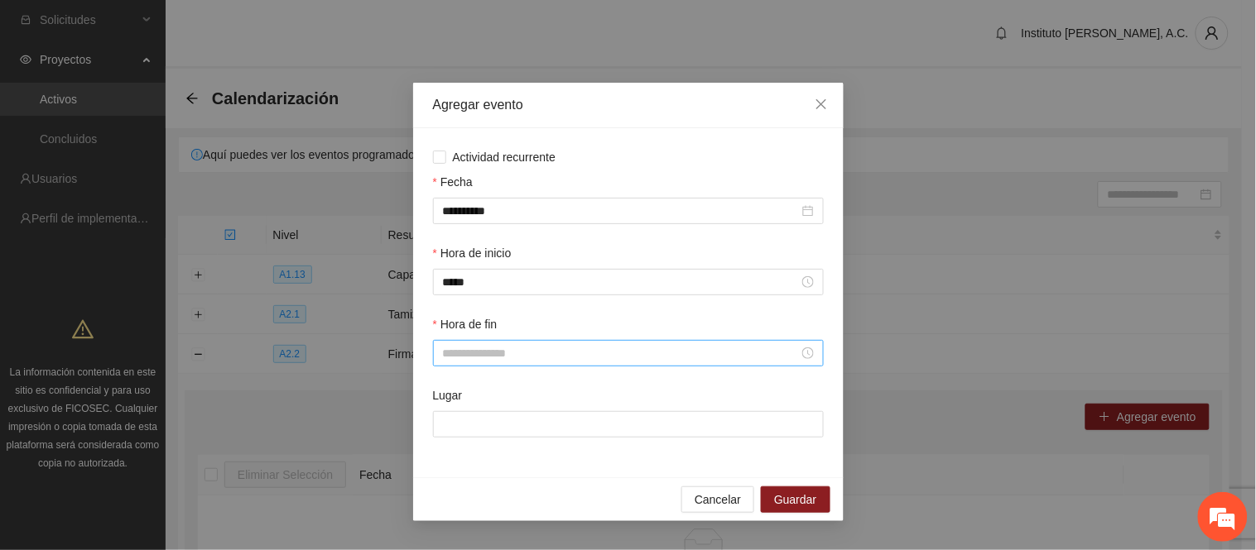
click at [492, 345] on div at bounding box center [628, 353] width 391 height 26
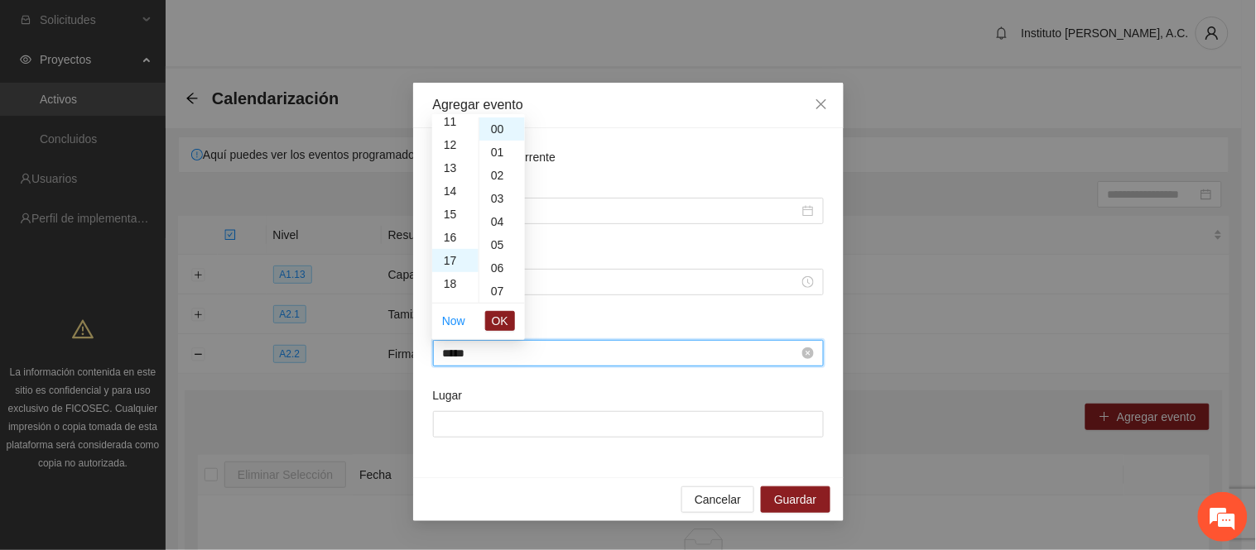
scroll to position [393, 0]
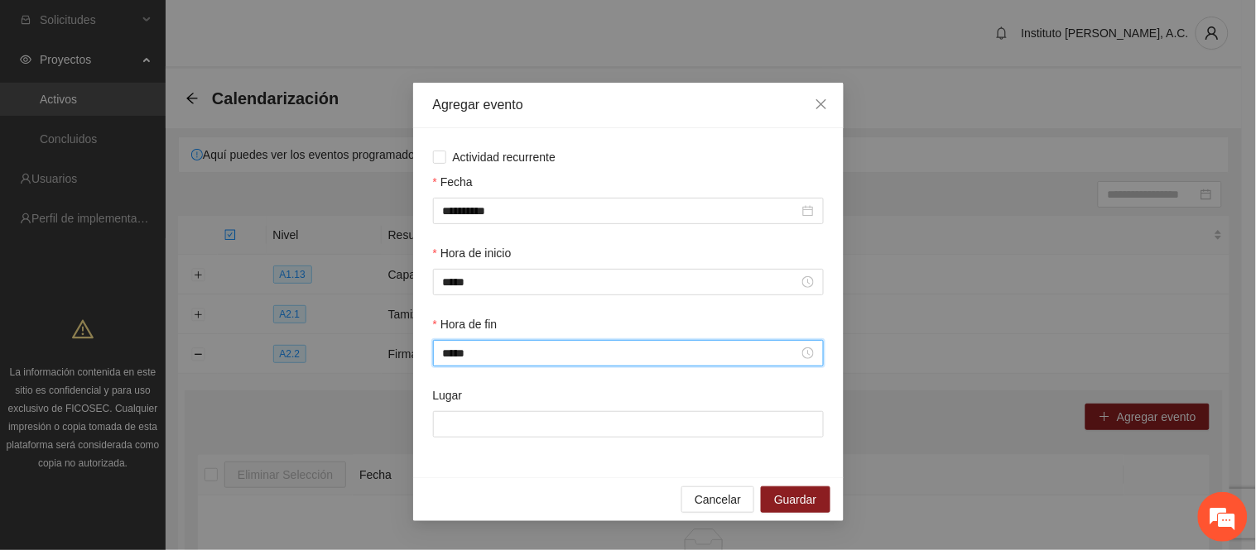
type input "*****"
click at [489, 447] on div "Lugar" at bounding box center [628, 422] width 397 height 71
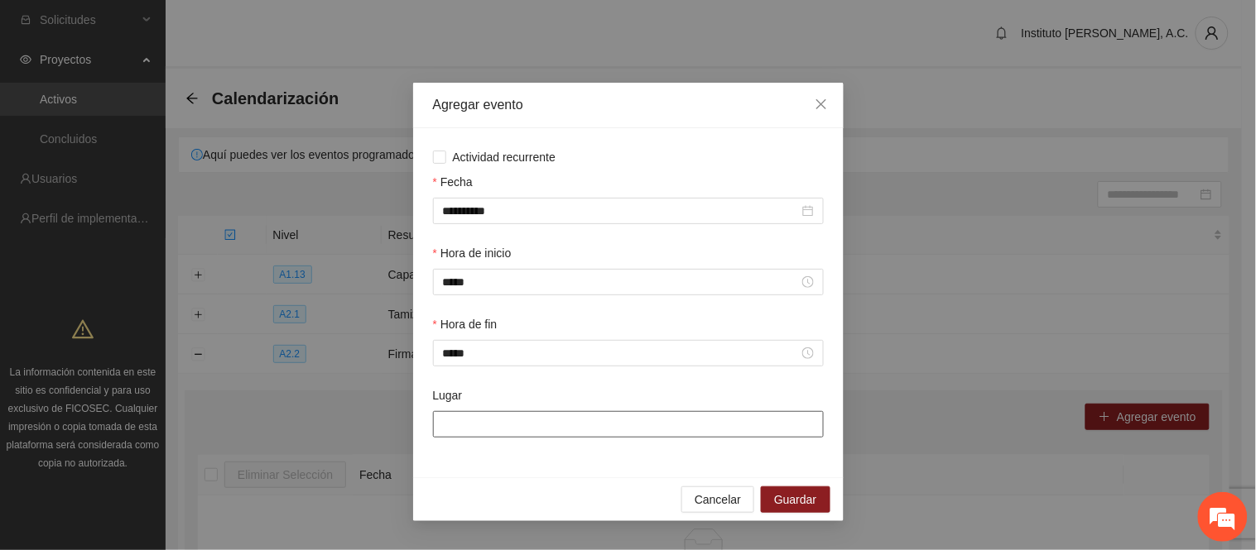
click at [489, 426] on input "Lugar" at bounding box center [628, 424] width 391 height 26
type input "**********"
click at [541, 497] on div "Cancelar Guardar" at bounding box center [628, 500] width 430 height 44
click at [820, 500] on button "Guardar" at bounding box center [795, 500] width 69 height 26
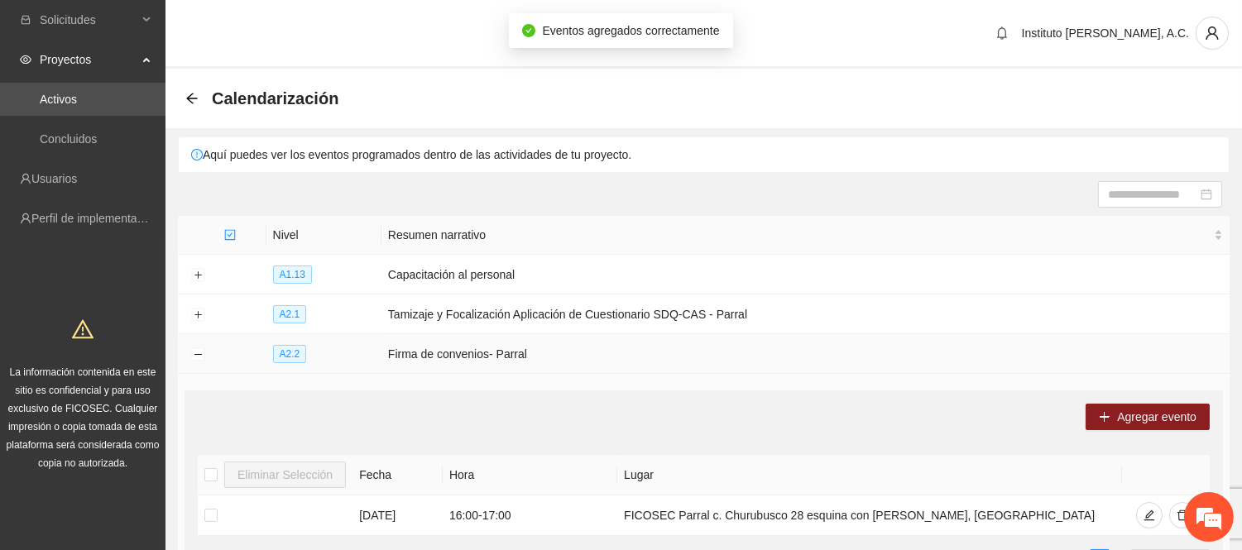
click at [204, 360] on td at bounding box center [198, 354] width 40 height 40
click at [188, 360] on td at bounding box center [198, 354] width 40 height 40
click at [191, 352] on button "Collapse row" at bounding box center [197, 354] width 13 height 13
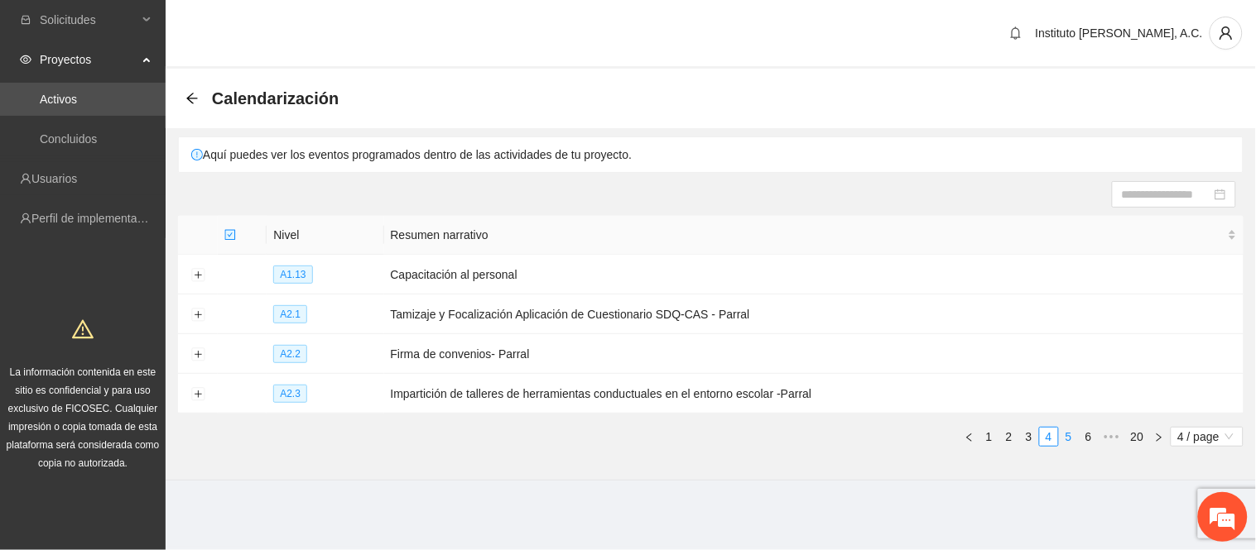
click at [1066, 435] on link "5" at bounding box center [1068, 437] width 18 height 18
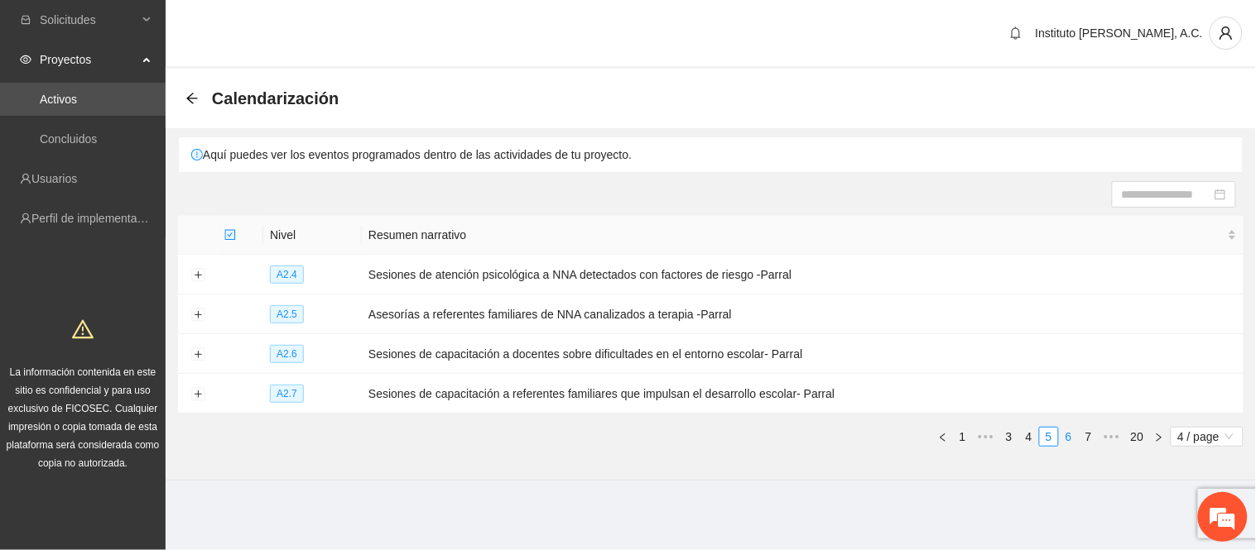
click at [1064, 435] on link "6" at bounding box center [1068, 437] width 18 height 18
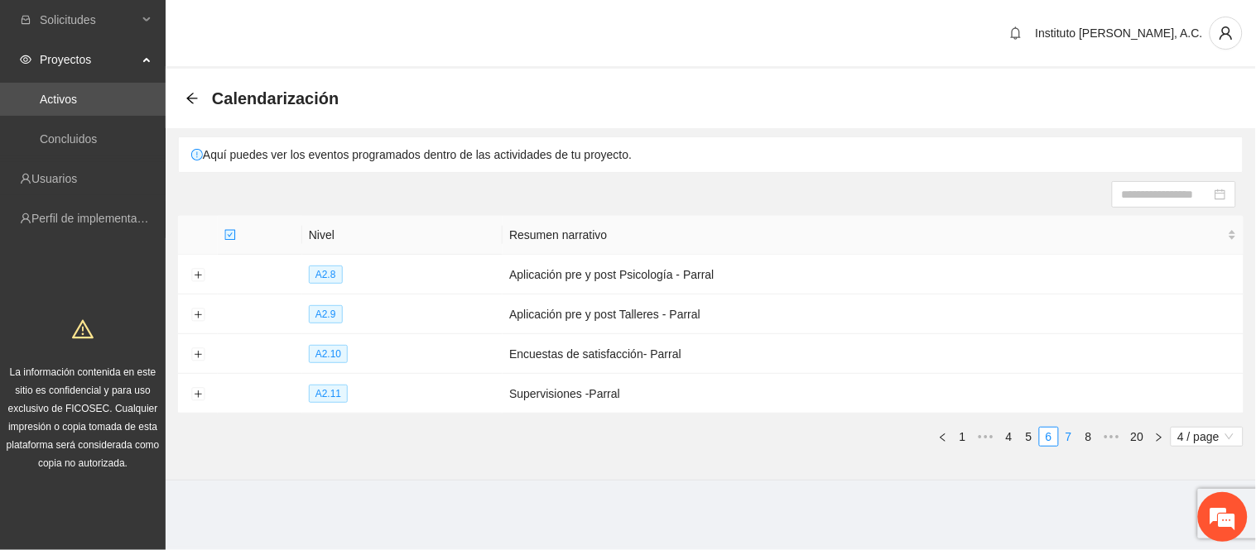
click at [1070, 439] on link "7" at bounding box center [1068, 437] width 18 height 18
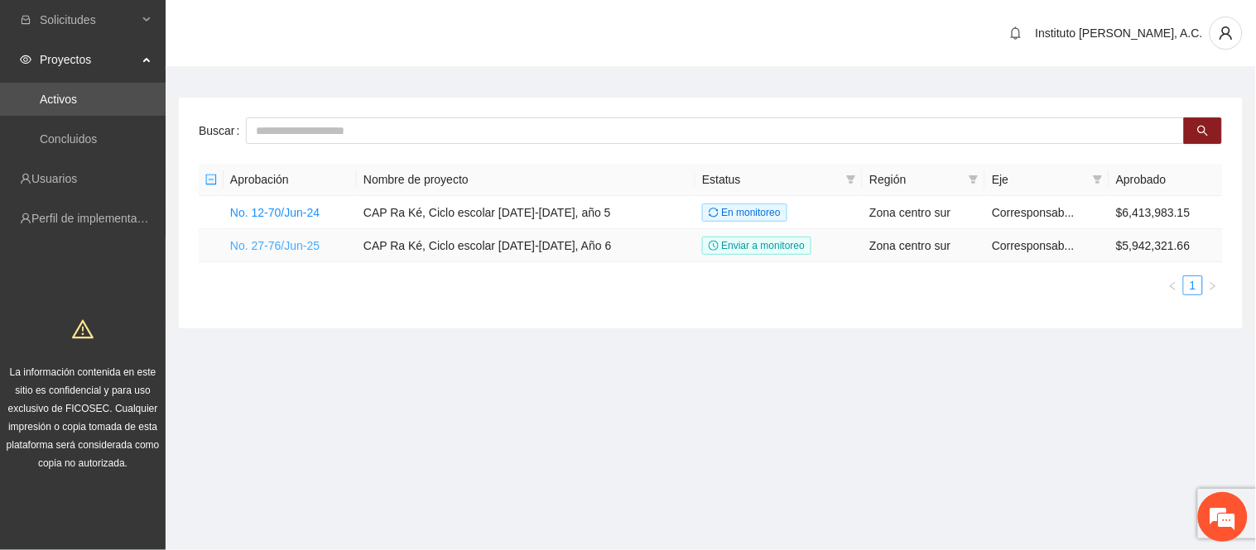
click at [286, 246] on link "No. 27-76/Jun-25" at bounding box center [274, 245] width 89 height 13
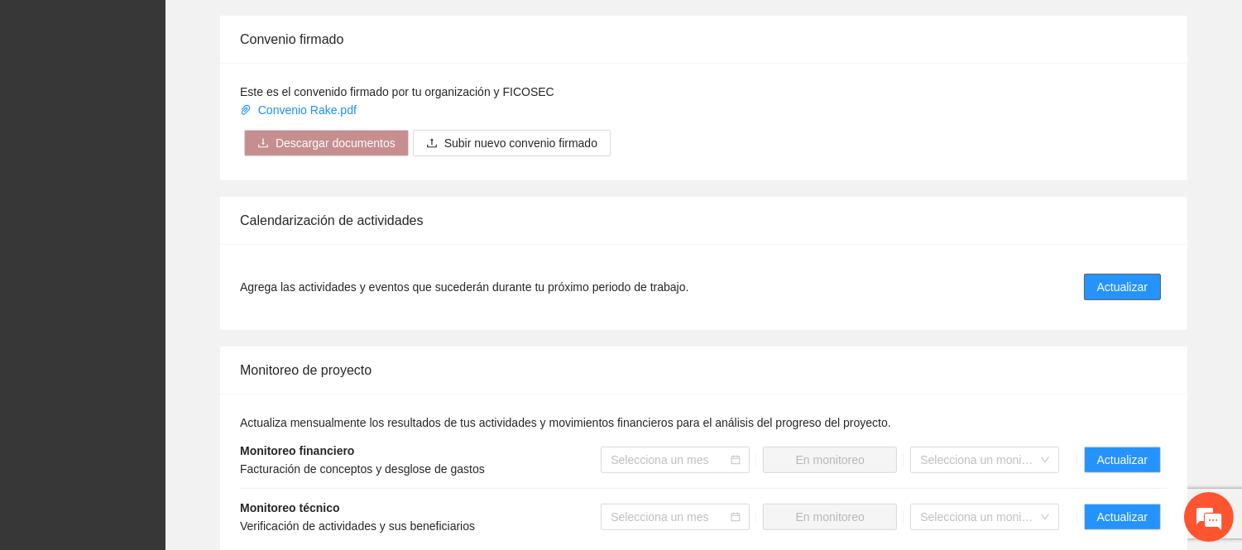
click at [1134, 278] on span "Actualizar" at bounding box center [1123, 287] width 50 height 18
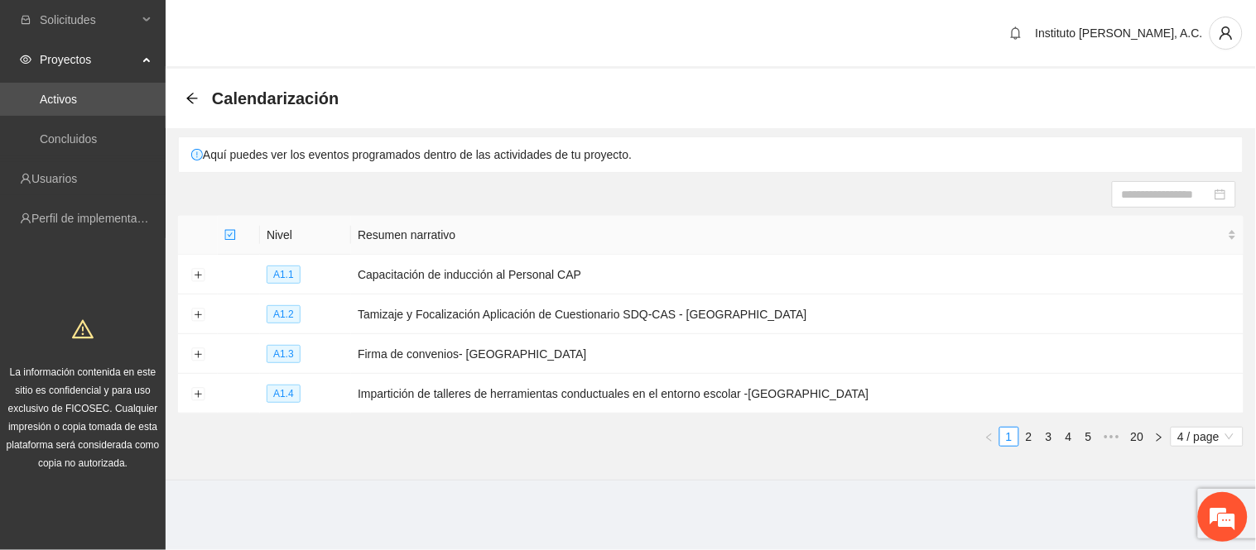
click at [180, 96] on div "Calendarización" at bounding box center [711, 99] width 1090 height 60
click at [192, 94] on icon "arrow-left" at bounding box center [191, 98] width 13 height 13
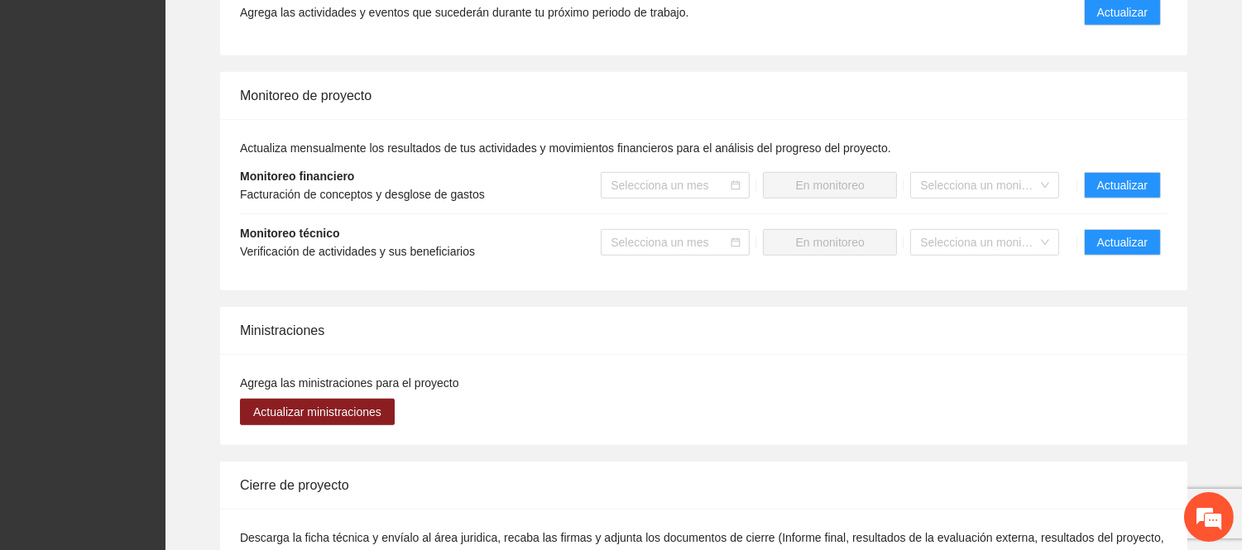
scroll to position [1839, 0]
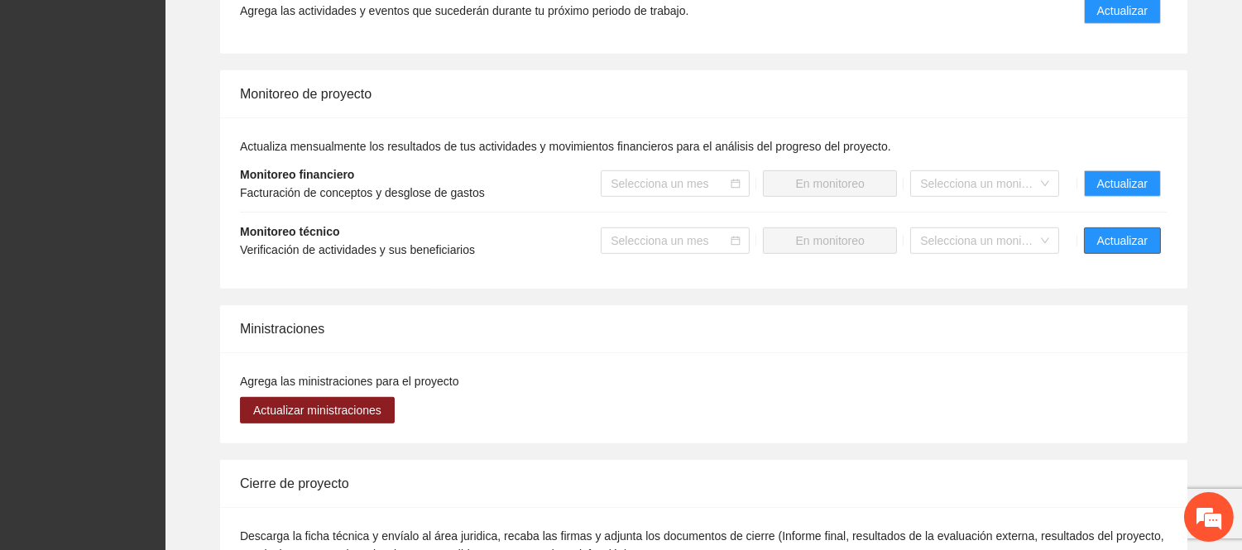
click at [1097, 228] on button "Actualizar" at bounding box center [1122, 241] width 77 height 26
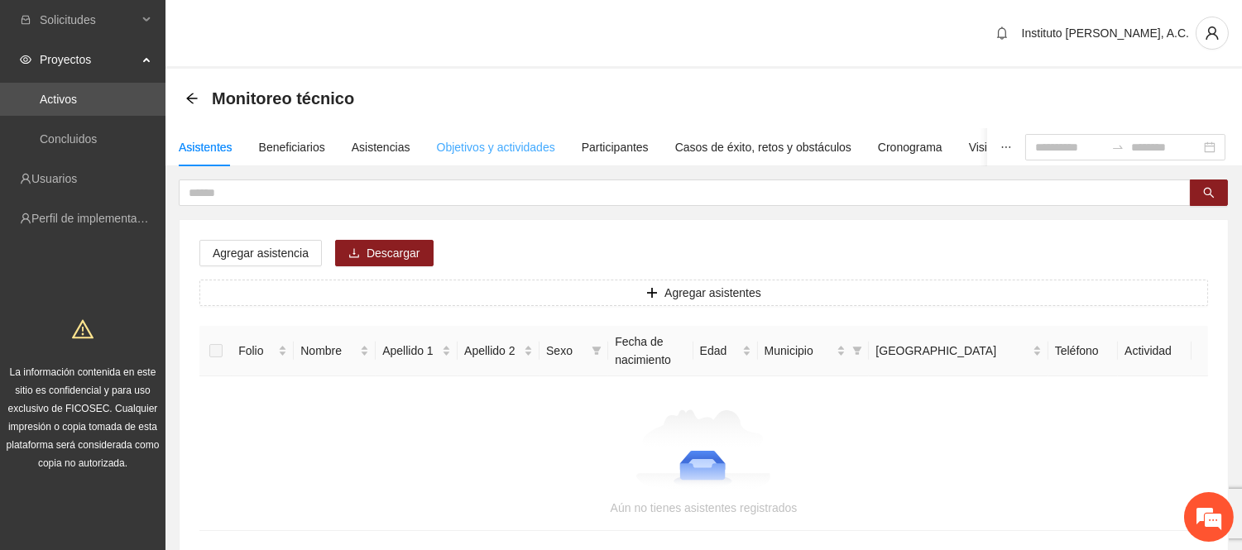
click at [484, 157] on div "Objetivos y actividades" at bounding box center [496, 147] width 118 height 38
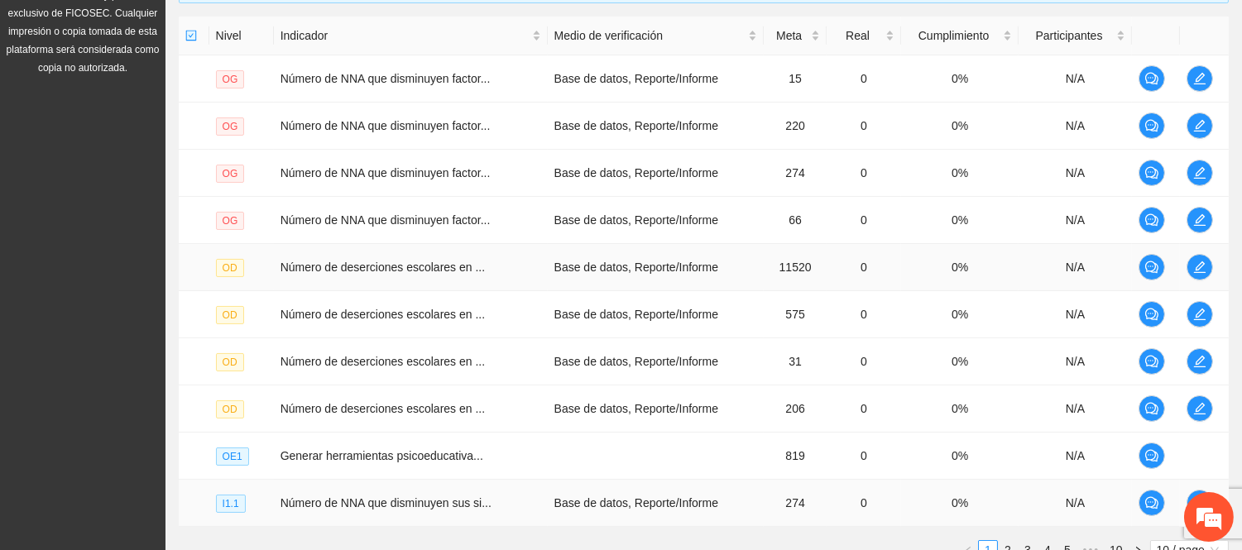
scroll to position [531, 0]
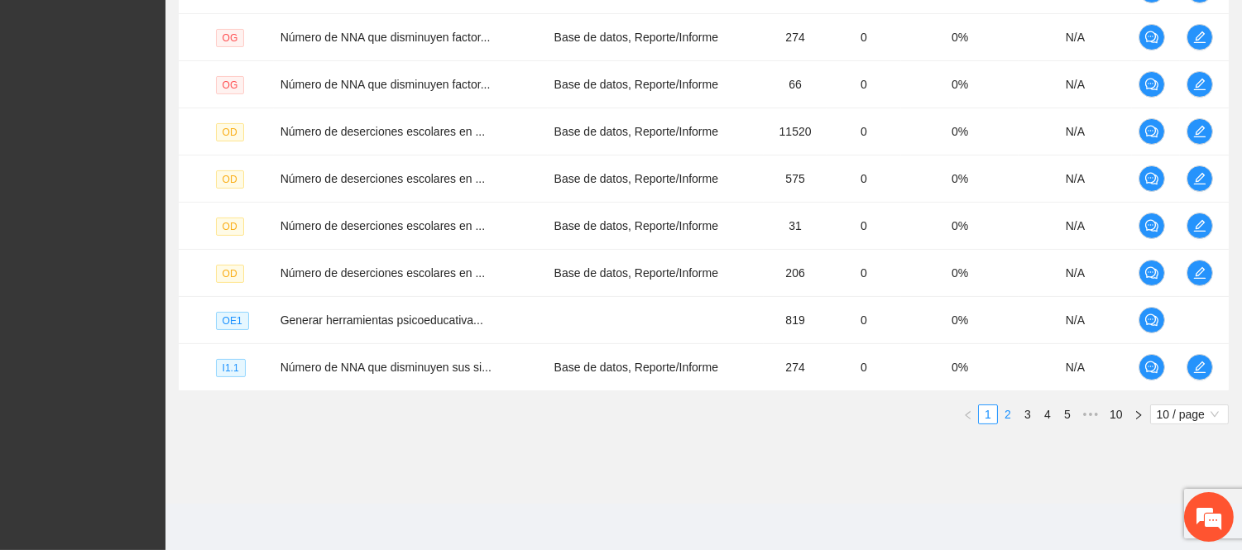
click at [1006, 415] on link "2" at bounding box center [1008, 415] width 18 height 18
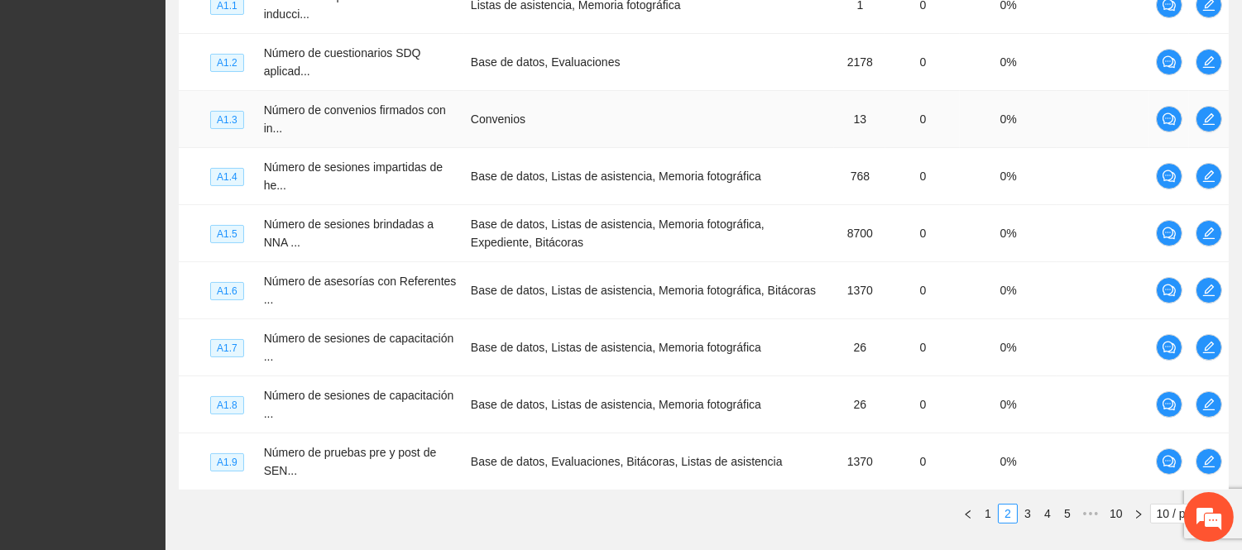
scroll to position [0, 0]
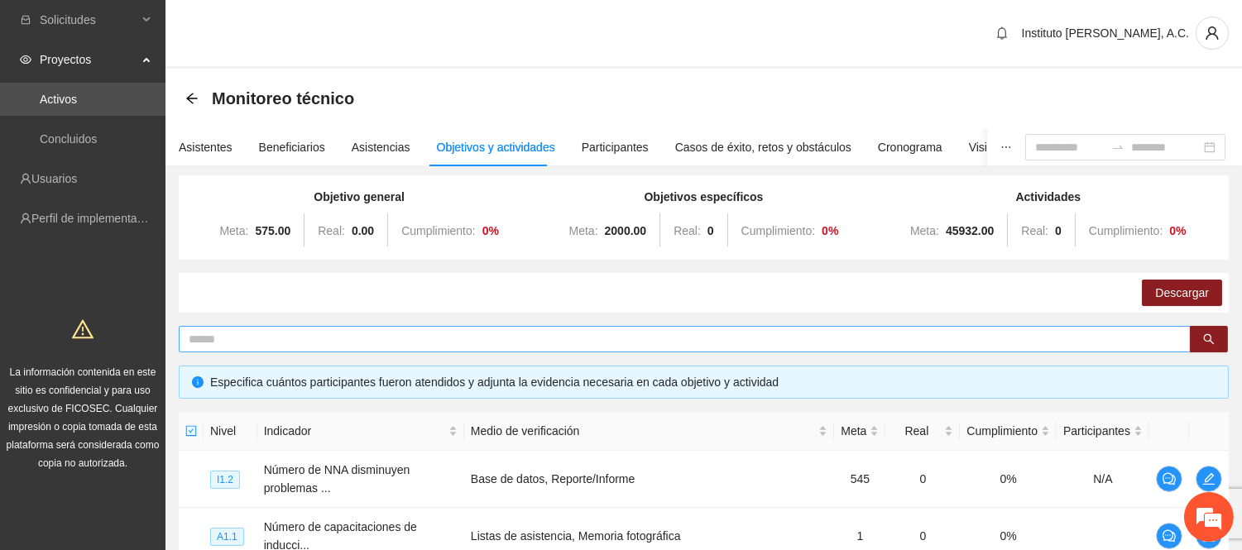
click at [285, 337] on input "text" at bounding box center [678, 339] width 979 height 18
type input "*****"
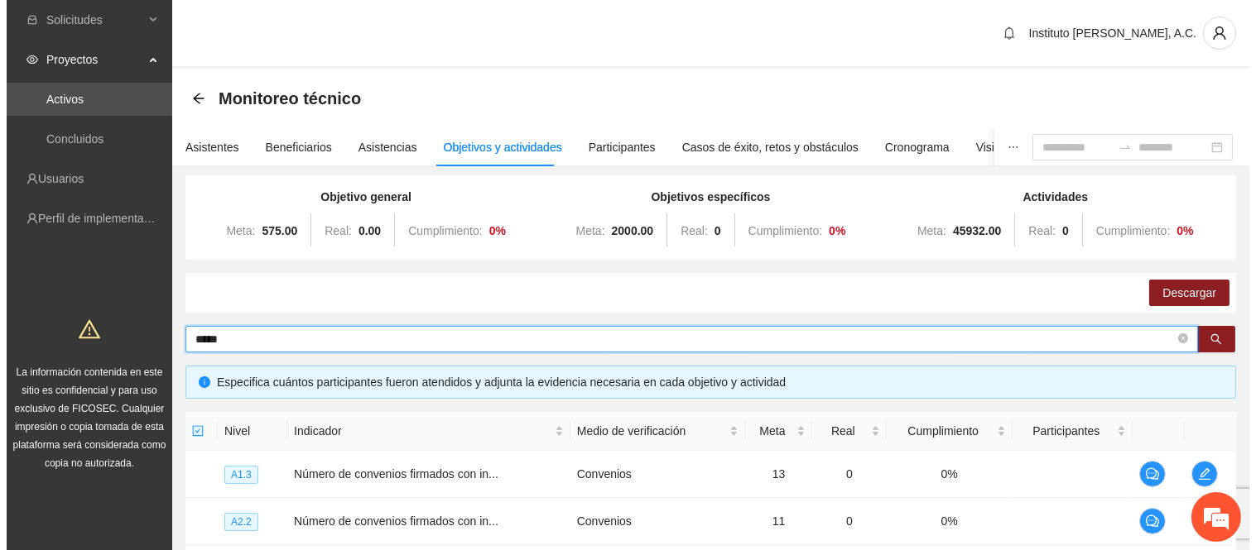
scroll to position [184, 0]
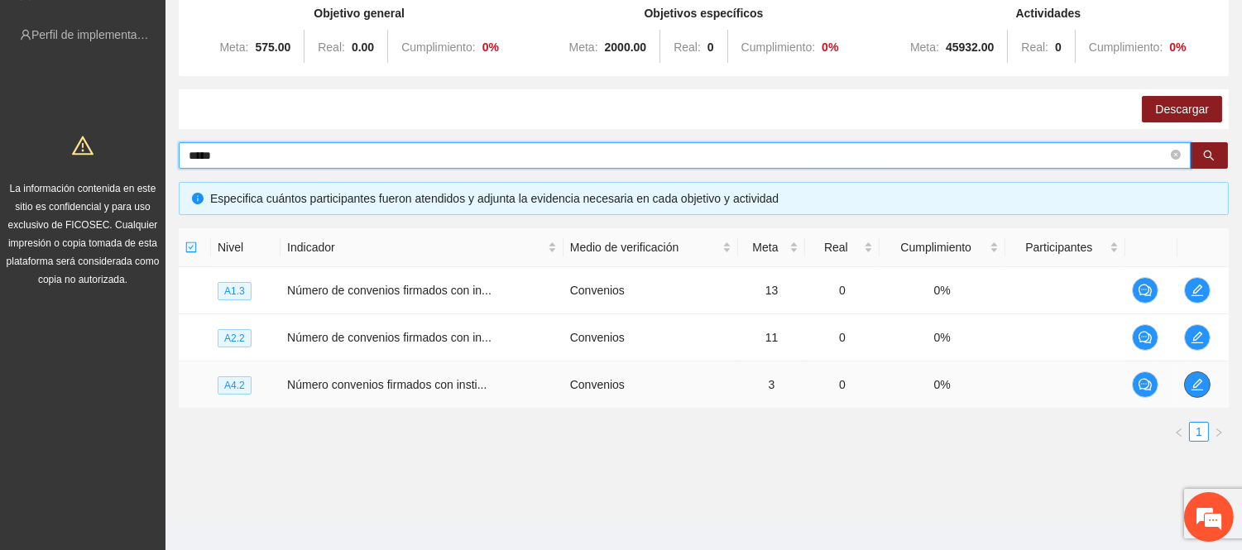
click at [1204, 389] on span "edit" at bounding box center [1197, 384] width 25 height 13
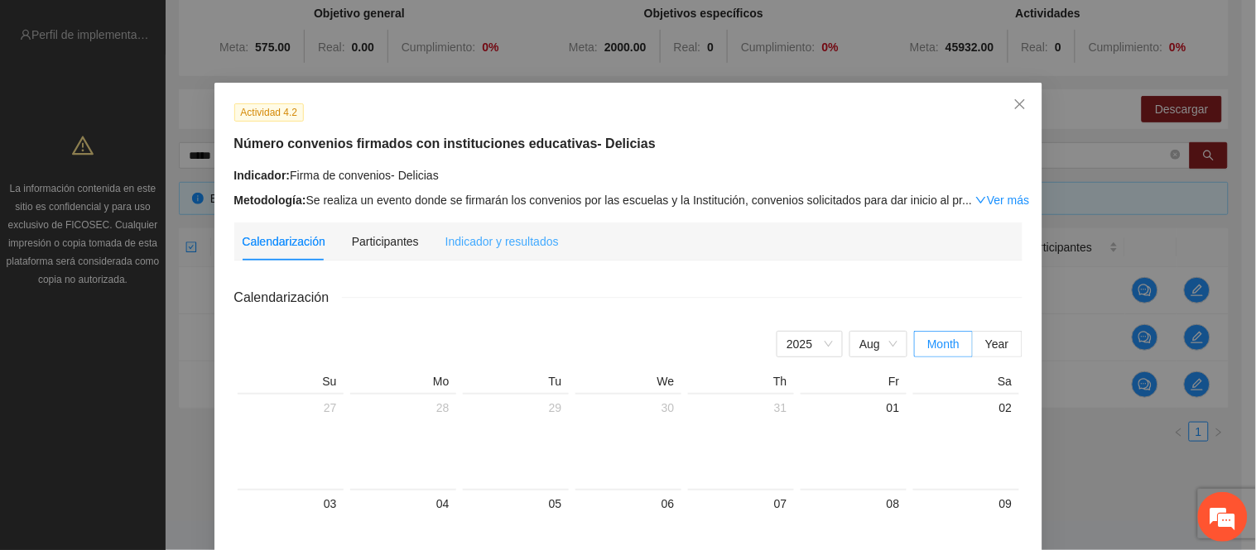
click at [476, 251] on div "Indicador y resultados" at bounding box center [501, 242] width 113 height 38
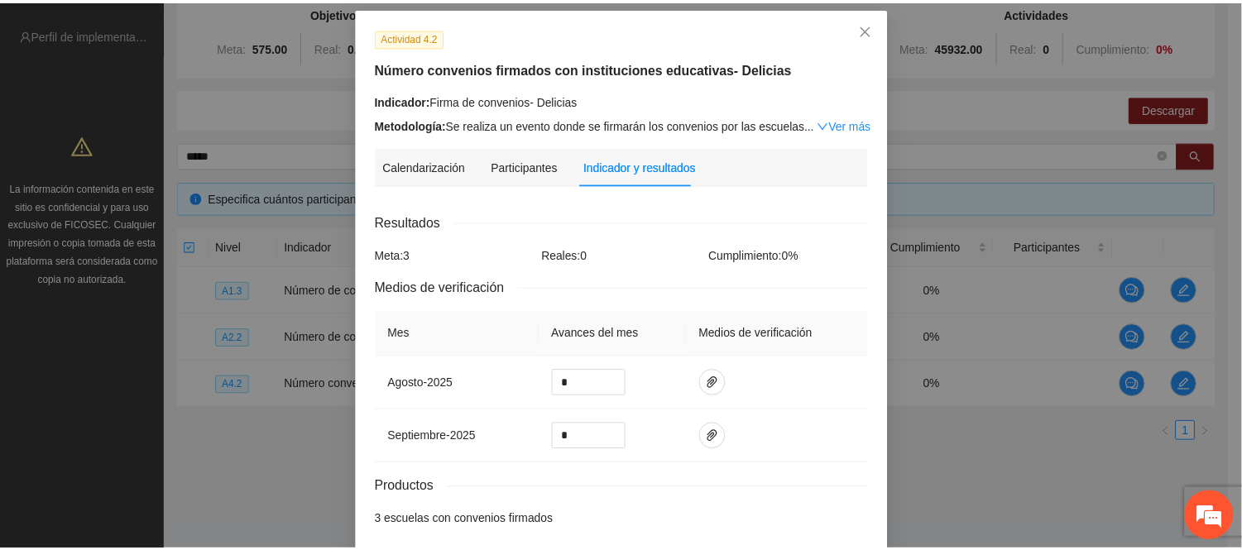
scroll to position [0, 0]
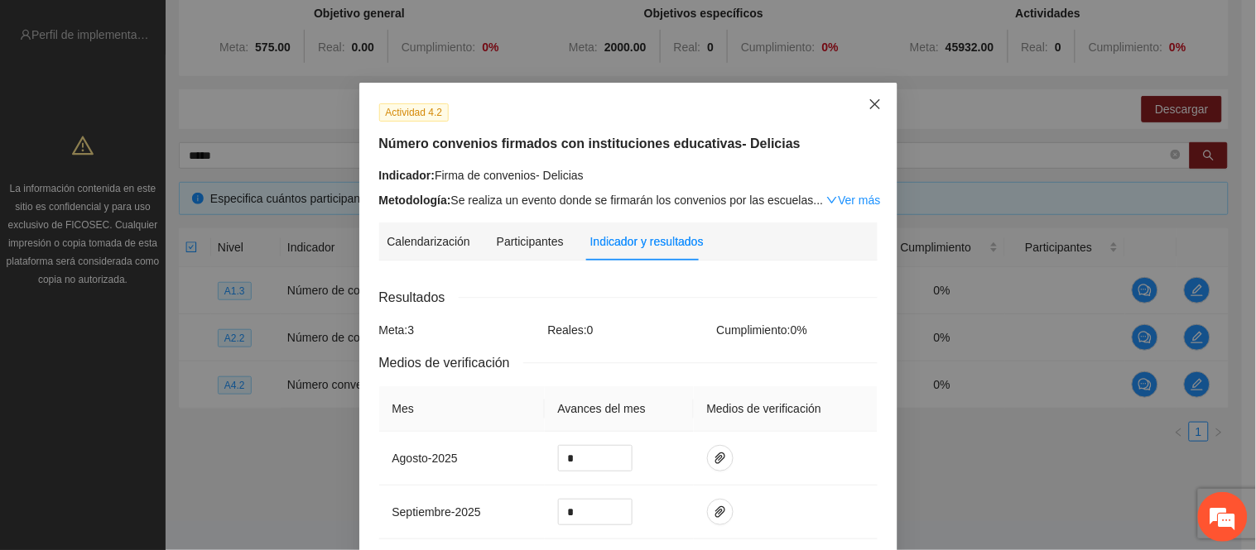
click at [868, 104] on icon "close" at bounding box center [874, 104] width 13 height 13
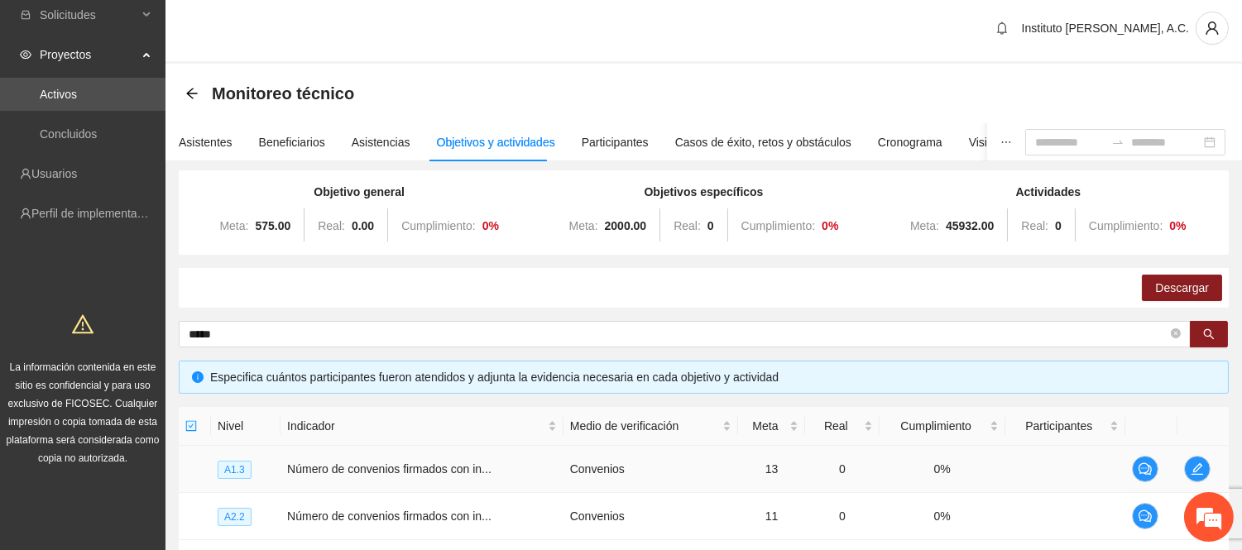
scroll to position [200, 0]
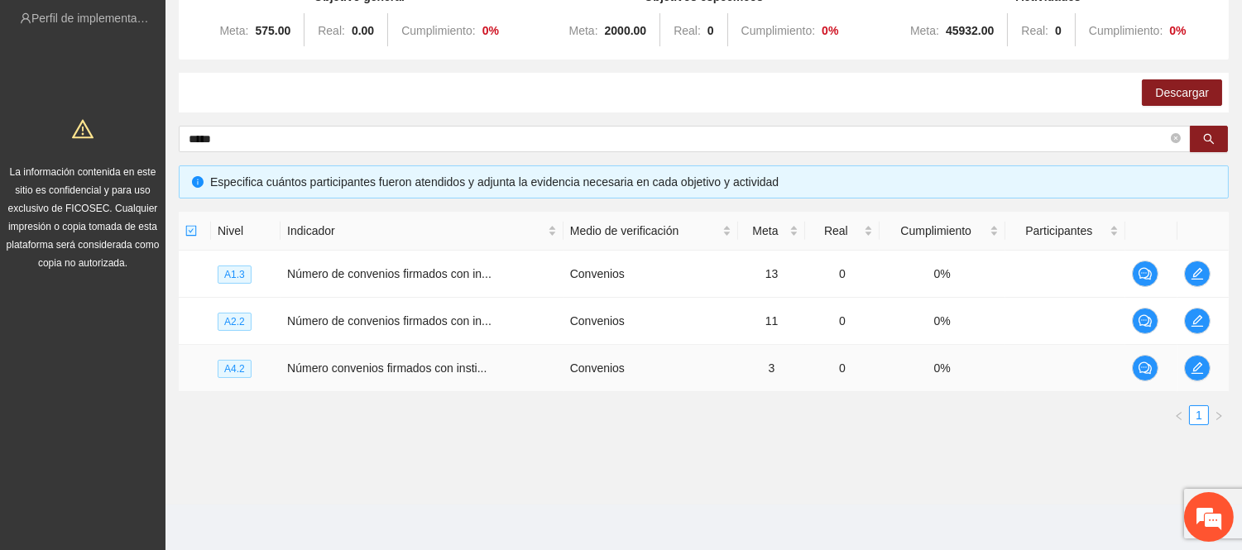
click at [466, 390] on td "Número convenios firmados con insti..." at bounding box center [422, 368] width 283 height 47
click at [634, 420] on ul "1" at bounding box center [704, 416] width 1050 height 20
click at [383, 417] on ul "1" at bounding box center [704, 416] width 1050 height 20
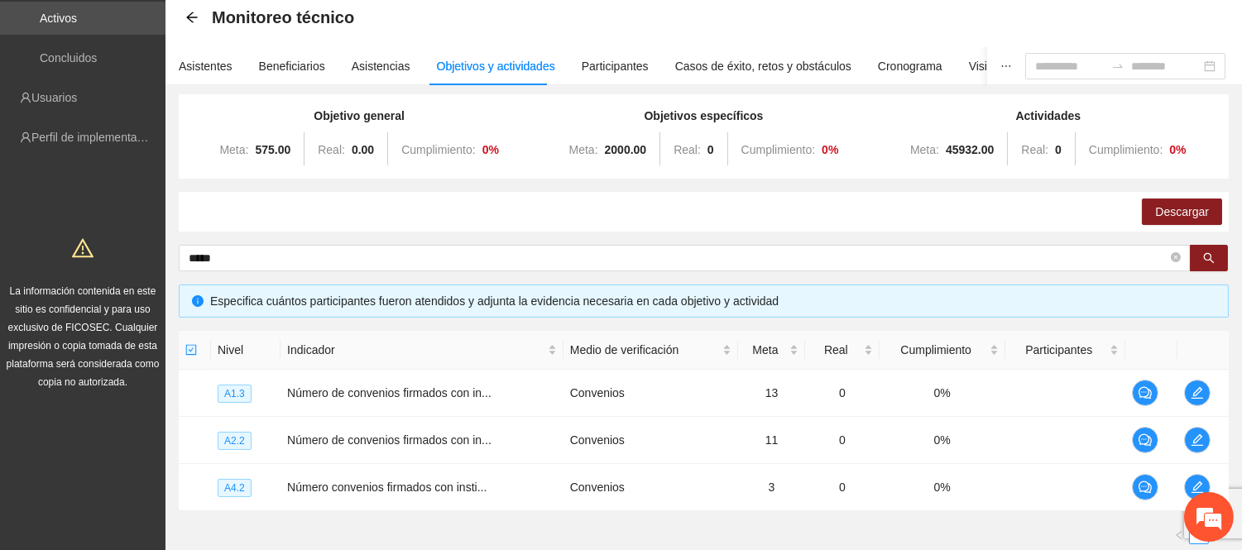
scroll to position [0, 0]
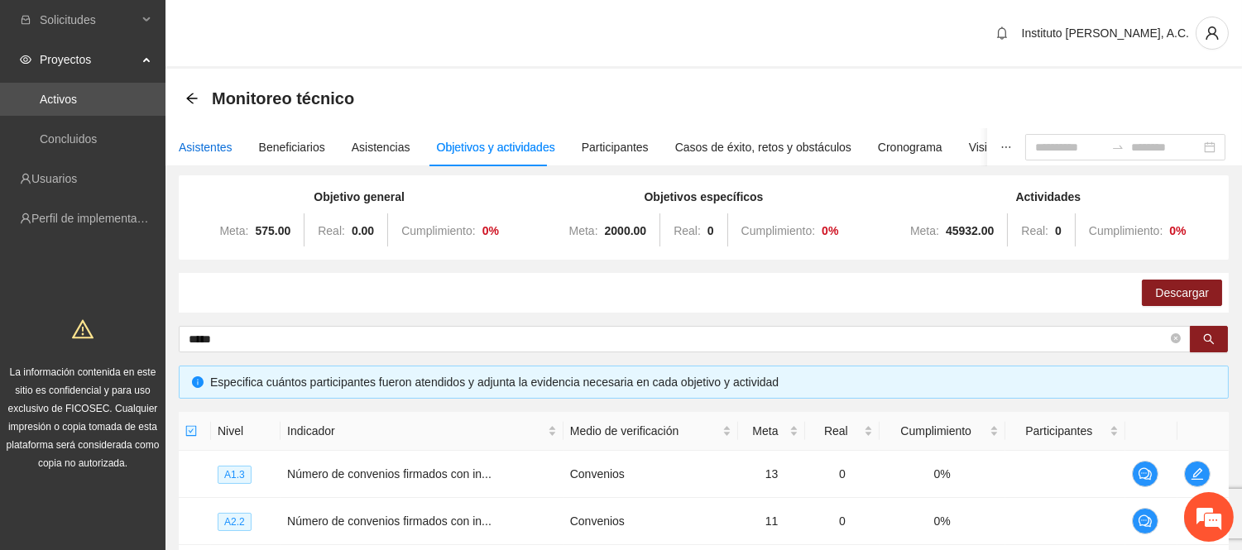
click at [228, 146] on div "Asistentes" at bounding box center [206, 147] width 54 height 18
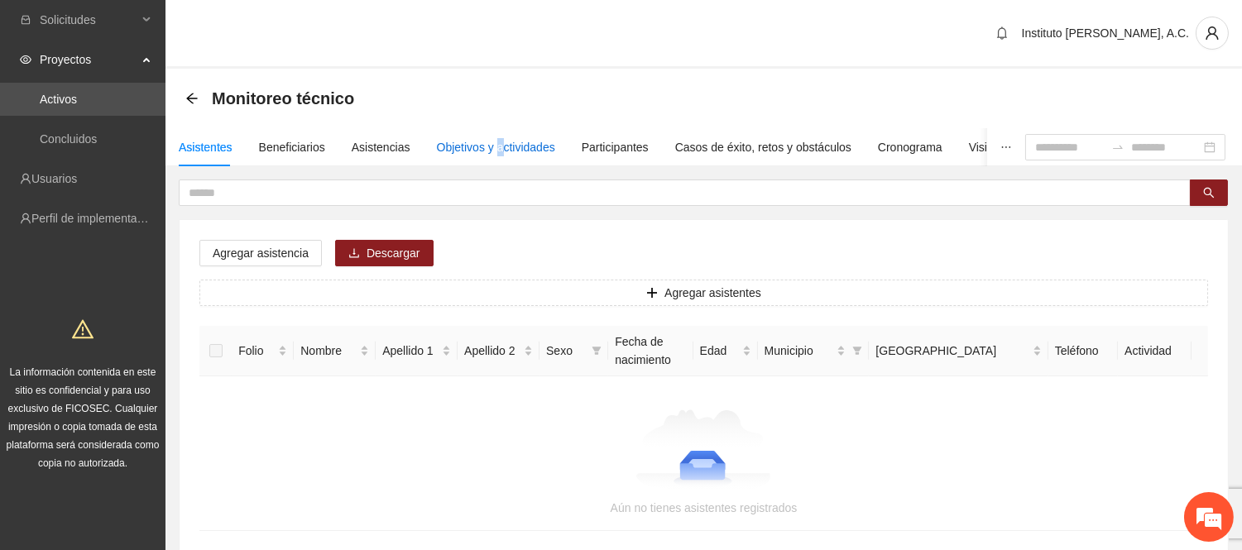
click at [492, 154] on div "Objetivos y actividades" at bounding box center [496, 147] width 118 height 18
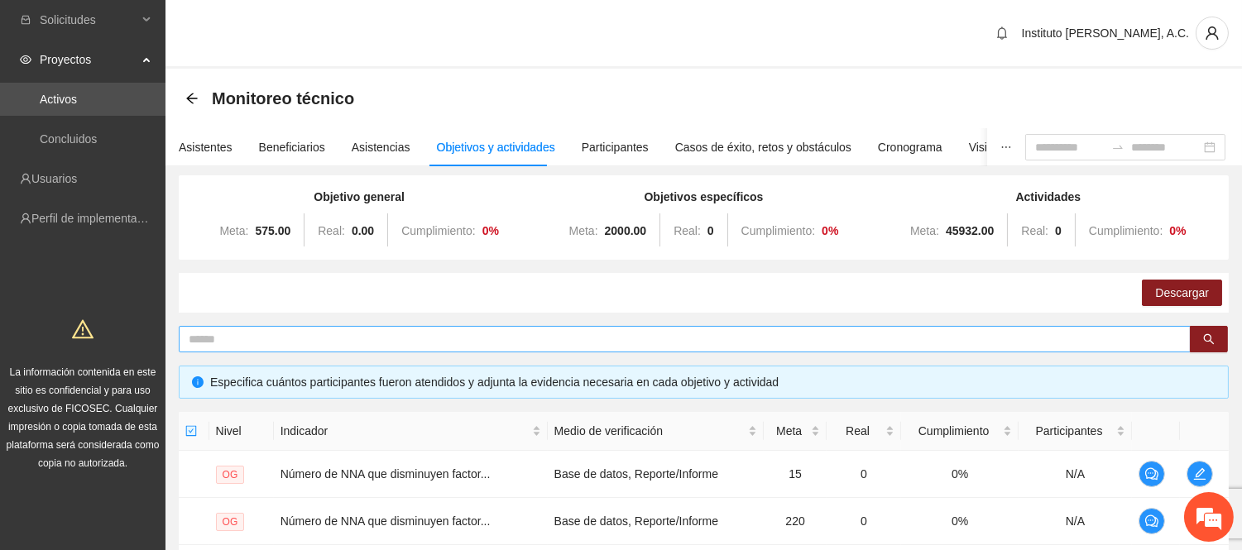
click at [567, 335] on input "text" at bounding box center [678, 339] width 979 height 18
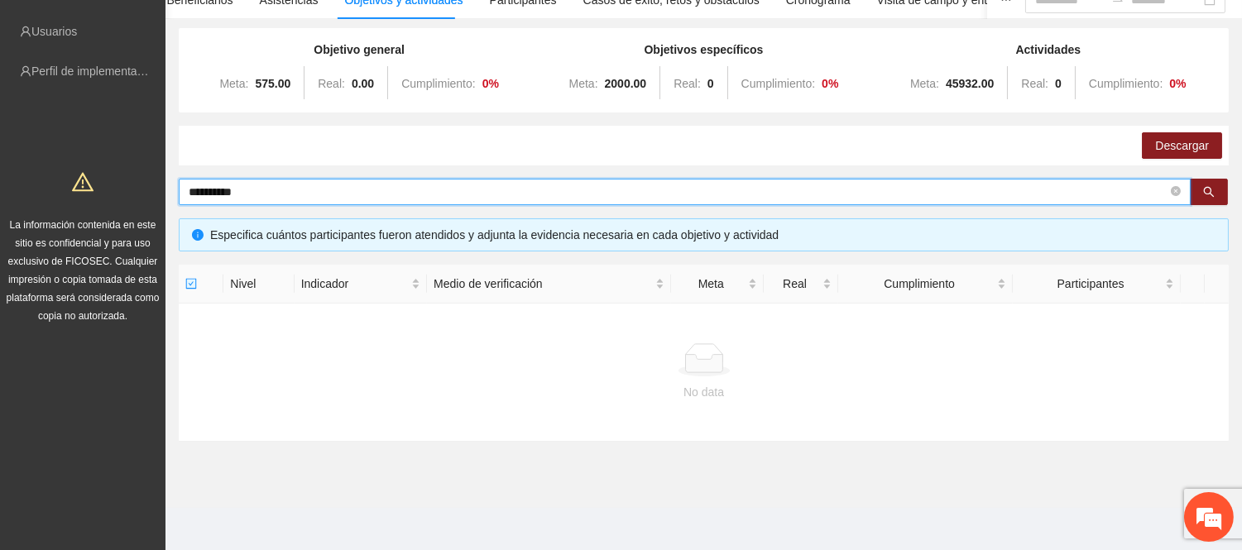
scroll to position [151, 0]
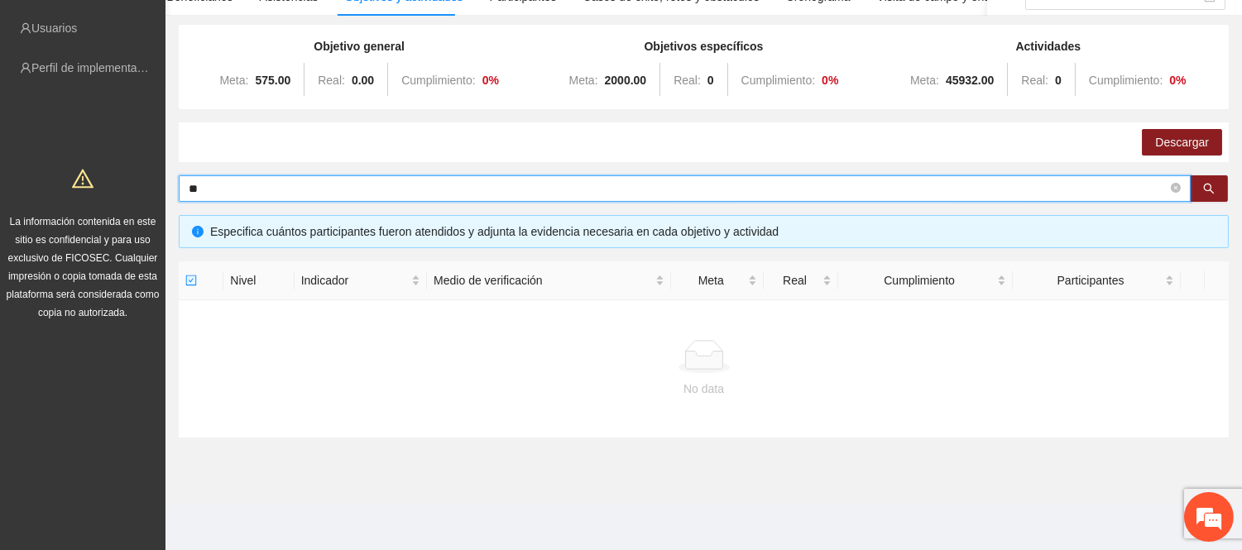
type input "*"
type input "**********"
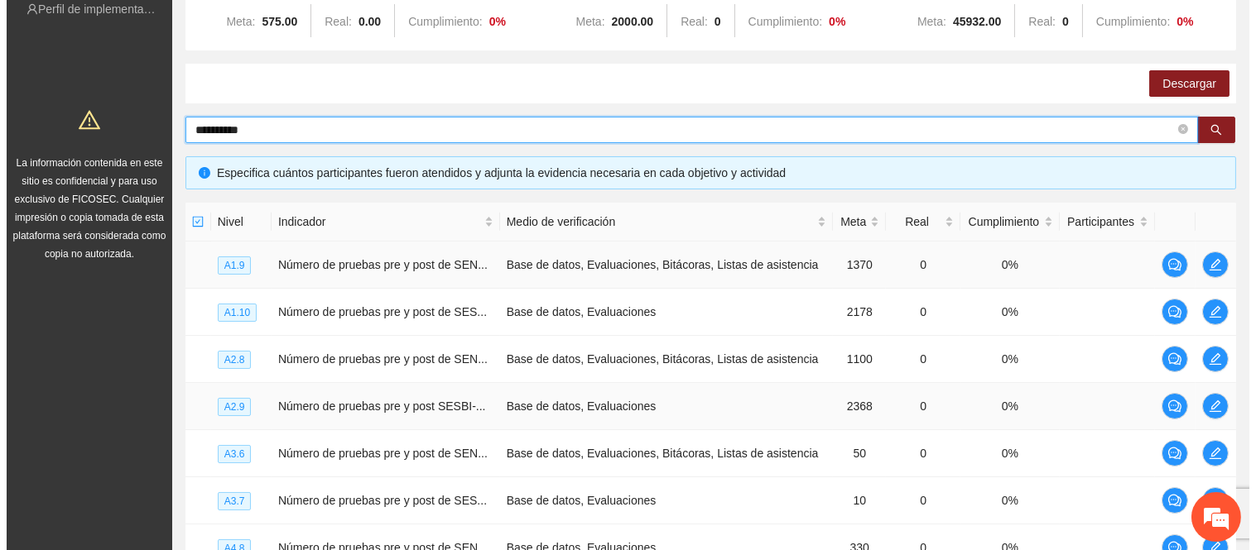
scroll to position [243, 0]
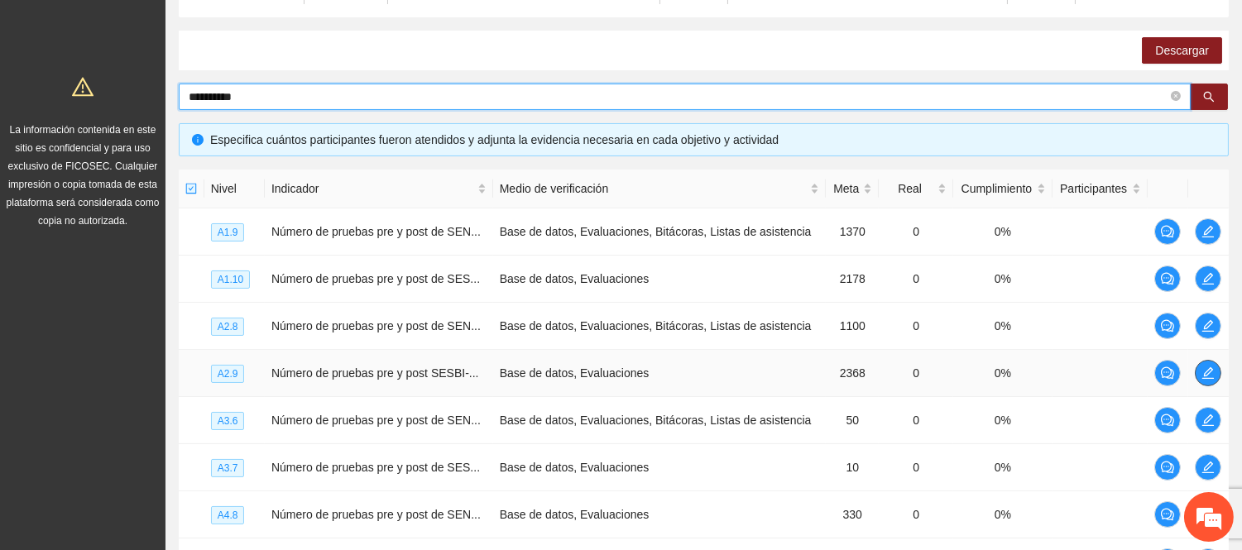
click at [1201, 365] on button "button" at bounding box center [1208, 373] width 26 height 26
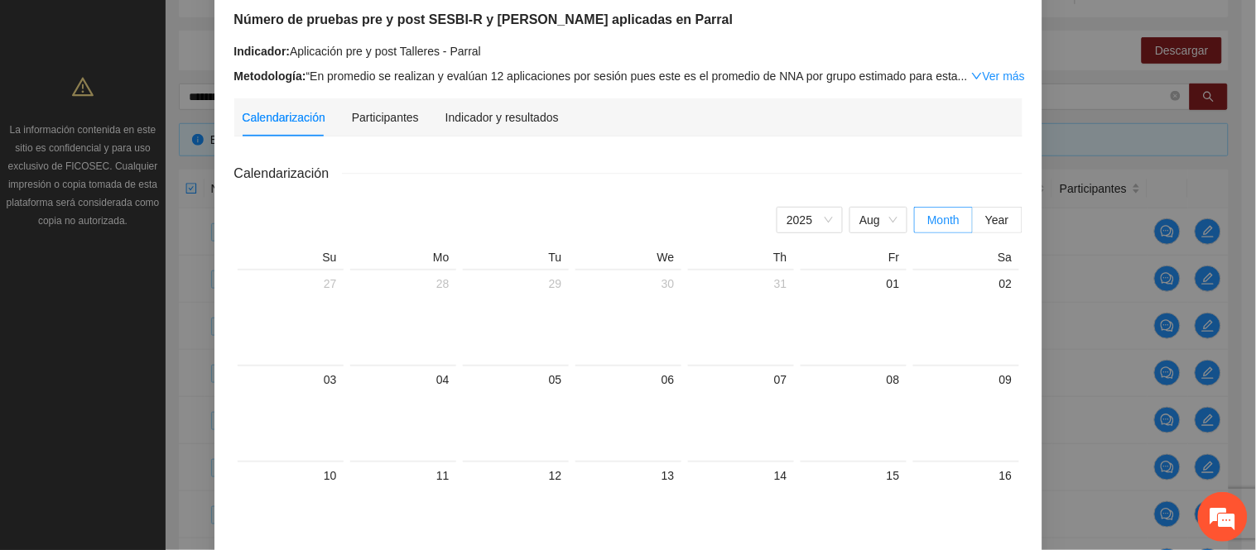
scroll to position [0, 0]
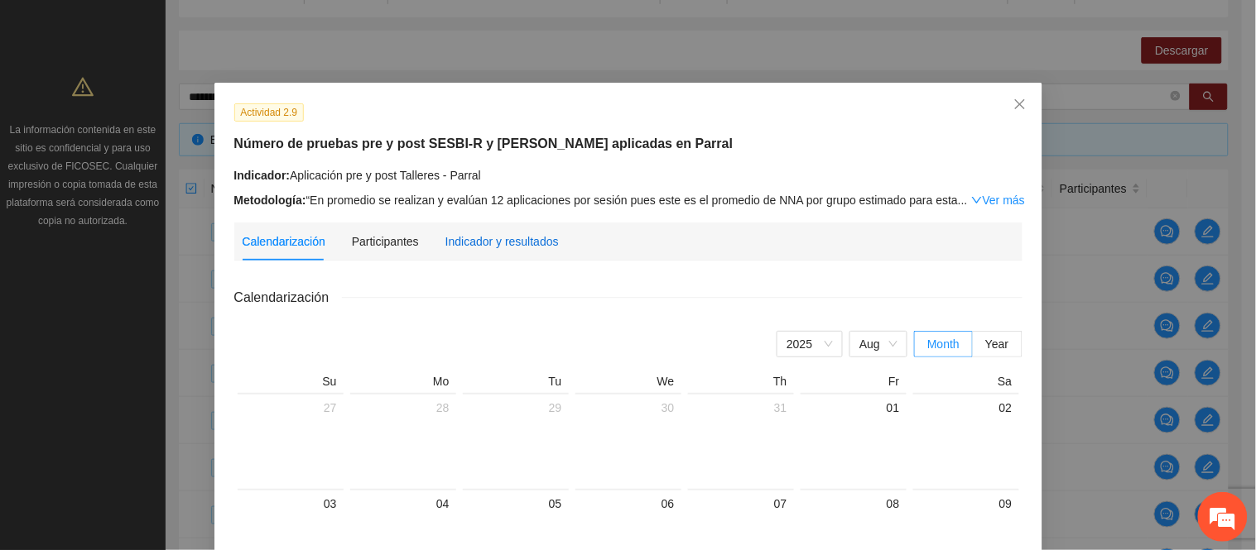
click at [494, 249] on div "Indicador y resultados" at bounding box center [501, 242] width 113 height 18
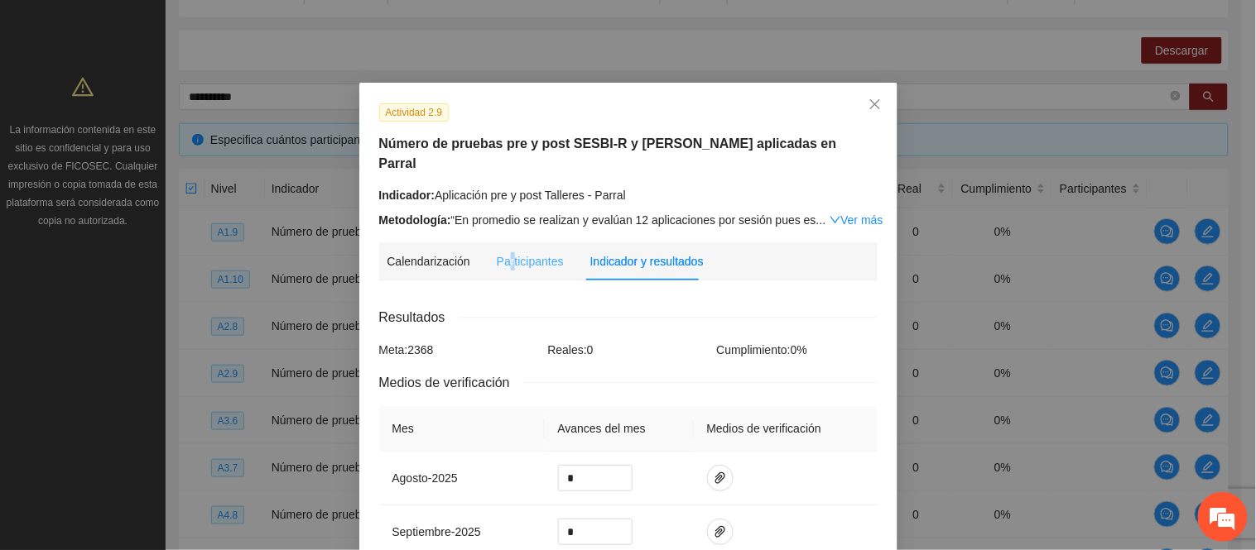
click at [502, 252] on div "Participantes" at bounding box center [530, 262] width 67 height 38
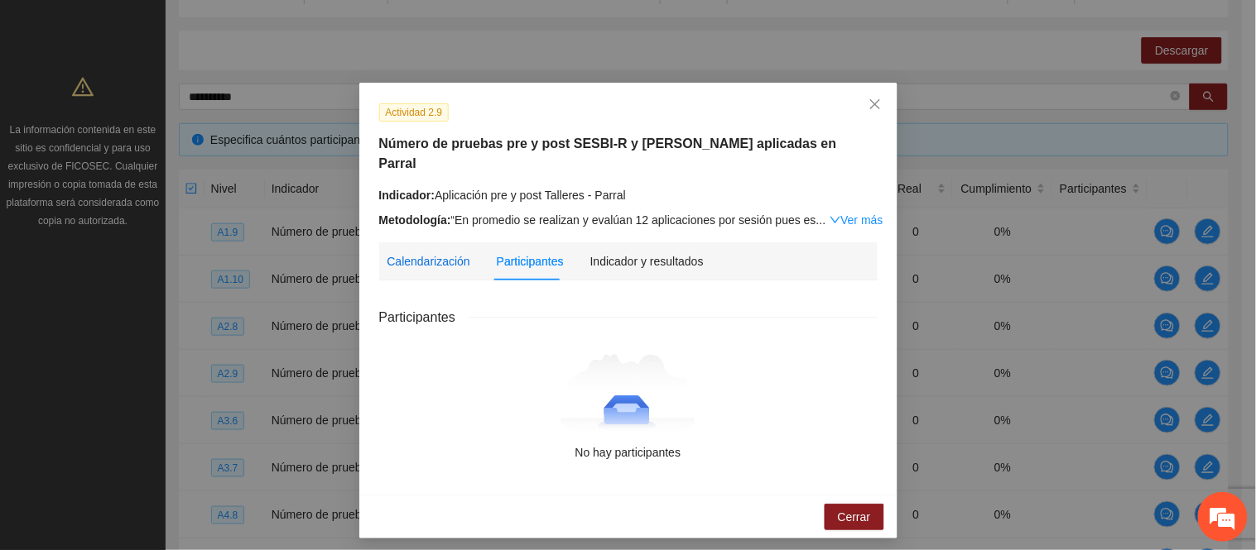
click at [440, 252] on div "Calendarización" at bounding box center [428, 261] width 83 height 18
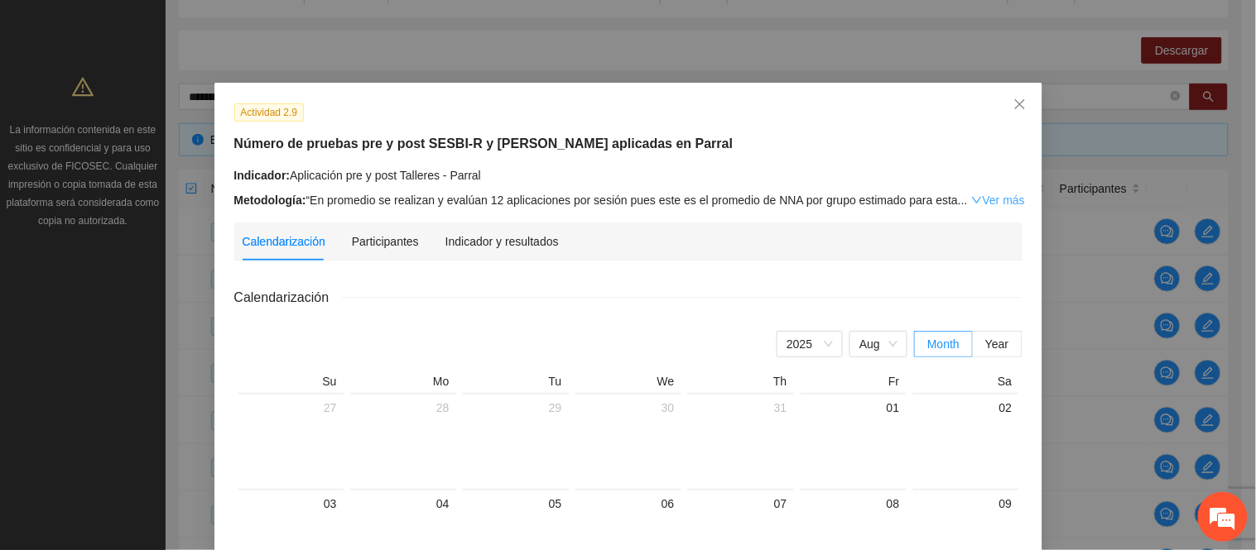
click at [982, 205] on link "Ver más" at bounding box center [998, 200] width 54 height 13
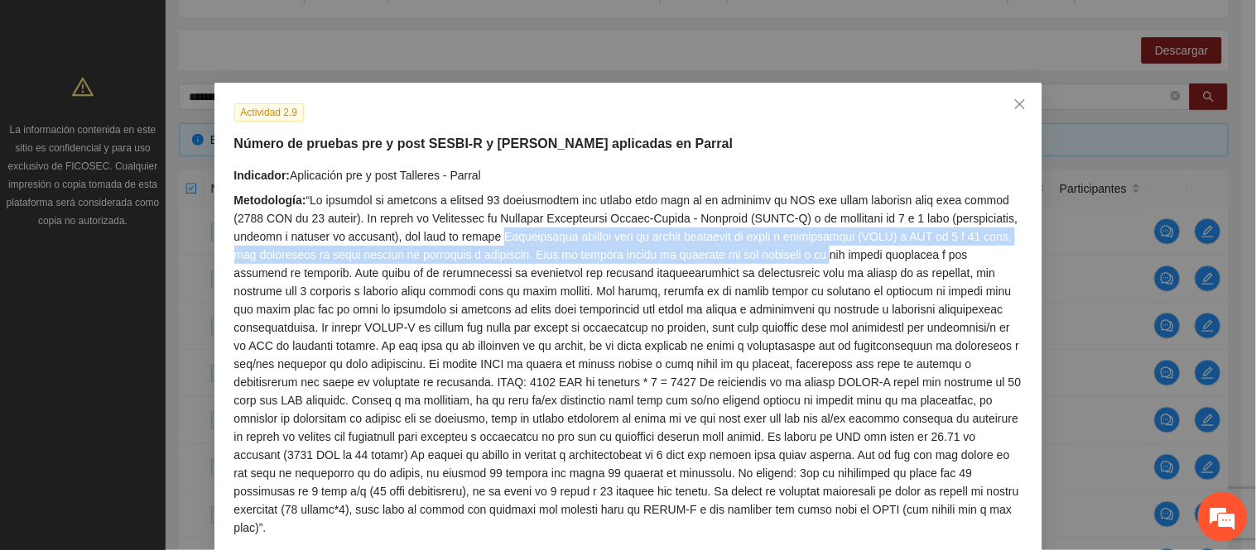
drag, startPoint x: 475, startPoint y: 241, endPoint x: 780, endPoint y: 254, distance: 304.9
click at [780, 254] on div "Metodología:" at bounding box center [628, 364] width 788 height 346
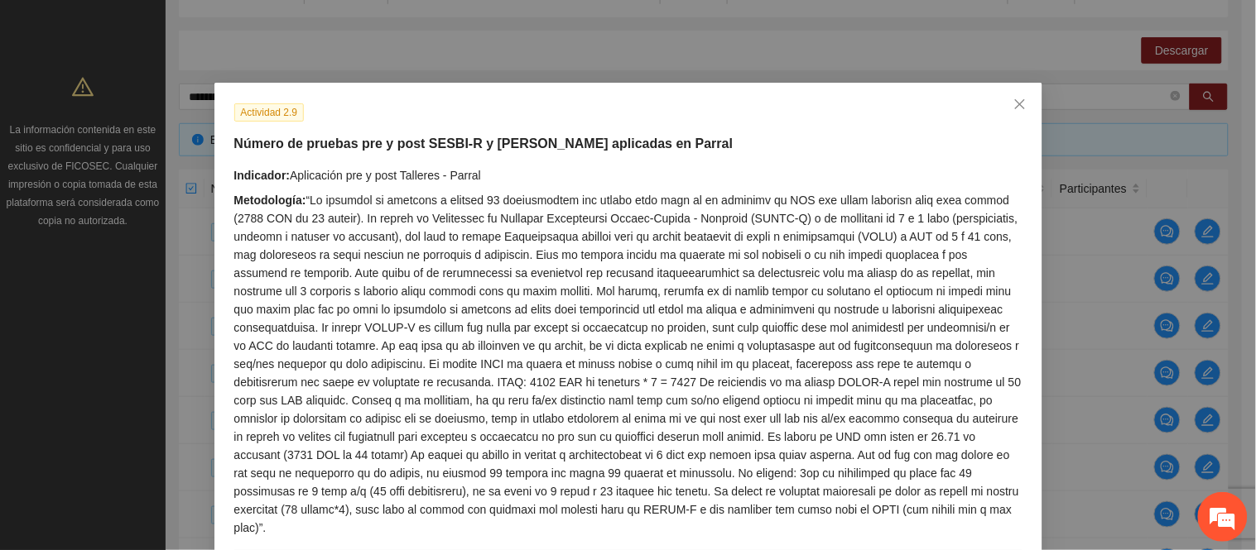
click at [800, 300] on div "Metodología:" at bounding box center [628, 364] width 788 height 346
click at [1013, 105] on icon "close" at bounding box center [1019, 104] width 13 height 13
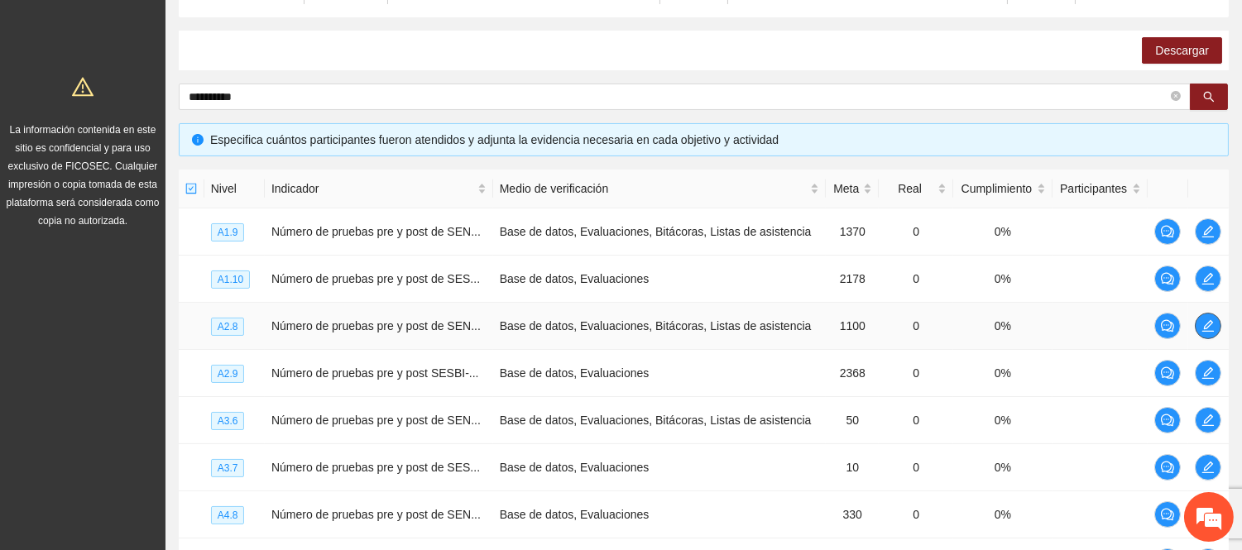
click at [1208, 321] on icon "edit" at bounding box center [1209, 326] width 12 height 12
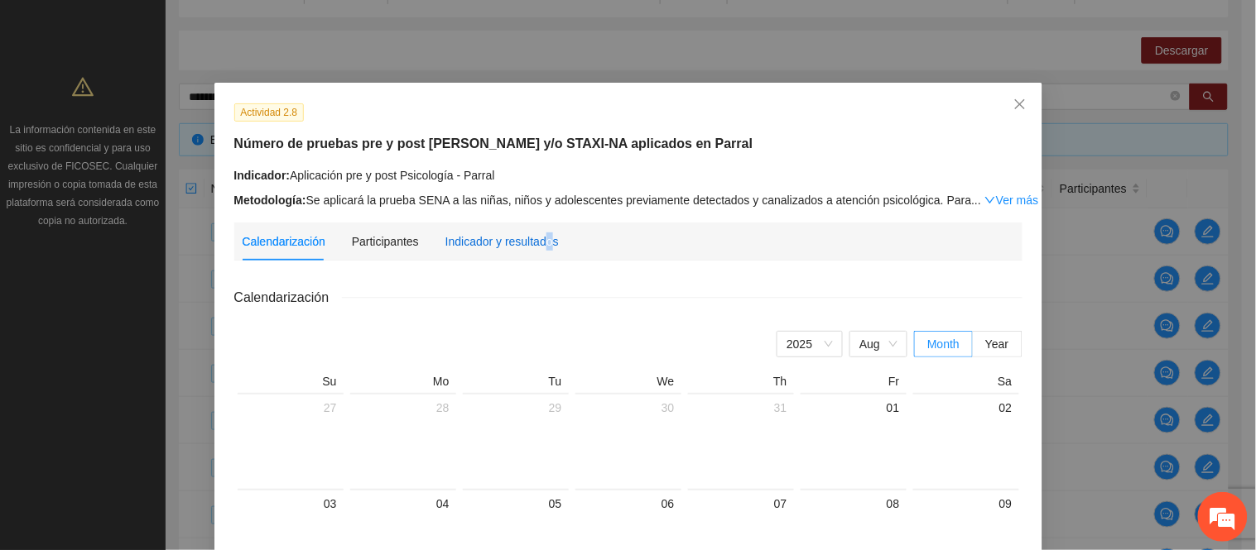
click at [533, 235] on div "Indicador y resultados" at bounding box center [501, 242] width 113 height 18
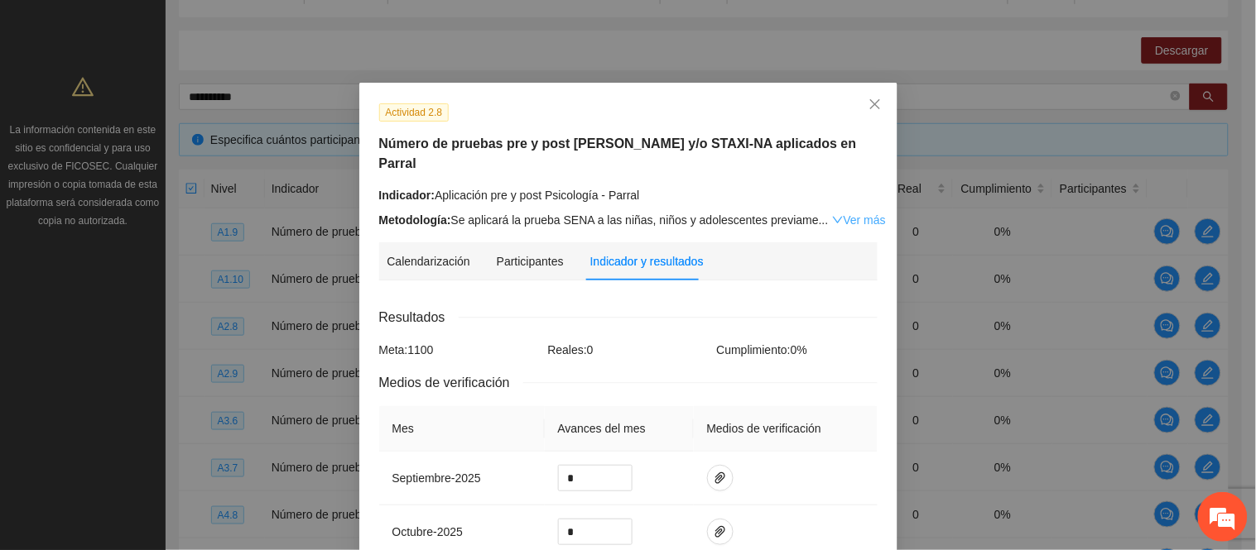
click at [847, 214] on link "Ver más" at bounding box center [859, 220] width 54 height 13
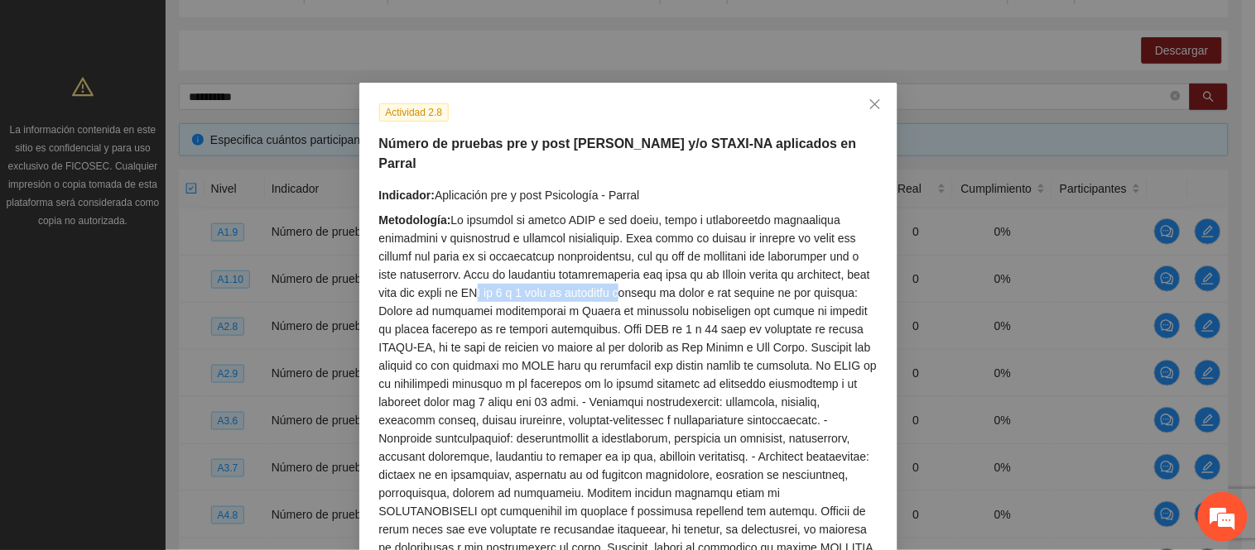
drag, startPoint x: 508, startPoint y: 266, endPoint x: 654, endPoint y: 275, distance: 146.0
drag, startPoint x: 712, startPoint y: 308, endPoint x: 826, endPoint y: 316, distance: 114.5
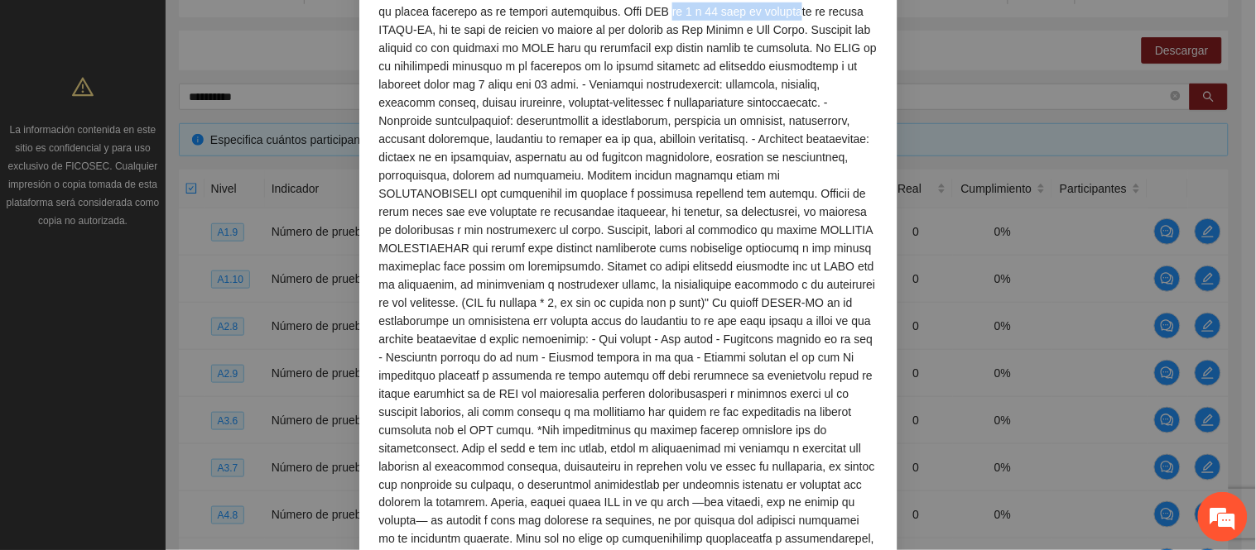
scroll to position [368, 0]
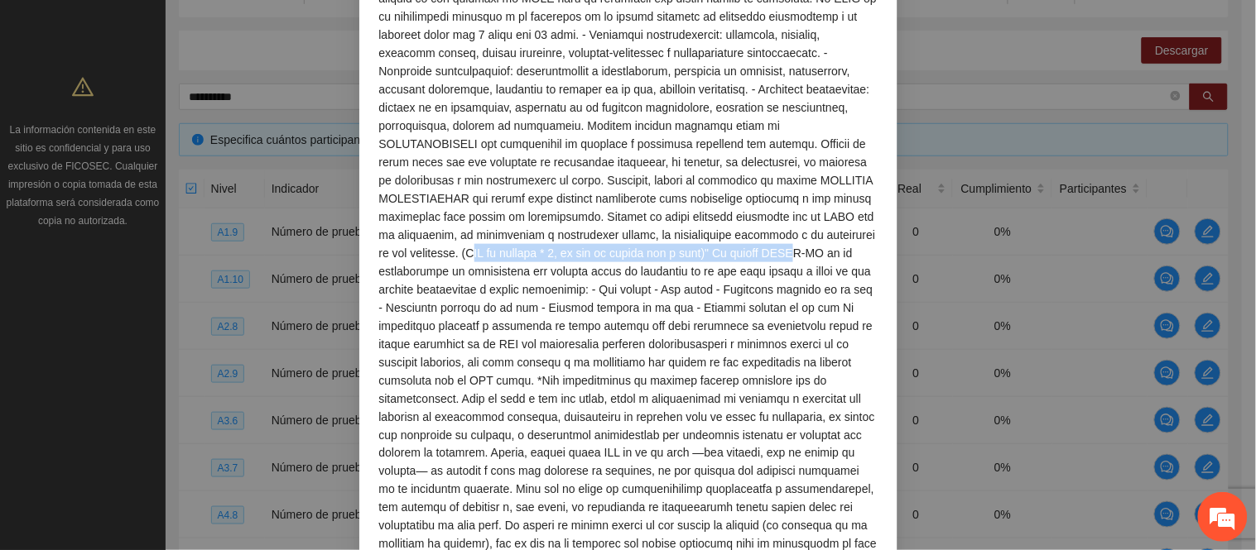
drag, startPoint x: 501, startPoint y: 230, endPoint x: 778, endPoint y: 243, distance: 277.6
click at [771, 240] on div "Metodología:" at bounding box center [628, 217] width 498 height 747
click at [807, 346] on div "Metodología:" at bounding box center [628, 217] width 498 height 747
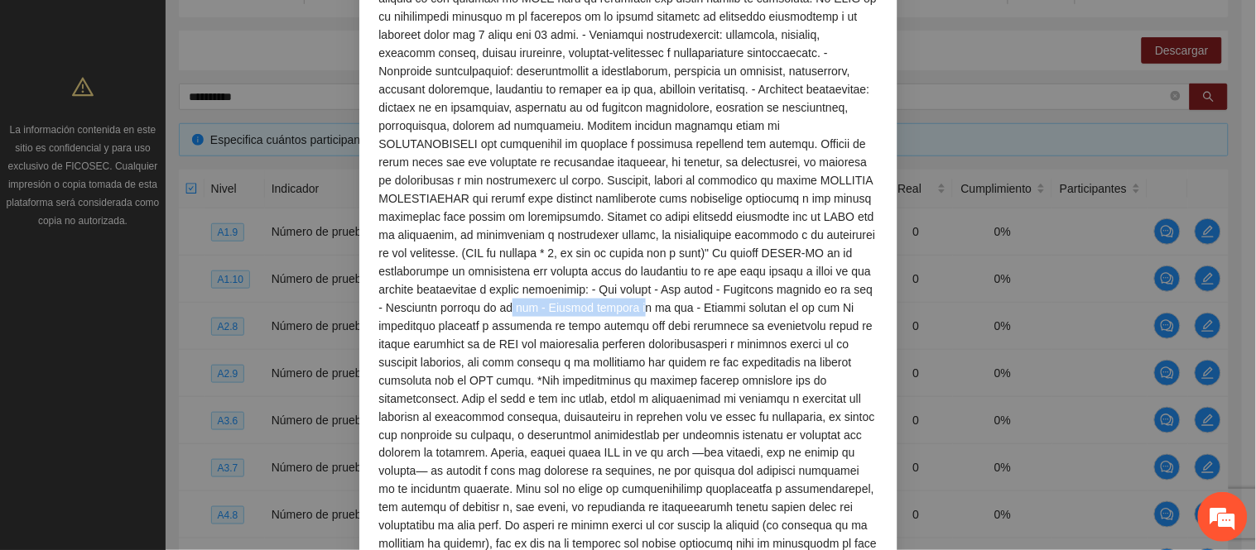
drag, startPoint x: 485, startPoint y: 286, endPoint x: 608, endPoint y: 299, distance: 123.2
click at [607, 296] on div "Metodología:" at bounding box center [628, 217] width 498 height 747
click at [626, 394] on div "Metodología:" at bounding box center [628, 217] width 498 height 747
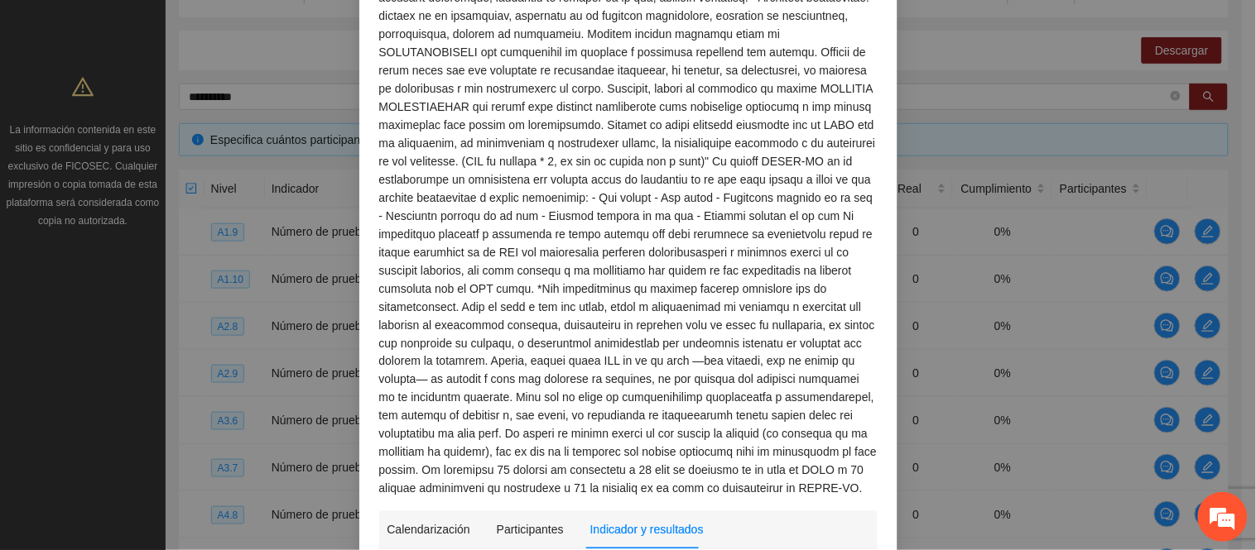
click at [525, 300] on div "Metodología:" at bounding box center [628, 125] width 498 height 747
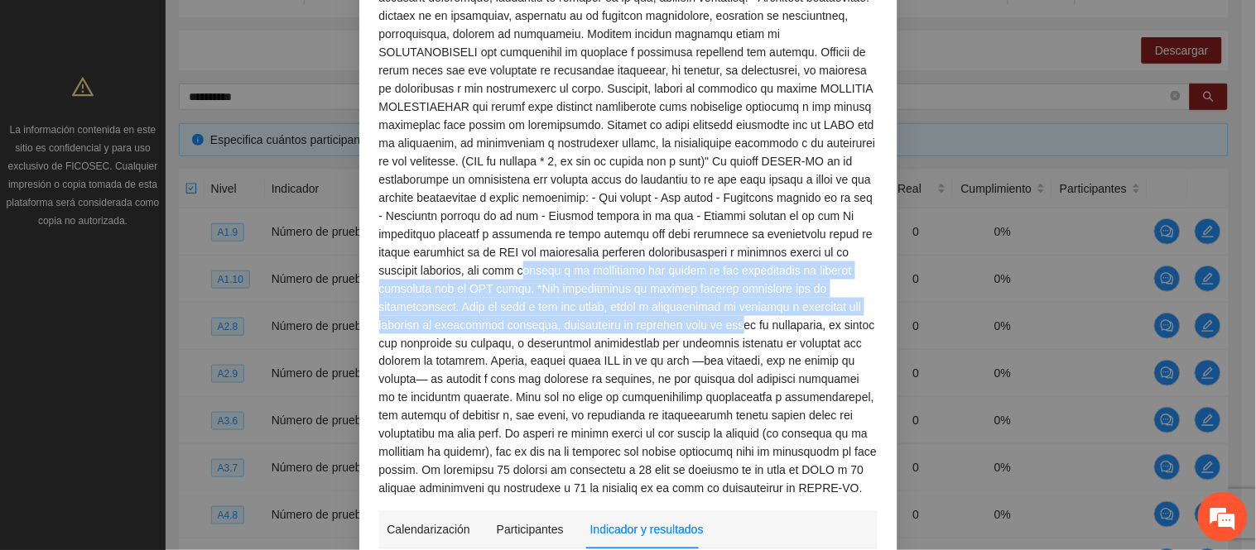
drag, startPoint x: 473, startPoint y: 243, endPoint x: 633, endPoint y: 310, distance: 174.3
click at [630, 307] on div "Metodología:" at bounding box center [628, 125] width 498 height 747
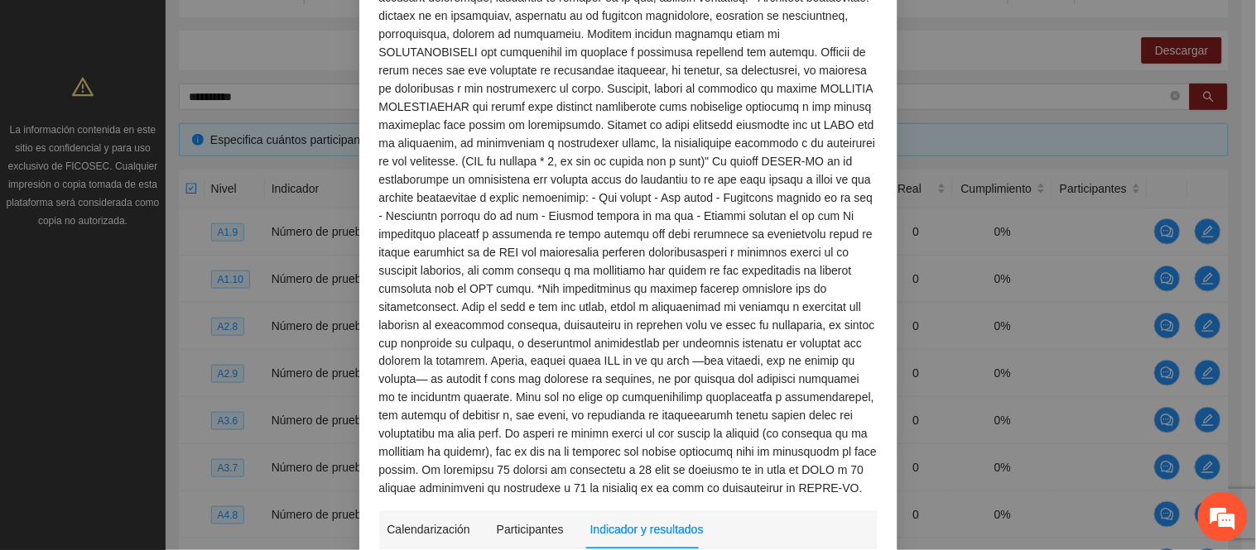
click at [681, 402] on div "Metodología:" at bounding box center [628, 125] width 498 height 747
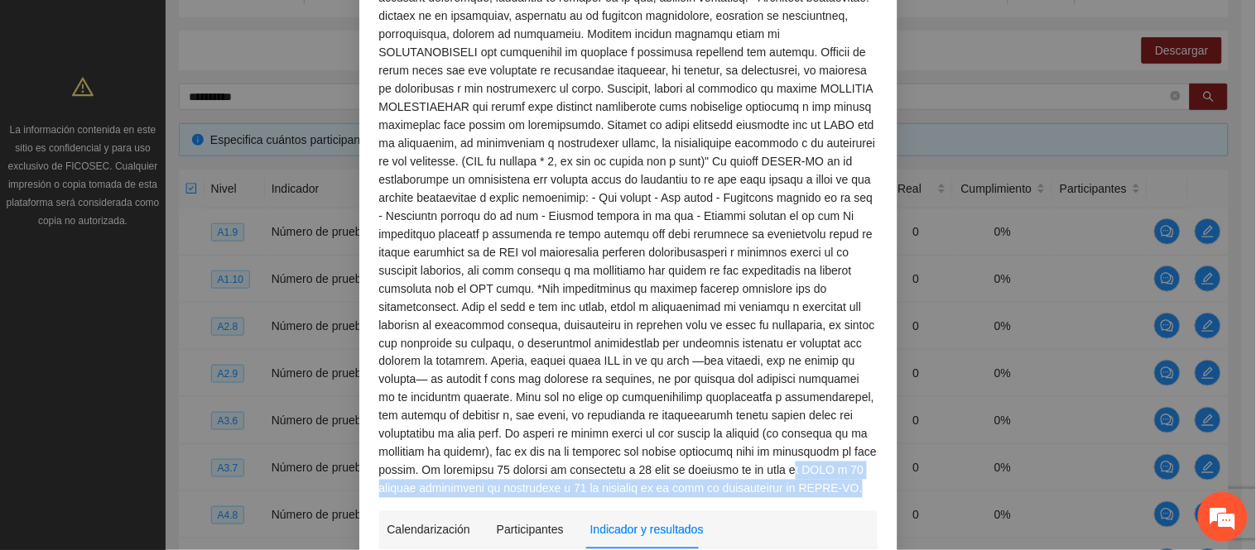
drag, startPoint x: 718, startPoint y: 464, endPoint x: 654, endPoint y: 443, distance: 67.3
click at [655, 444] on div "Metodología:" at bounding box center [628, 125] width 498 height 747
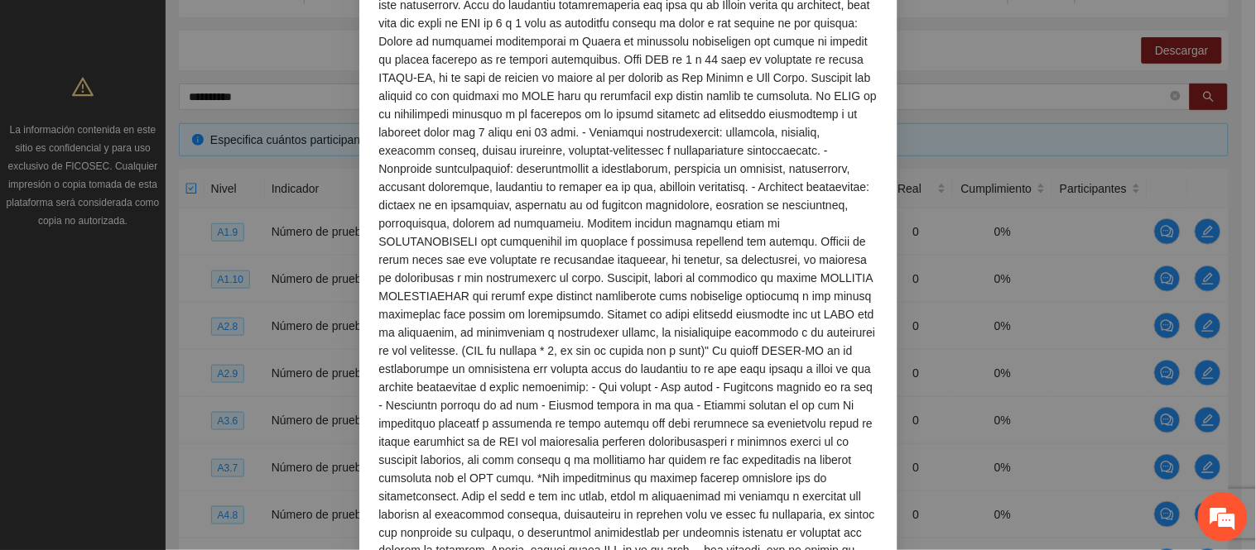
scroll to position [0, 0]
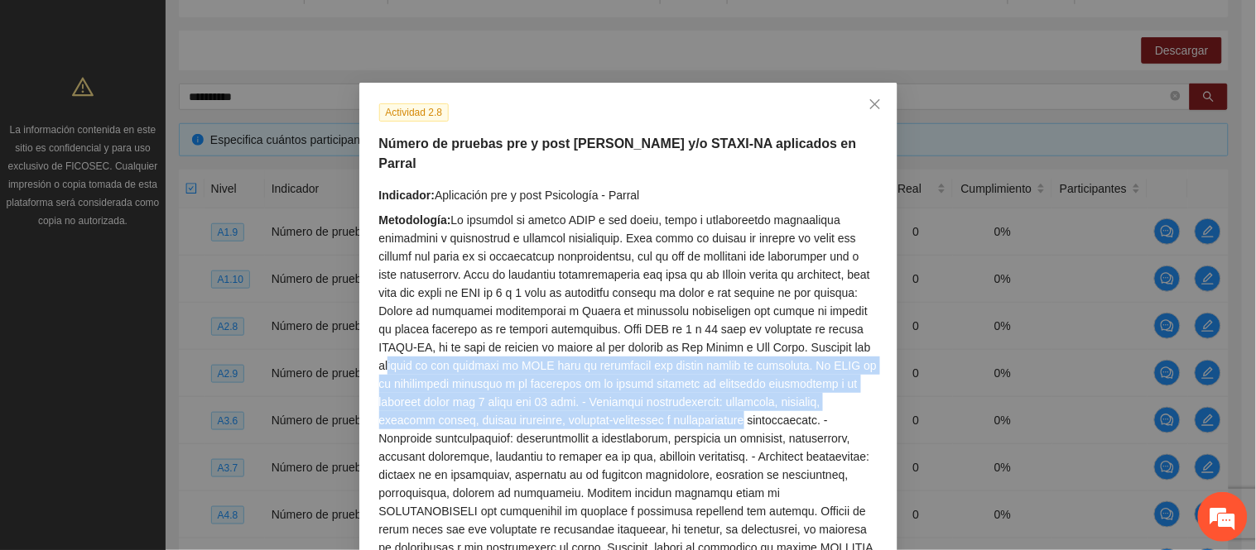
drag, startPoint x: 456, startPoint y: 344, endPoint x: 867, endPoint y: 409, distance: 416.4
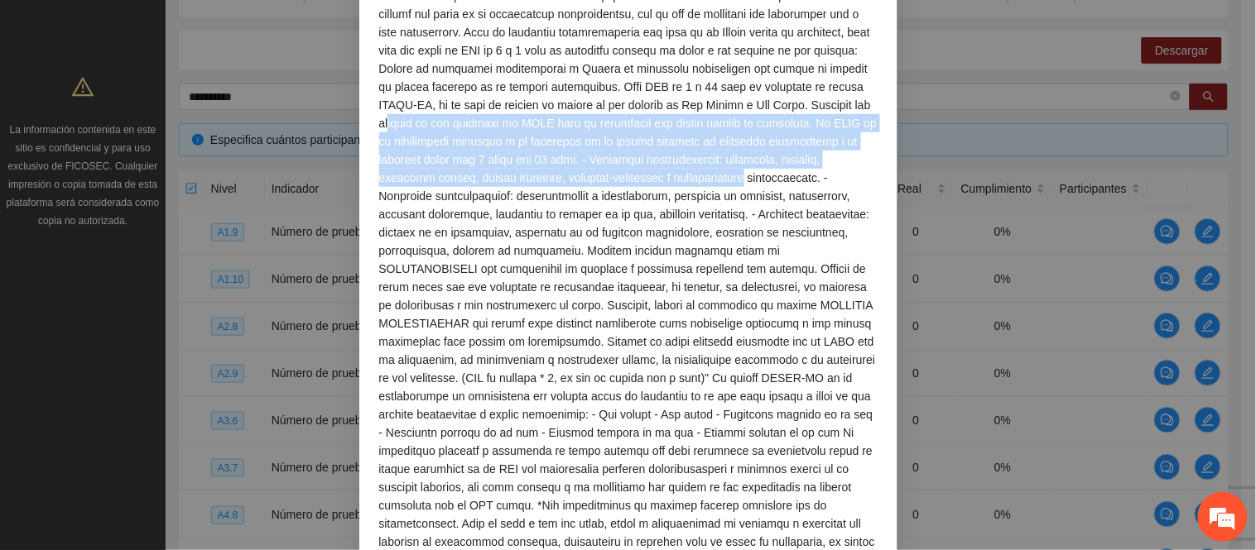
scroll to position [276, 0]
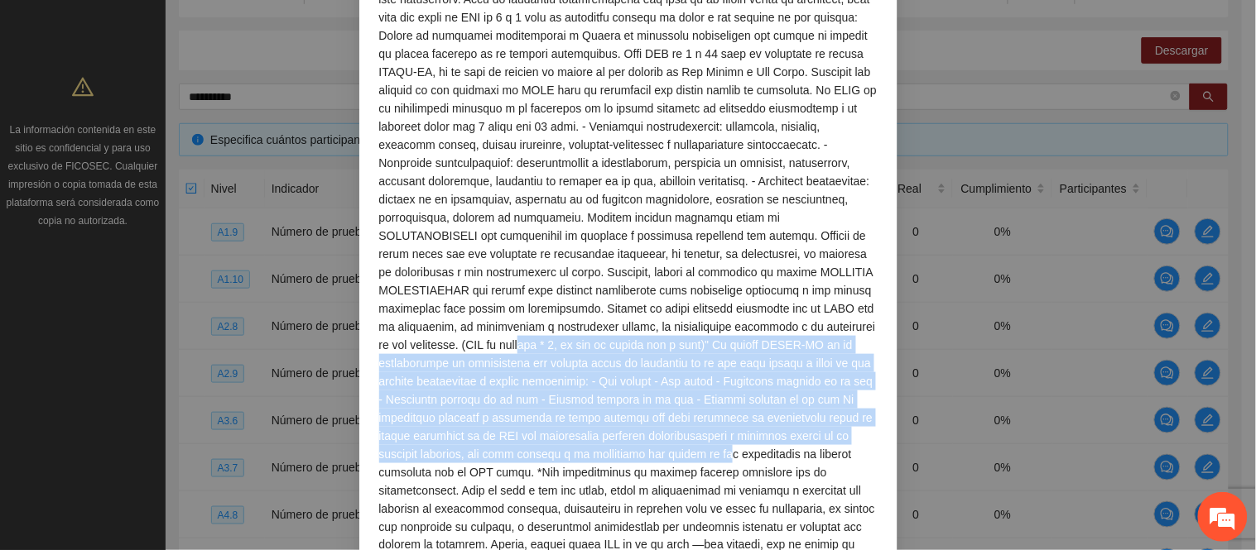
drag, startPoint x: 499, startPoint y: 321, endPoint x: 684, endPoint y: 456, distance: 228.6
click at [682, 453] on div "Metodología:" at bounding box center [628, 308] width 498 height 747
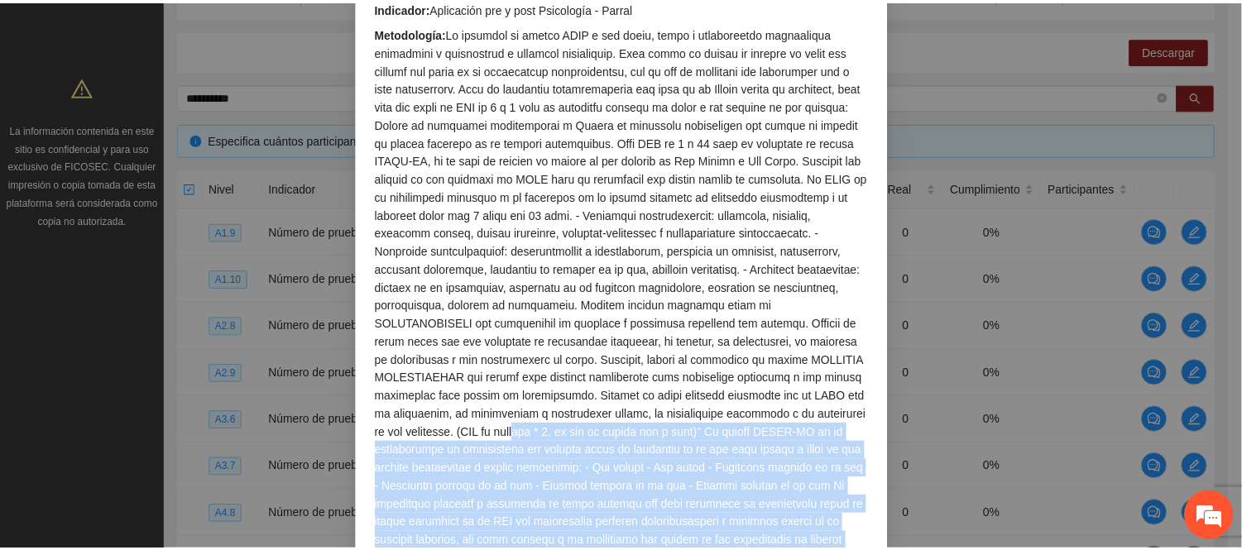
scroll to position [0, 0]
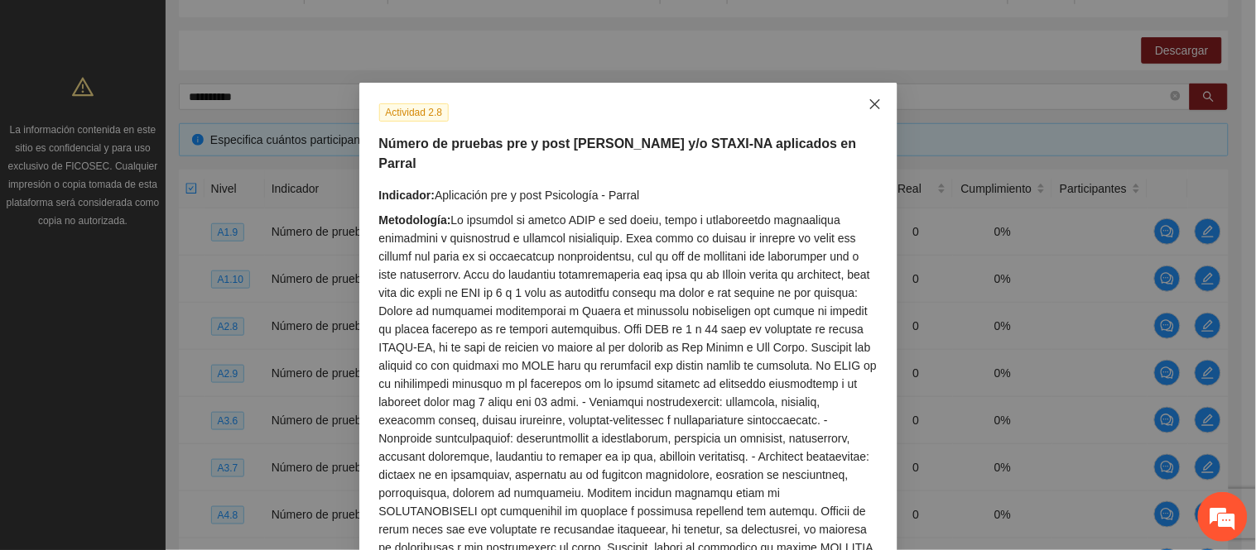
click at [868, 98] on icon "close" at bounding box center [874, 104] width 13 height 13
